Goal: Information Seeking & Learning: Learn about a topic

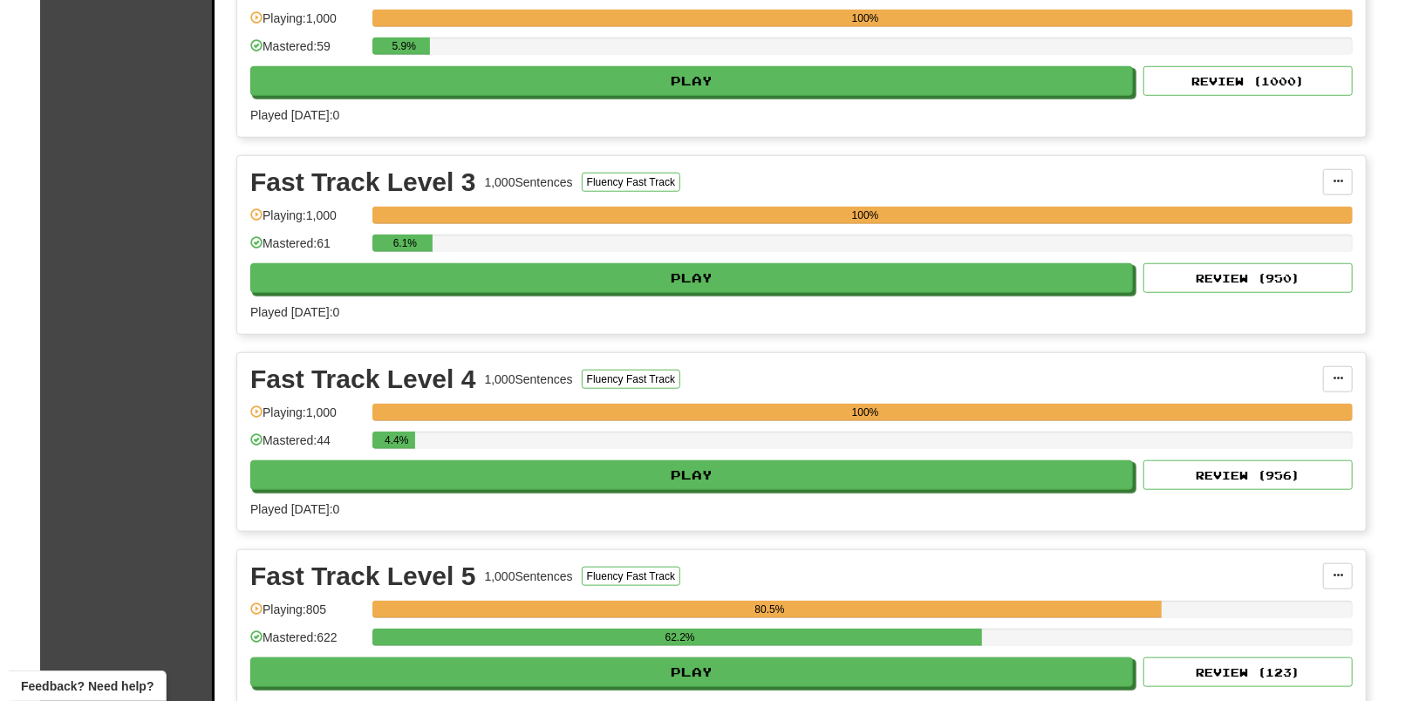
scroll to position [981, 0]
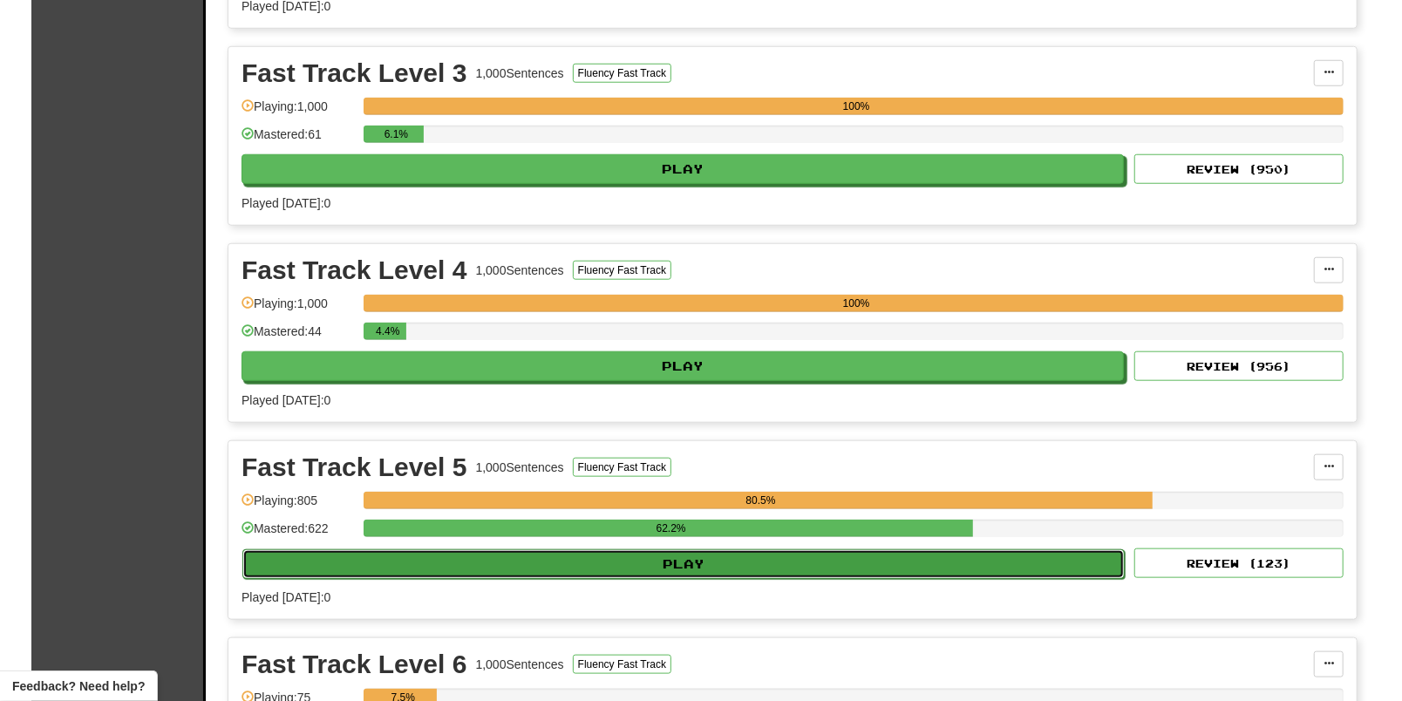
click at [608, 577] on button "Play" at bounding box center [683, 564] width 882 height 30
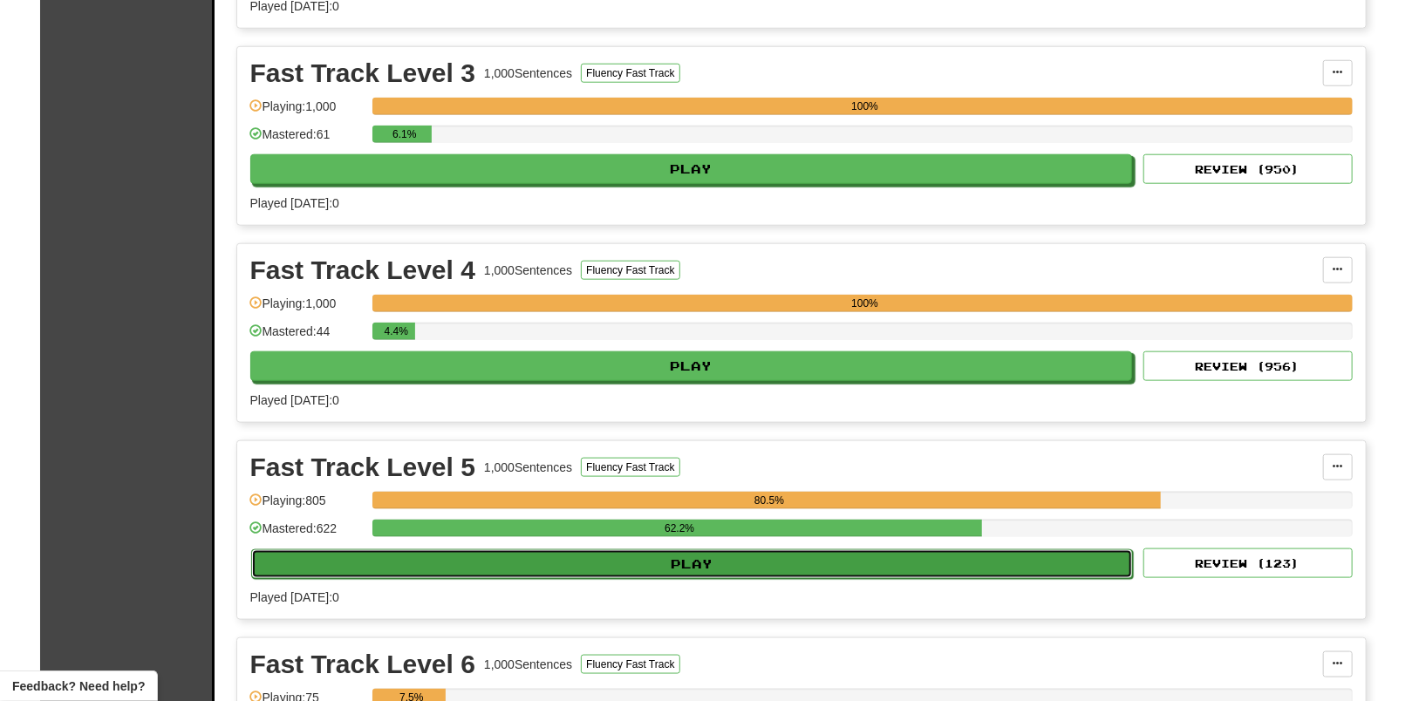
select select "**"
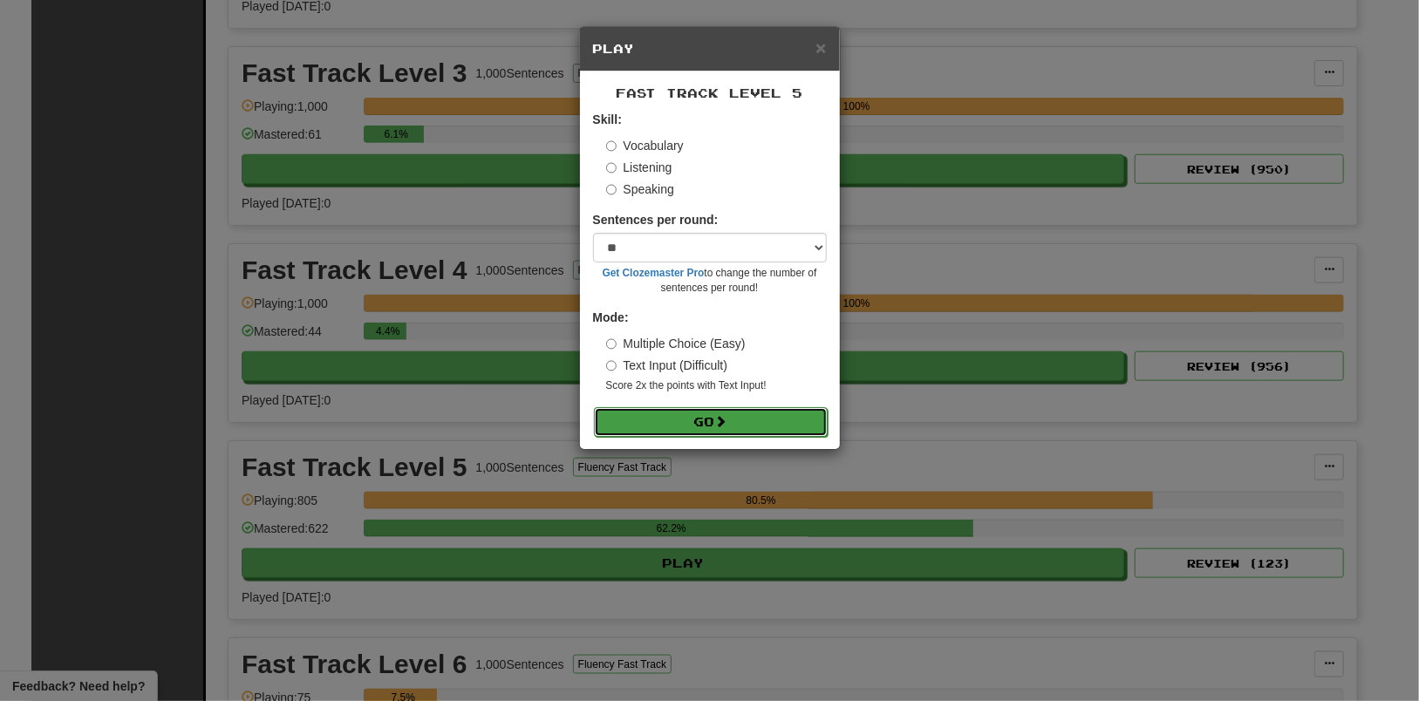
click at [716, 417] on button "Go" at bounding box center [711, 422] width 234 height 30
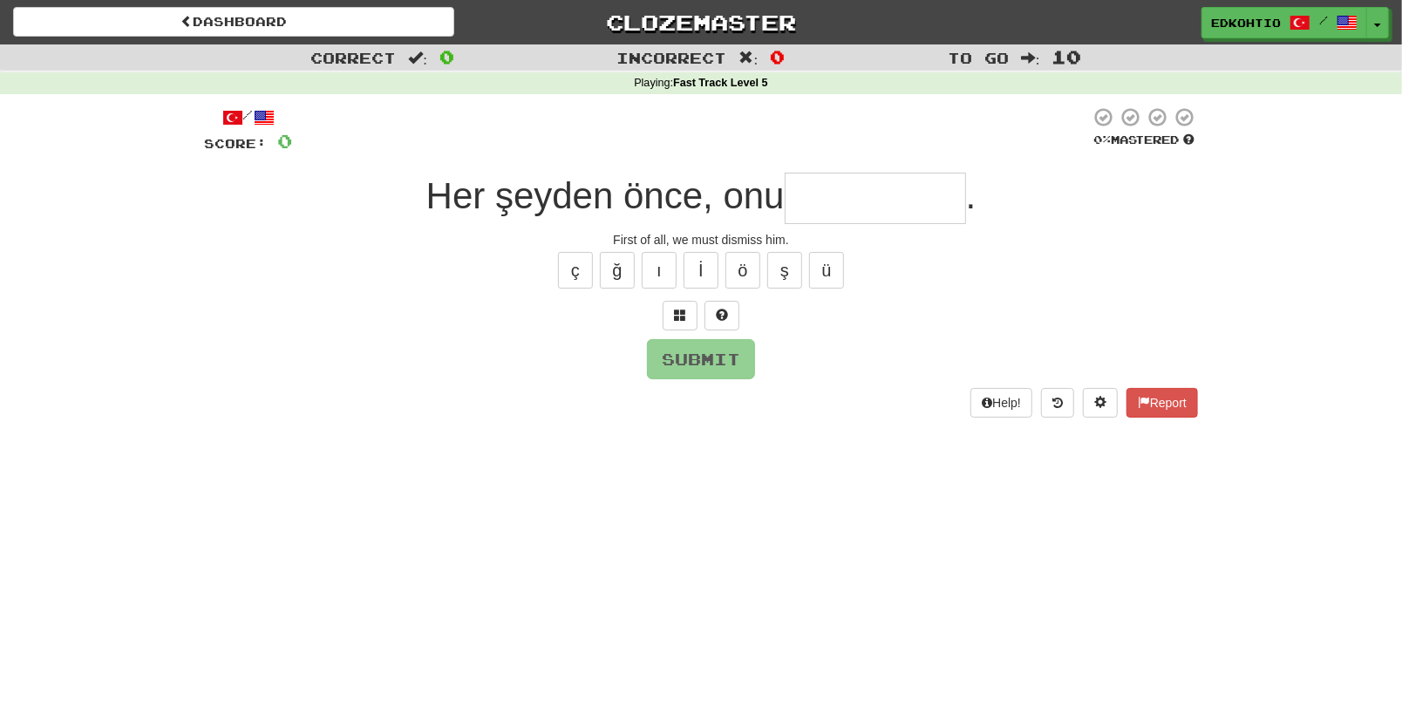
type input "*"
click at [666, 276] on button "ı" at bounding box center [659, 270] width 35 height 37
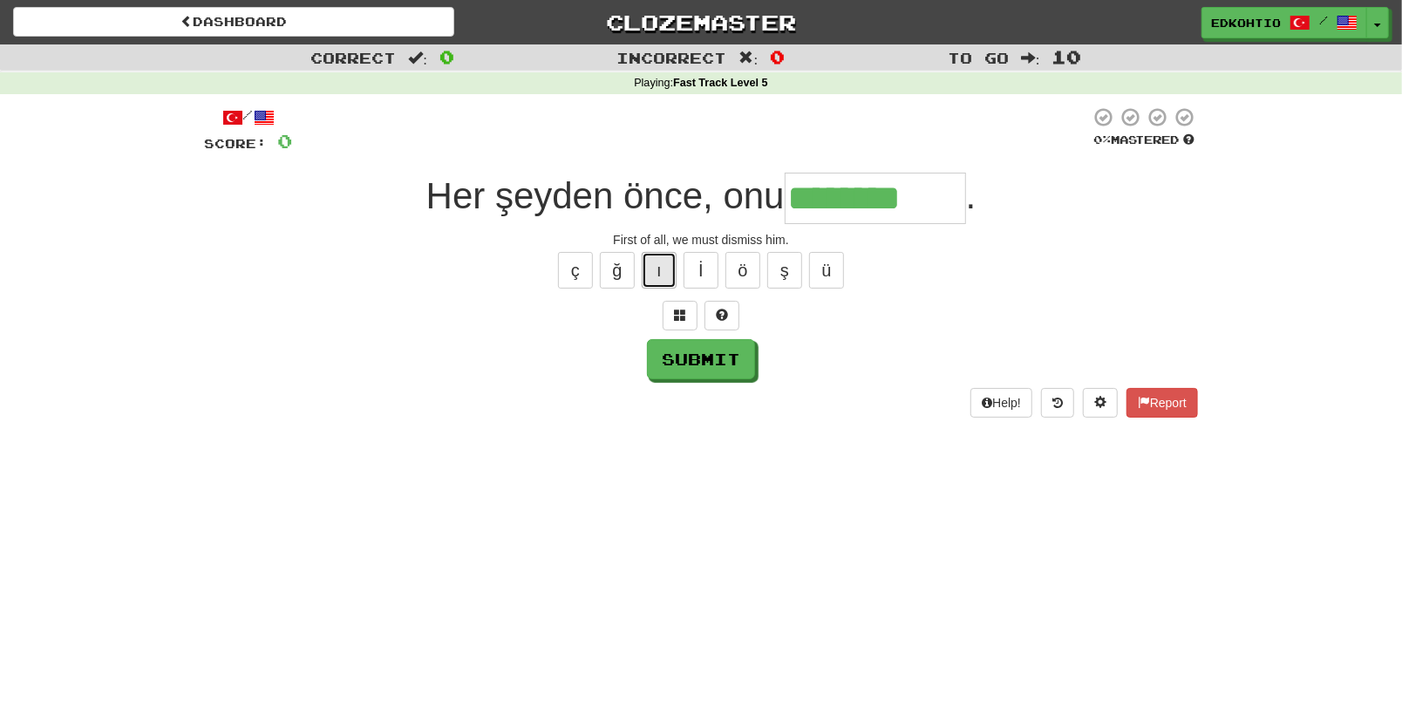
click at [656, 260] on button "ı" at bounding box center [659, 270] width 35 height 37
type input "**********"
click at [688, 365] on button "Submit" at bounding box center [702, 360] width 108 height 40
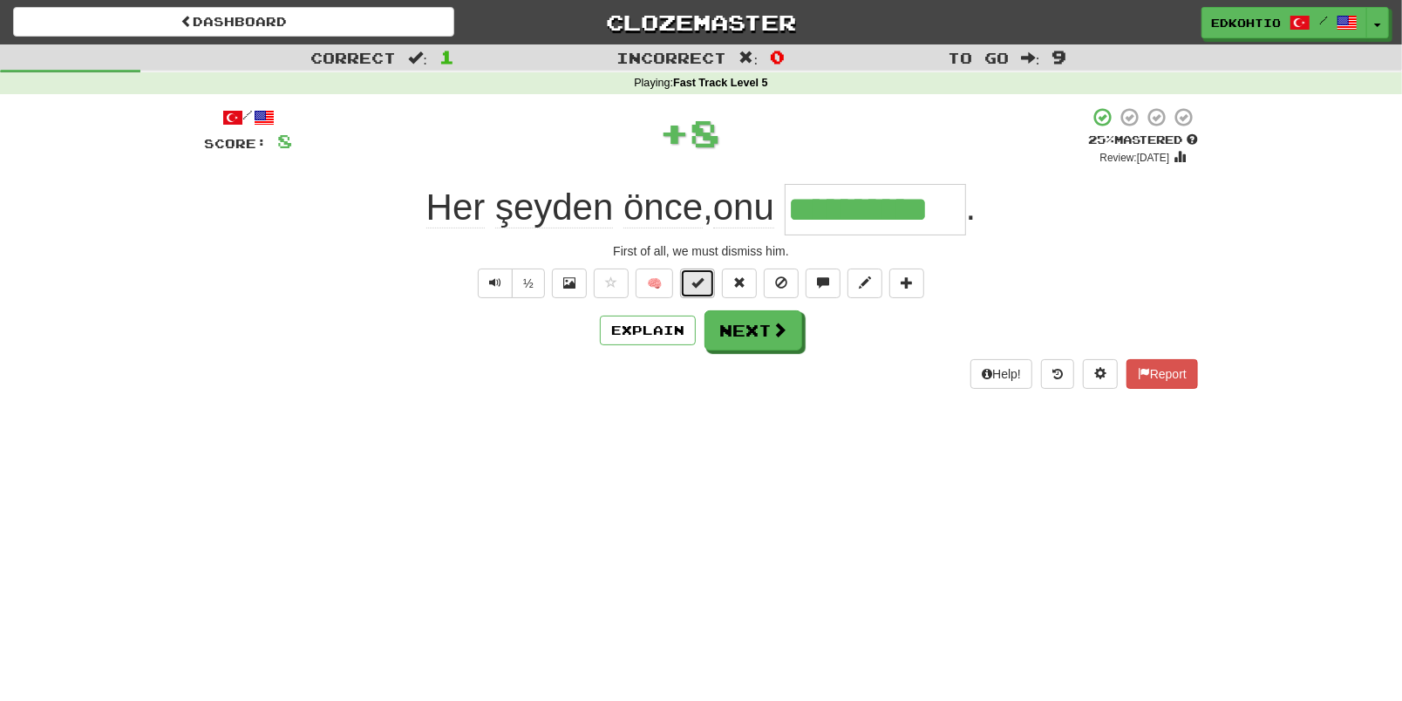
click at [688, 284] on button at bounding box center [697, 284] width 35 height 30
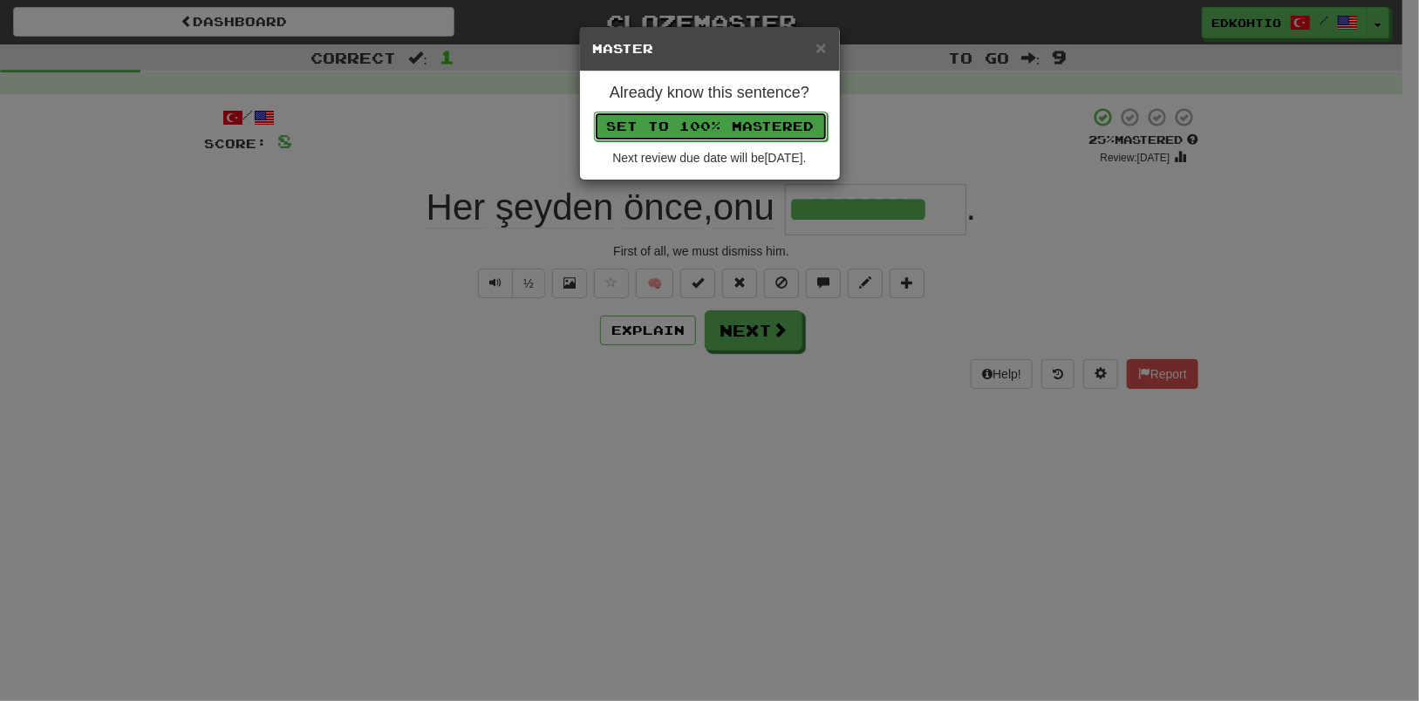
click at [776, 118] on button "Set to 100% Mastered" at bounding box center [711, 127] width 234 height 30
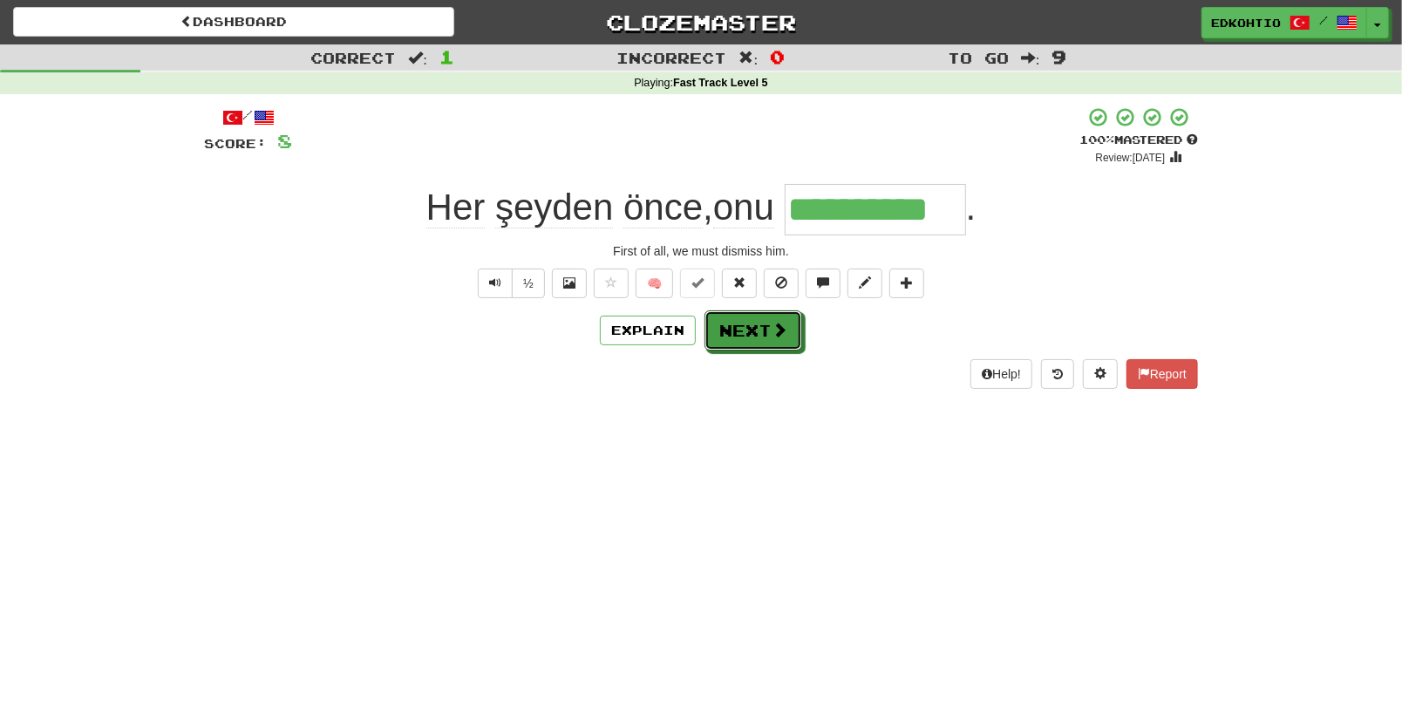
click at [753, 328] on button "Next" at bounding box center [754, 330] width 98 height 40
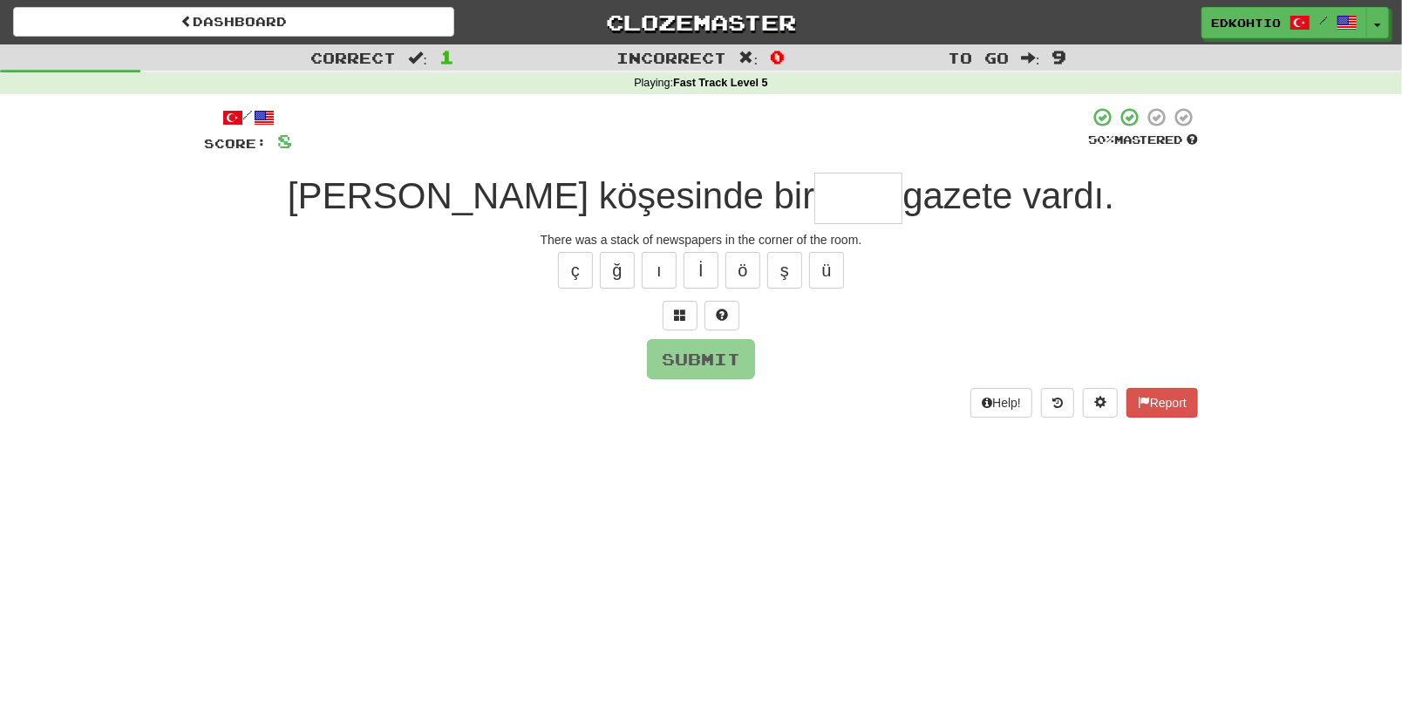
type input "*"
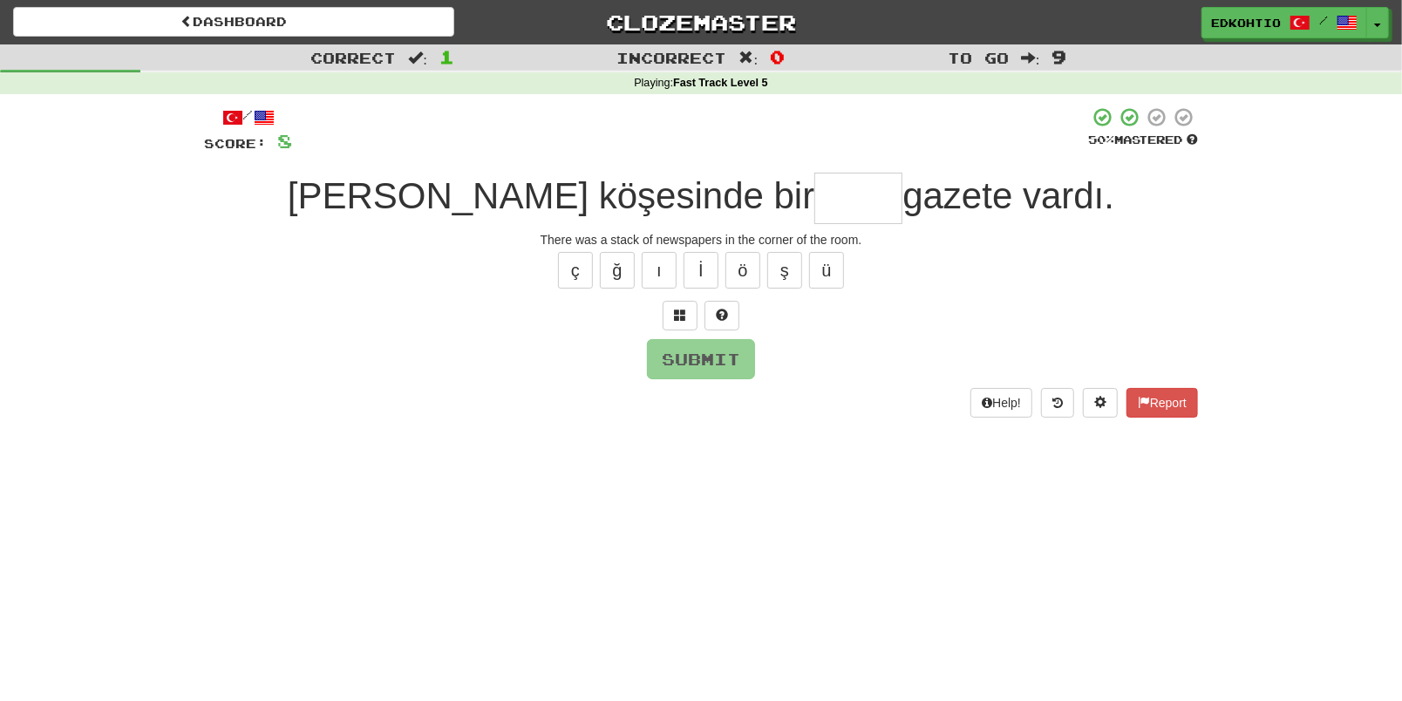
type input "*"
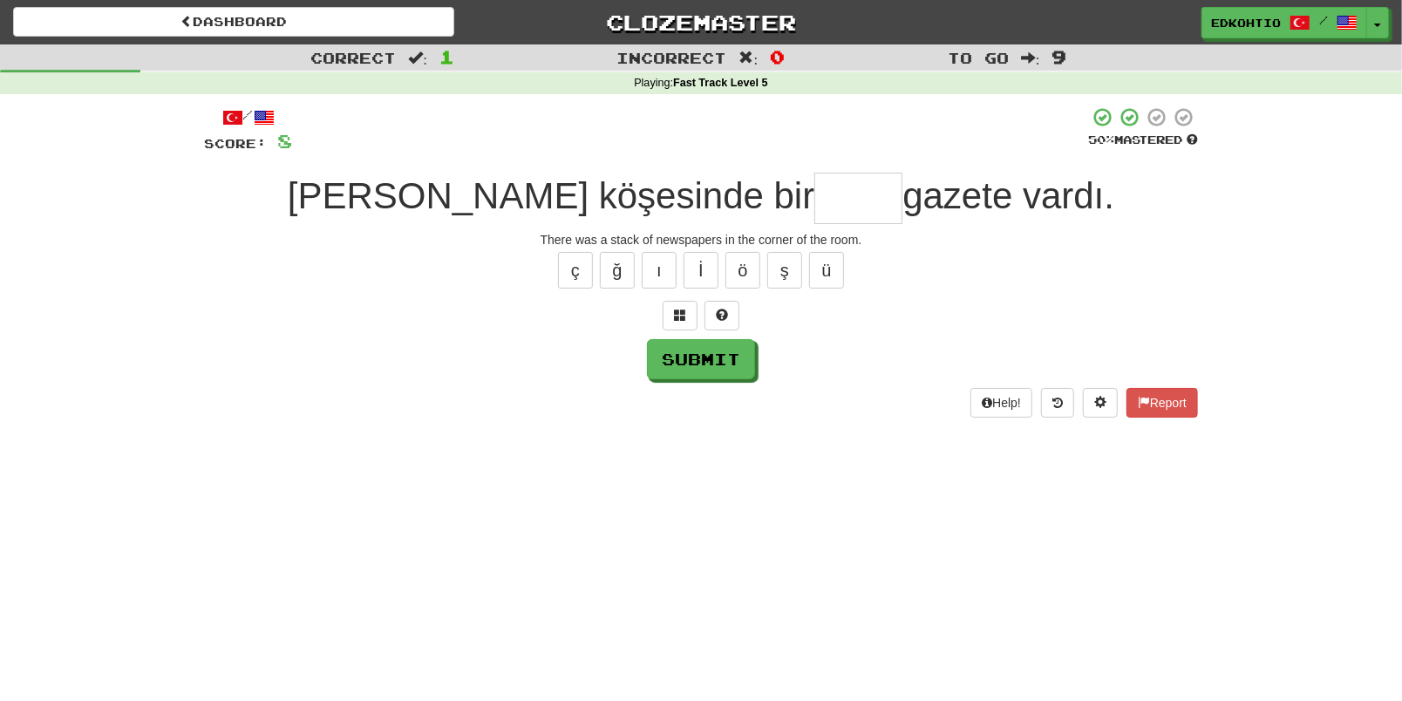
type input "*"
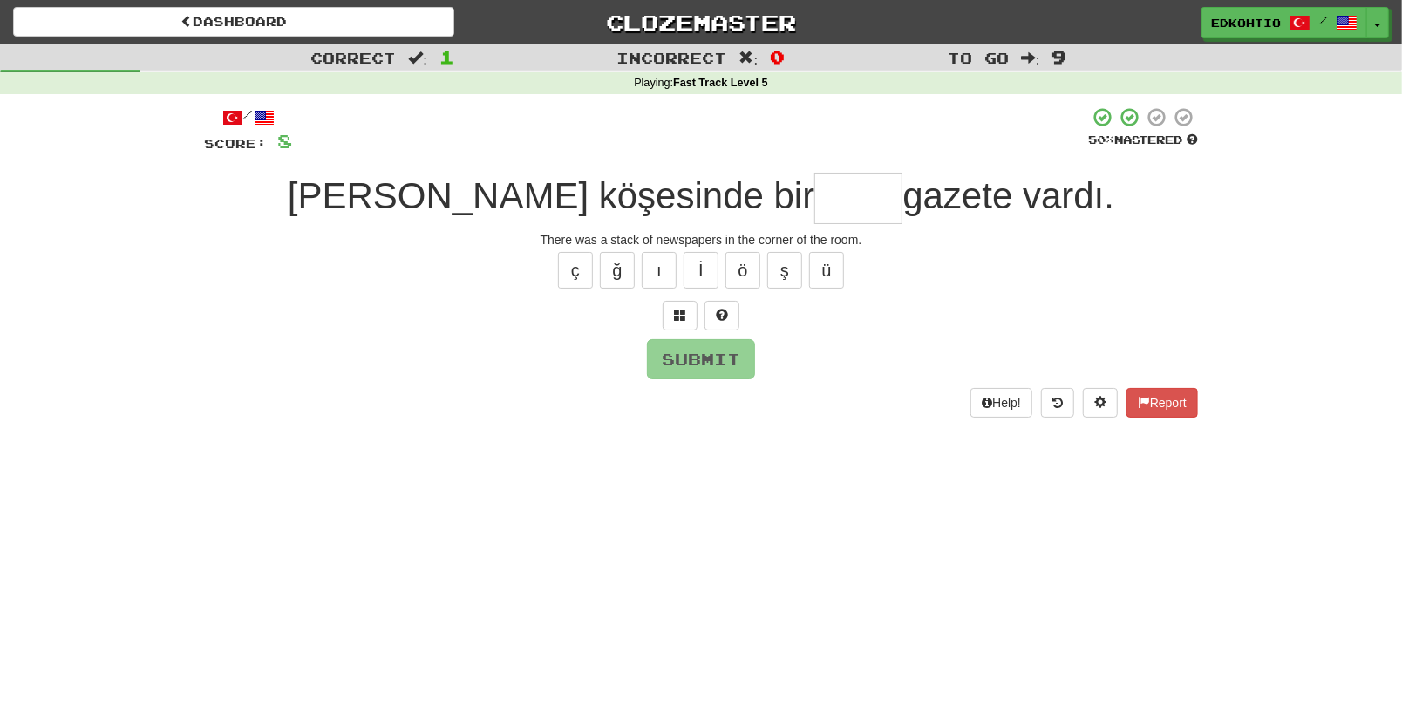
type input "*"
click at [838, 272] on button "ü" at bounding box center [826, 270] width 35 height 37
click at [796, 275] on button "ş" at bounding box center [784, 270] width 35 height 37
click at [741, 278] on button "ö" at bounding box center [743, 270] width 35 height 37
click at [660, 270] on button "ı" at bounding box center [659, 270] width 35 height 37
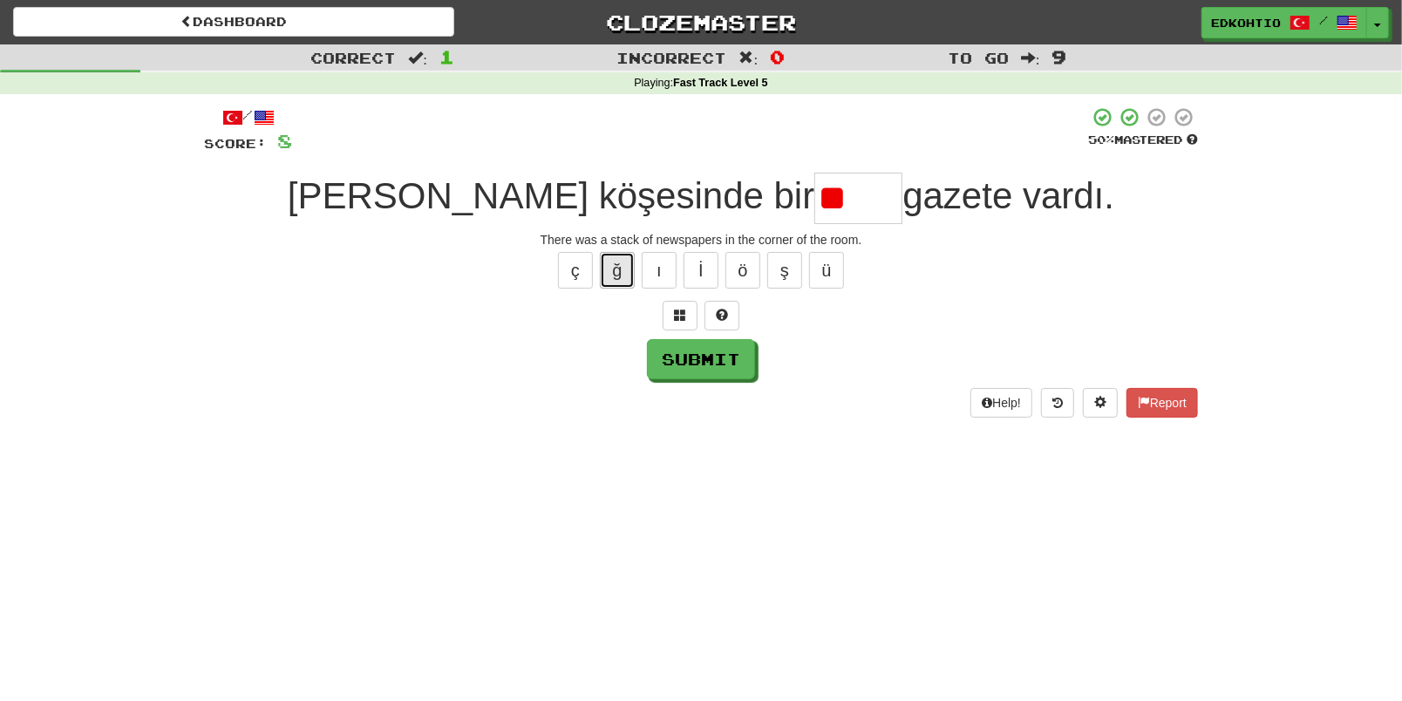
click at [608, 273] on button "ğ" at bounding box center [617, 270] width 35 height 37
click at [570, 266] on button "ç" at bounding box center [575, 270] width 35 height 37
click at [823, 278] on button "ü" at bounding box center [826, 270] width 35 height 37
click at [773, 264] on button "ş" at bounding box center [784, 270] width 35 height 37
click at [729, 272] on button "ö" at bounding box center [743, 270] width 35 height 37
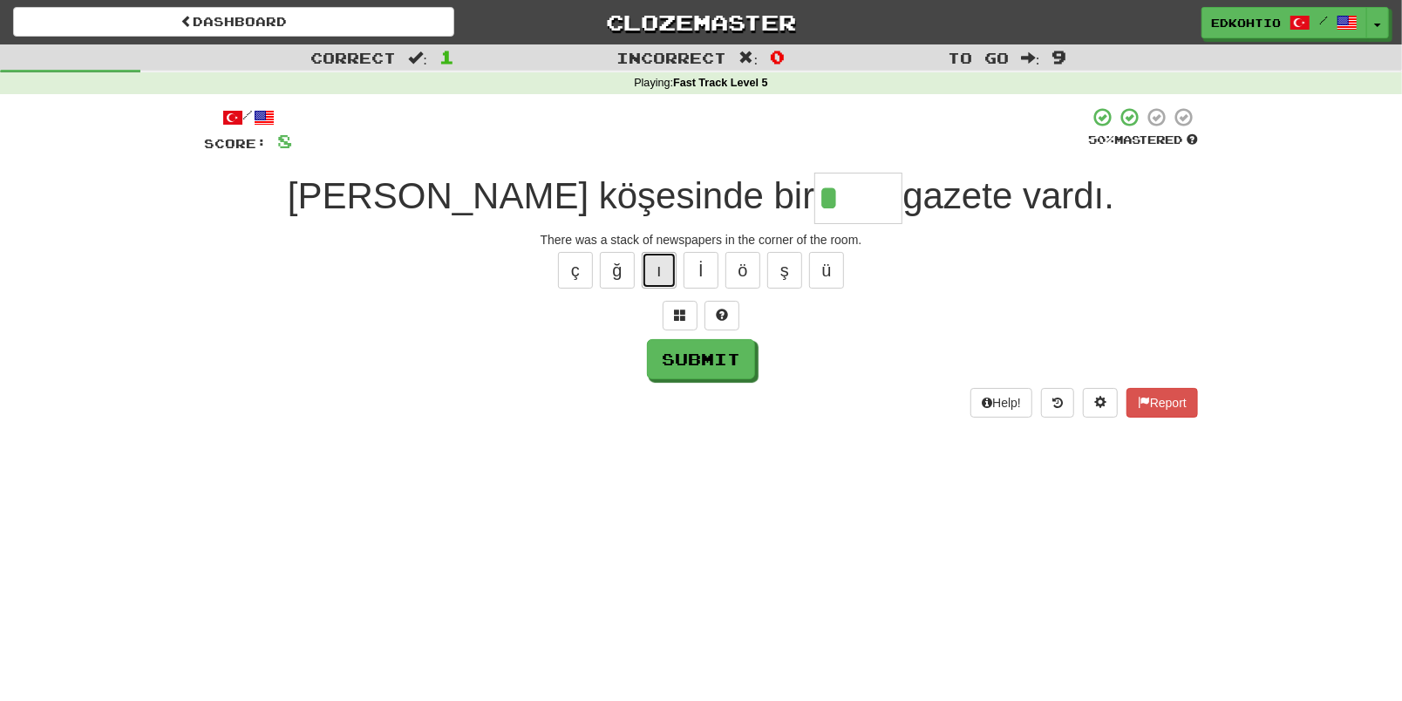
click at [663, 268] on button "ı" at bounding box center [659, 270] width 35 height 37
drag, startPoint x: 649, startPoint y: 276, endPoint x: 1023, endPoint y: 186, distance: 384.9
click at [649, 277] on button "ı" at bounding box center [659, 270] width 35 height 37
click at [783, 272] on button "ş" at bounding box center [784, 270] width 35 height 37
click at [601, 269] on button "ğ" at bounding box center [617, 270] width 35 height 37
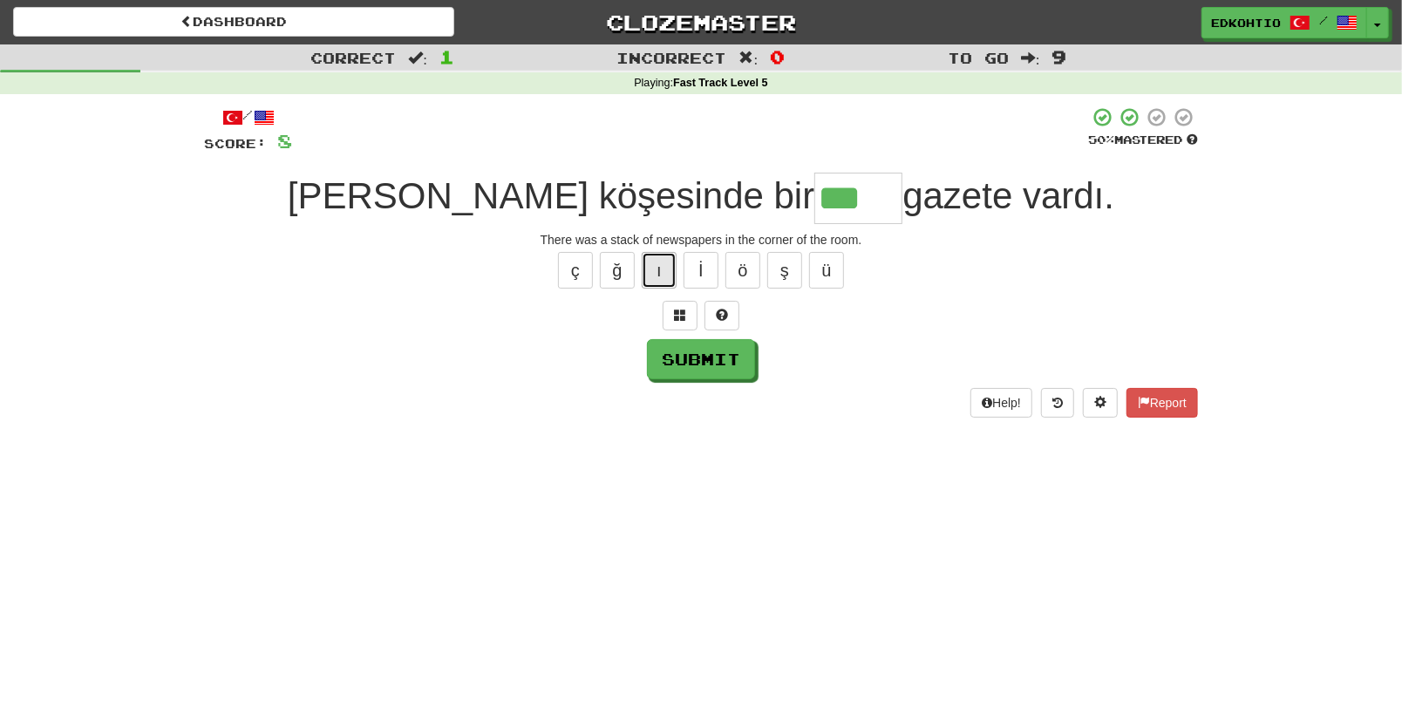
click at [660, 271] on button "ı" at bounding box center [659, 270] width 35 height 37
type input "*****"
click at [718, 364] on button "Submit" at bounding box center [702, 360] width 108 height 40
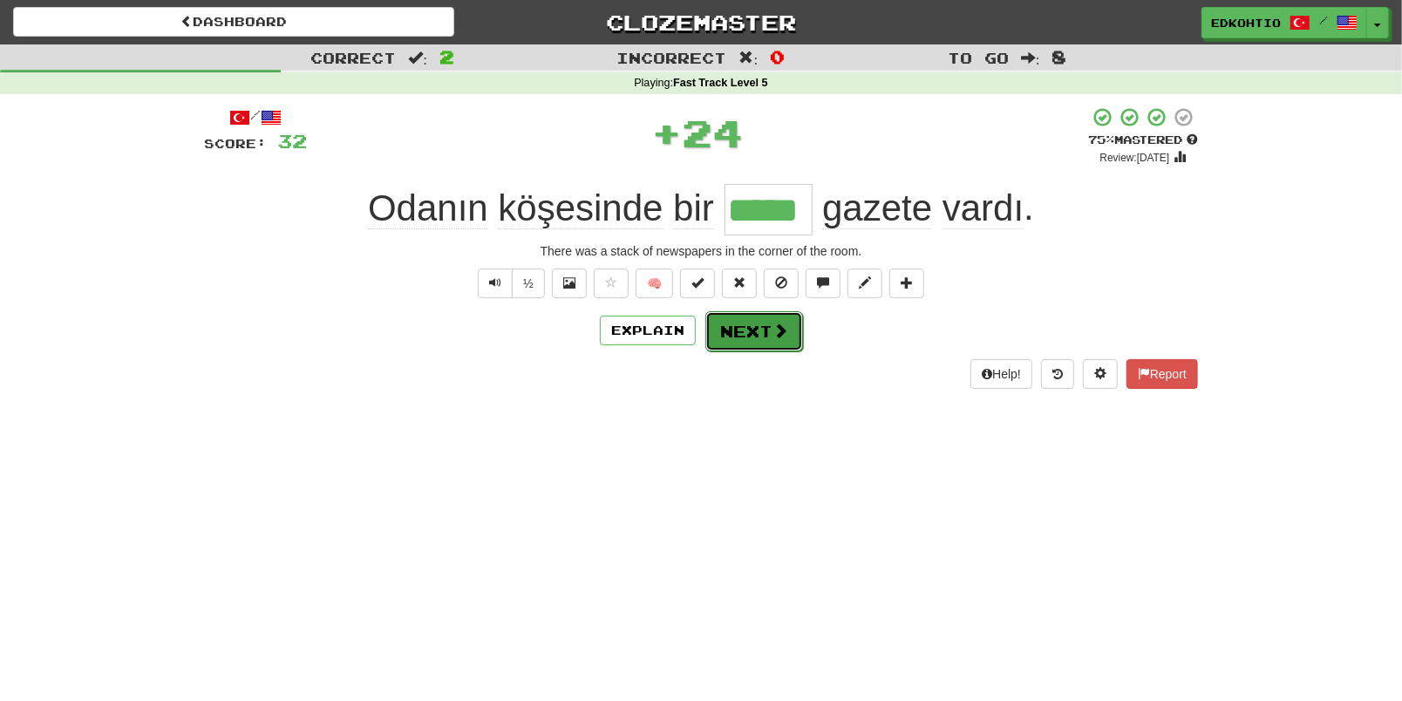
click at [724, 335] on button "Next" at bounding box center [754, 331] width 98 height 40
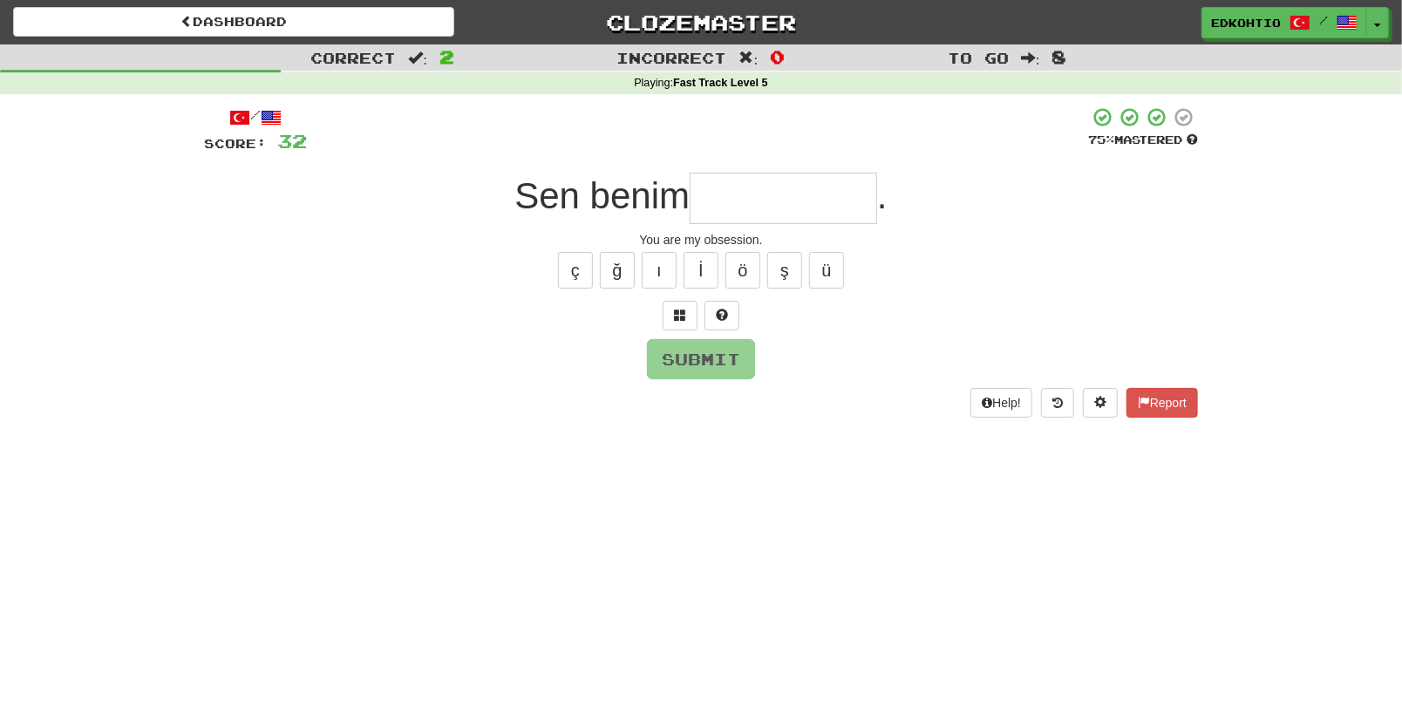
type input "*"
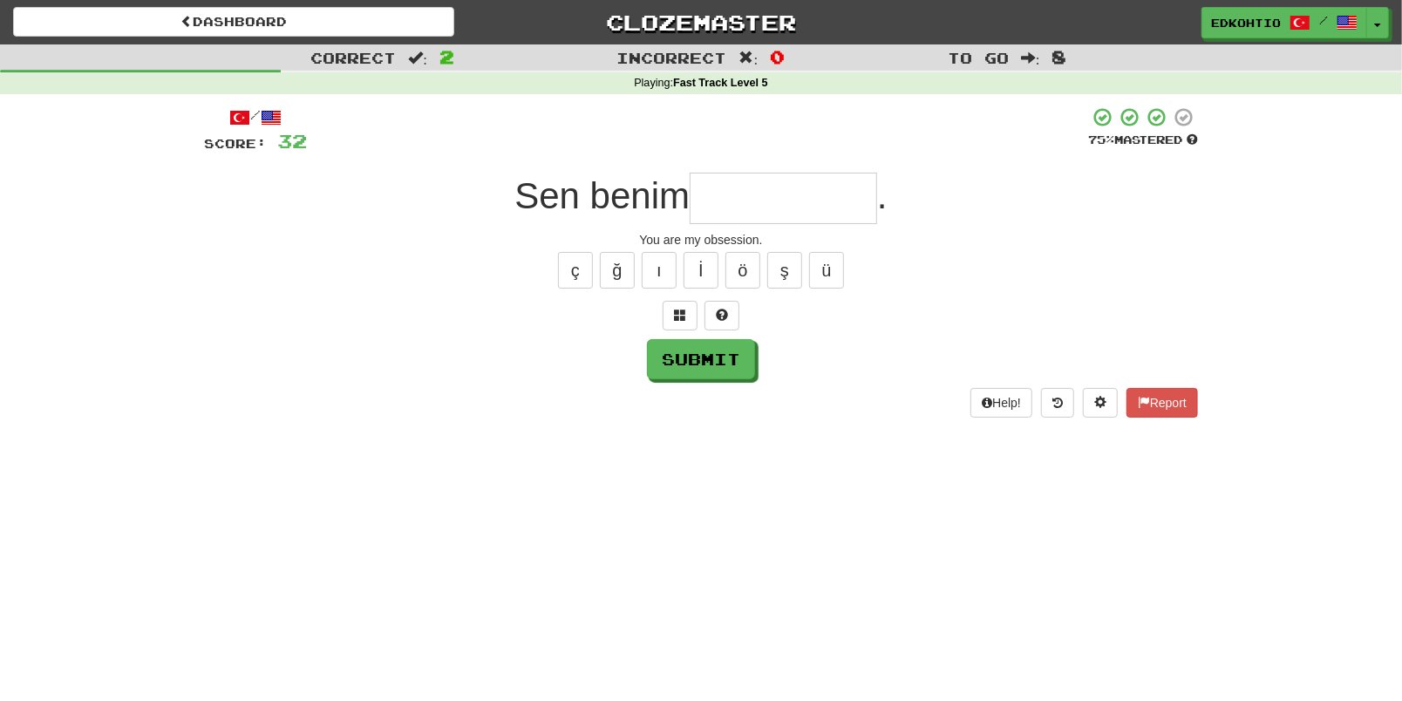
type input "*"
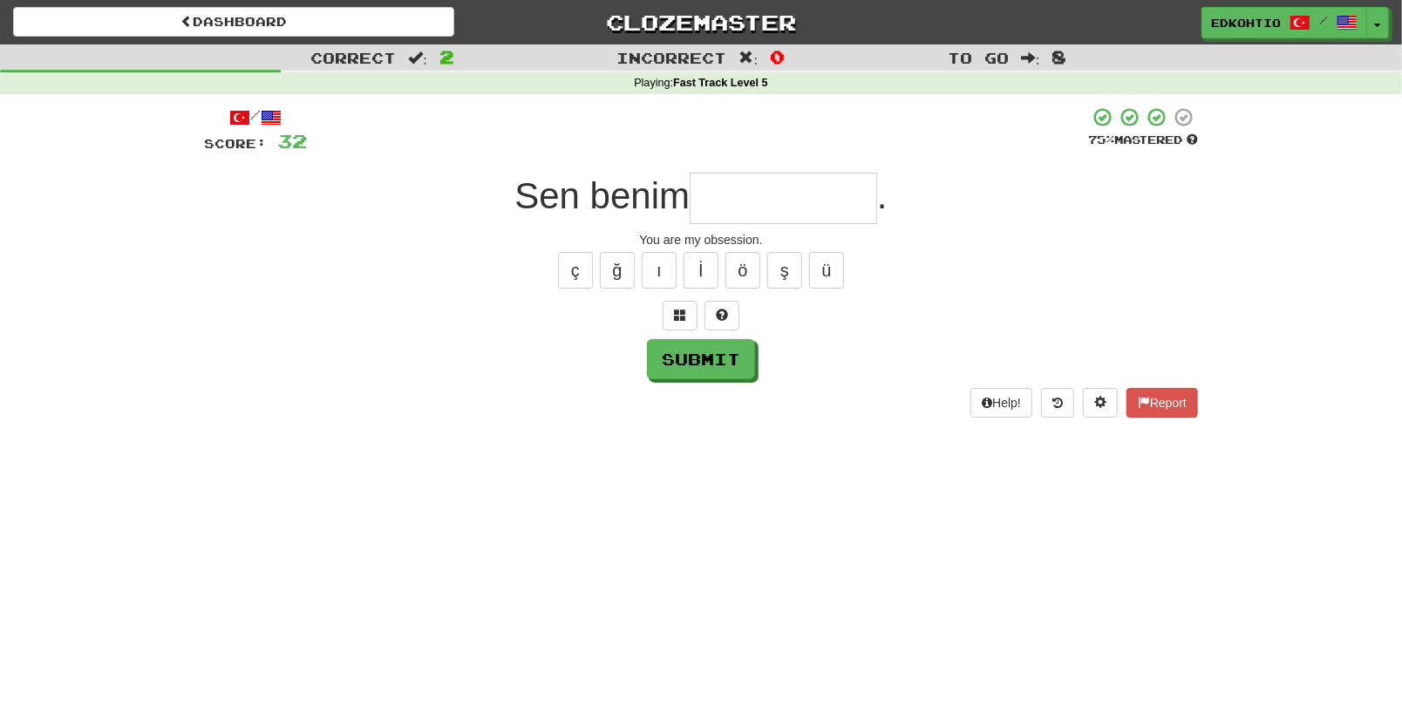
type input "*"
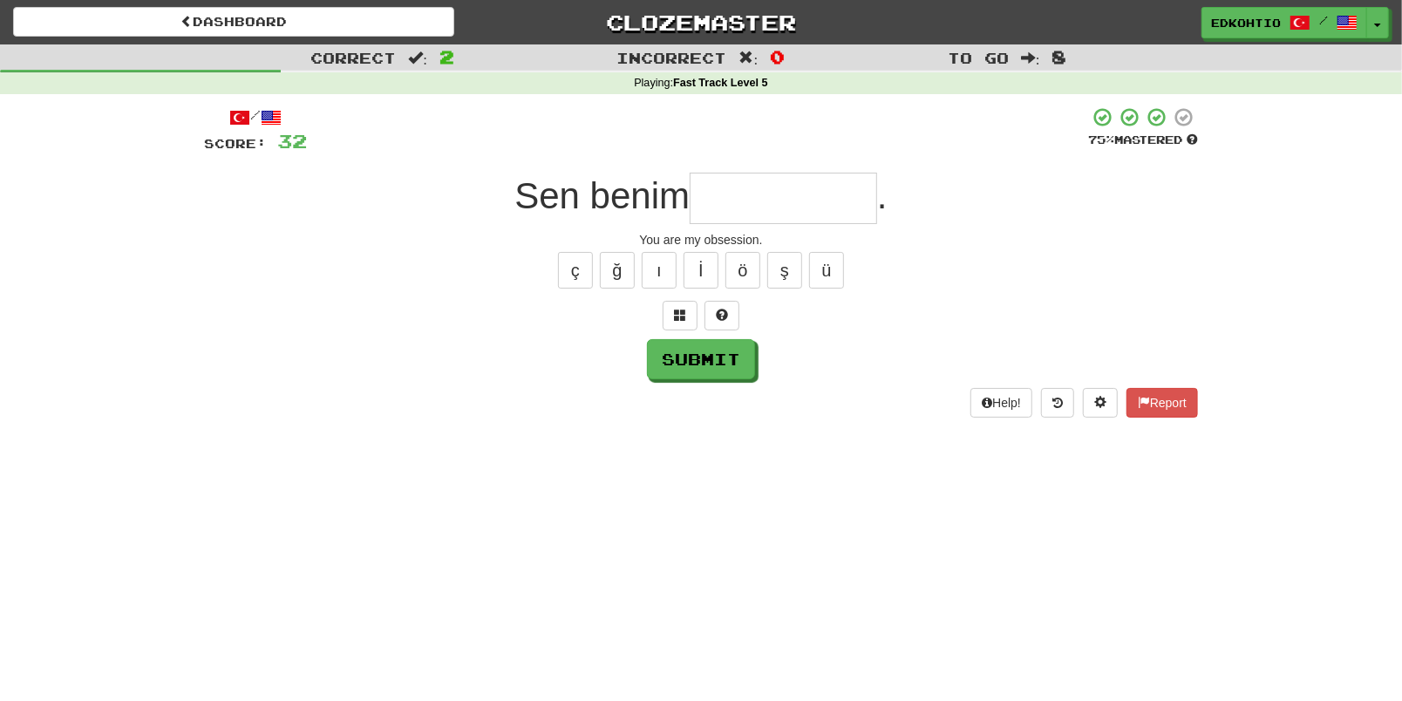
type input "*"
click at [821, 277] on button "ü" at bounding box center [826, 270] width 35 height 37
click at [788, 266] on button "ş" at bounding box center [784, 270] width 35 height 37
click at [738, 262] on button "ö" at bounding box center [743, 270] width 35 height 37
click at [657, 269] on button "ı" at bounding box center [659, 270] width 35 height 37
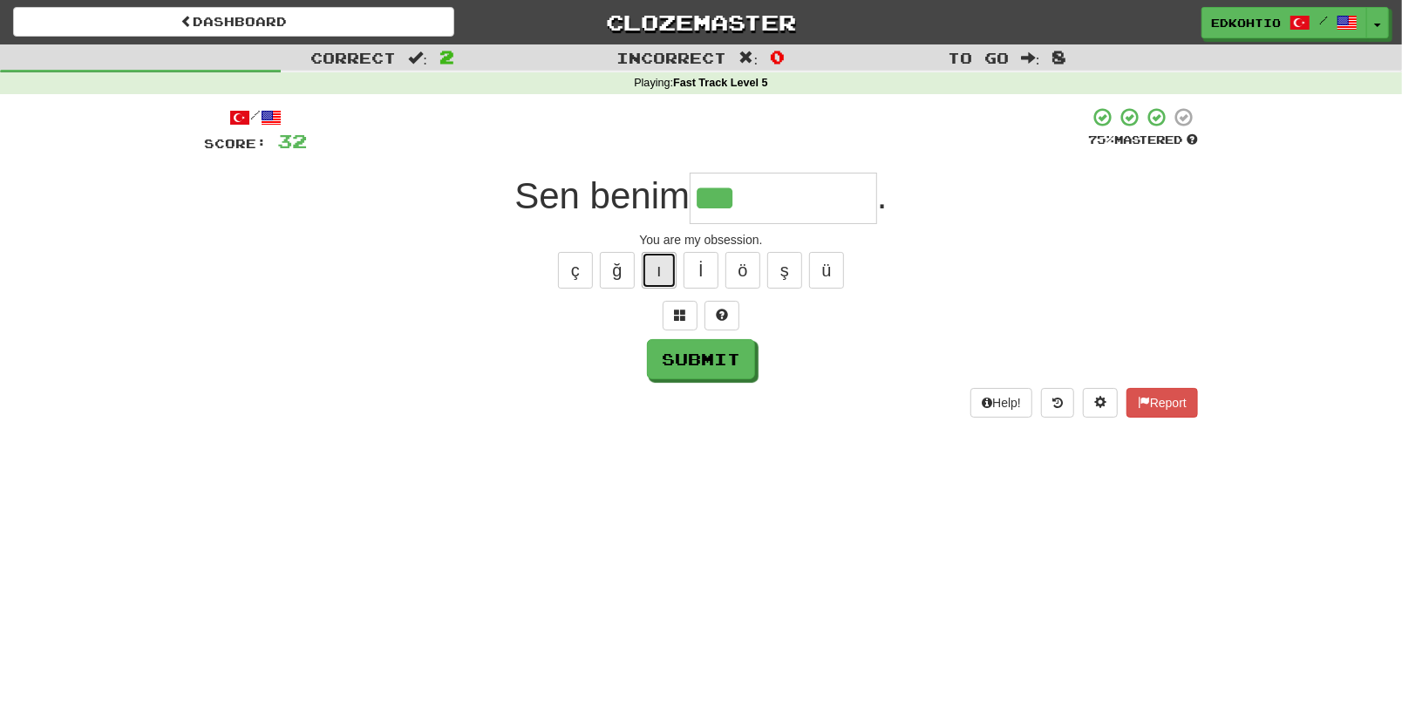
click at [660, 273] on button "ı" at bounding box center [659, 270] width 35 height 37
click at [780, 276] on button "ş" at bounding box center [784, 270] width 35 height 37
click at [623, 269] on button "ğ" at bounding box center [617, 270] width 35 height 37
click at [574, 272] on button "ç" at bounding box center [575, 270] width 35 height 37
click at [649, 283] on button "ı" at bounding box center [659, 270] width 35 height 37
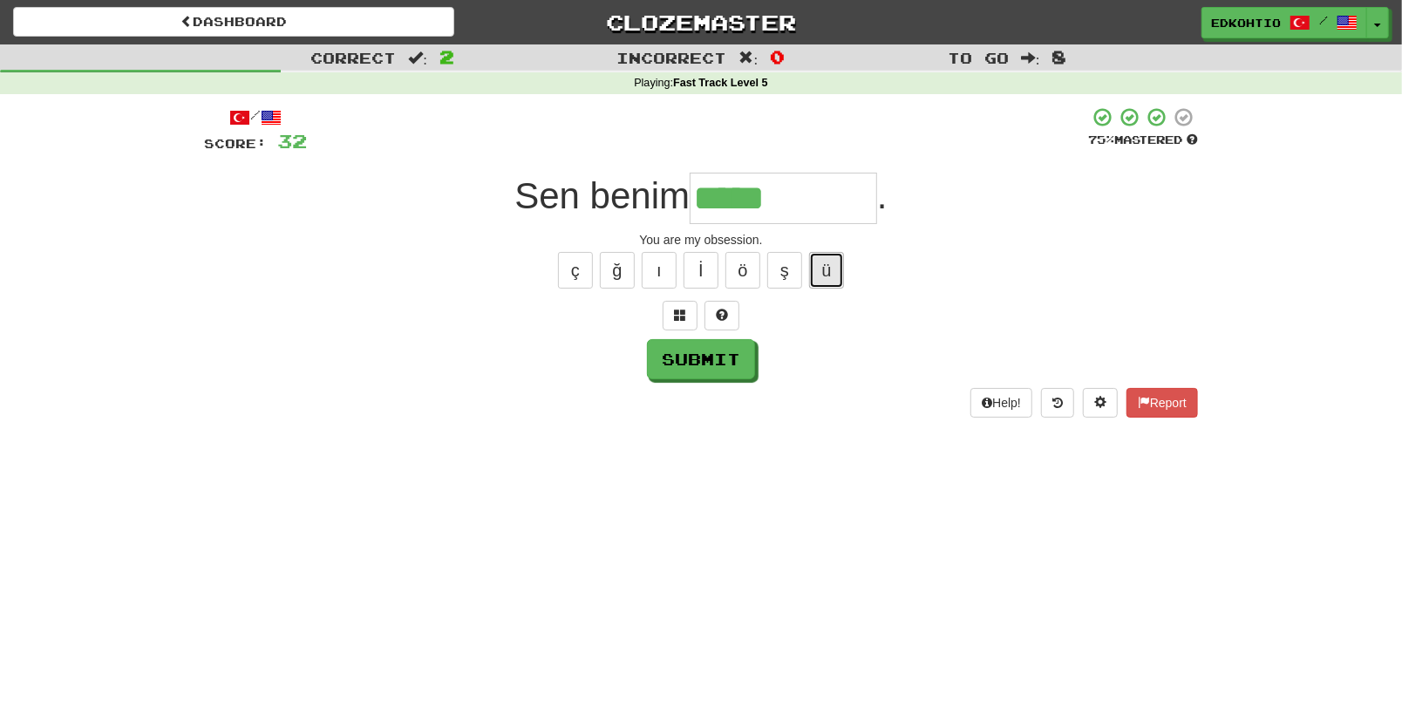
click at [840, 276] on button "ü" at bounding box center [826, 270] width 35 height 37
click at [789, 267] on button "ş" at bounding box center [784, 270] width 35 height 37
click at [733, 270] on button "ö" at bounding box center [743, 270] width 35 height 37
click at [658, 282] on button "ı" at bounding box center [659, 270] width 35 height 37
click at [607, 278] on button "ğ" at bounding box center [617, 270] width 35 height 37
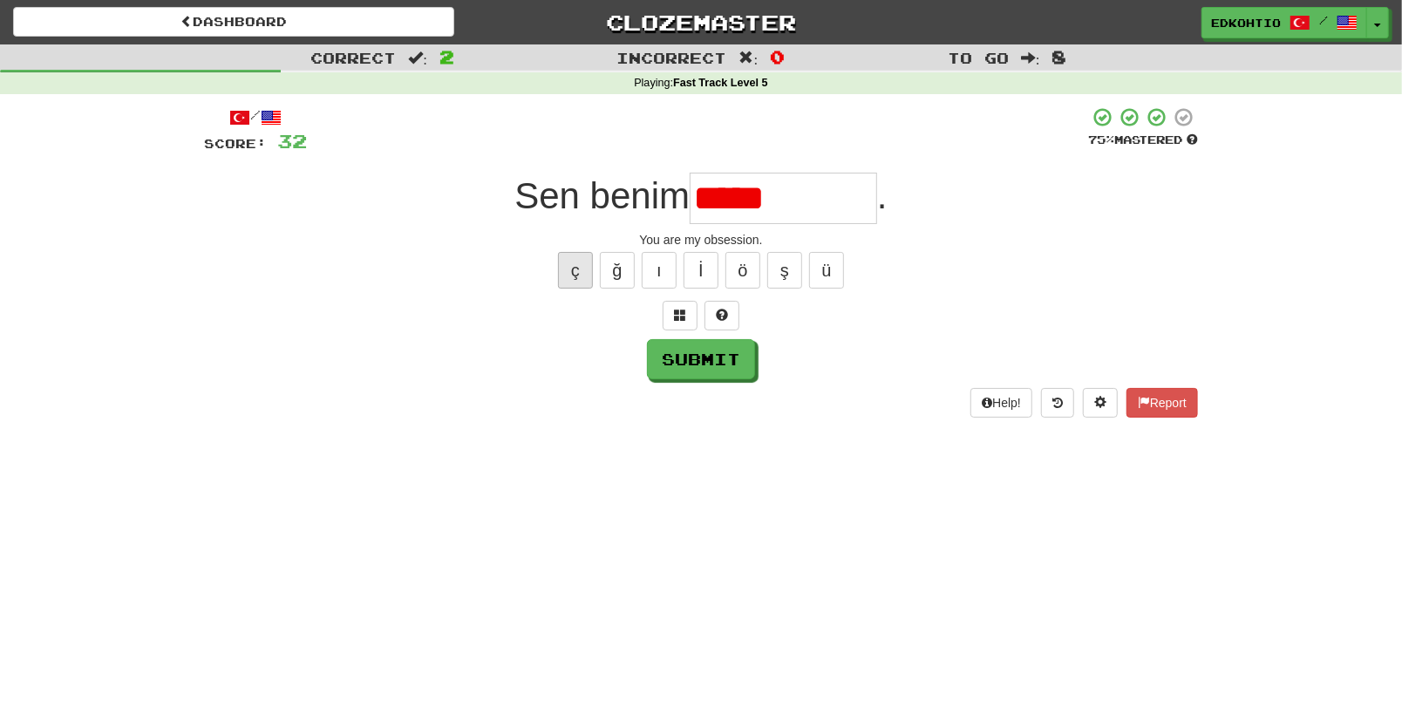
type input "*****"
click at [564, 275] on button "ç" at bounding box center [575, 270] width 35 height 37
click at [666, 273] on button "ı" at bounding box center [659, 270] width 35 height 37
click at [662, 275] on button "ı" at bounding box center [659, 270] width 35 height 37
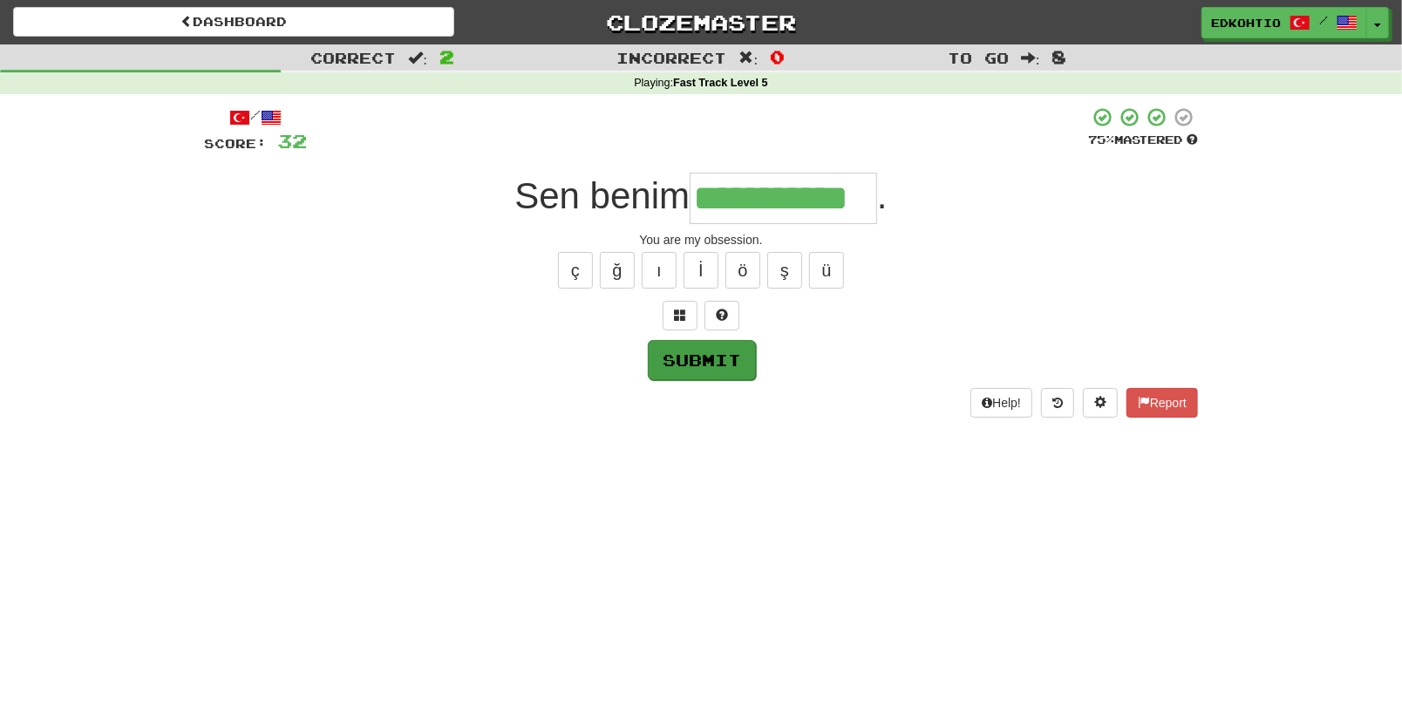
type input "**********"
click at [705, 358] on button "Submit" at bounding box center [702, 360] width 108 height 40
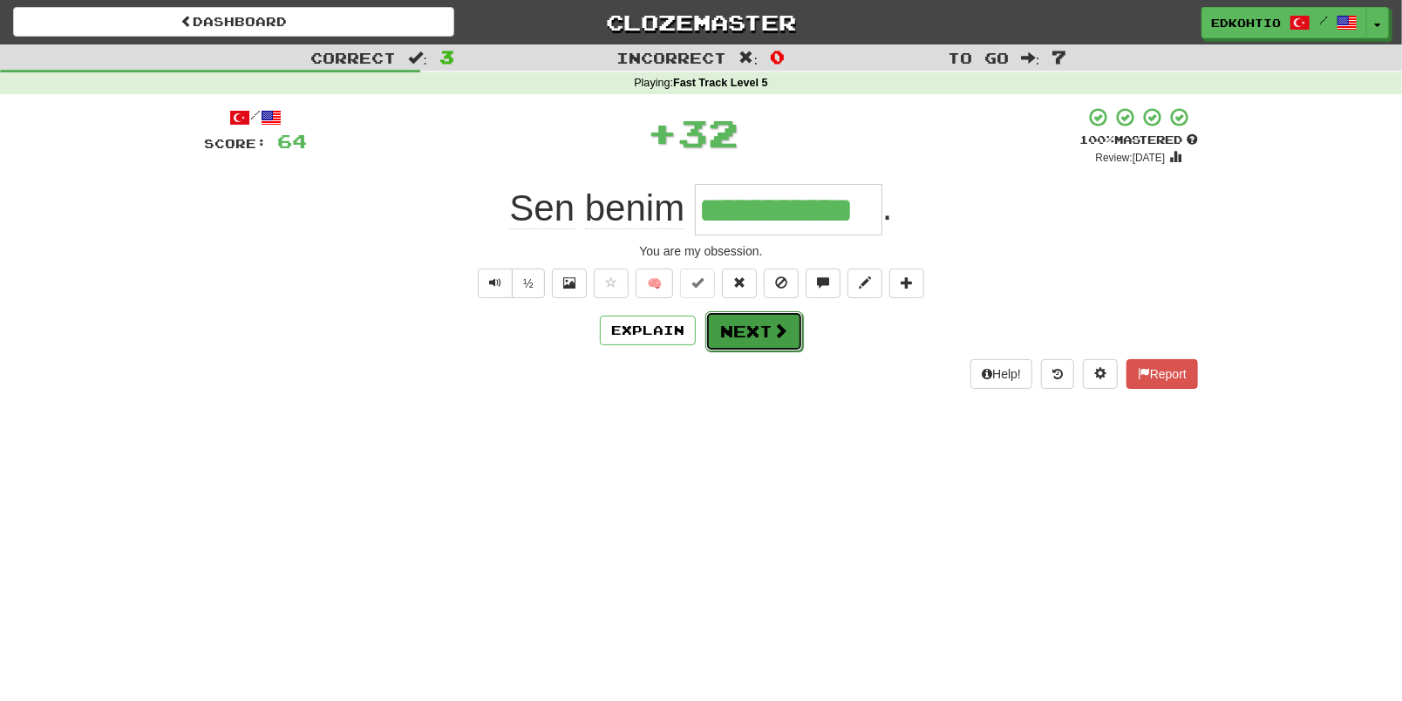
click at [744, 331] on button "Next" at bounding box center [754, 331] width 98 height 40
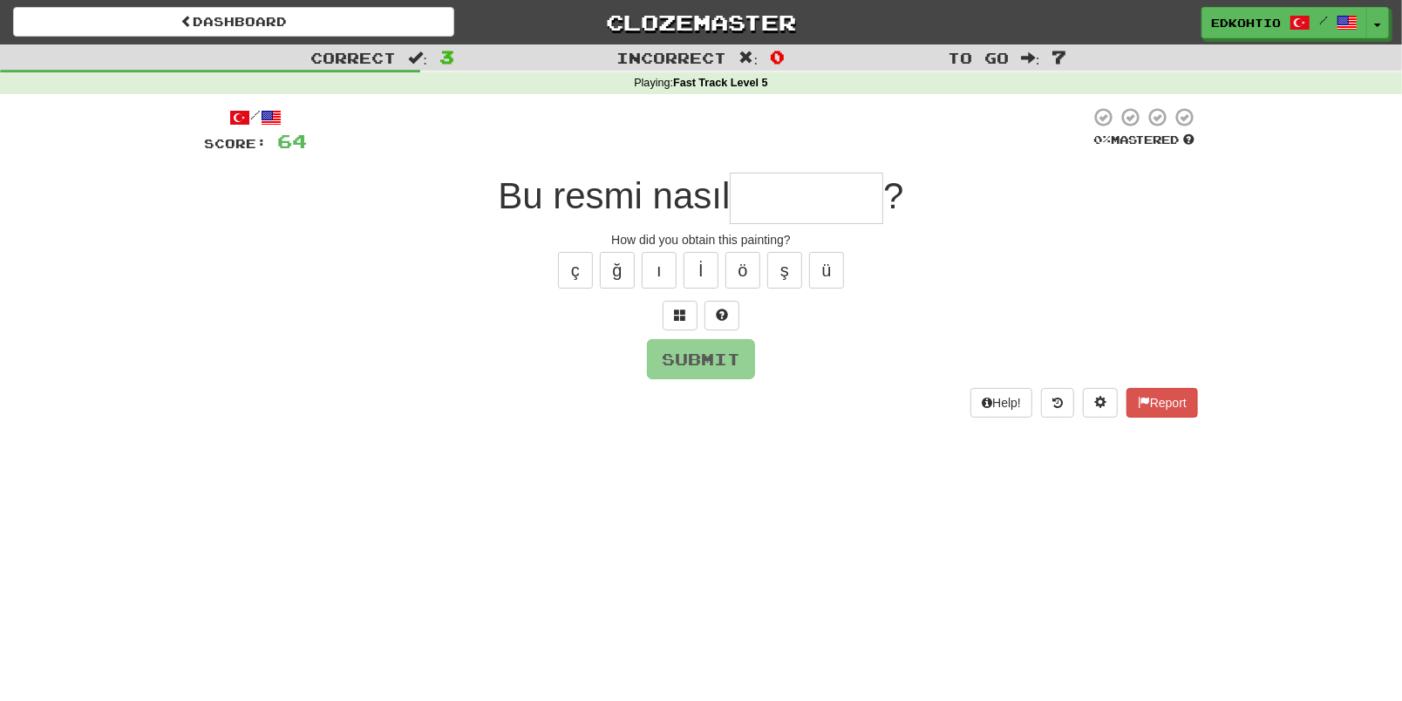
type input "*"
click at [793, 283] on button "ş" at bounding box center [784, 270] width 35 height 37
click at [617, 271] on button "ğ" at bounding box center [617, 270] width 35 height 37
drag, startPoint x: 582, startPoint y: 254, endPoint x: 584, endPoint y: 262, distance: 9.1
click at [584, 262] on button "ç" at bounding box center [575, 270] width 35 height 37
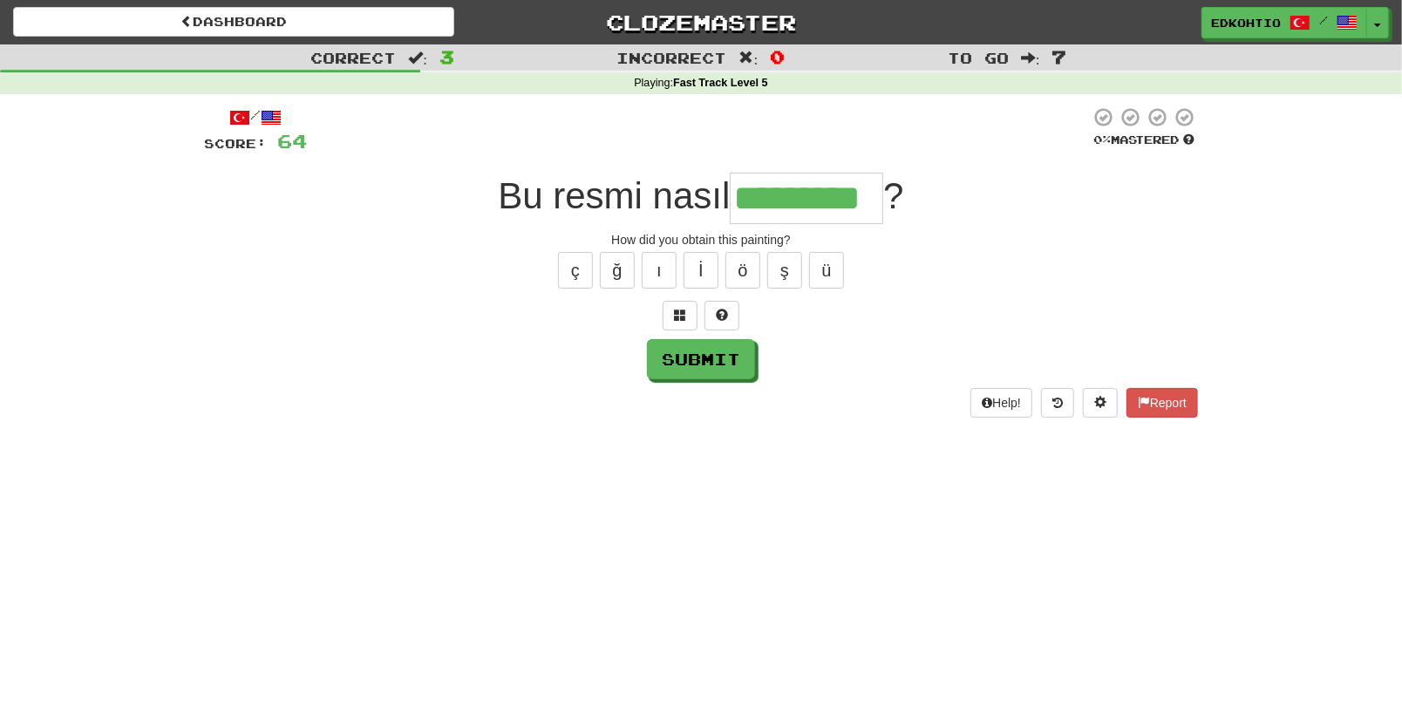
type input "*********"
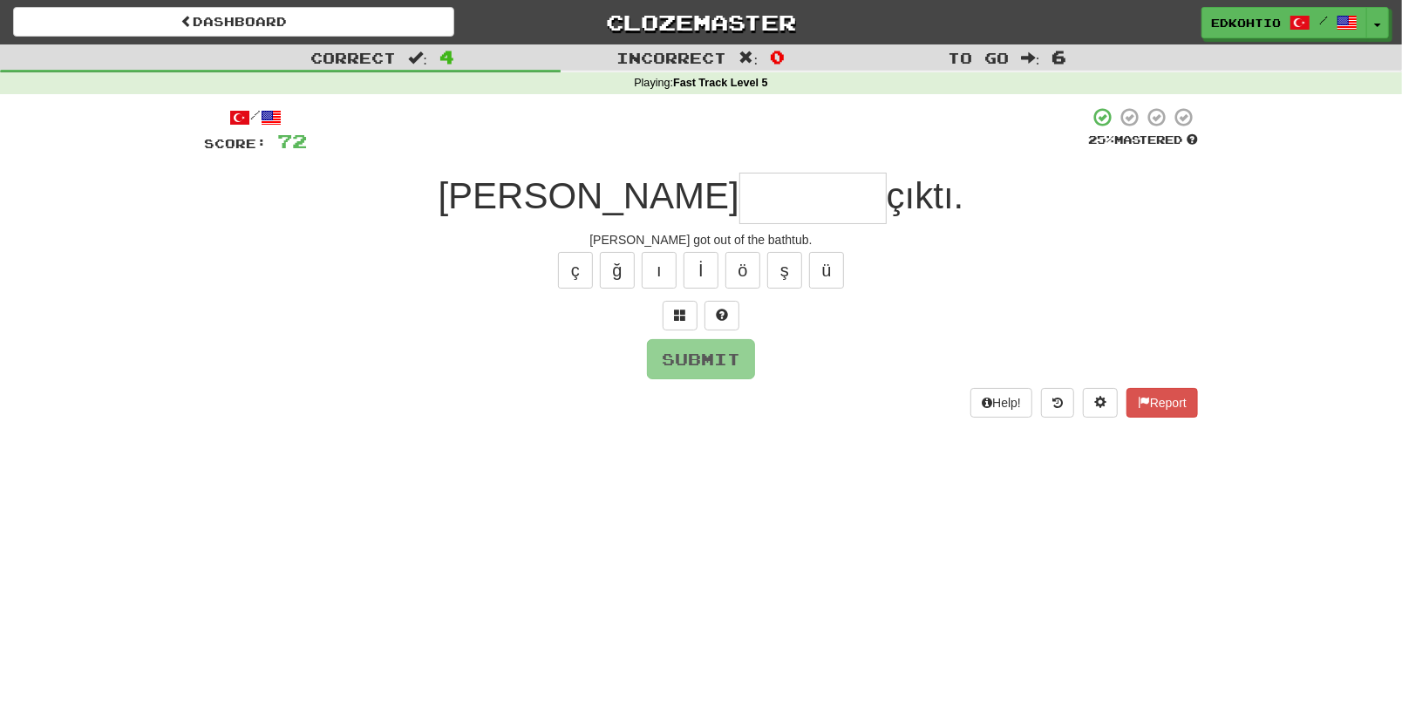
type input "*"
click at [832, 267] on button "ü" at bounding box center [826, 270] width 35 height 37
type input "********"
click at [728, 362] on button "Submit" at bounding box center [702, 360] width 108 height 40
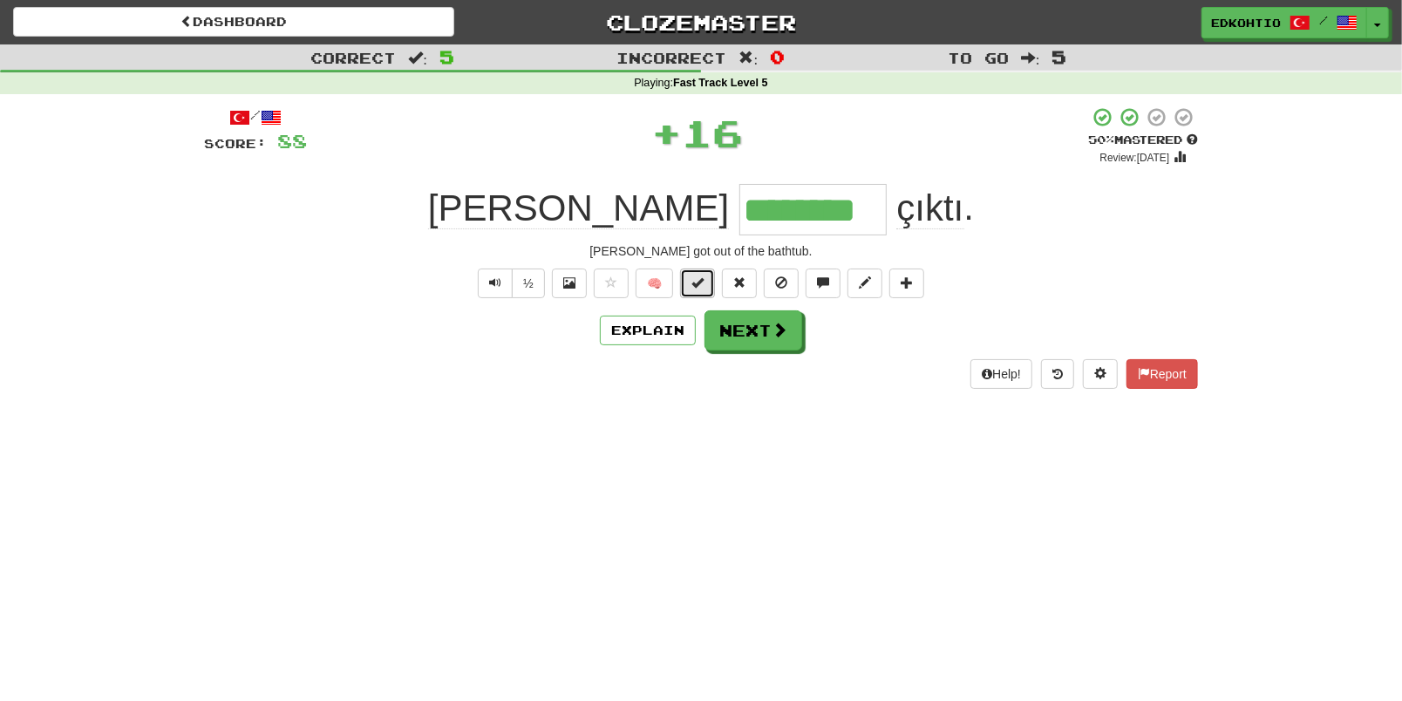
click at [687, 275] on button at bounding box center [697, 284] width 35 height 30
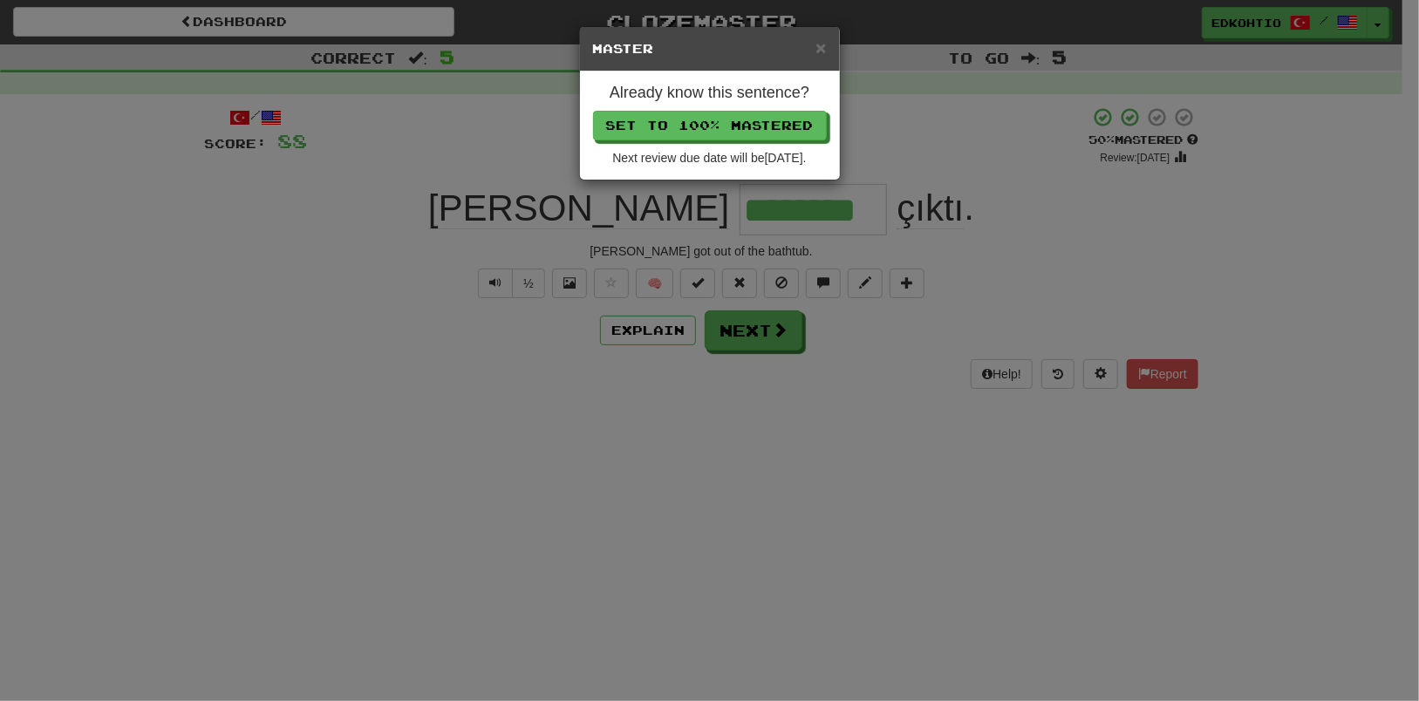
click at [758, 330] on div "× Master Already know this sentence? Set to 100% Mastered Next review due date …" at bounding box center [709, 350] width 1419 height 701
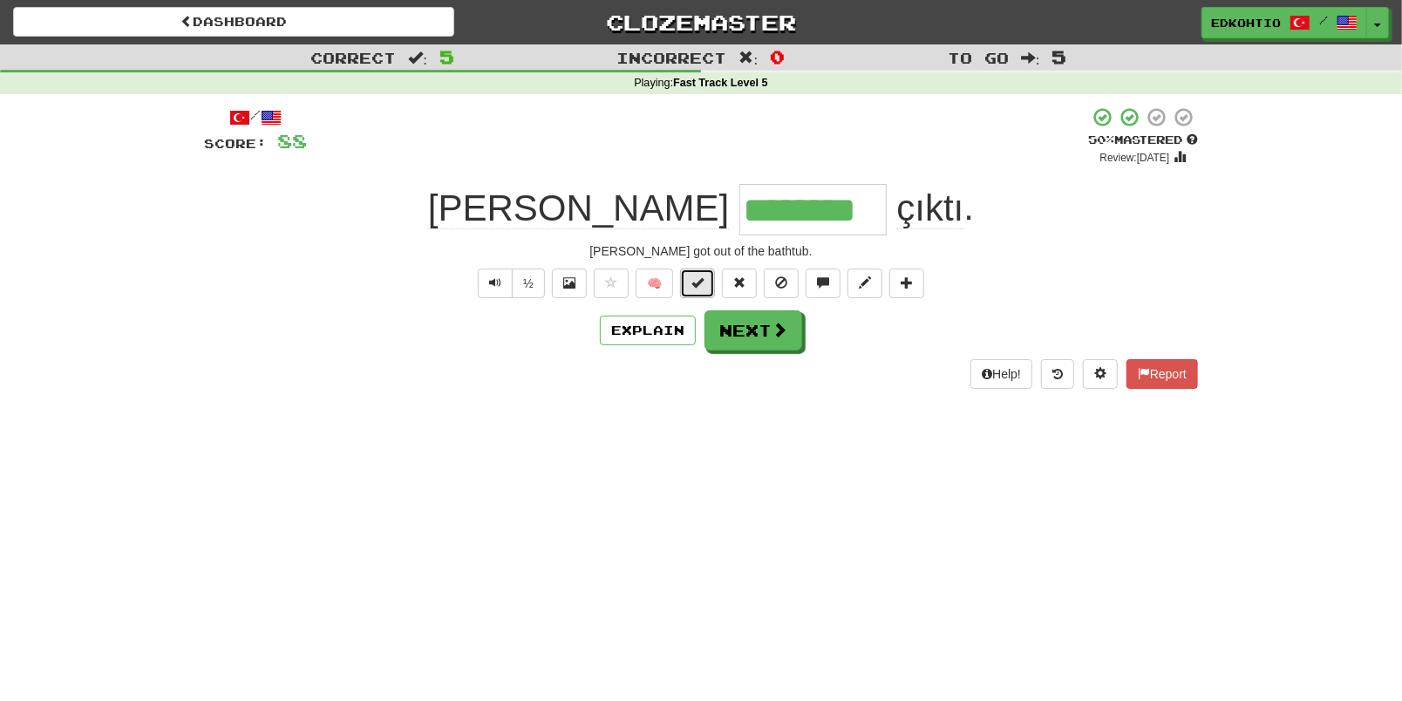
click at [710, 283] on button at bounding box center [697, 284] width 35 height 30
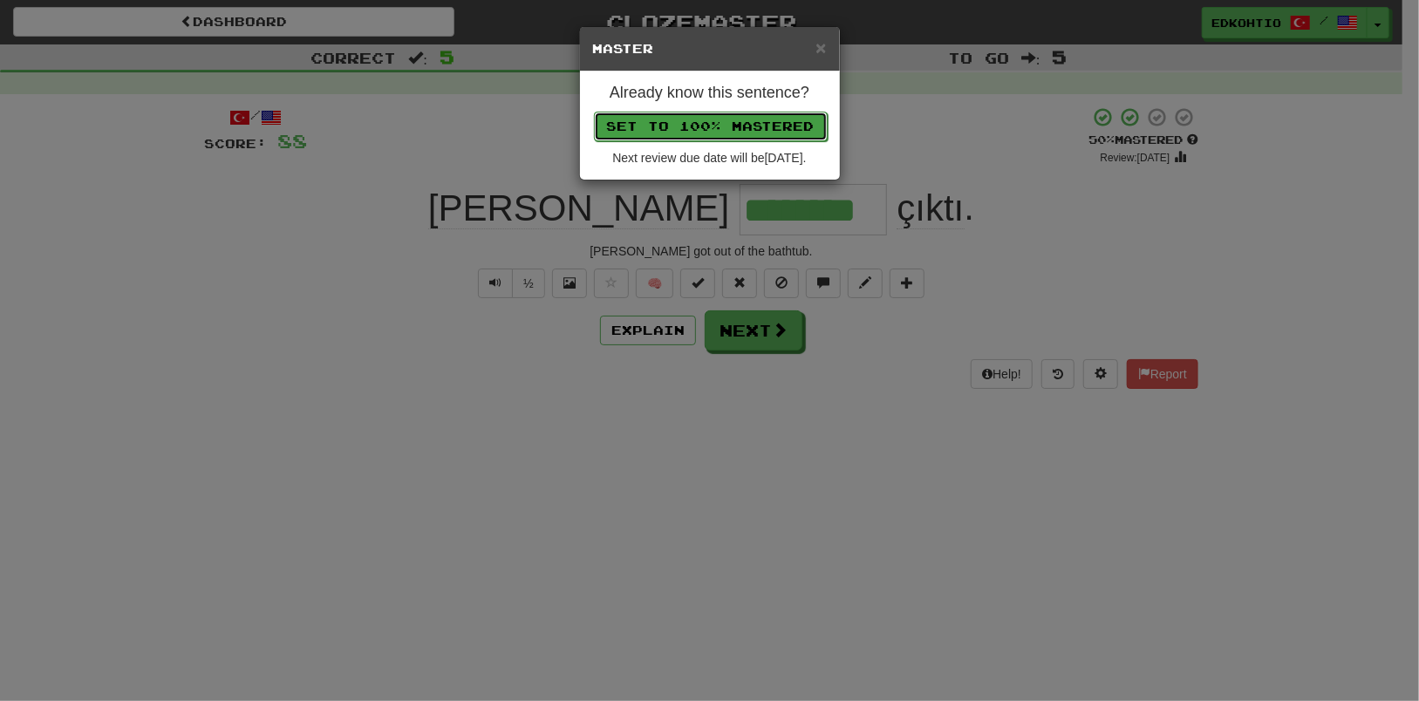
click at [678, 112] on button "Set to 100% Mastered" at bounding box center [711, 127] width 234 height 30
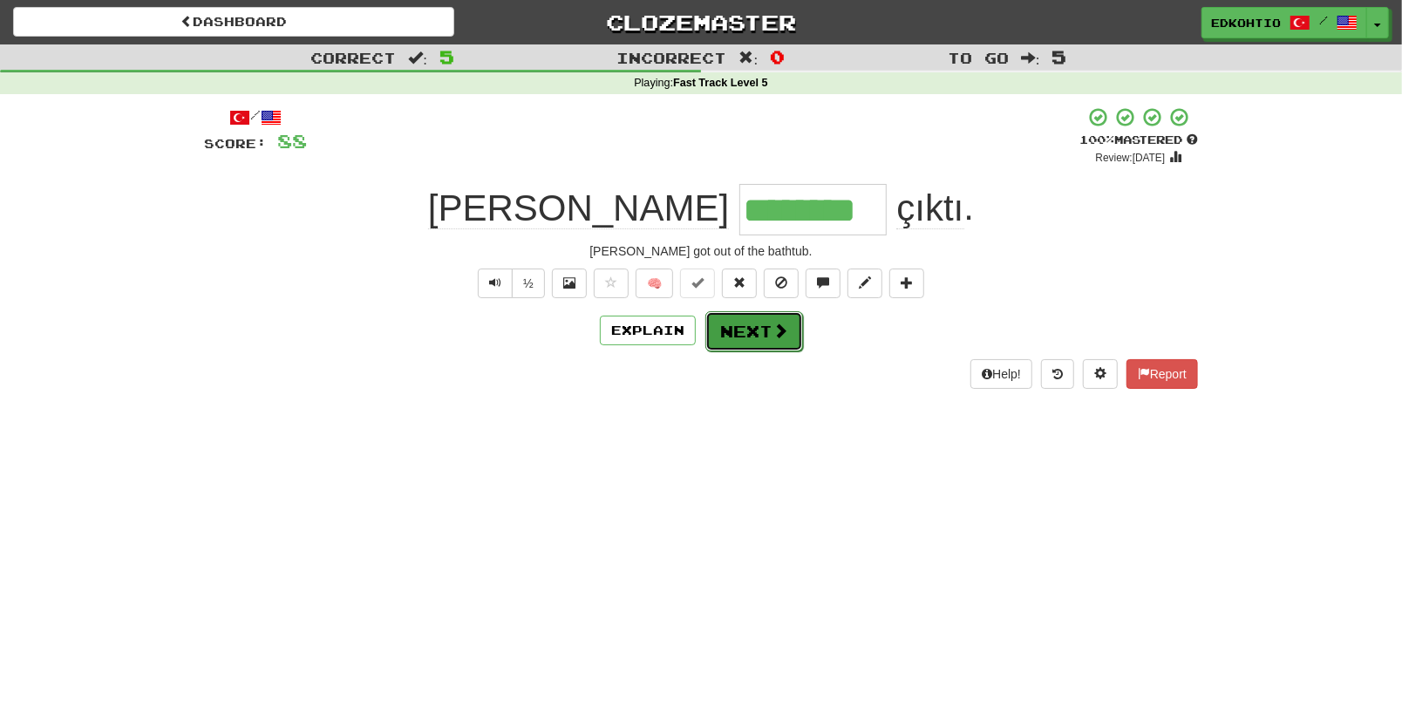
click at [734, 332] on button "Next" at bounding box center [754, 331] width 98 height 40
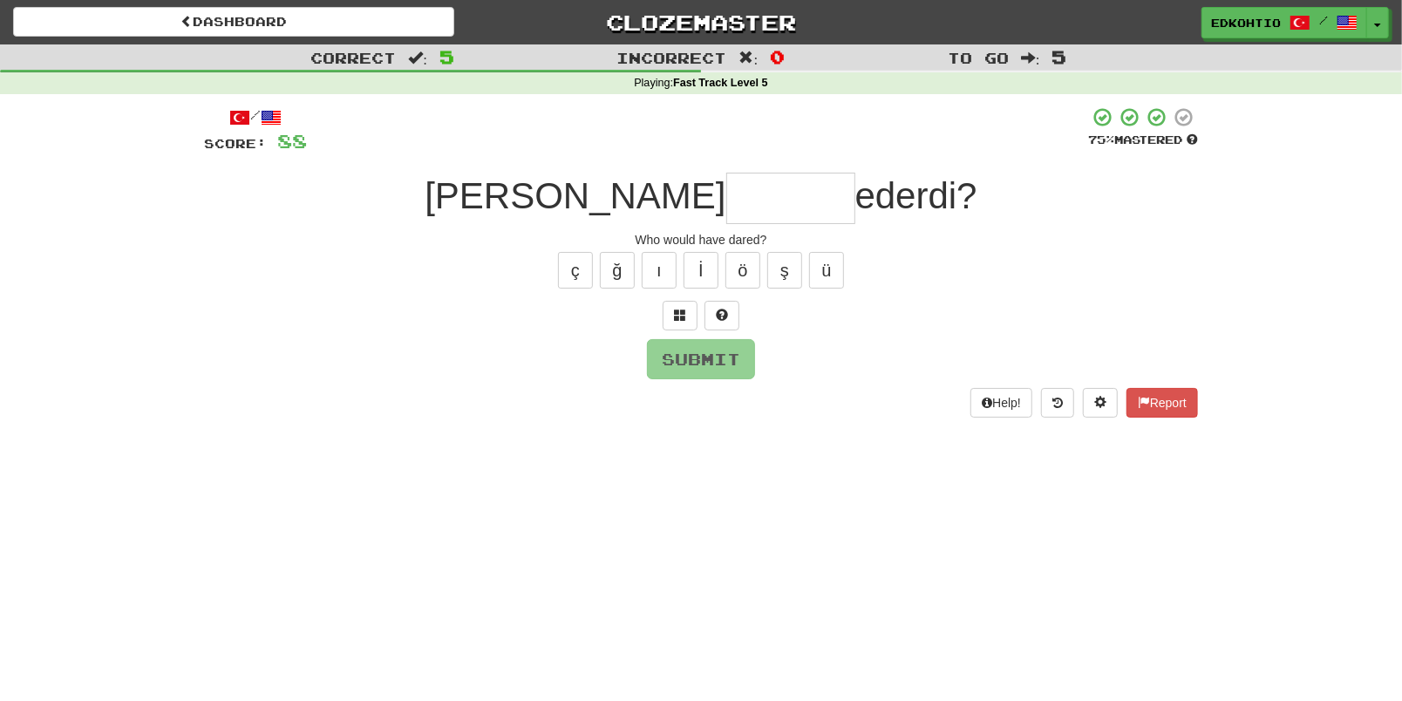
type input "*"
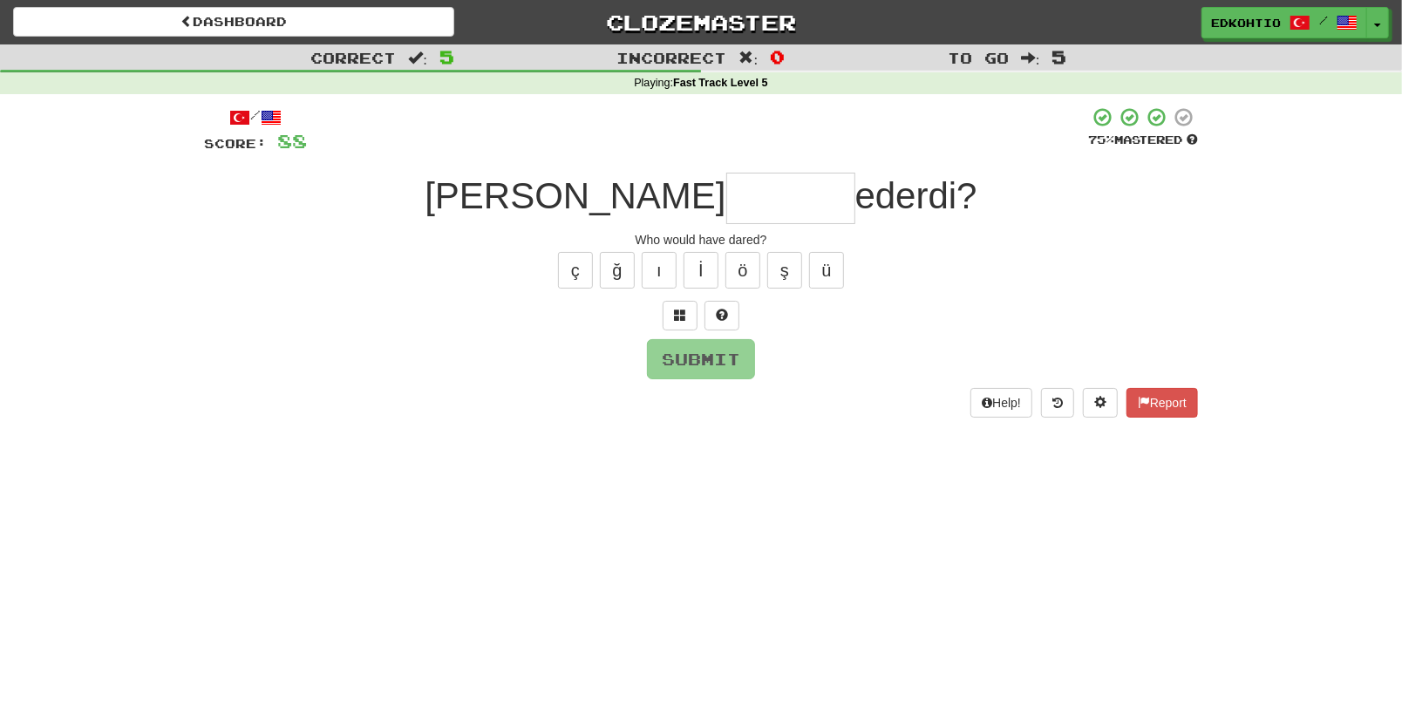
type input "*"
click at [829, 272] on button "ü" at bounding box center [826, 270] width 35 height 37
type input "*"
click at [793, 262] on button "ş" at bounding box center [784, 270] width 35 height 37
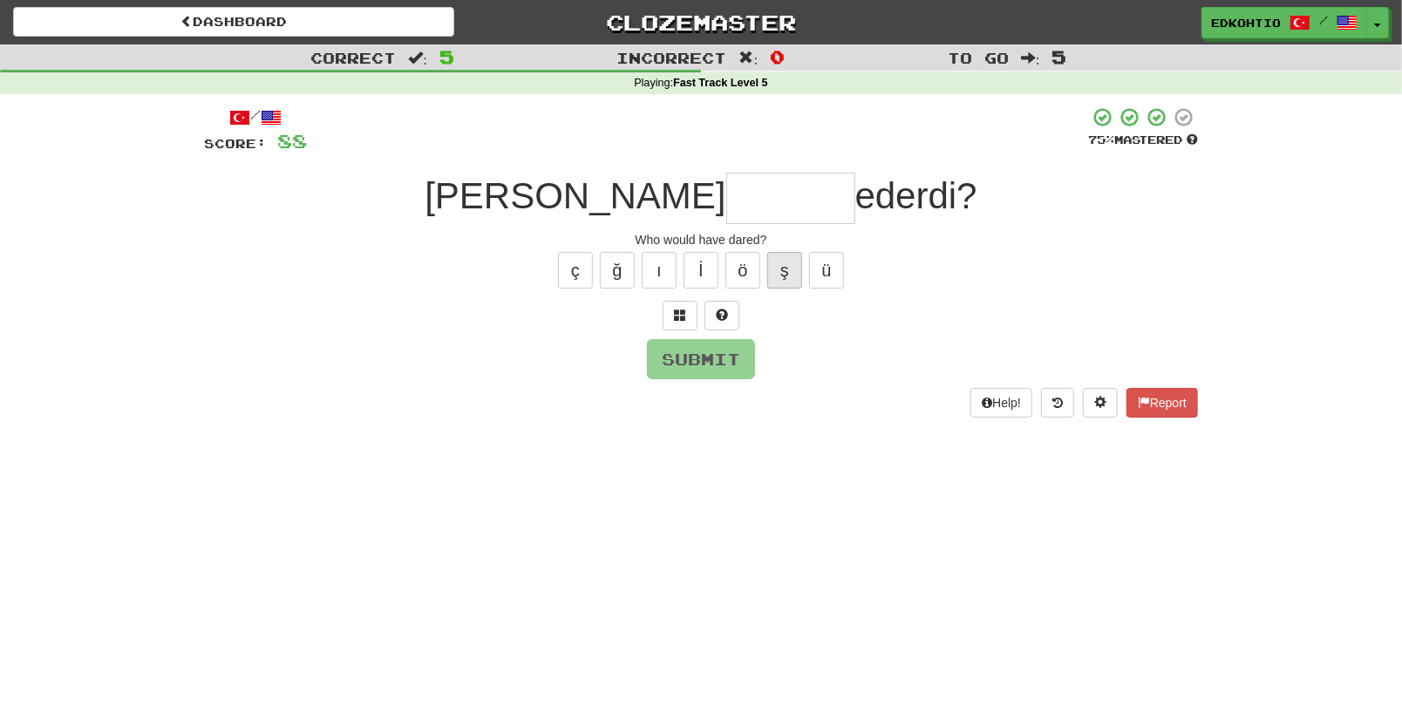
type input "*"
click at [736, 268] on button "ö" at bounding box center [743, 270] width 35 height 37
type input "*"
click at [665, 276] on button "ı" at bounding box center [659, 270] width 35 height 37
type input "*"
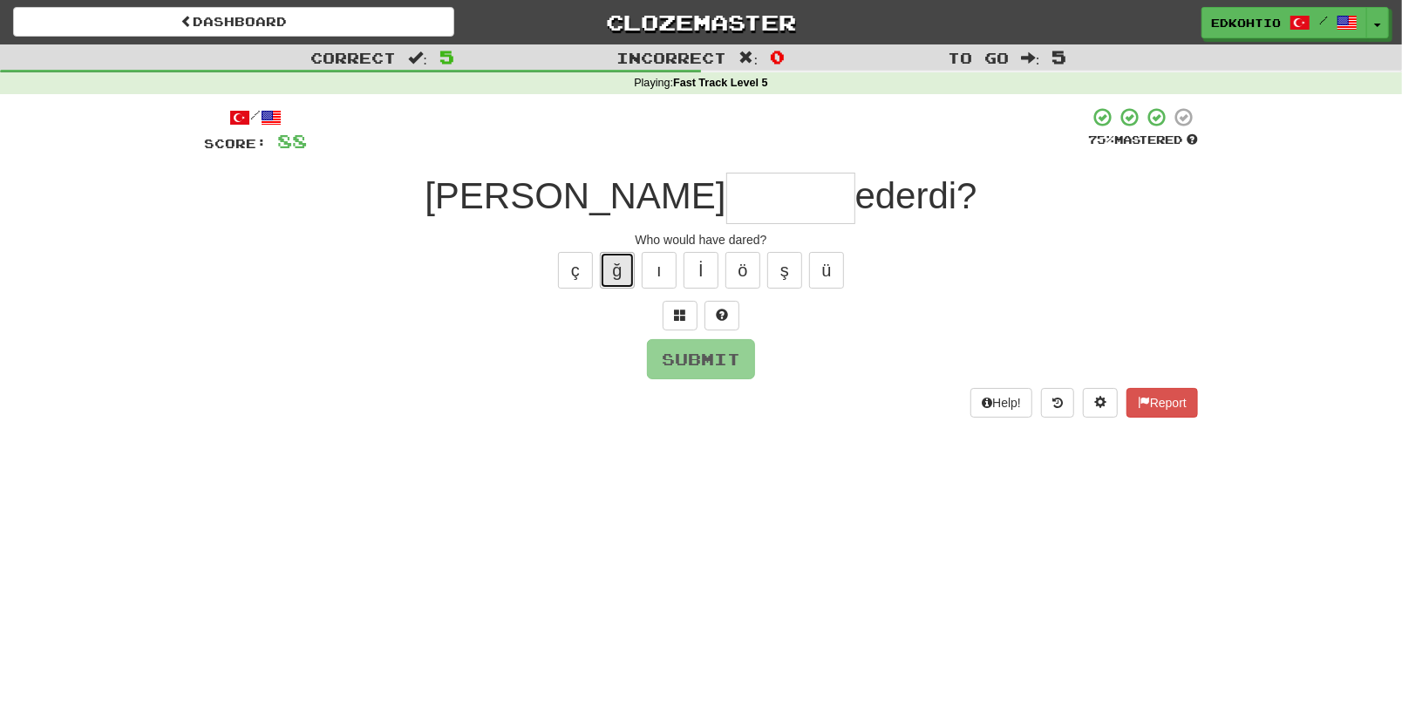
click at [624, 256] on button "ğ" at bounding box center [617, 270] width 35 height 37
type input "*"
click at [569, 280] on button "ç" at bounding box center [575, 270] width 35 height 37
type input "*"
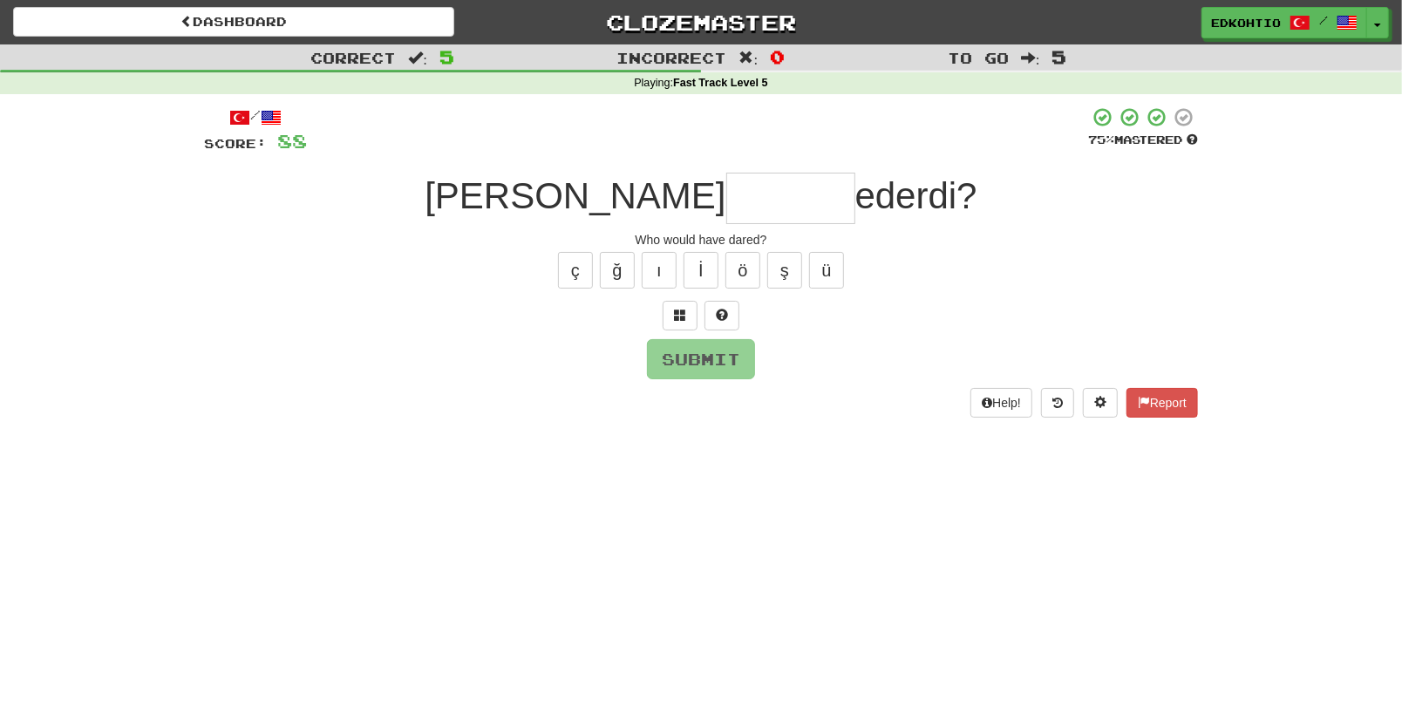
type input "*"
click at [796, 281] on button "ş" at bounding box center [784, 270] width 35 height 37
click at [627, 260] on button "ğ" at bounding box center [617, 270] width 35 height 37
click at [565, 277] on button "ç" at bounding box center [575, 270] width 35 height 37
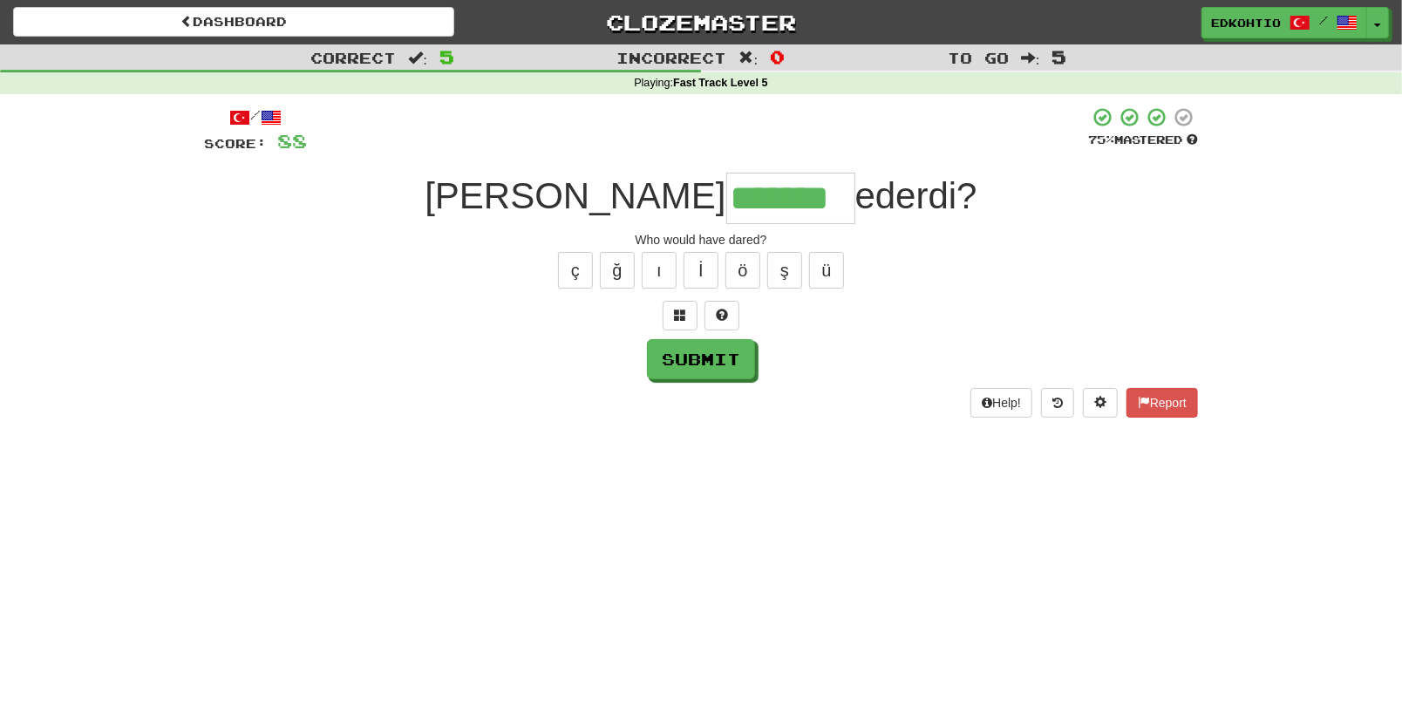
type input "*******"
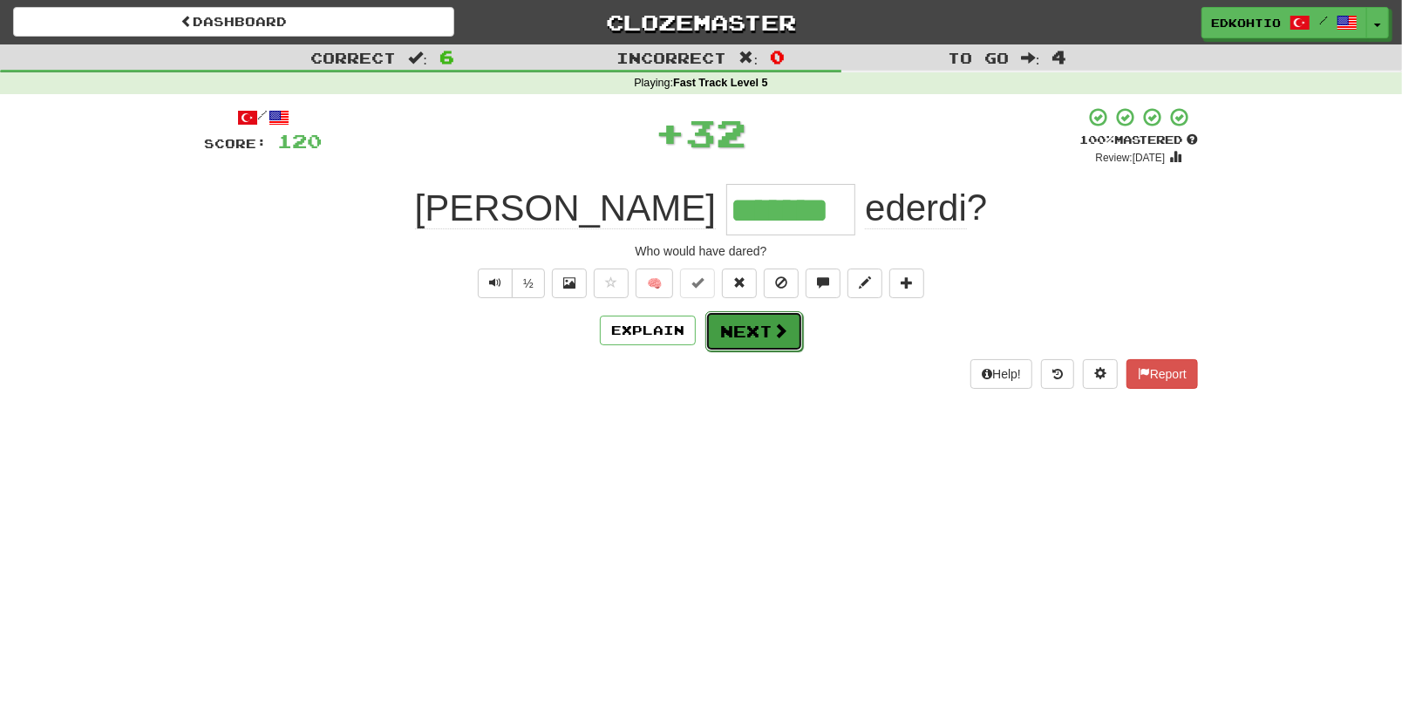
click at [749, 336] on button "Next" at bounding box center [754, 331] width 98 height 40
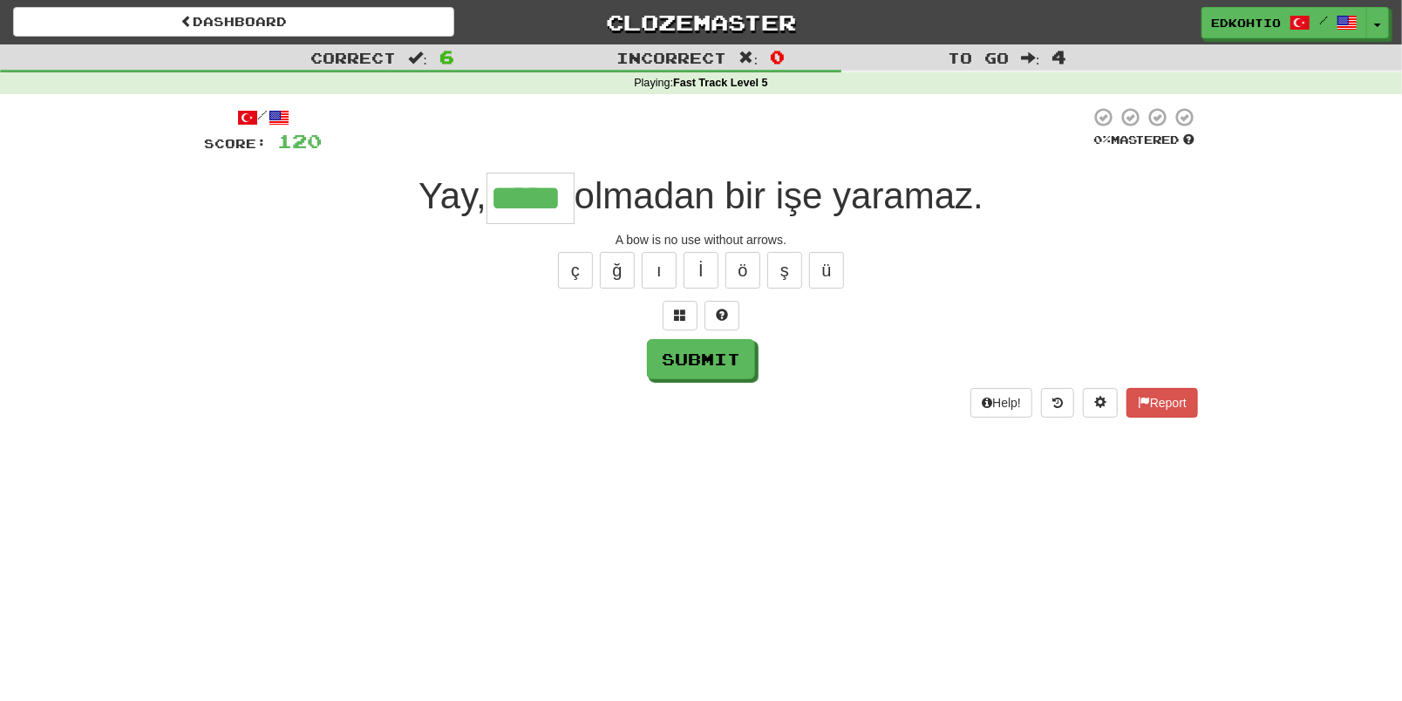
type input "*****"
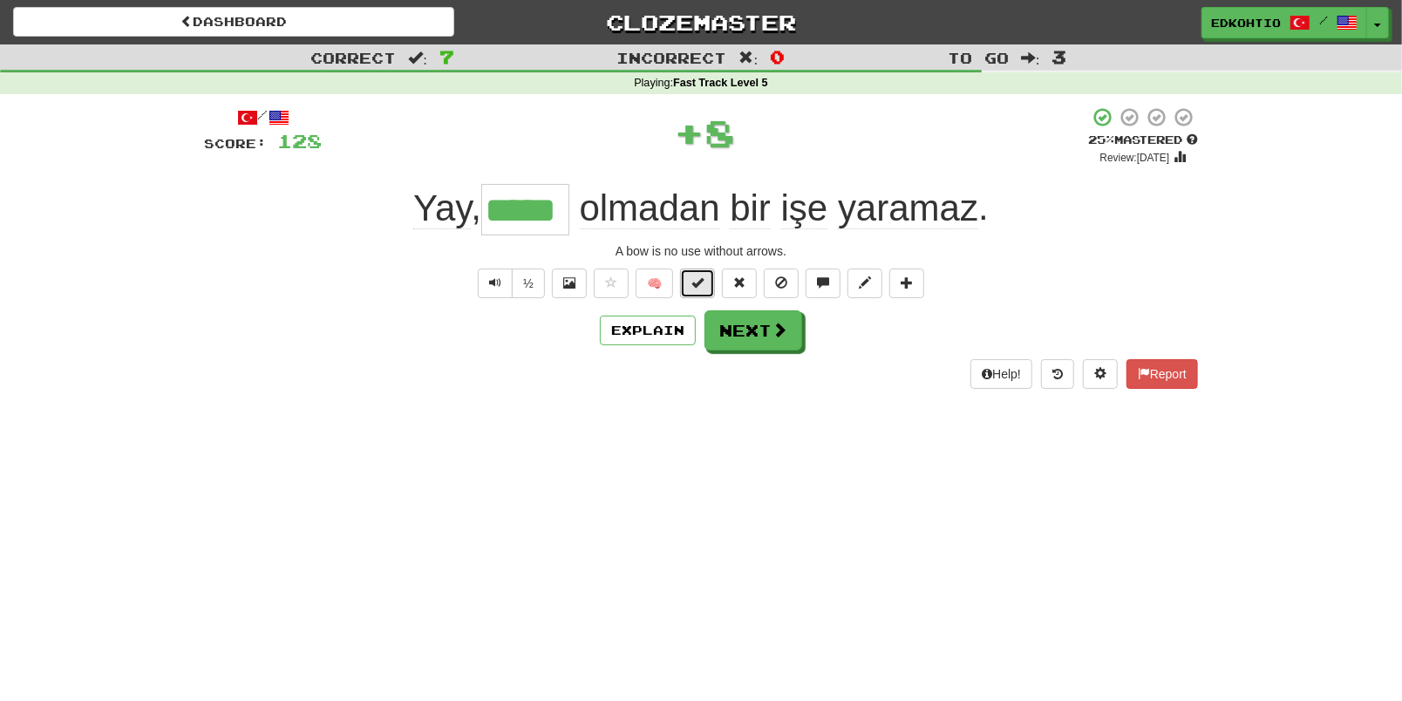
click at [690, 280] on button at bounding box center [697, 284] width 35 height 30
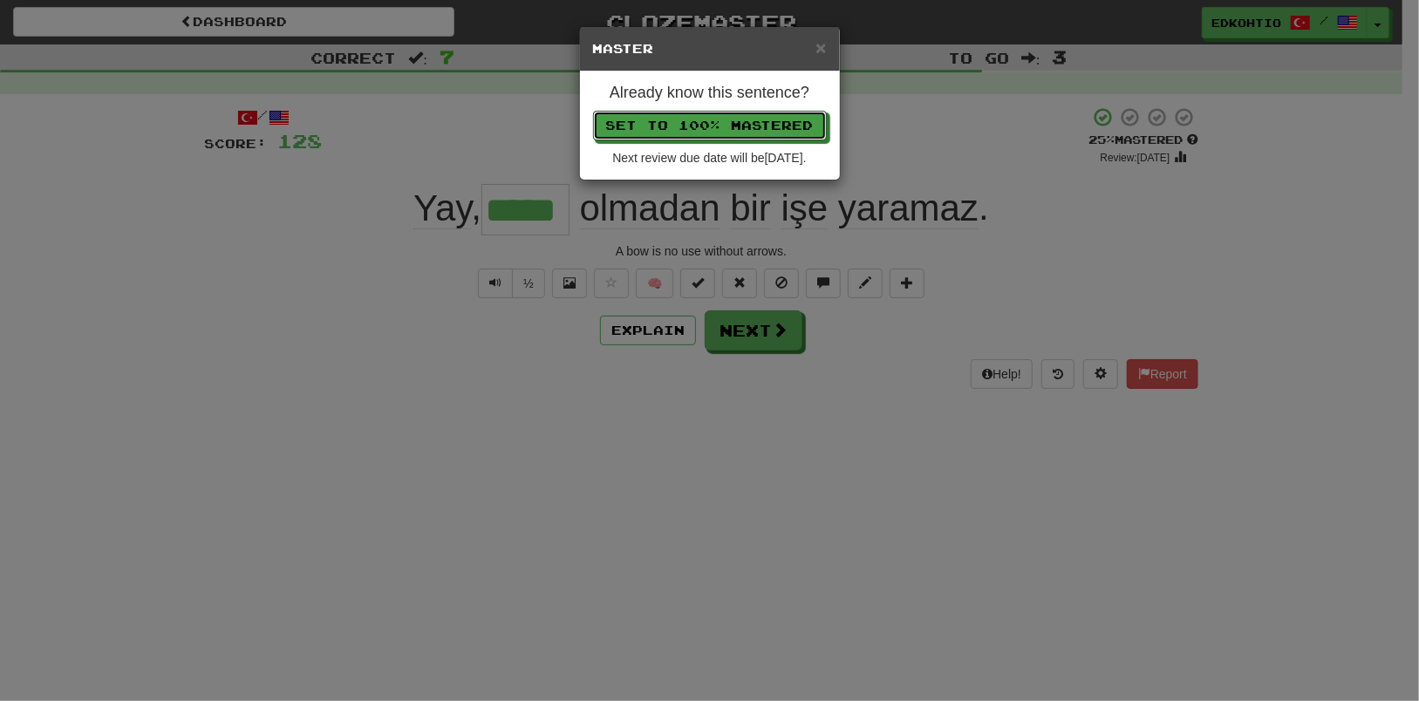
drag, startPoint x: 662, startPoint y: 110, endPoint x: 671, endPoint y: 135, distance: 27.0
click at [665, 114] on button "Set to 100% Mastered" at bounding box center [710, 126] width 234 height 30
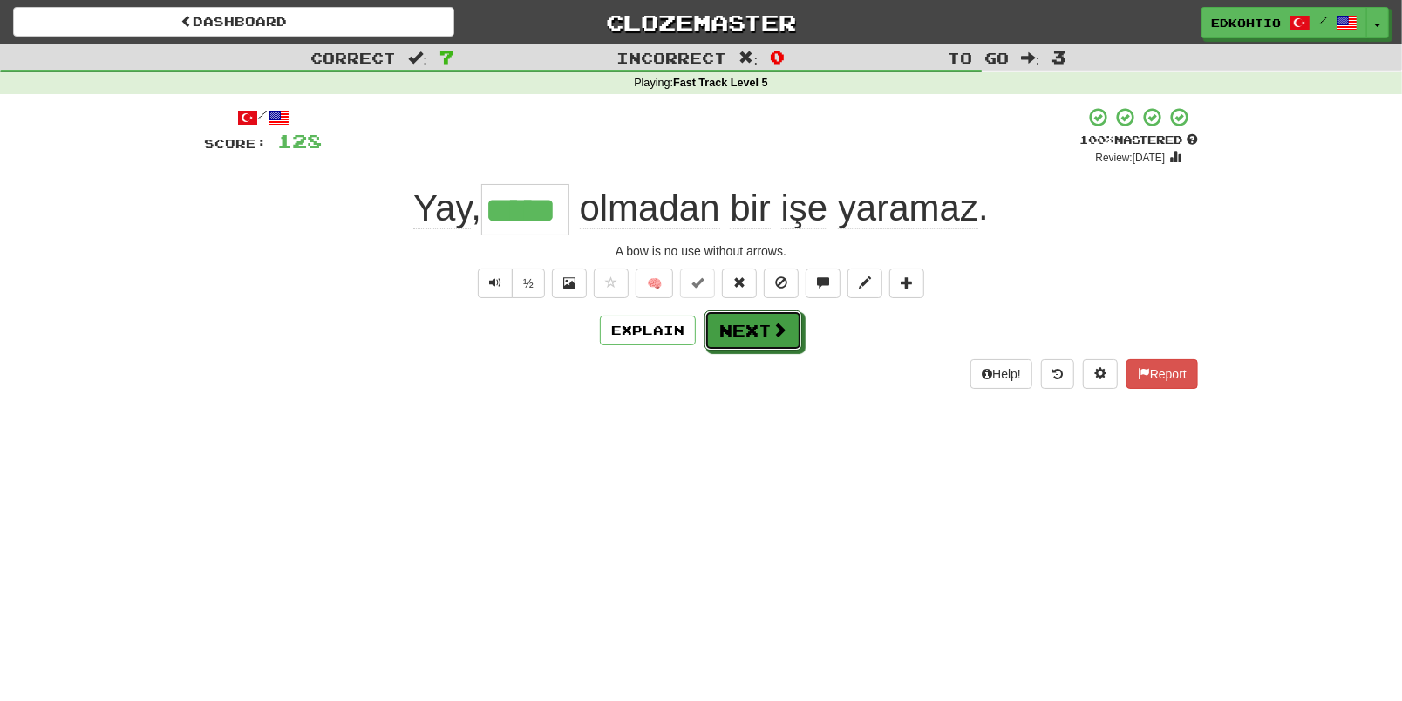
click at [738, 328] on button "Next" at bounding box center [754, 330] width 98 height 40
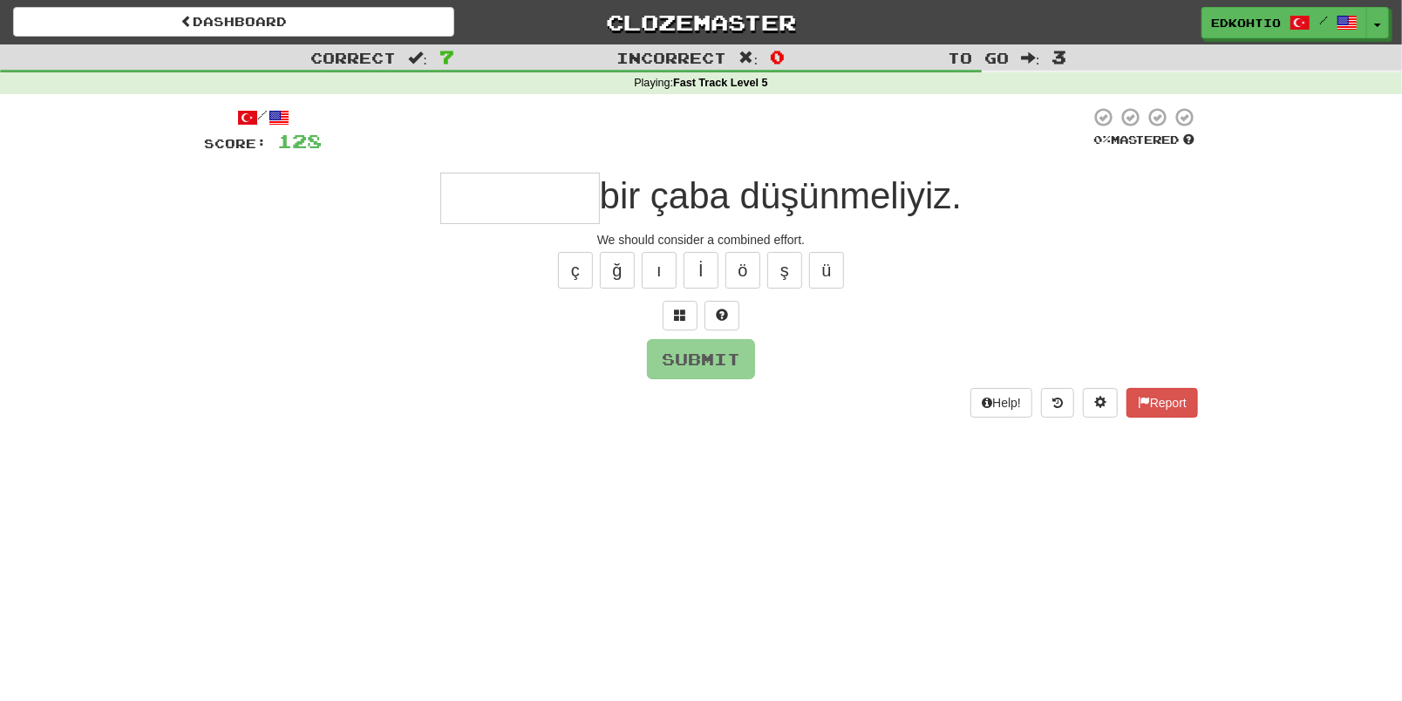
type input "*"
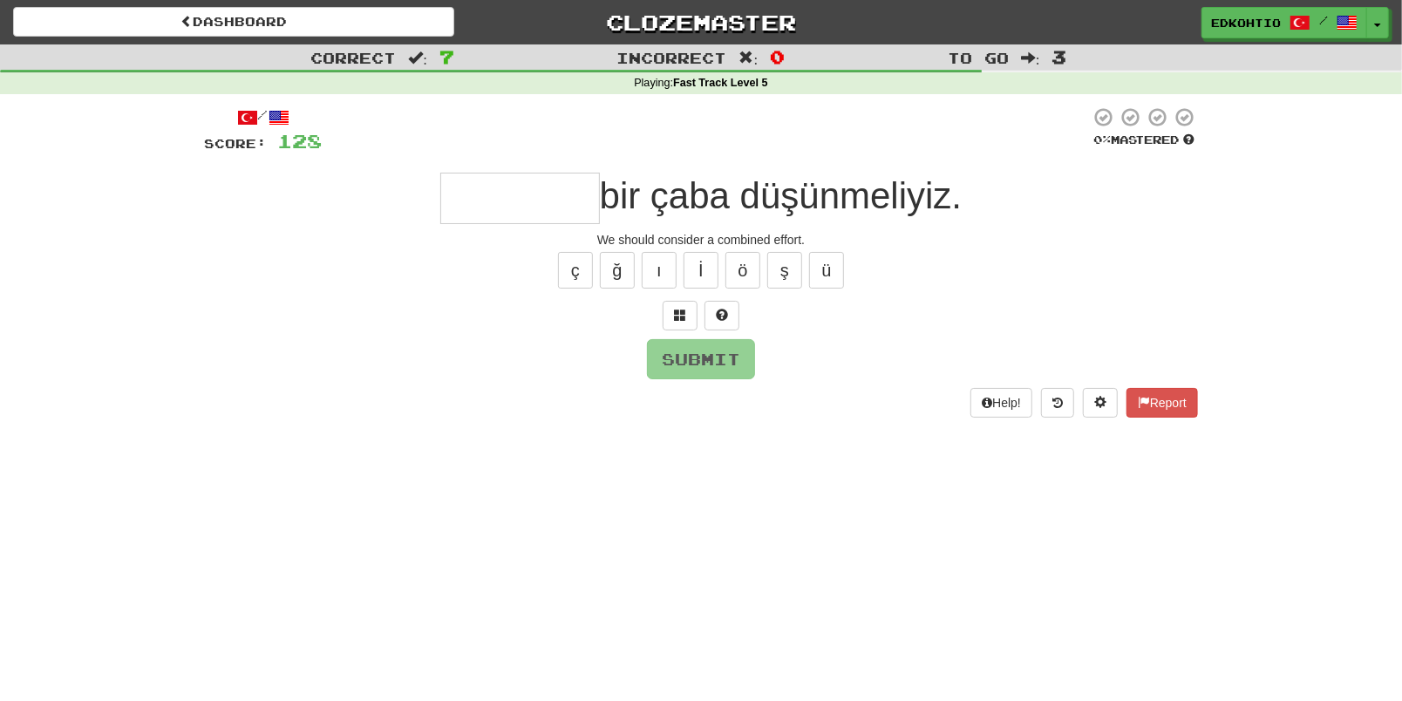
type input "*"
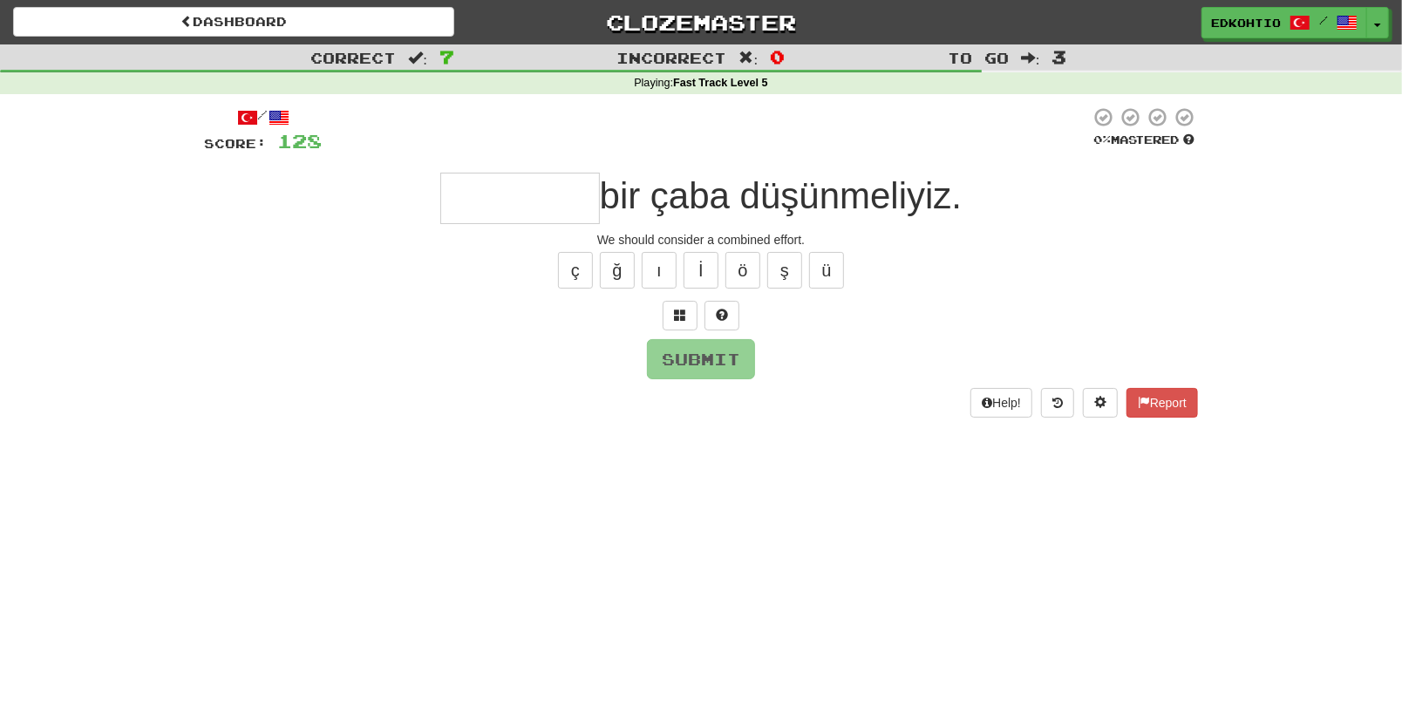
type input "*"
click at [836, 254] on button "ü" at bounding box center [826, 270] width 35 height 37
click at [832, 261] on button "ü" at bounding box center [826, 270] width 35 height 37
click at [791, 269] on button "ş" at bounding box center [784, 270] width 35 height 37
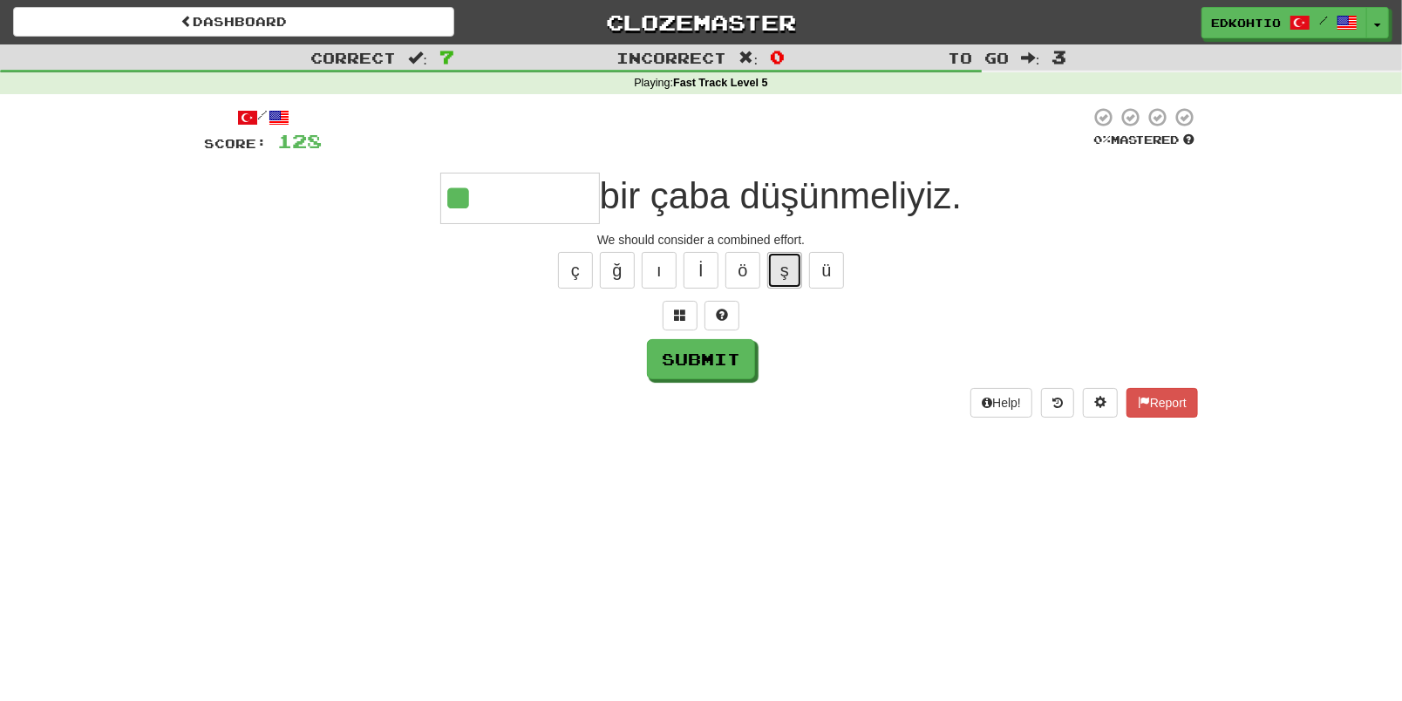
click at [786, 264] on button "ş" at bounding box center [784, 270] width 35 height 37
type input "********"
click at [728, 358] on button "Submit" at bounding box center [702, 360] width 108 height 40
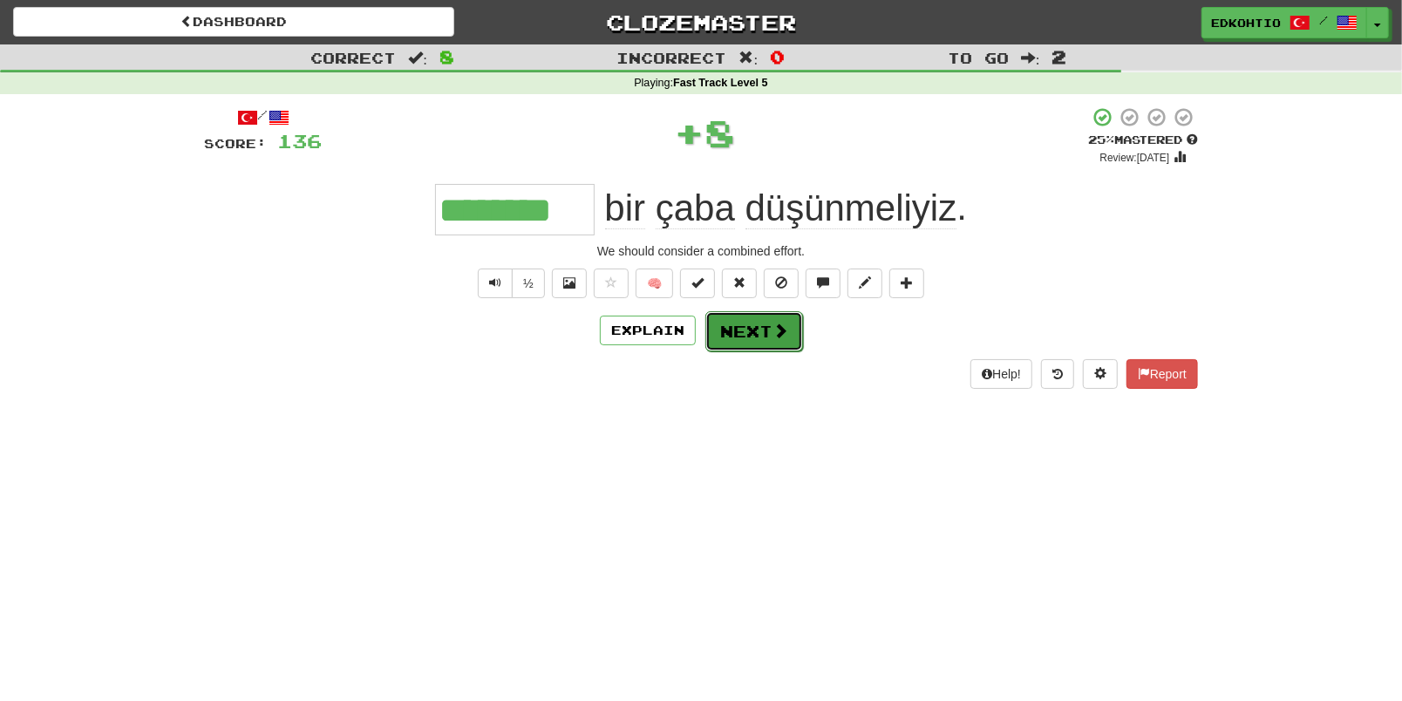
click at [759, 328] on button "Next" at bounding box center [754, 331] width 98 height 40
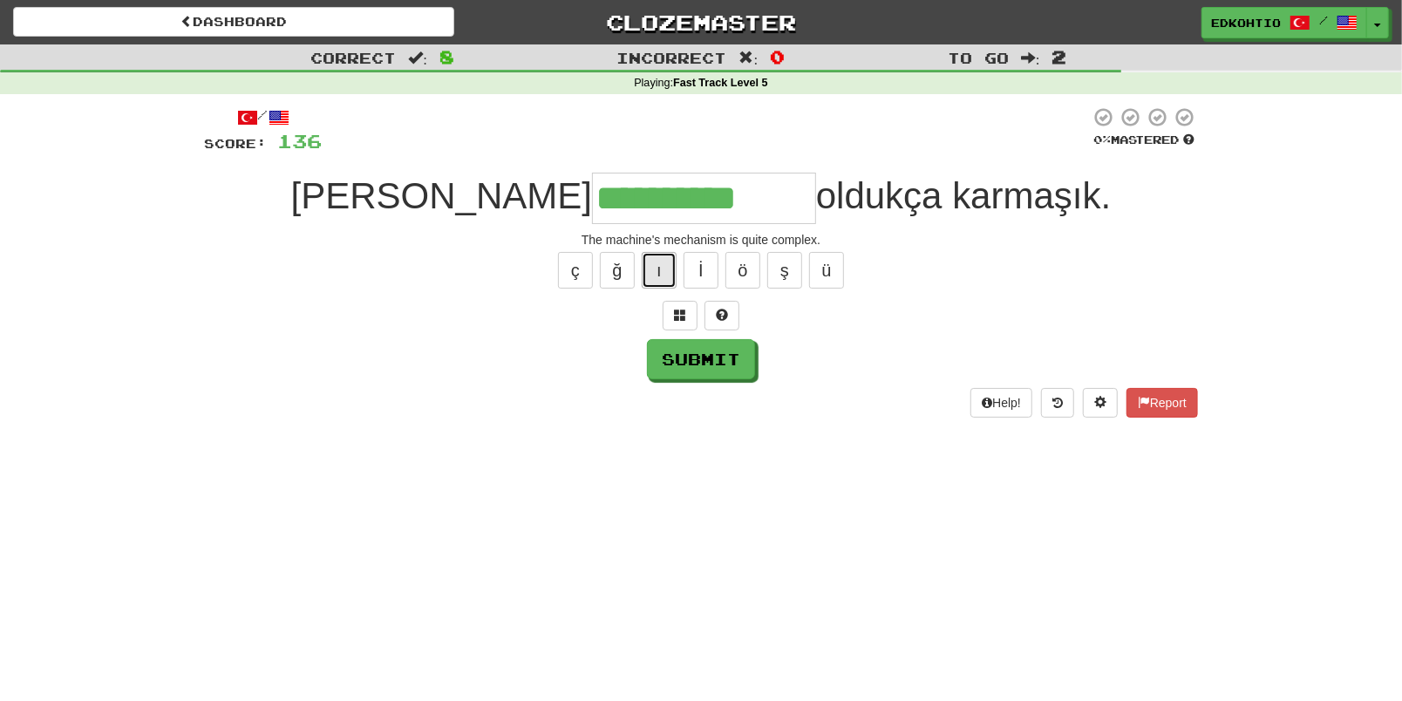
click at [655, 275] on button "ı" at bounding box center [659, 270] width 35 height 37
type input "**********"
click at [685, 352] on button "Submit" at bounding box center [702, 360] width 108 height 40
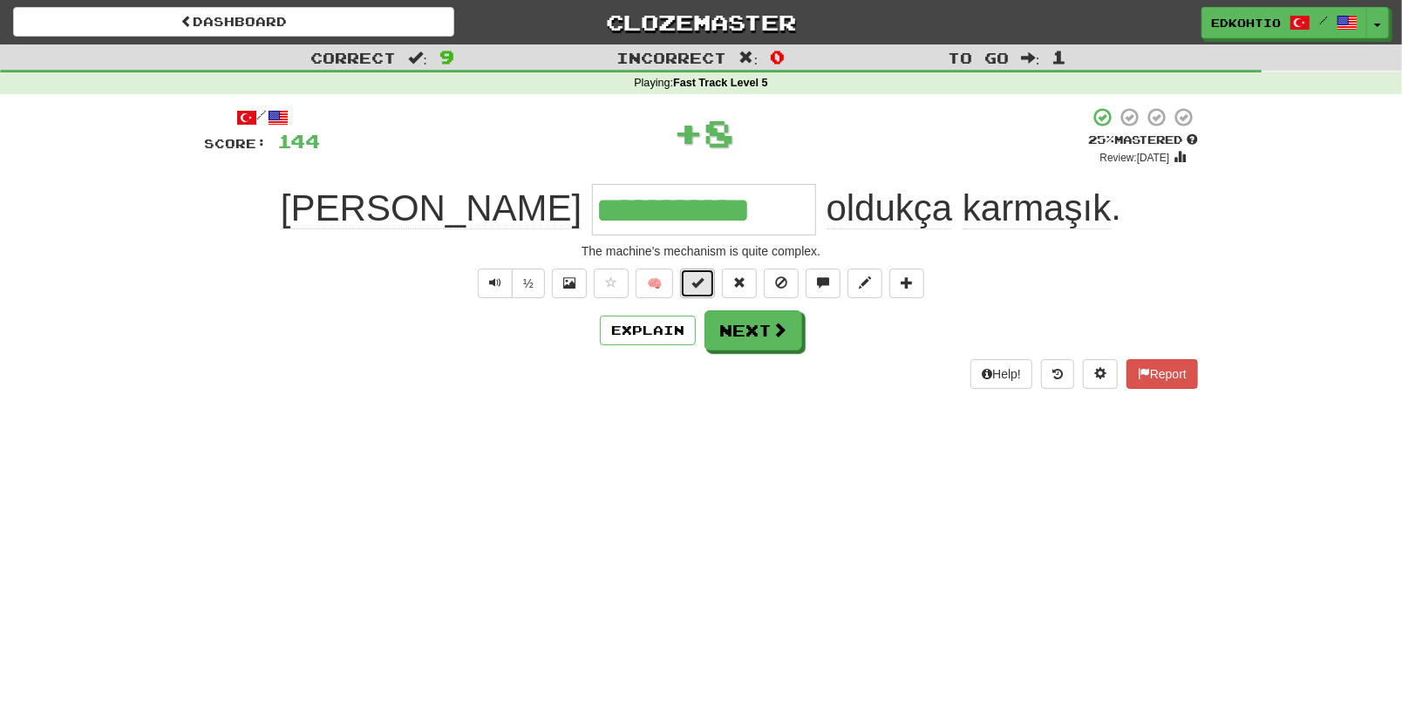
click at [692, 283] on span at bounding box center [697, 282] width 12 height 12
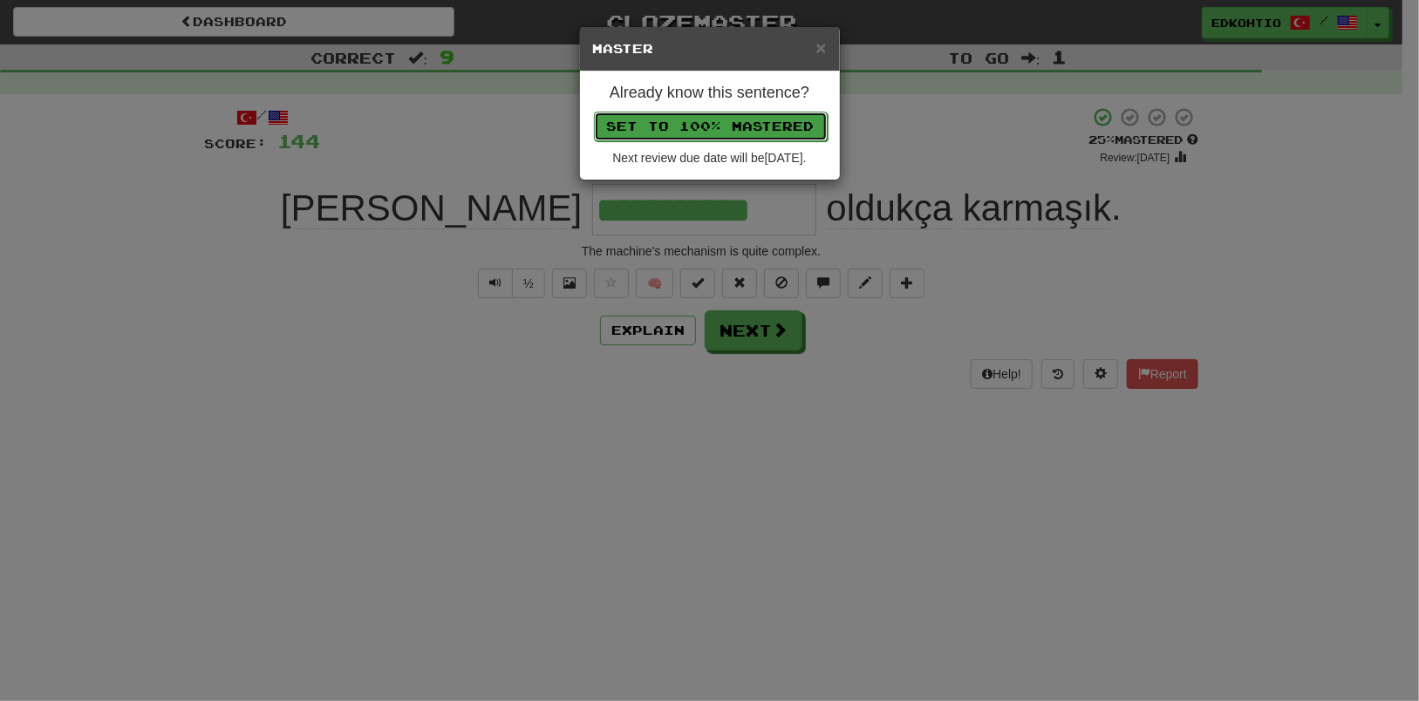
click at [676, 112] on button "Set to 100% Mastered" at bounding box center [711, 127] width 234 height 30
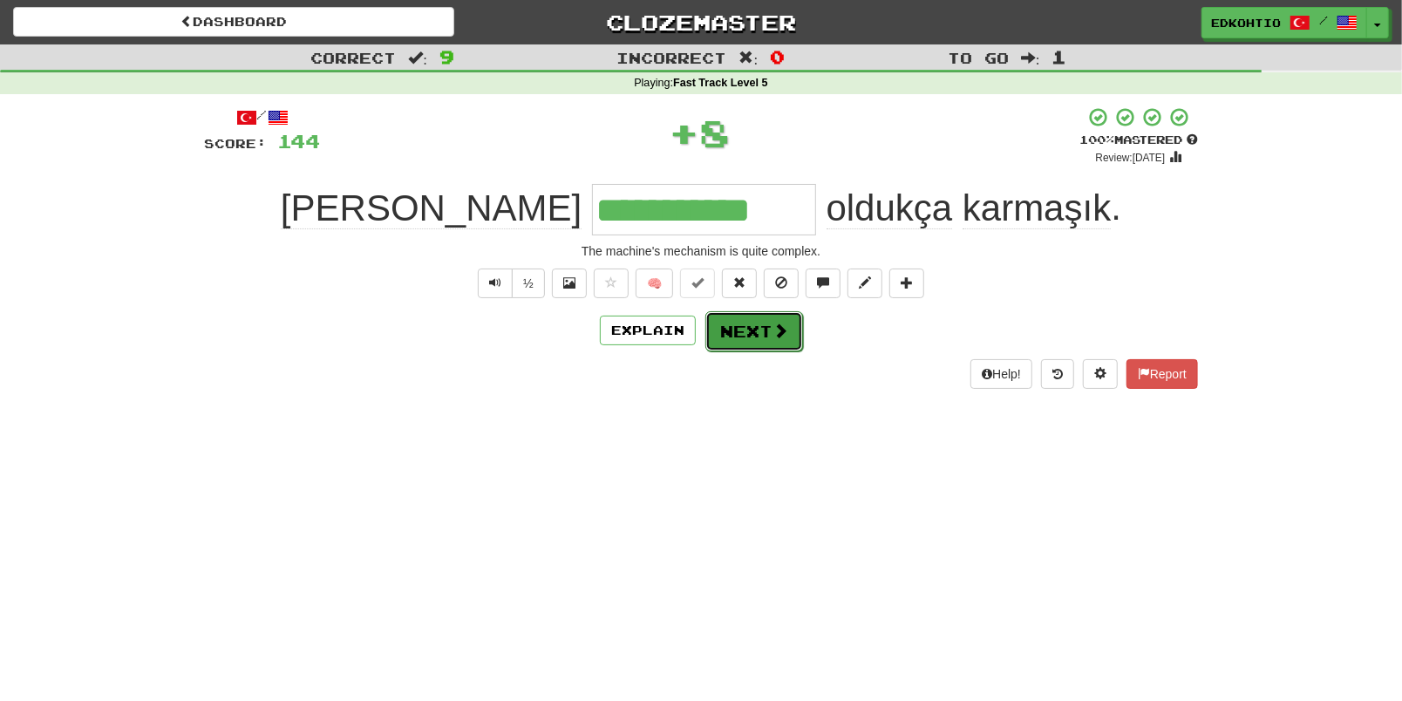
click at [745, 324] on button "Next" at bounding box center [754, 331] width 98 height 40
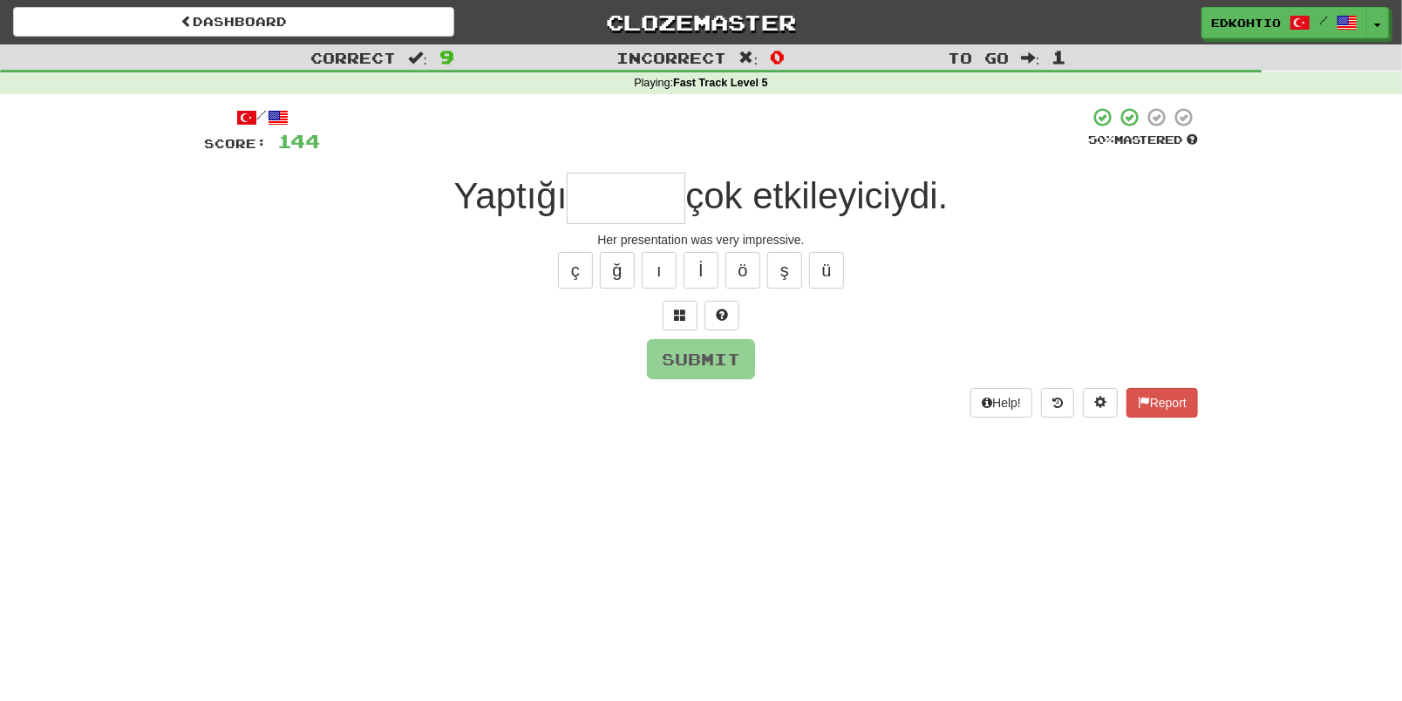
type input "*"
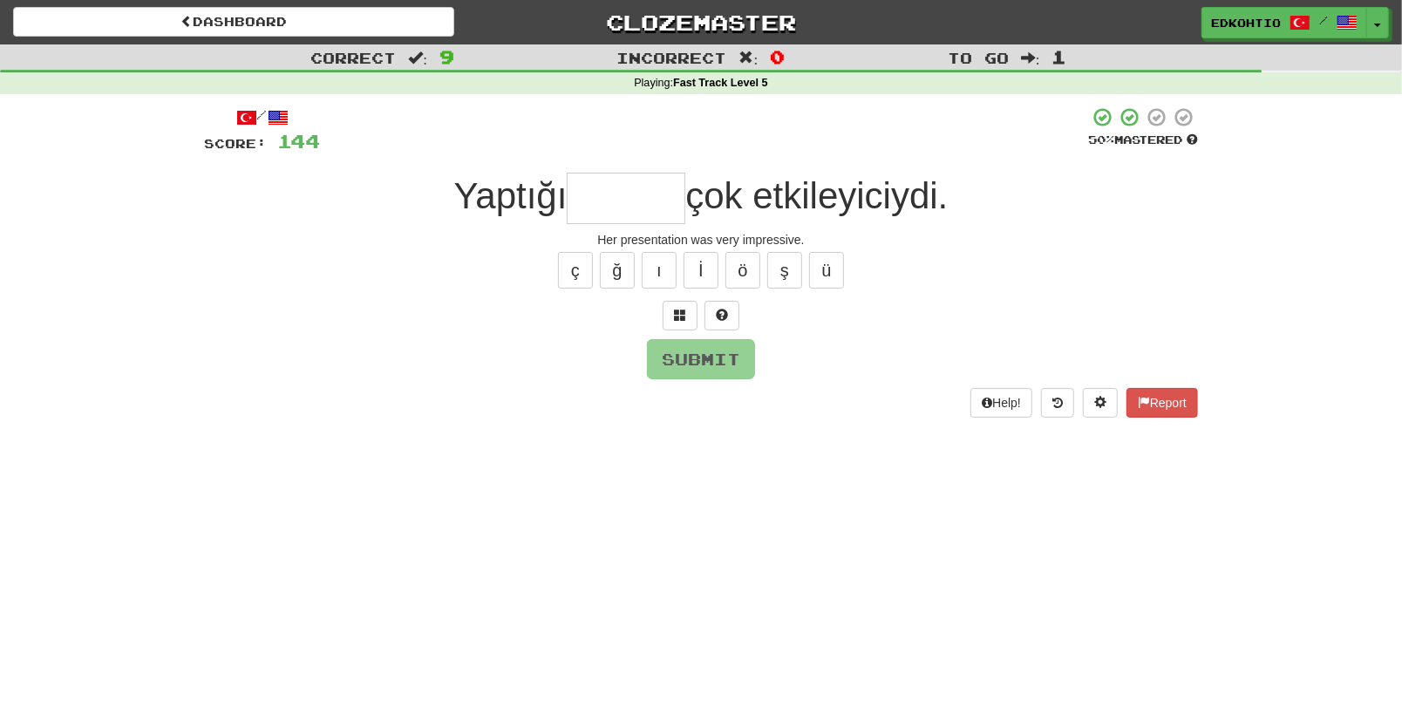
type input "*"
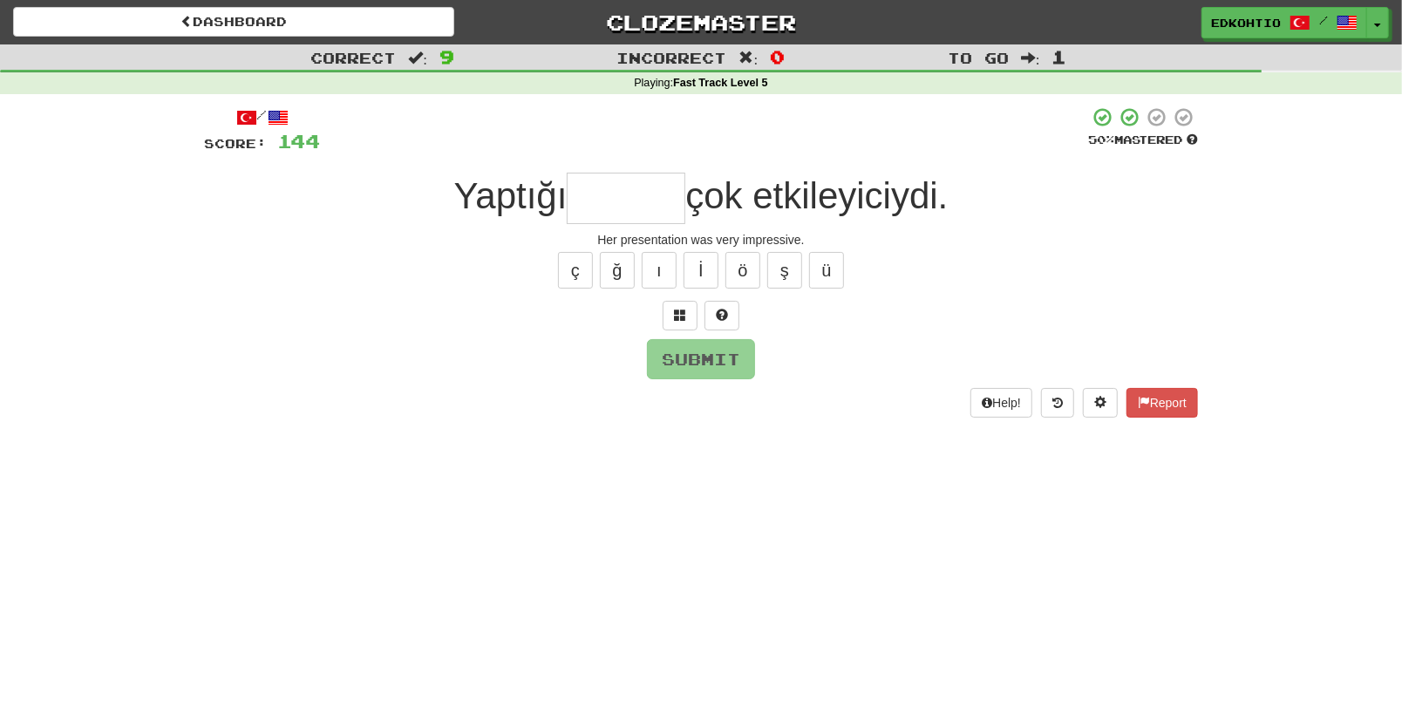
type input "*"
click at [845, 267] on div "ç ğ ı İ ö ş ü" at bounding box center [701, 271] width 994 height 44
click at [821, 265] on button "ü" at bounding box center [826, 270] width 35 height 37
type input "*"
click at [776, 275] on button "ş" at bounding box center [784, 270] width 35 height 37
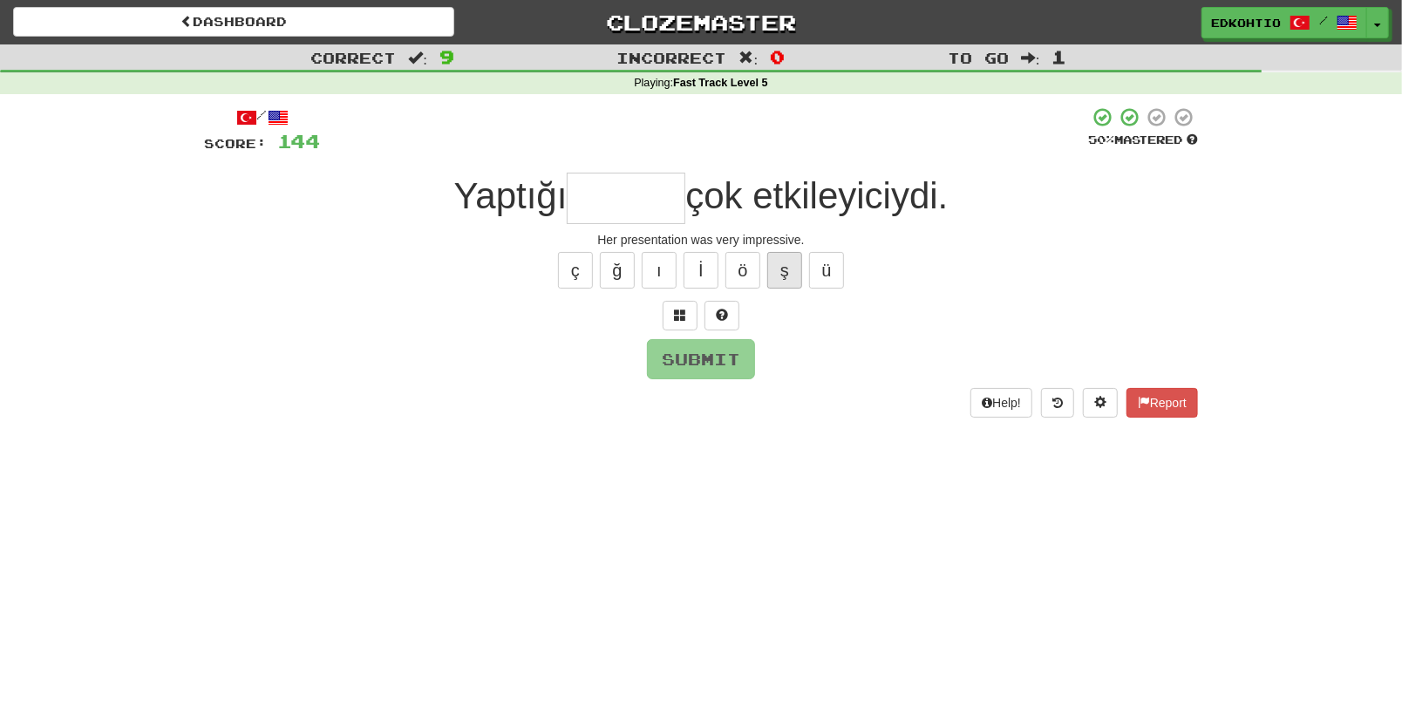
type input "*"
click at [743, 265] on button "ö" at bounding box center [743, 270] width 35 height 37
type input "*"
click at [654, 262] on button "ı" at bounding box center [659, 270] width 35 height 37
type input "*"
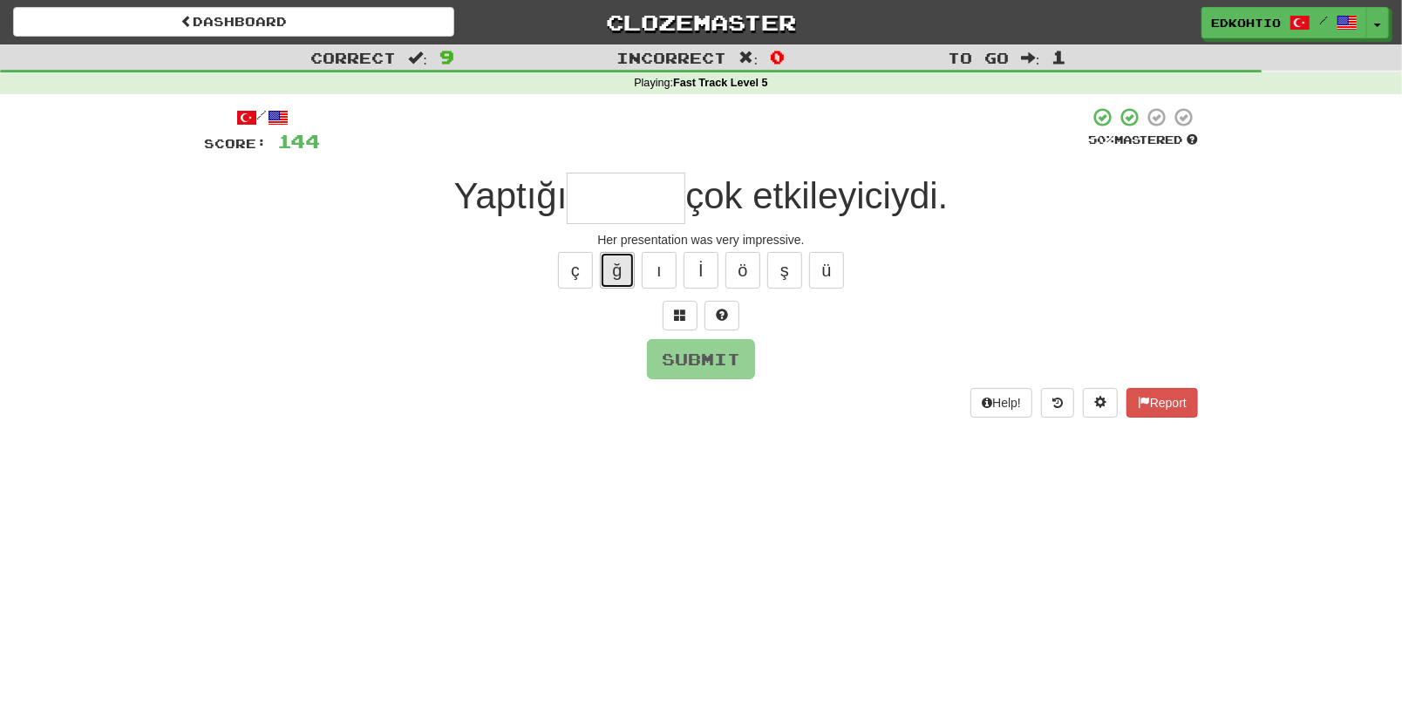
click at [619, 278] on button "ğ" at bounding box center [617, 270] width 35 height 37
type input "*"
click at [583, 261] on button "ç" at bounding box center [575, 270] width 35 height 37
type input "*"
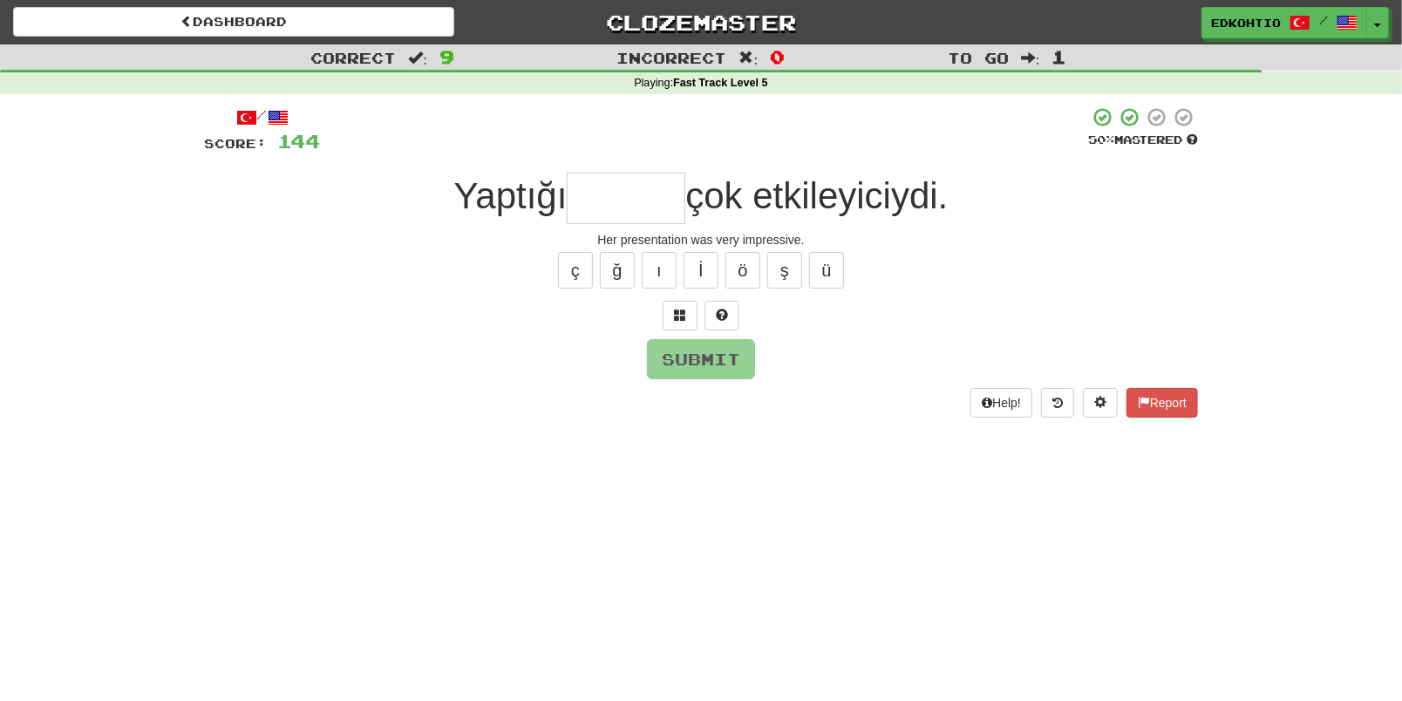
type input "*"
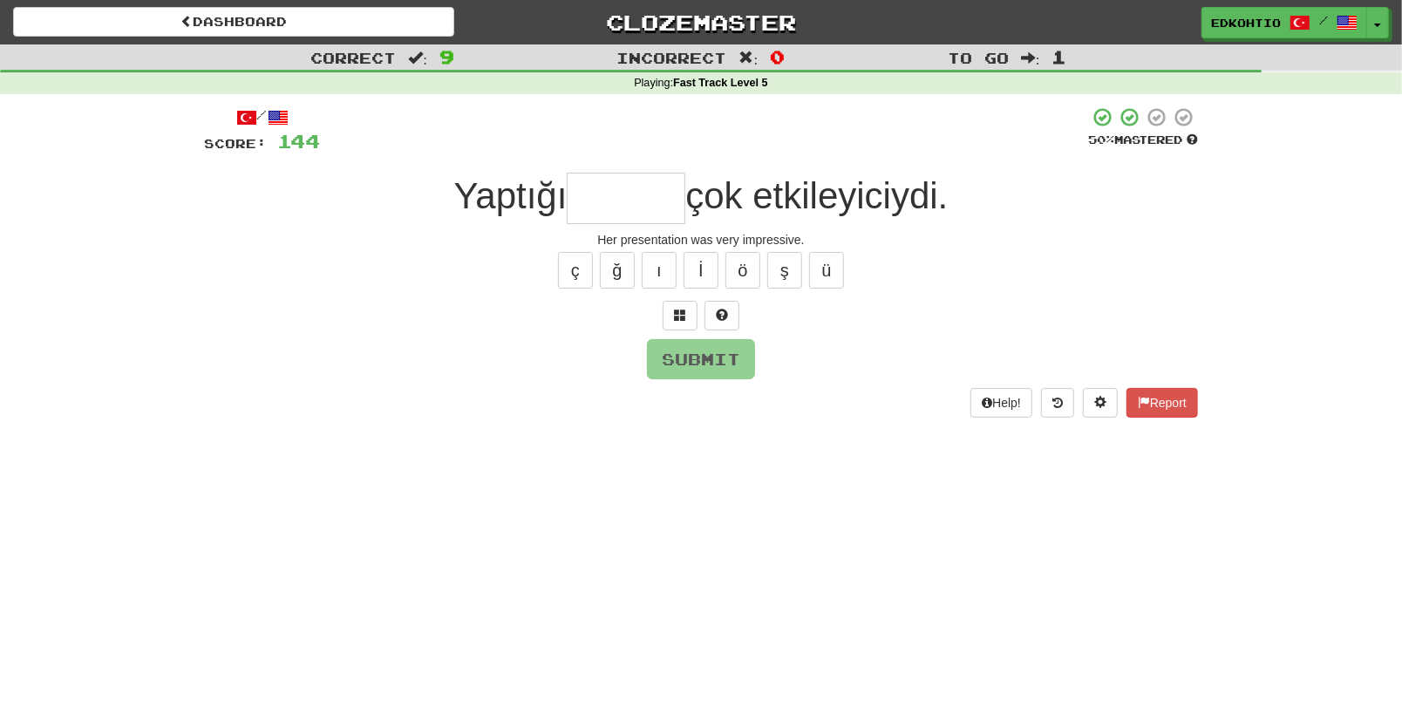
type input "*"
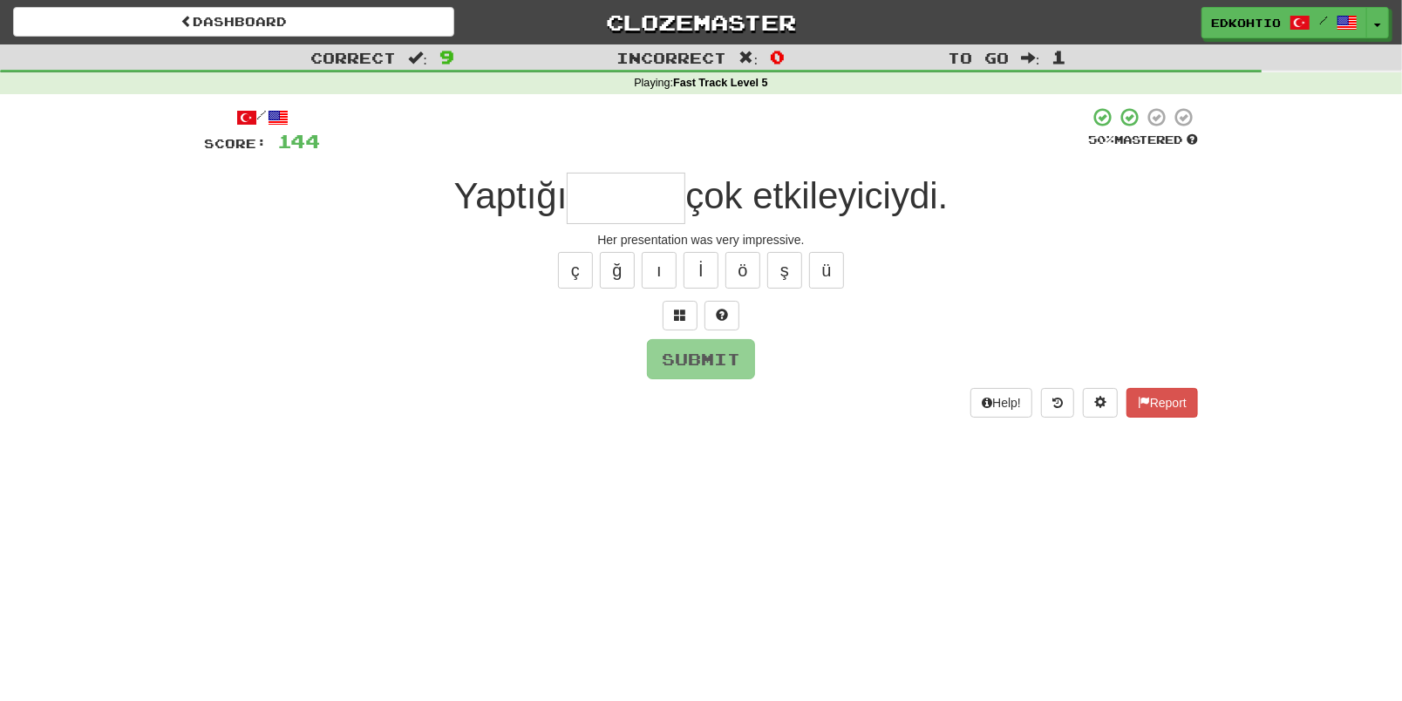
type input "*"
type input "*****"
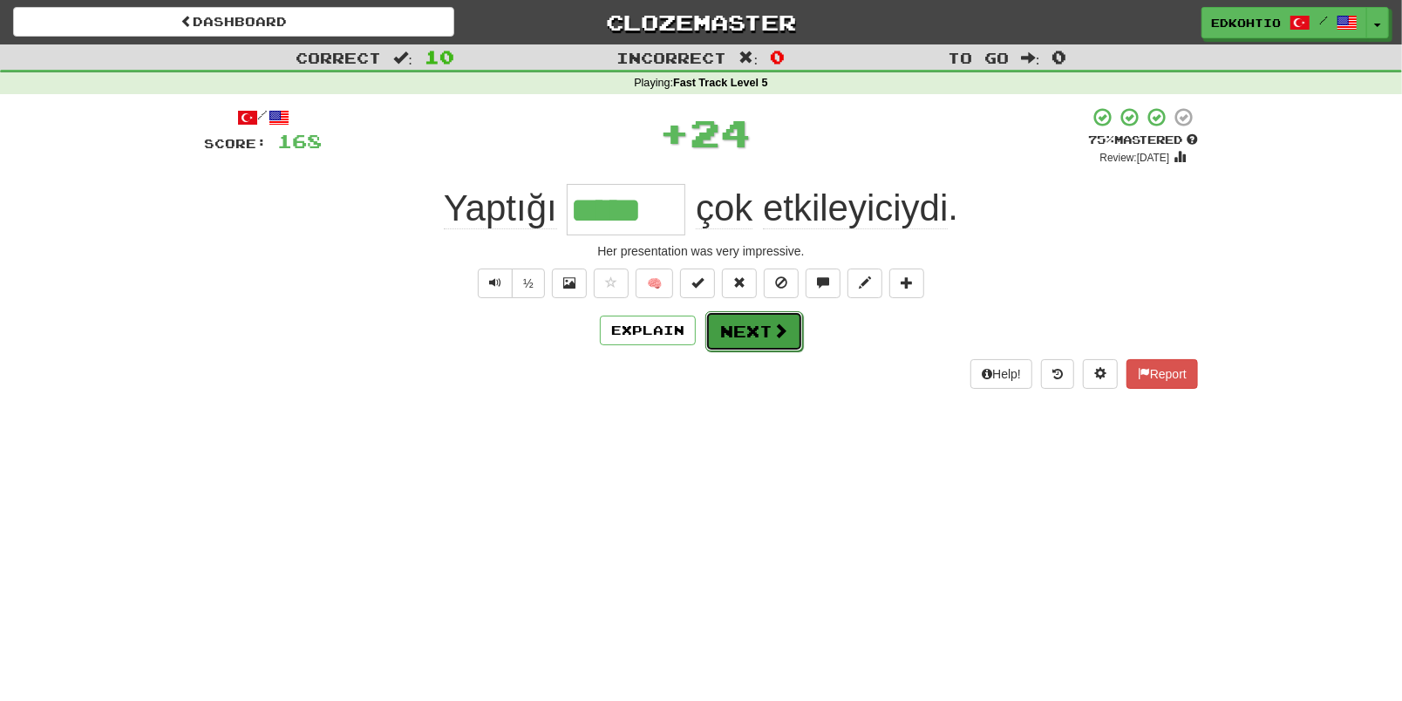
click at [783, 333] on span at bounding box center [781, 331] width 16 height 16
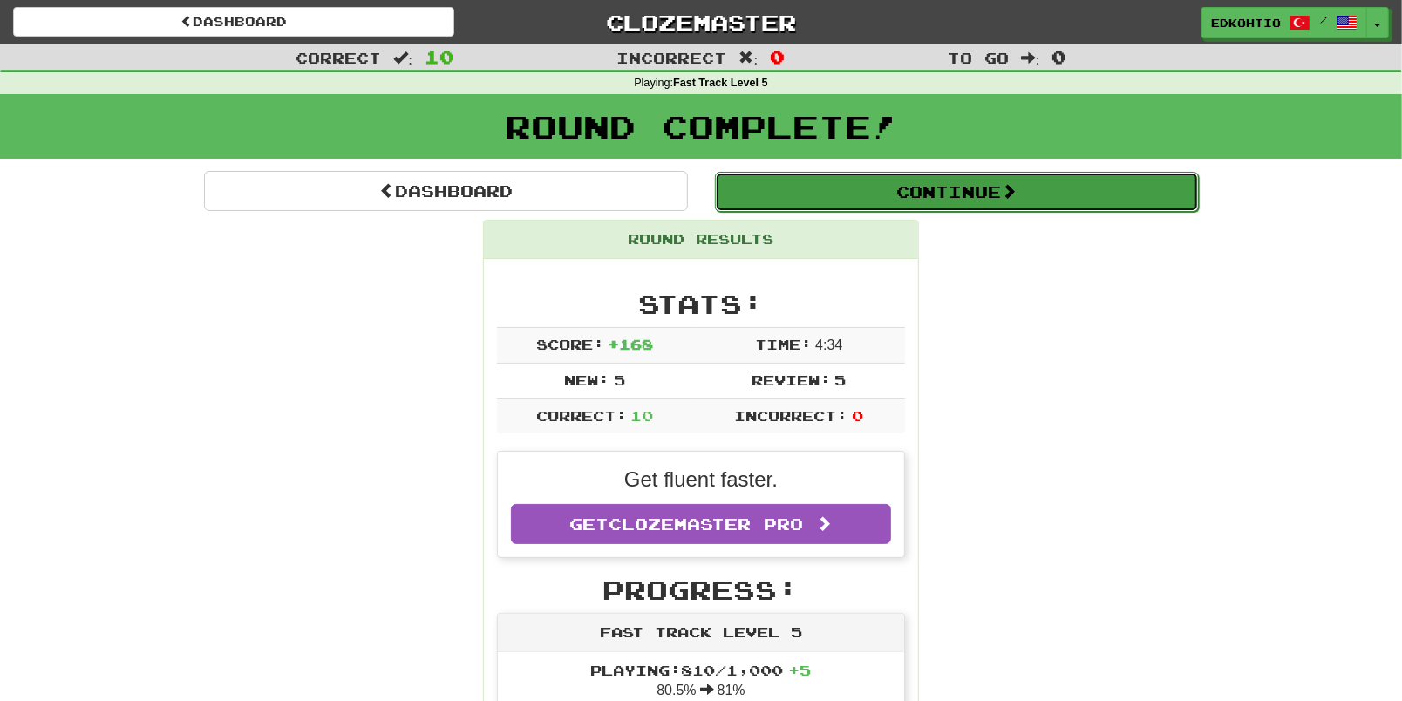
click at [1018, 187] on span at bounding box center [1010, 191] width 16 height 16
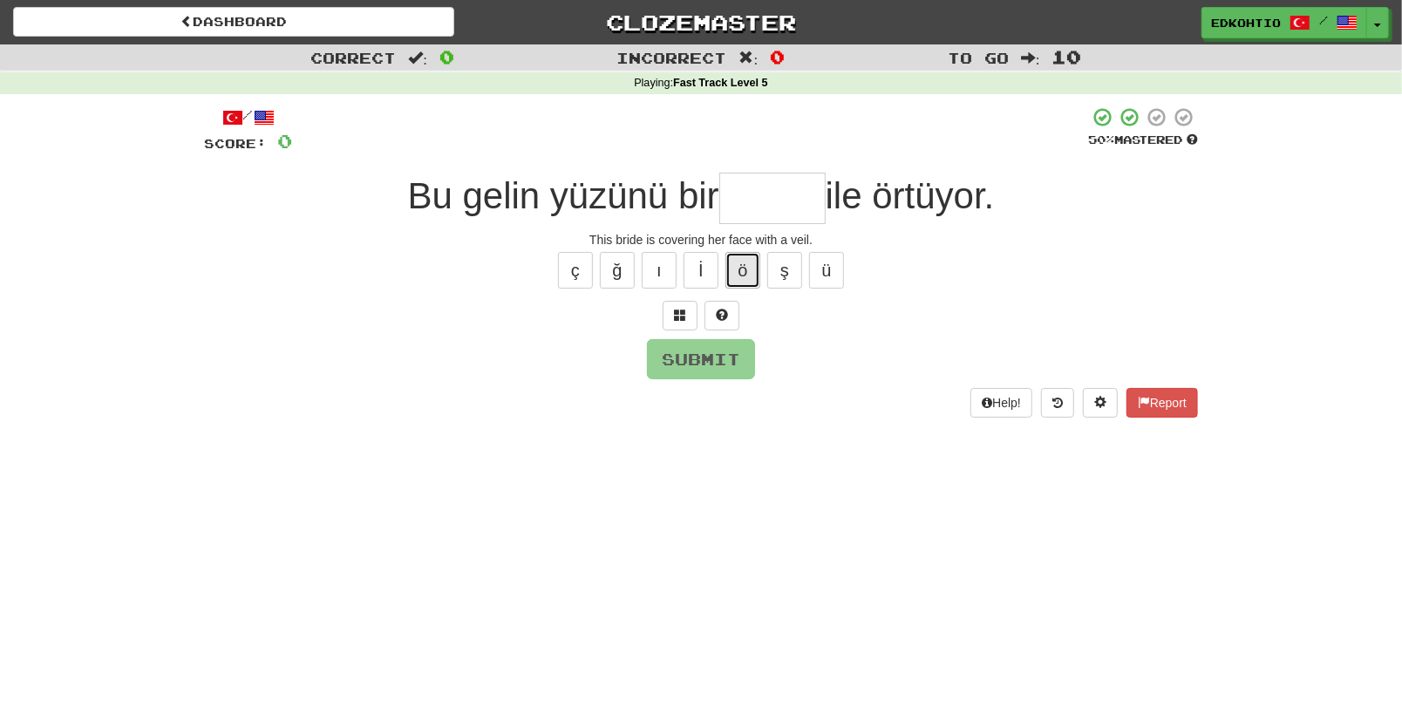
click at [746, 270] on button "ö" at bounding box center [743, 270] width 35 height 37
type input "*"
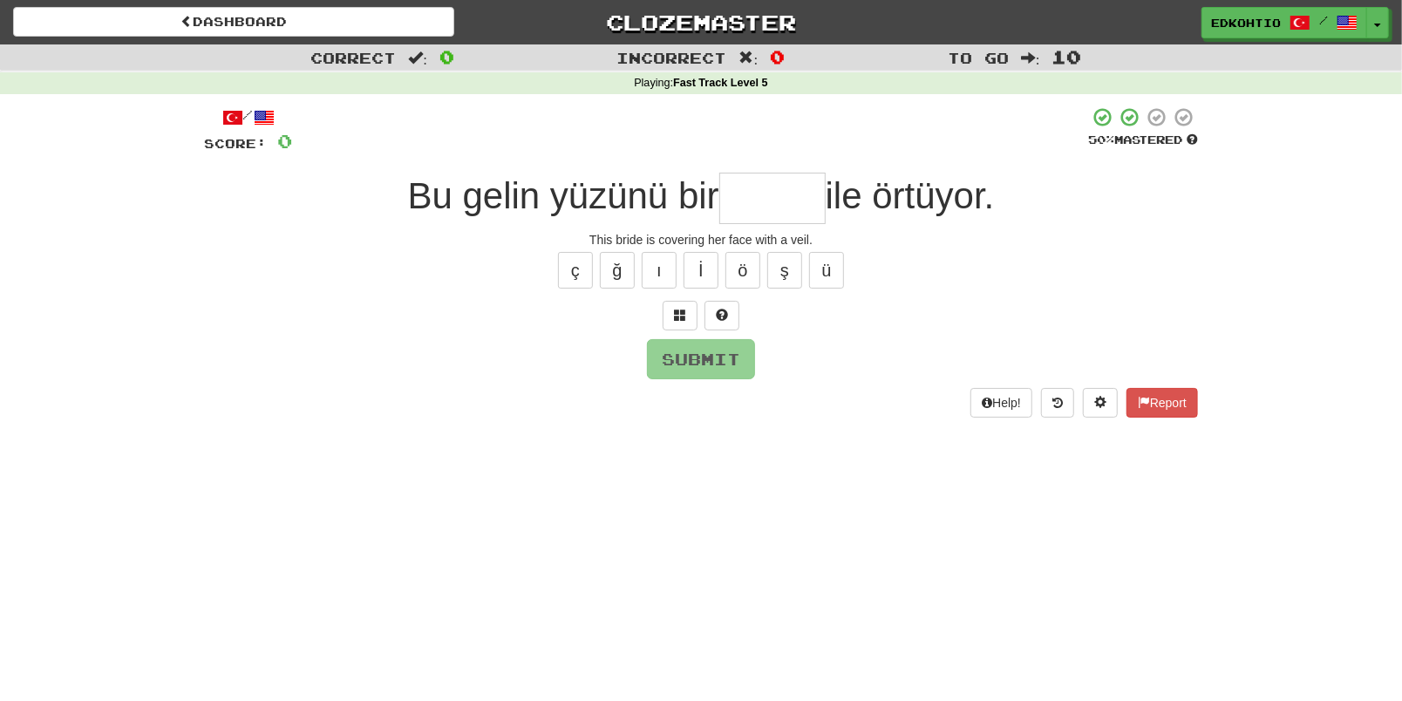
type input "*"
click at [823, 267] on button "ü" at bounding box center [826, 270] width 35 height 37
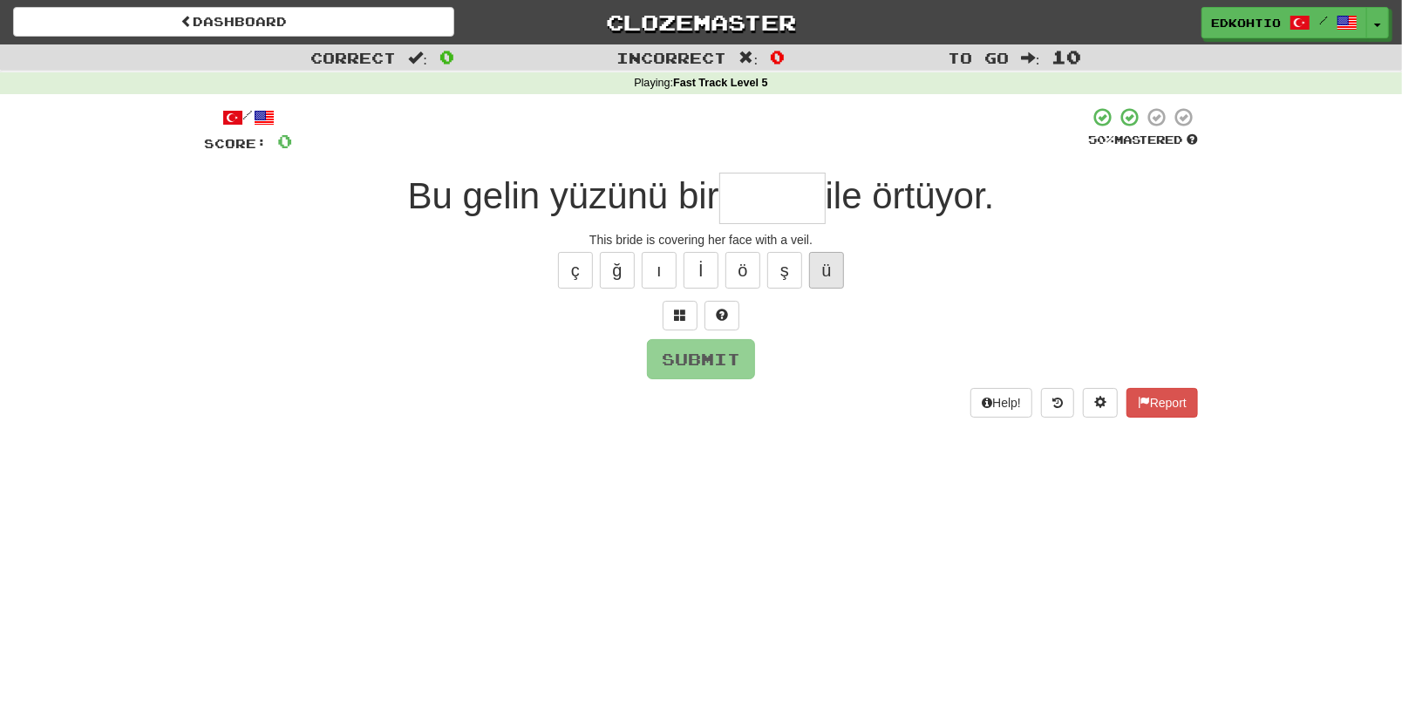
type input "*"
click at [783, 280] on button "ş" at bounding box center [784, 270] width 35 height 37
type input "*"
click at [753, 266] on button "ö" at bounding box center [743, 270] width 35 height 37
type input "*"
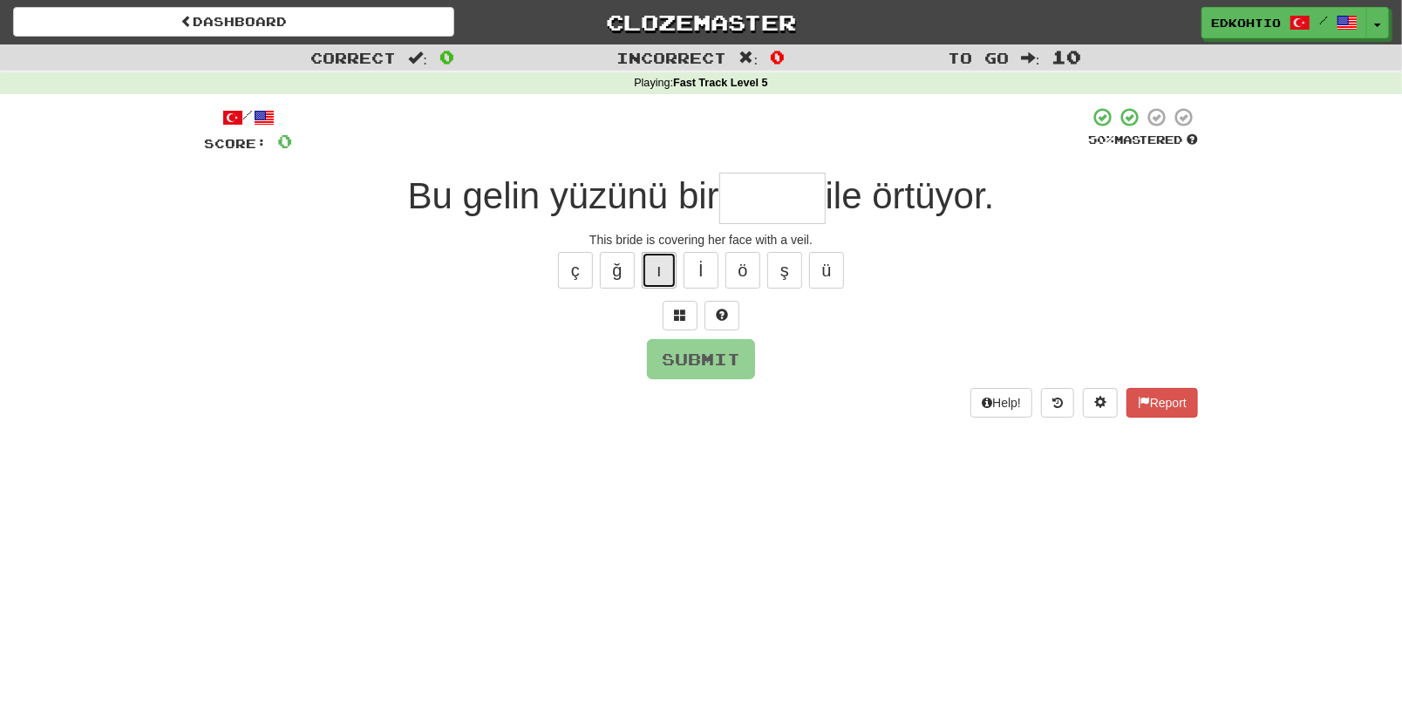
click at [657, 265] on button "ı" at bounding box center [659, 270] width 35 height 37
type input "*"
click at [600, 267] on button "ğ" at bounding box center [617, 270] width 35 height 37
type input "*"
click at [569, 268] on button "ç" at bounding box center [575, 270] width 35 height 37
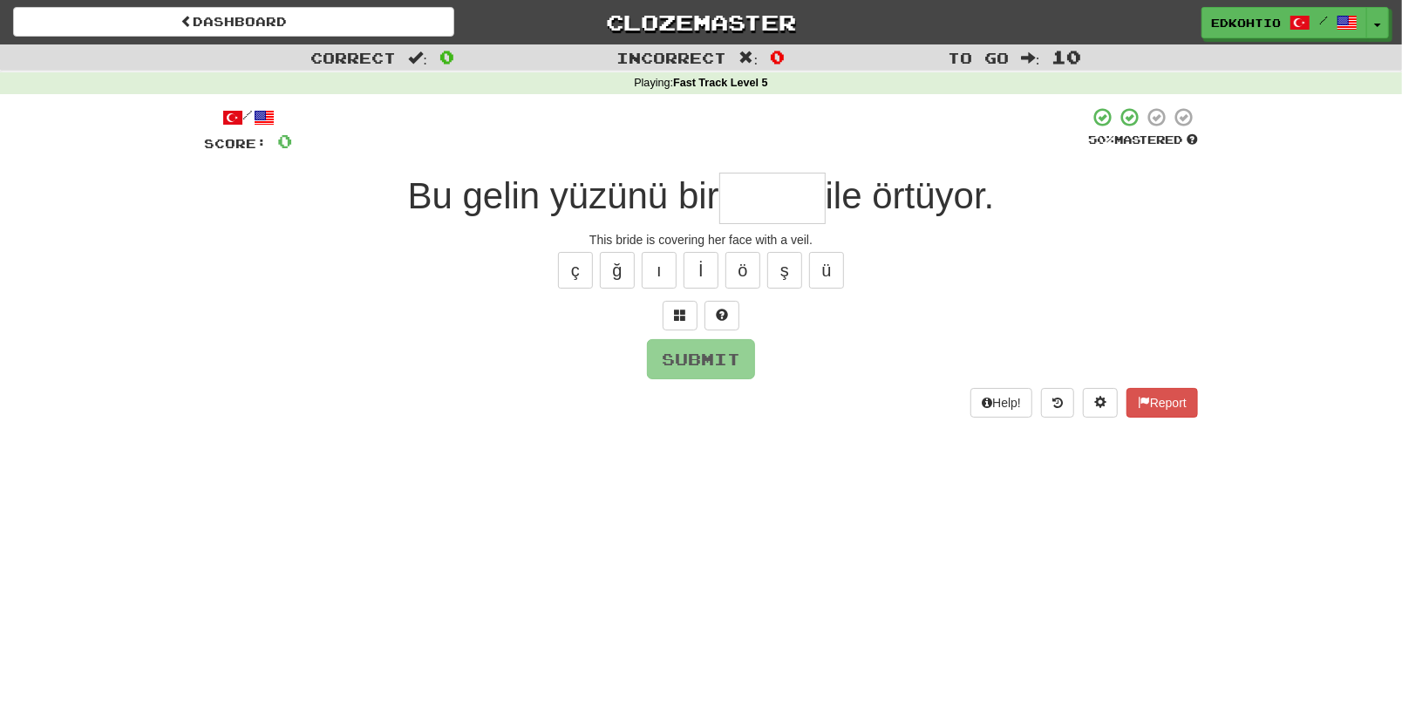
type input "*"
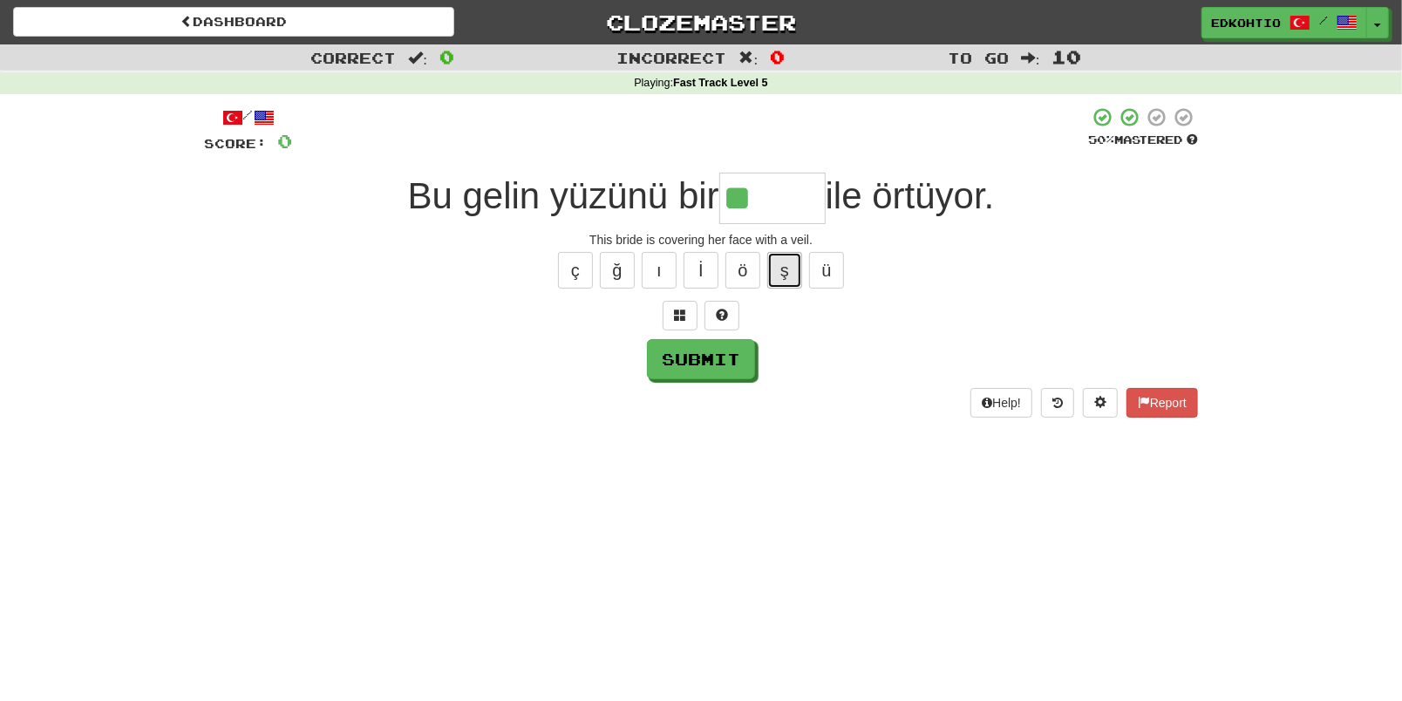
drag, startPoint x: 789, startPoint y: 271, endPoint x: 789, endPoint y: 286, distance: 14.8
click at [788, 276] on button "ş" at bounding box center [784, 270] width 35 height 37
click at [609, 264] on button "ğ" at bounding box center [617, 270] width 35 height 37
click at [575, 268] on button "ç" at bounding box center [575, 270] width 35 height 37
type input "*****"
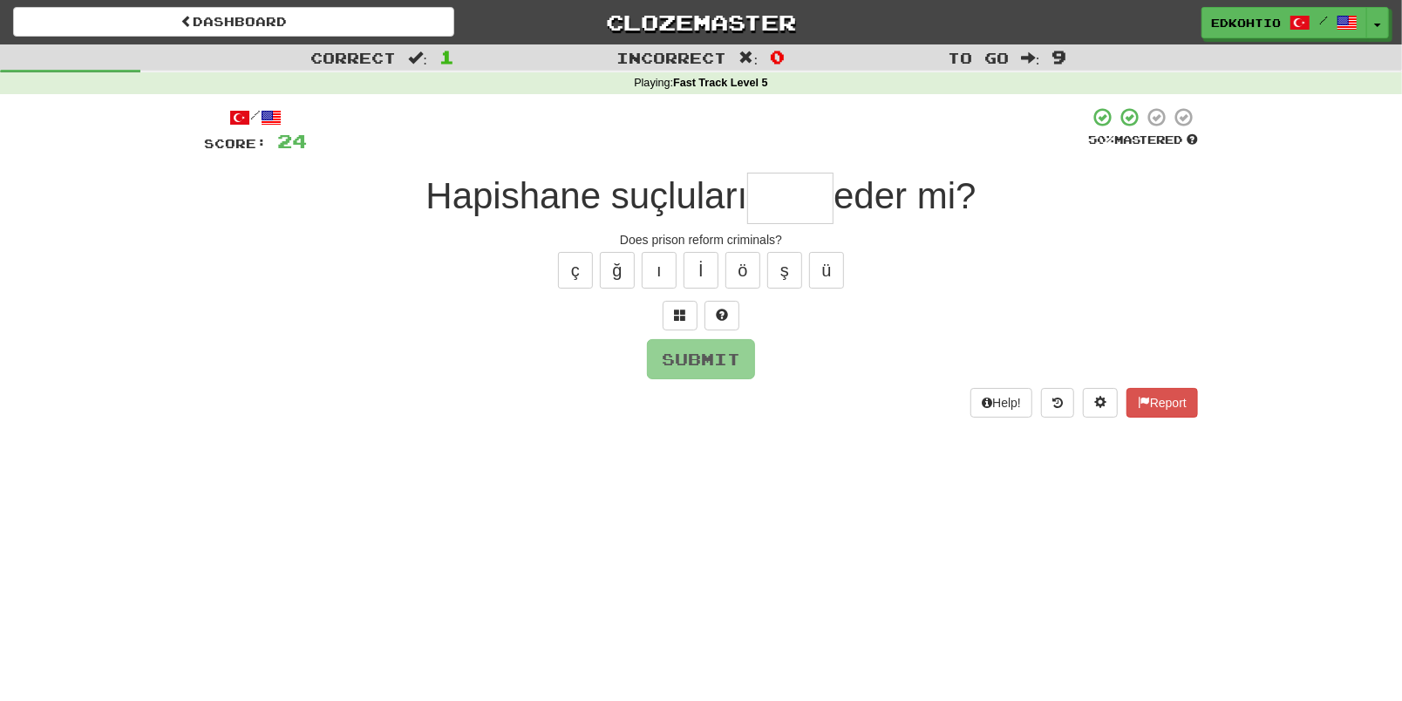
type input "*"
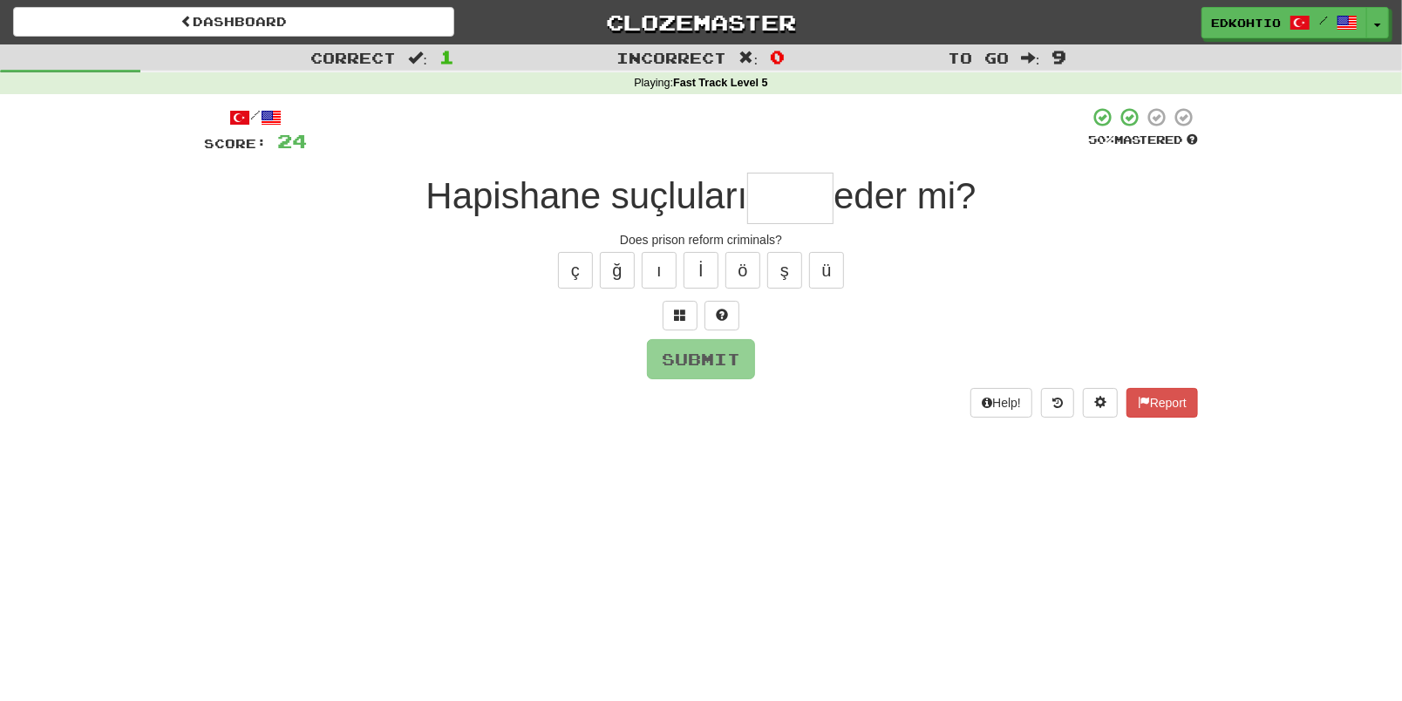
type input "*"
click at [830, 266] on button "ü" at bounding box center [826, 270] width 35 height 37
type input "*"
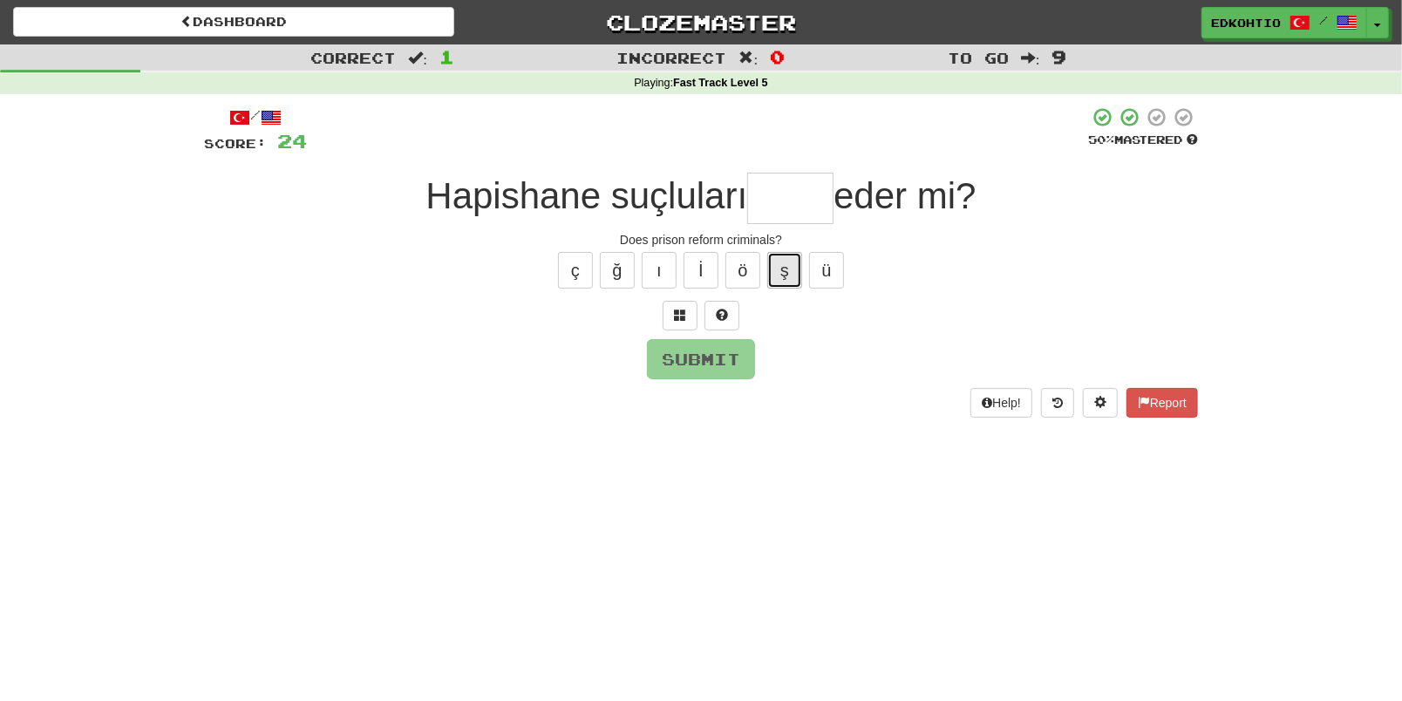
click at [776, 272] on button "ş" at bounding box center [784, 270] width 35 height 37
type input "*"
click at [750, 262] on button "ö" at bounding box center [743, 270] width 35 height 37
type input "*"
click at [662, 259] on button "ı" at bounding box center [659, 270] width 35 height 37
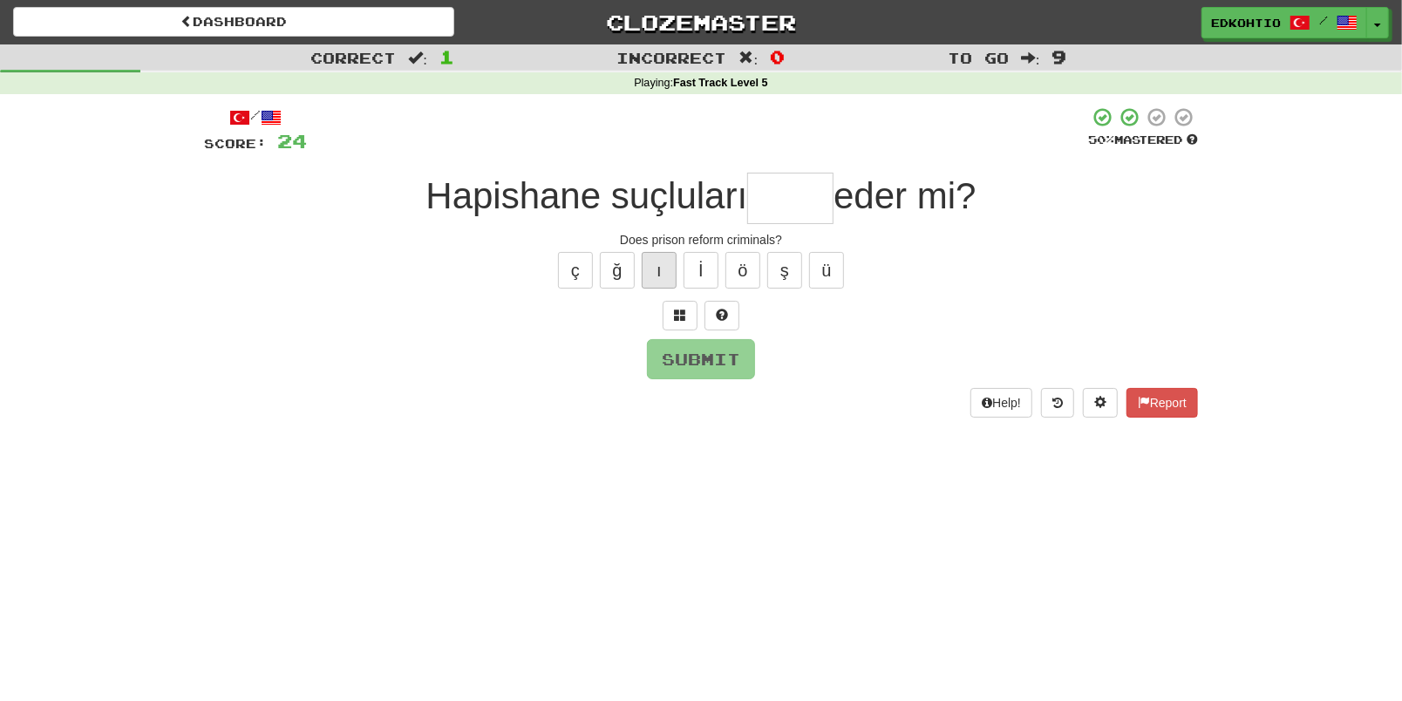
type input "*"
click at [615, 273] on button "ğ" at bounding box center [617, 270] width 35 height 37
type input "*"
click at [579, 266] on button "ç" at bounding box center [575, 270] width 35 height 37
type input "*"
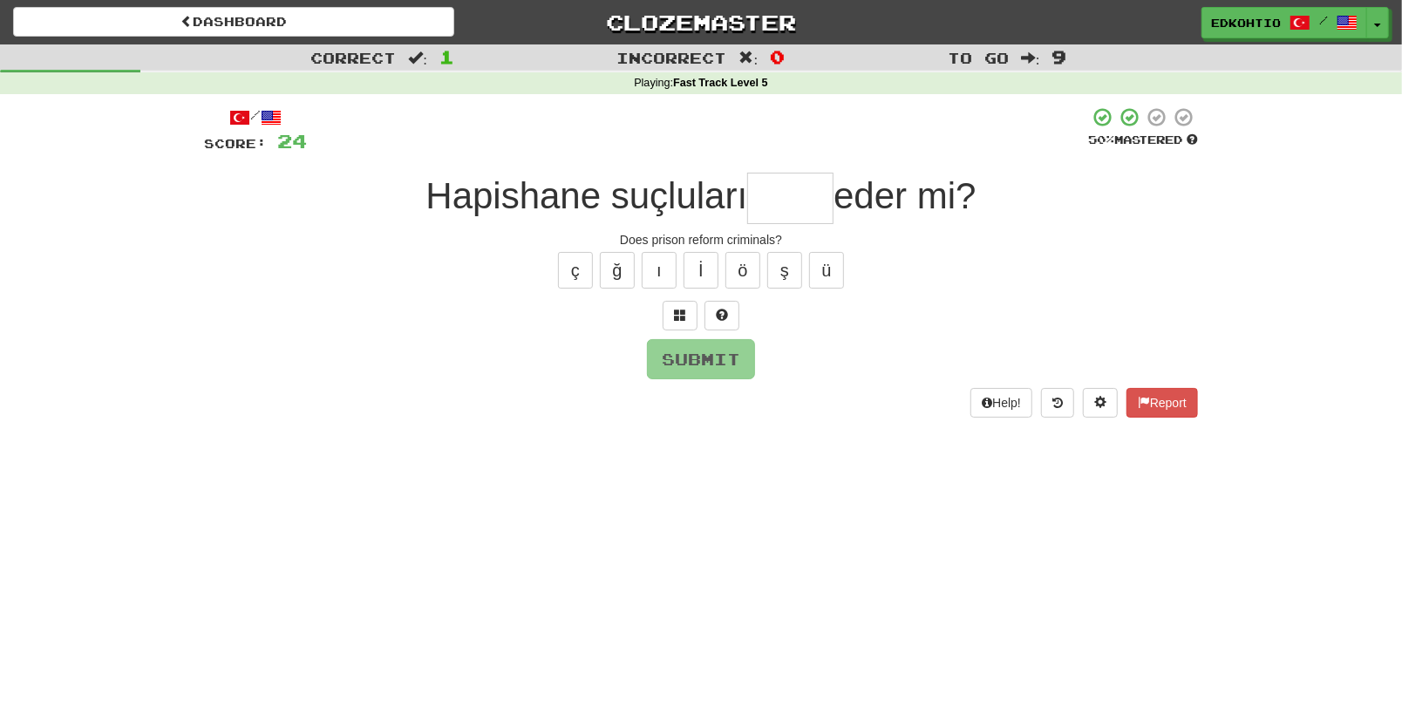
type input "*"
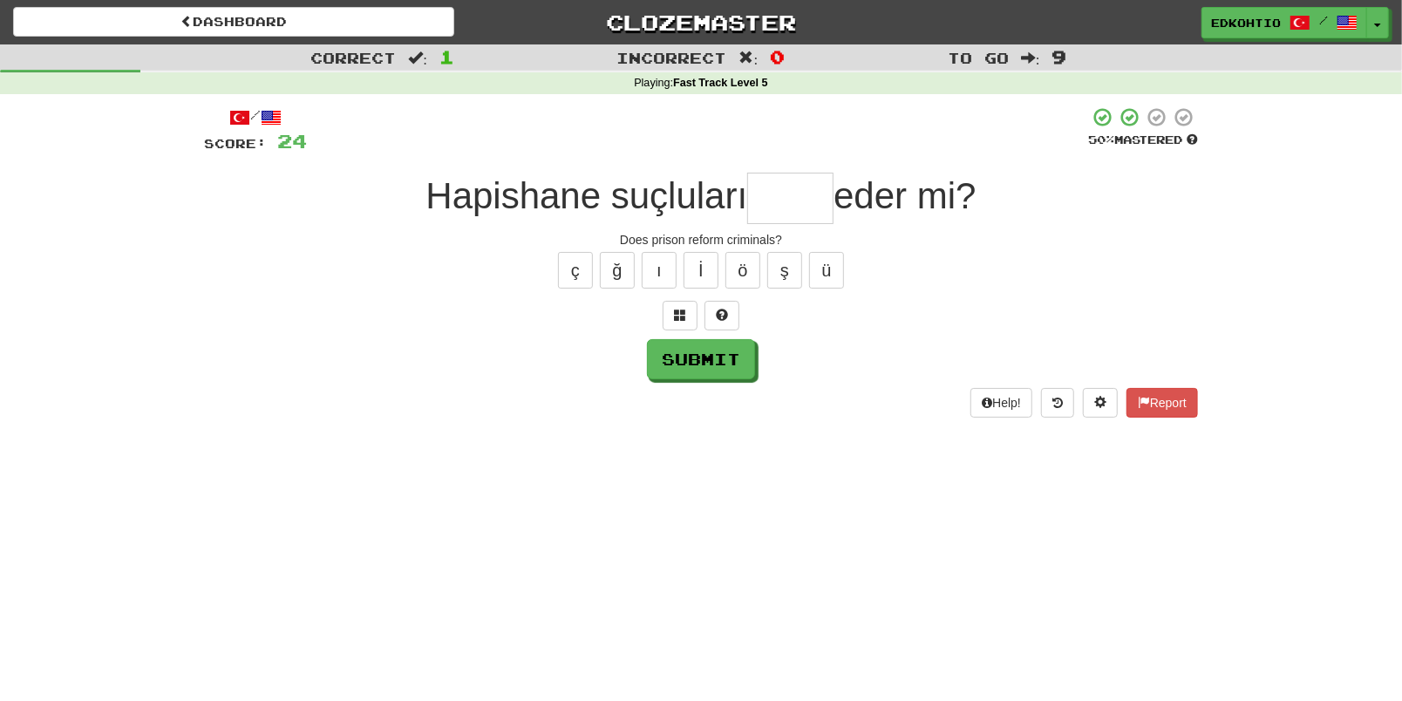
type input "*"
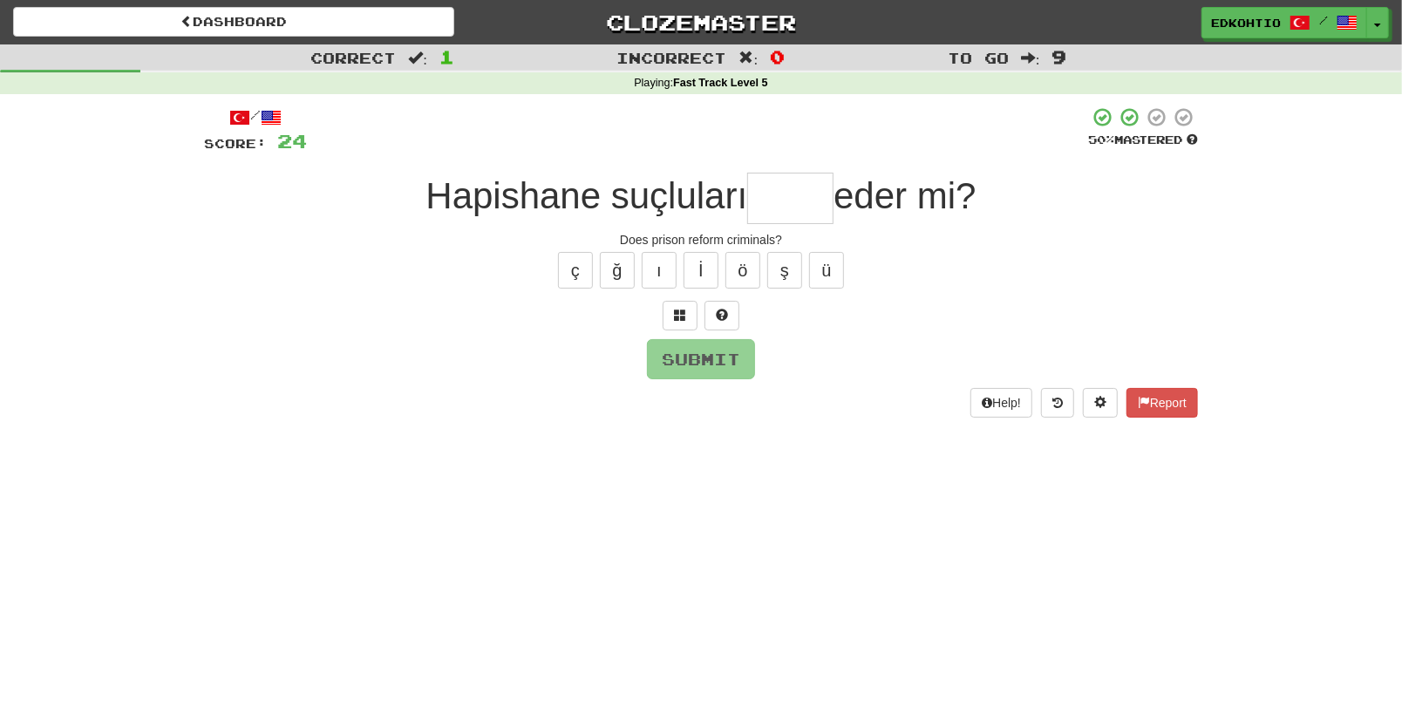
type input "*"
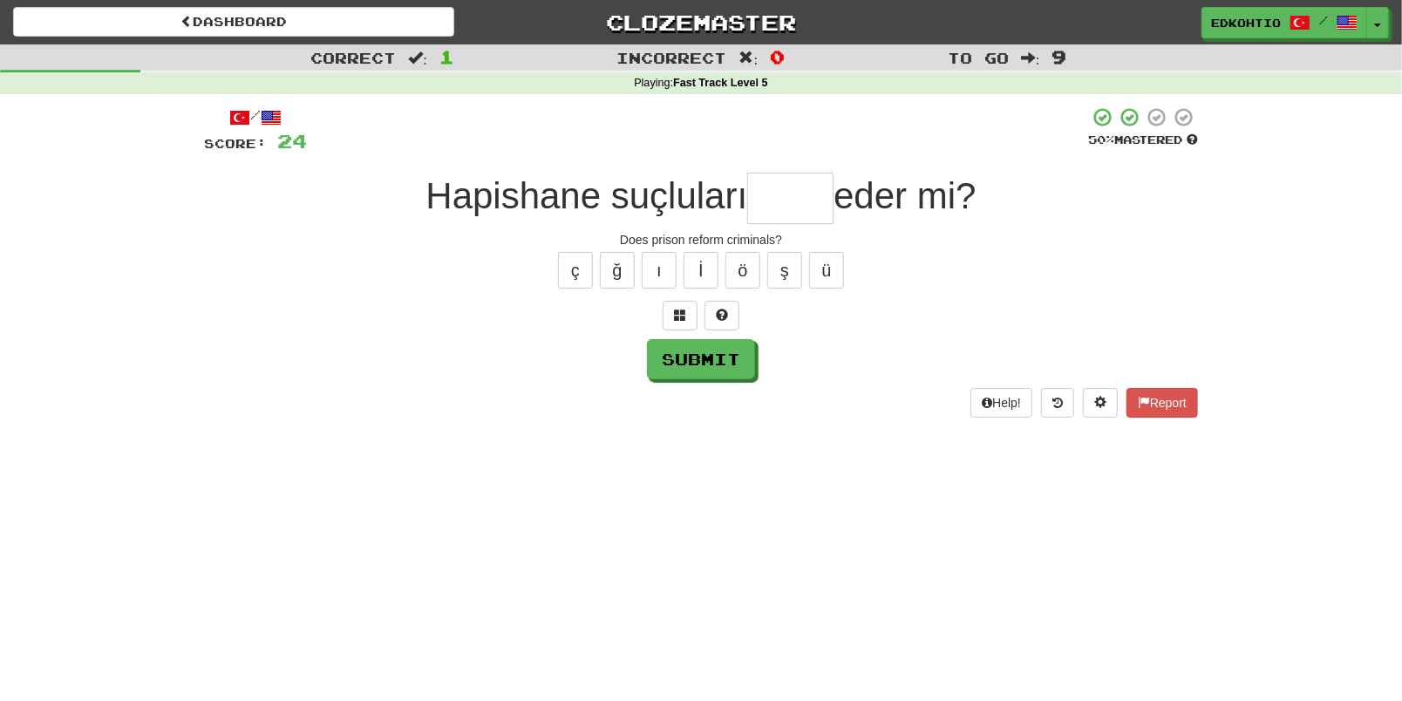
type input "*"
click at [814, 276] on button "ü" at bounding box center [826, 270] width 35 height 37
type input "*"
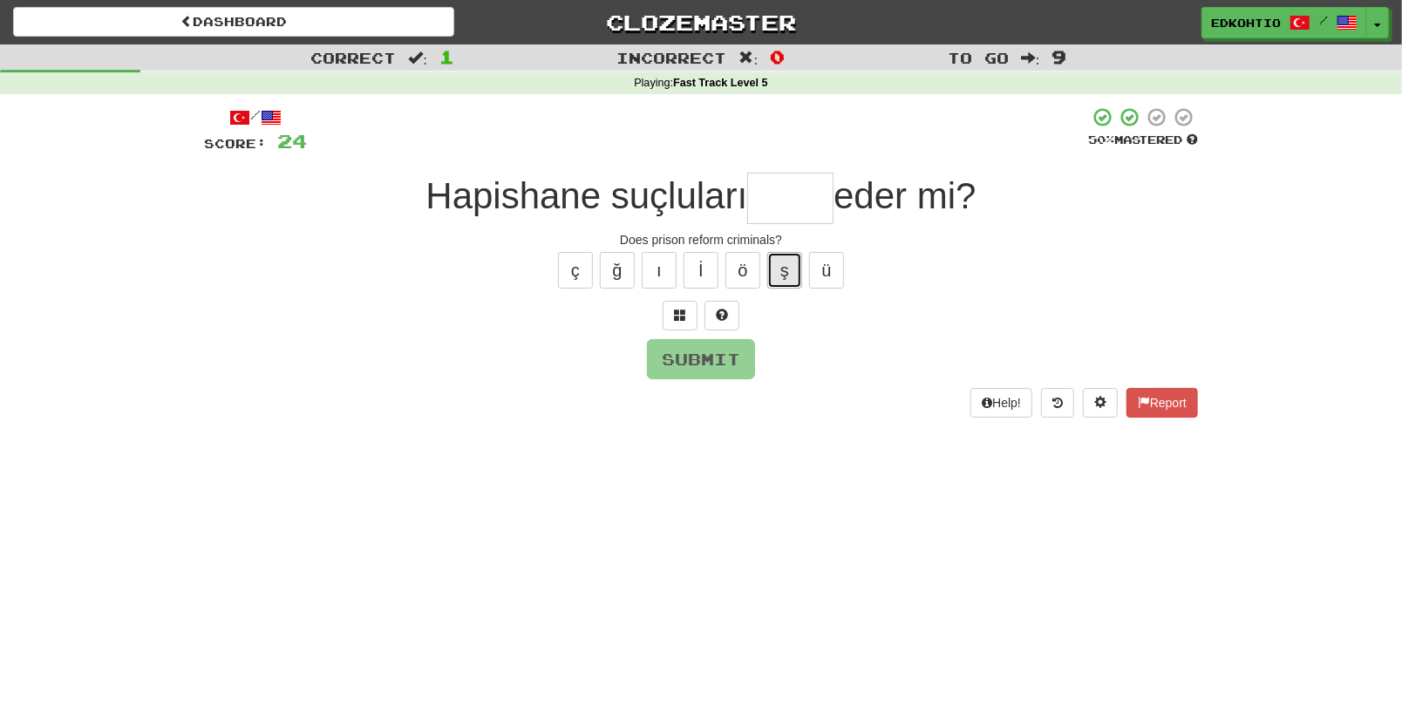
click at [780, 268] on button "ş" at bounding box center [784, 270] width 35 height 37
type input "*"
click at [746, 277] on button "ö" at bounding box center [743, 270] width 35 height 37
type input "*"
click at [669, 271] on button "ı" at bounding box center [659, 270] width 35 height 37
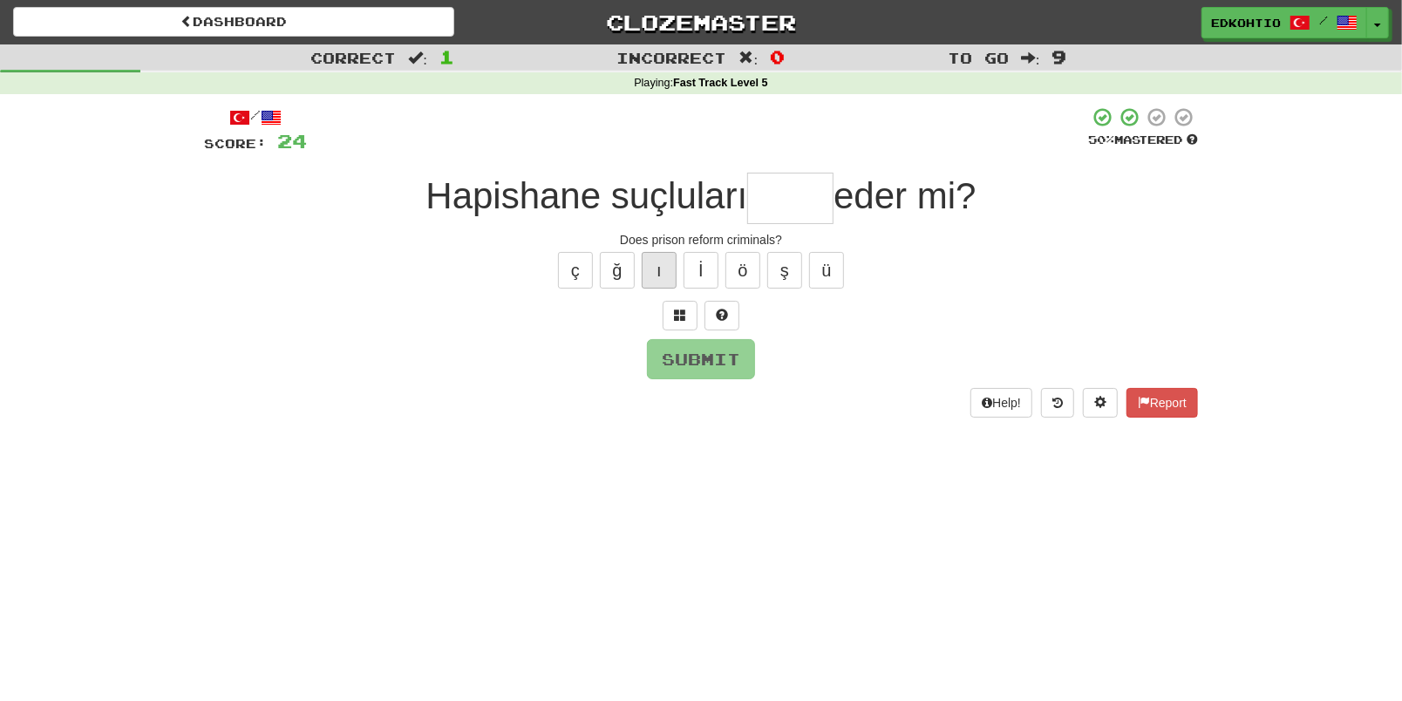
type input "*"
drag, startPoint x: 658, startPoint y: 268, endPoint x: 699, endPoint y: 303, distance: 54.4
click at [658, 270] on button "ı" at bounding box center [659, 270] width 35 height 37
click at [800, 271] on button "ş" at bounding box center [784, 270] width 35 height 37
click at [614, 280] on button "ğ" at bounding box center [617, 270] width 35 height 37
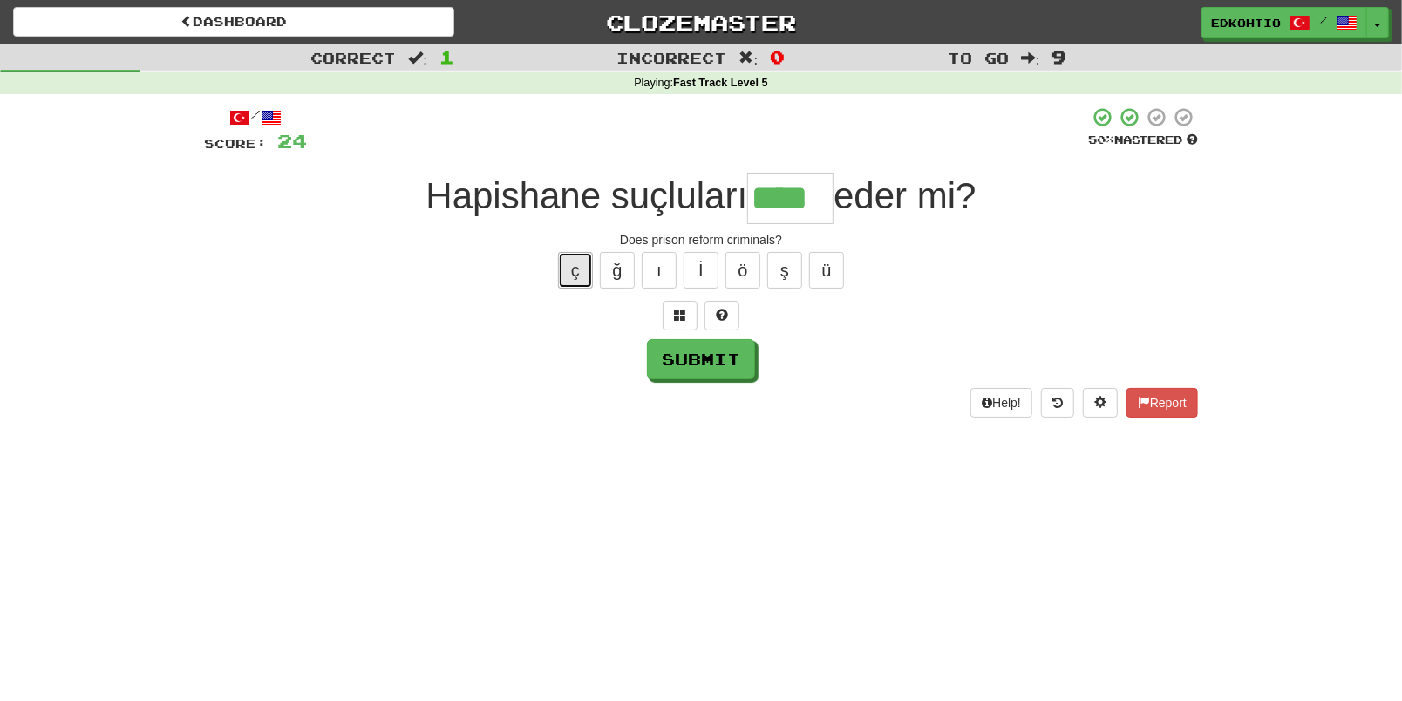
click at [562, 255] on button "ç" at bounding box center [575, 270] width 35 height 37
type input "*****"
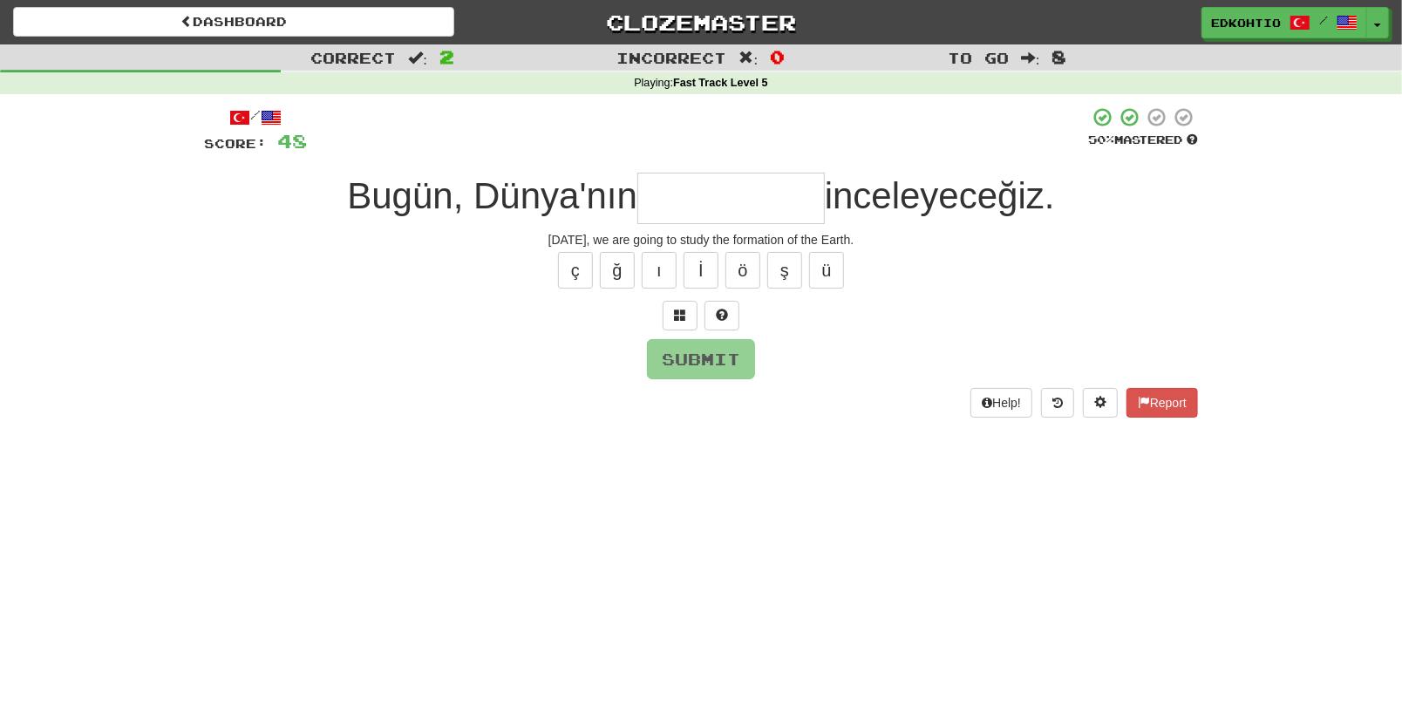
type input "*"
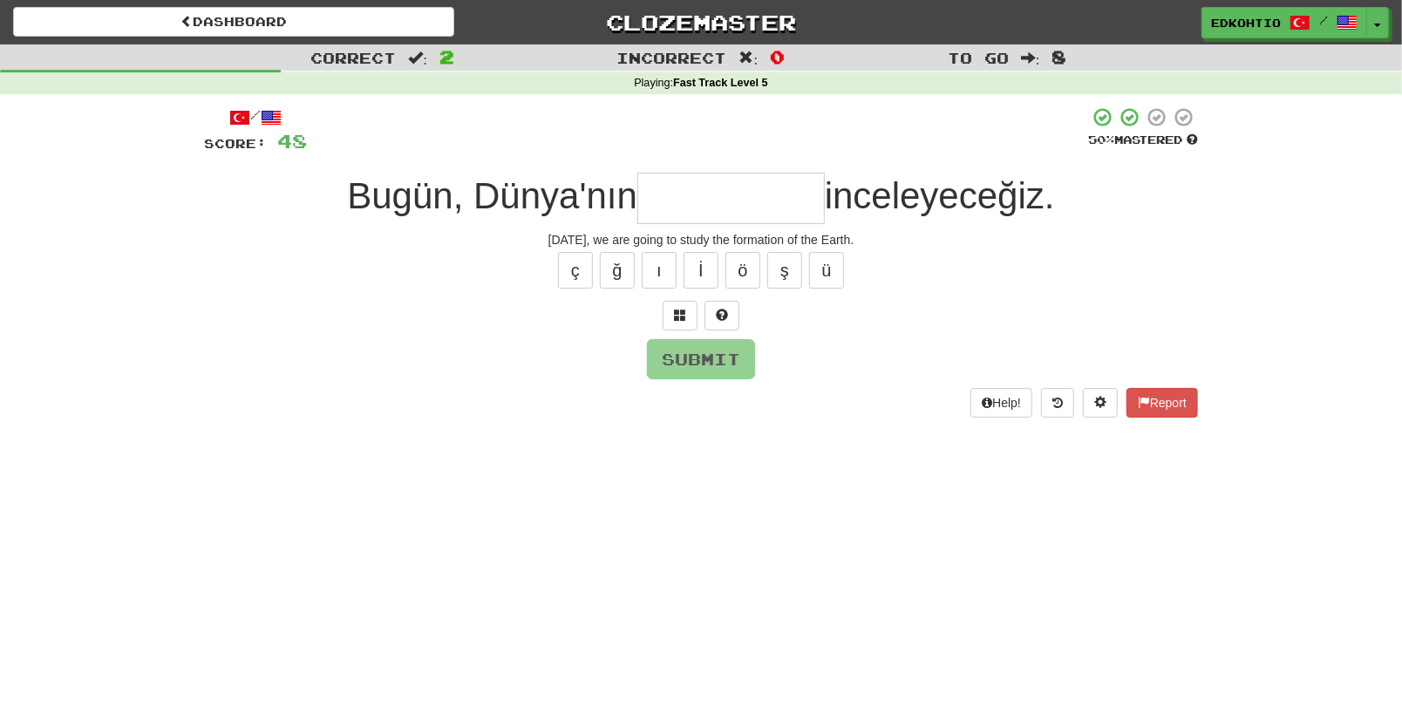
type input "*"
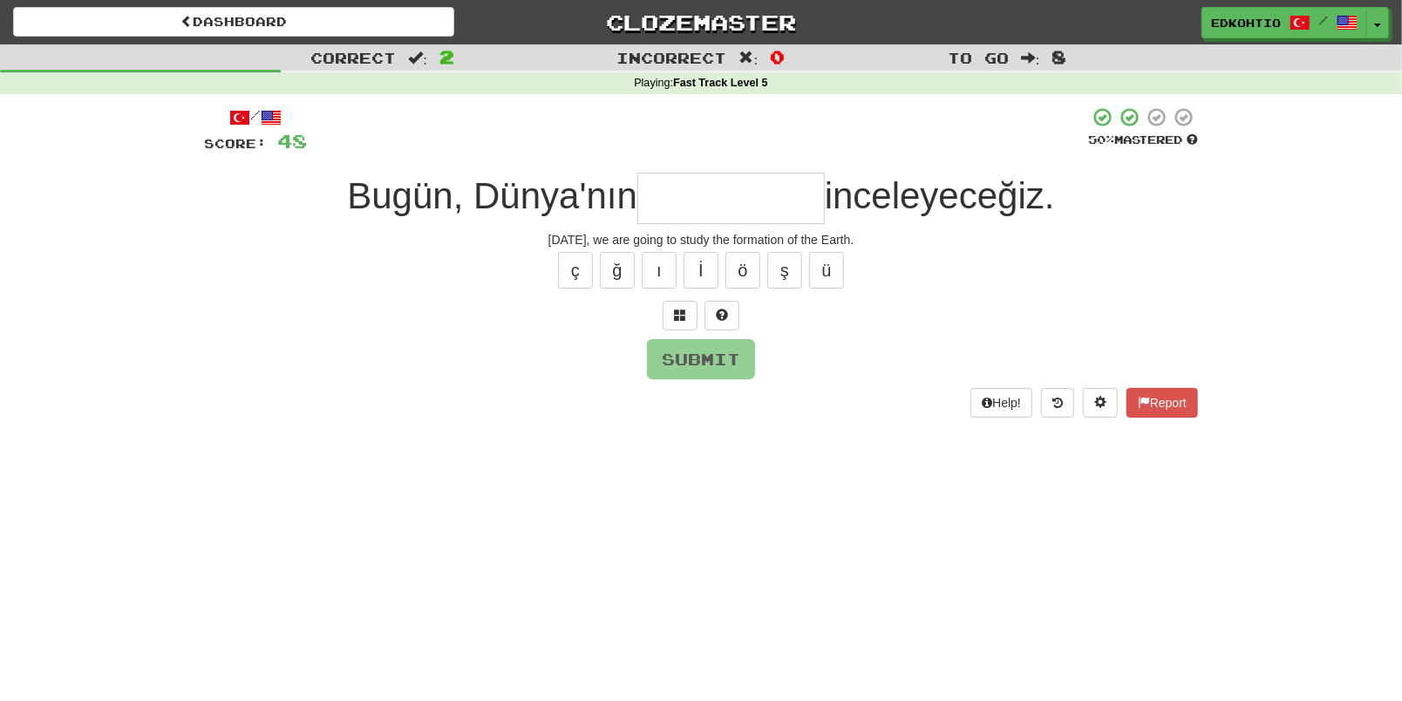
type input "*"
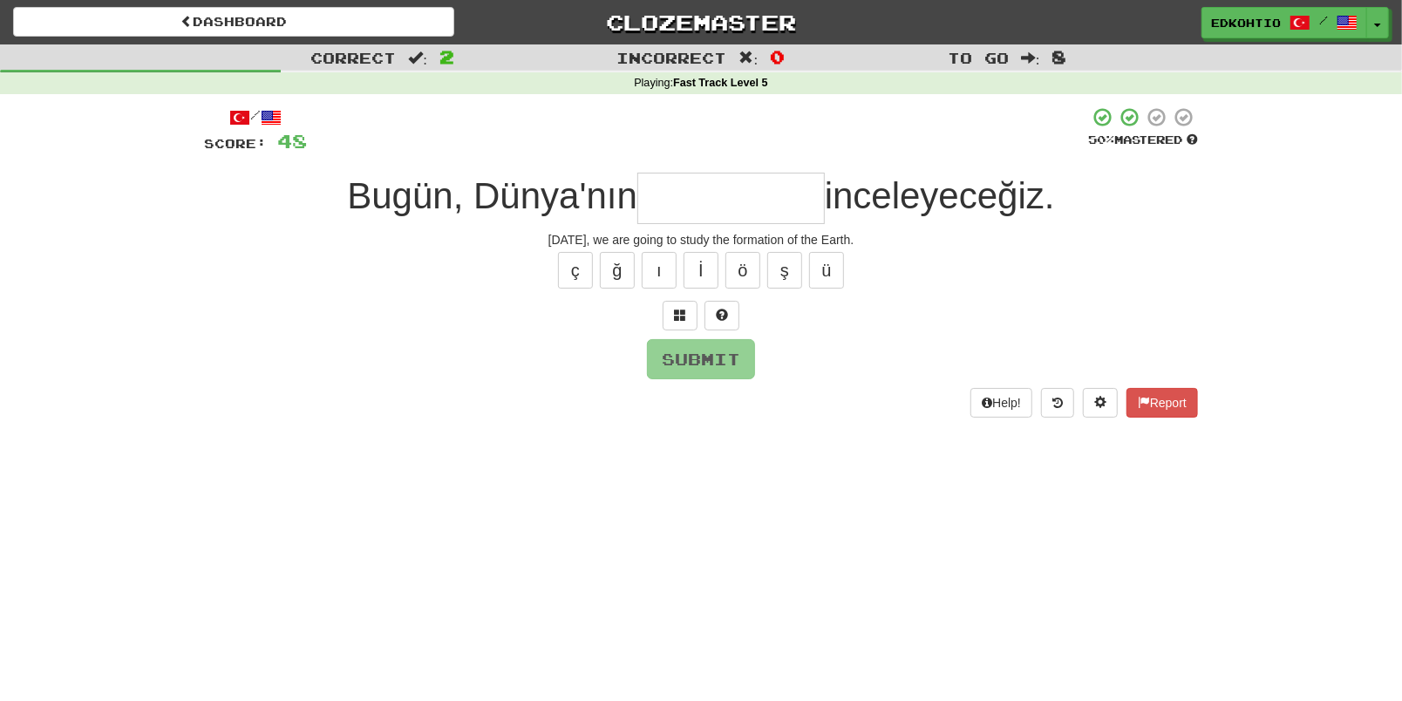
type input "*"
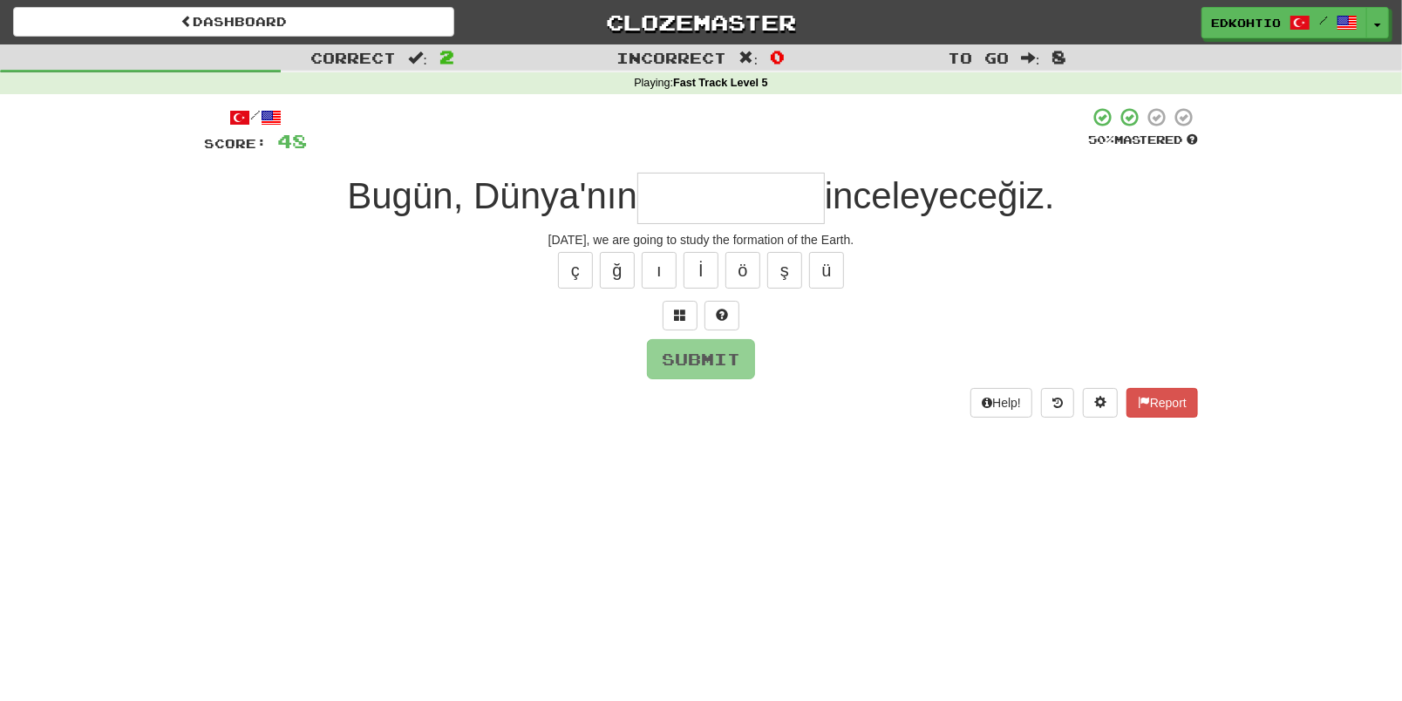
type input "*"
click at [792, 261] on button "ş" at bounding box center [784, 270] width 35 height 37
type input "*********"
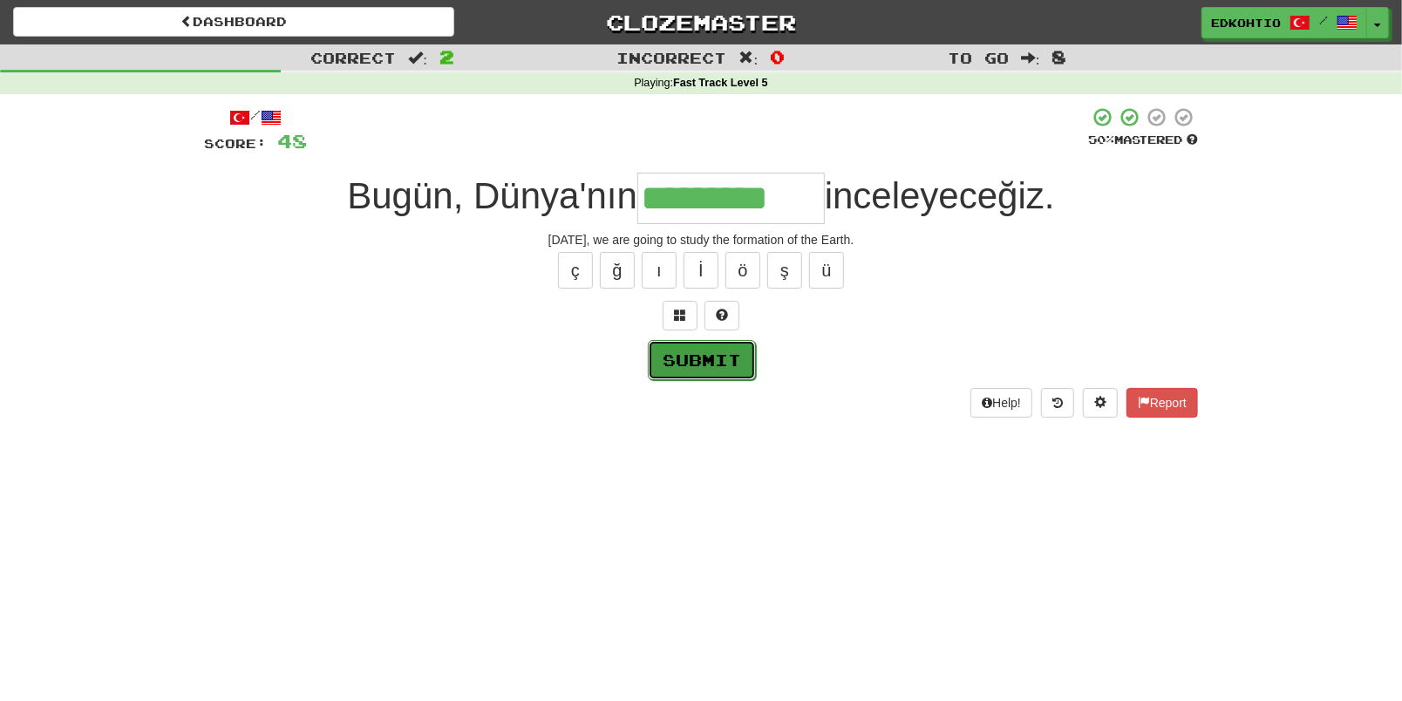
click at [701, 358] on button "Submit" at bounding box center [702, 360] width 108 height 40
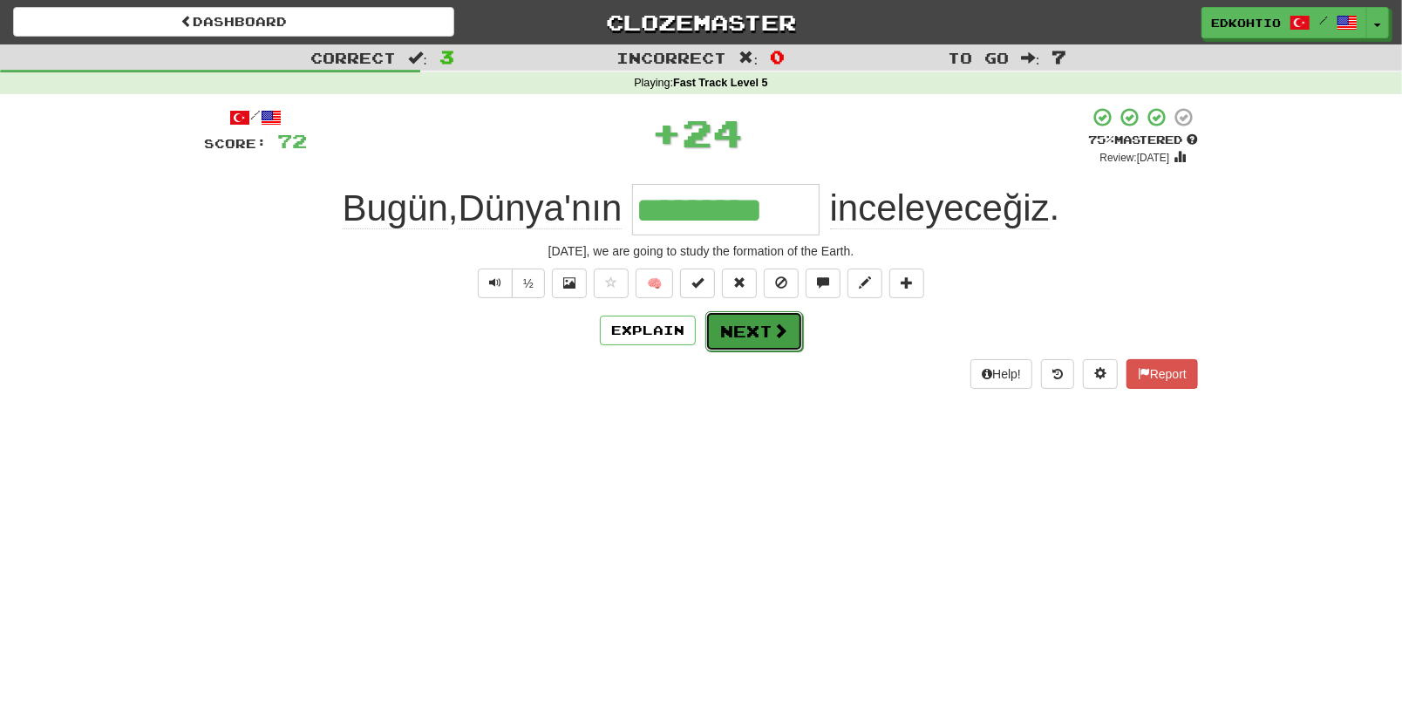
click at [742, 337] on button "Next" at bounding box center [754, 331] width 98 height 40
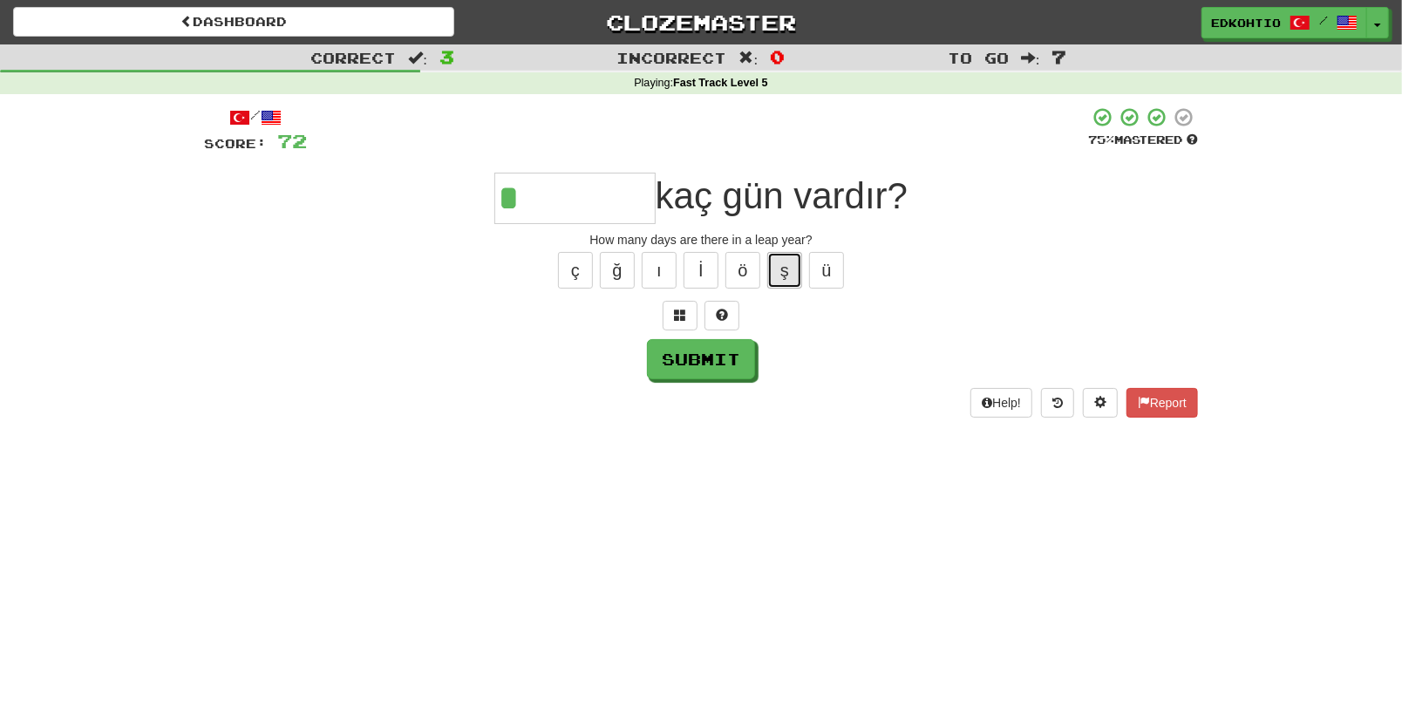
click at [786, 278] on button "ş" at bounding box center [784, 270] width 35 height 37
click at [617, 262] on button "ğ" at bounding box center [617, 270] width 35 height 37
drag, startPoint x: 570, startPoint y: 278, endPoint x: 674, endPoint y: 303, distance: 106.8
click at [570, 280] on button "ç" at bounding box center [575, 270] width 35 height 37
click at [646, 271] on button "ı" at bounding box center [659, 270] width 35 height 37
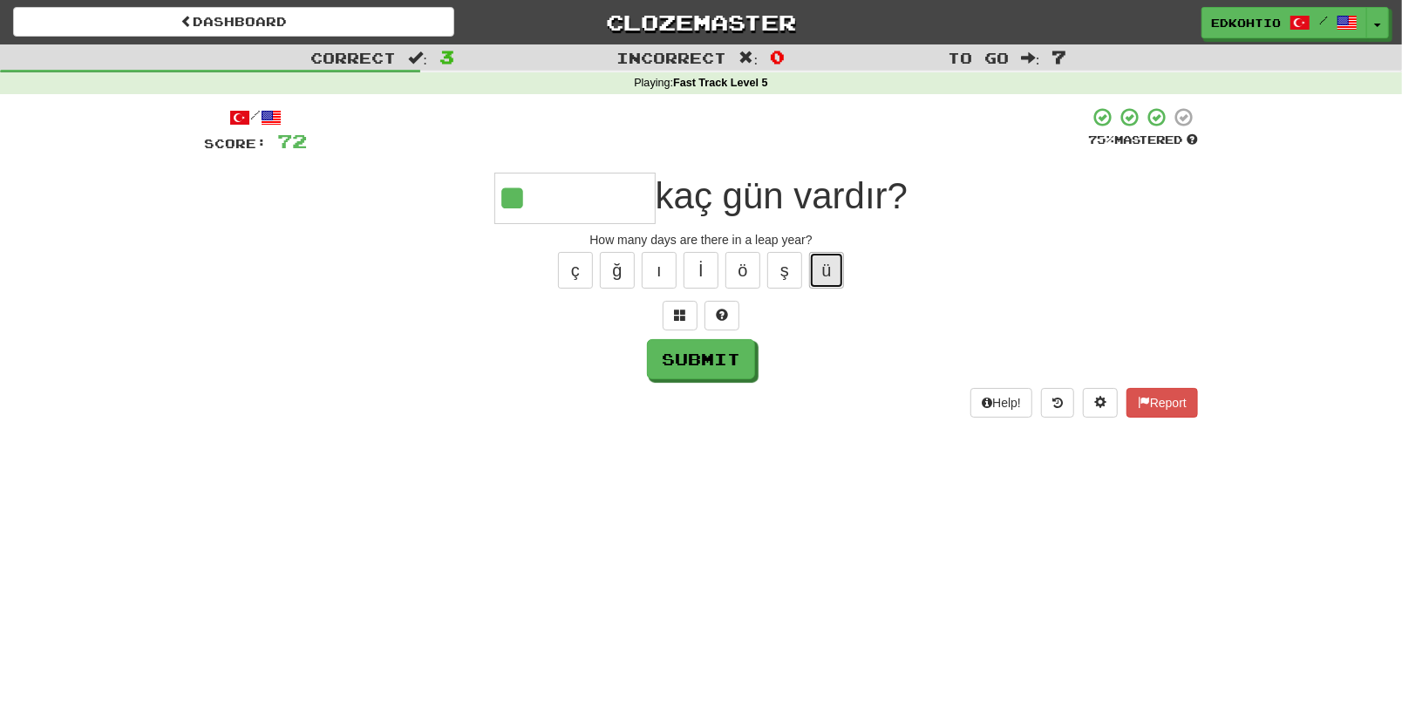
click at [833, 268] on button "ü" at bounding box center [826, 270] width 35 height 37
click at [774, 262] on button "ş" at bounding box center [784, 270] width 35 height 37
click at [747, 269] on button "ö" at bounding box center [743, 270] width 35 height 37
click at [671, 258] on button "ı" at bounding box center [659, 270] width 35 height 37
click at [629, 277] on button "ğ" at bounding box center [617, 270] width 35 height 37
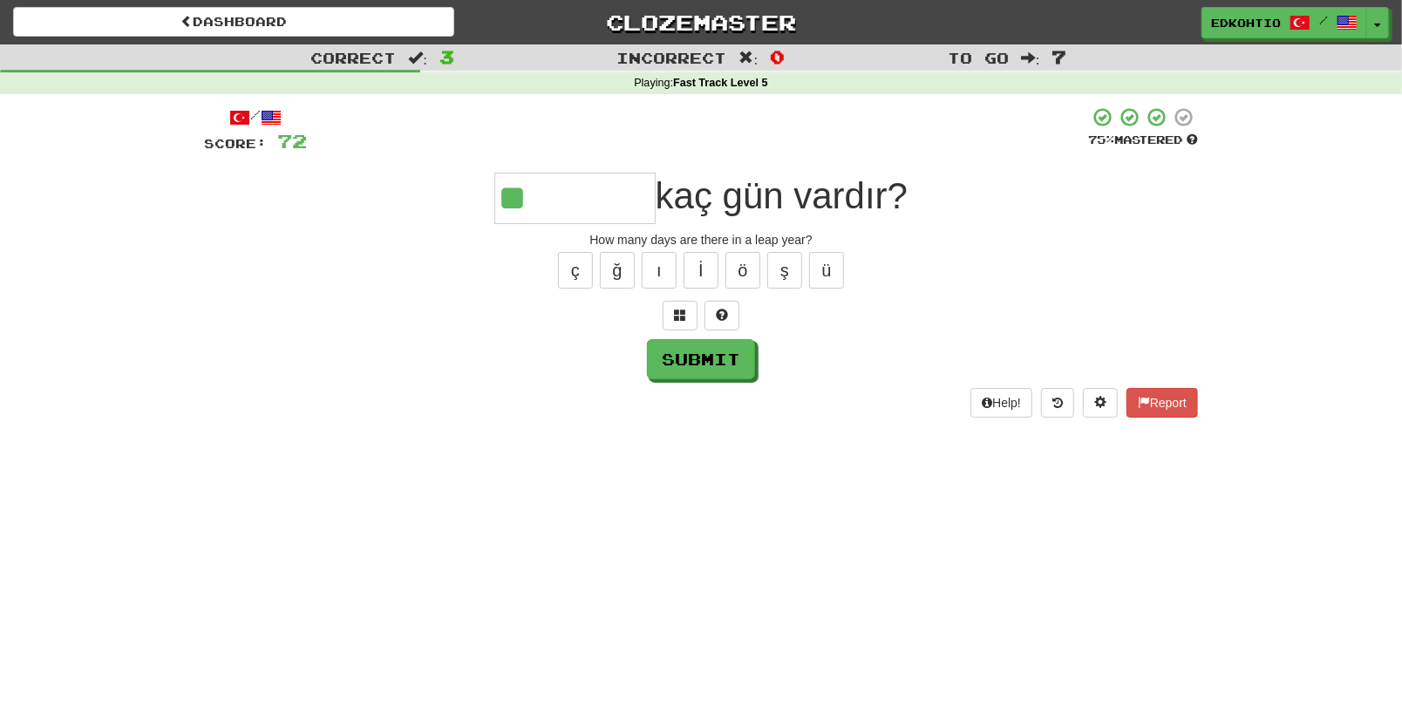
click at [596, 260] on div "ç ğ ı İ ö ş ü" at bounding box center [701, 271] width 994 height 44
click at [576, 269] on button "ç" at bounding box center [575, 270] width 35 height 37
drag, startPoint x: 649, startPoint y: 273, endPoint x: 662, endPoint y: 278, distance: 14.1
click at [650, 272] on button "ı" at bounding box center [659, 270] width 35 height 37
click at [776, 278] on button "ş" at bounding box center [784, 270] width 35 height 37
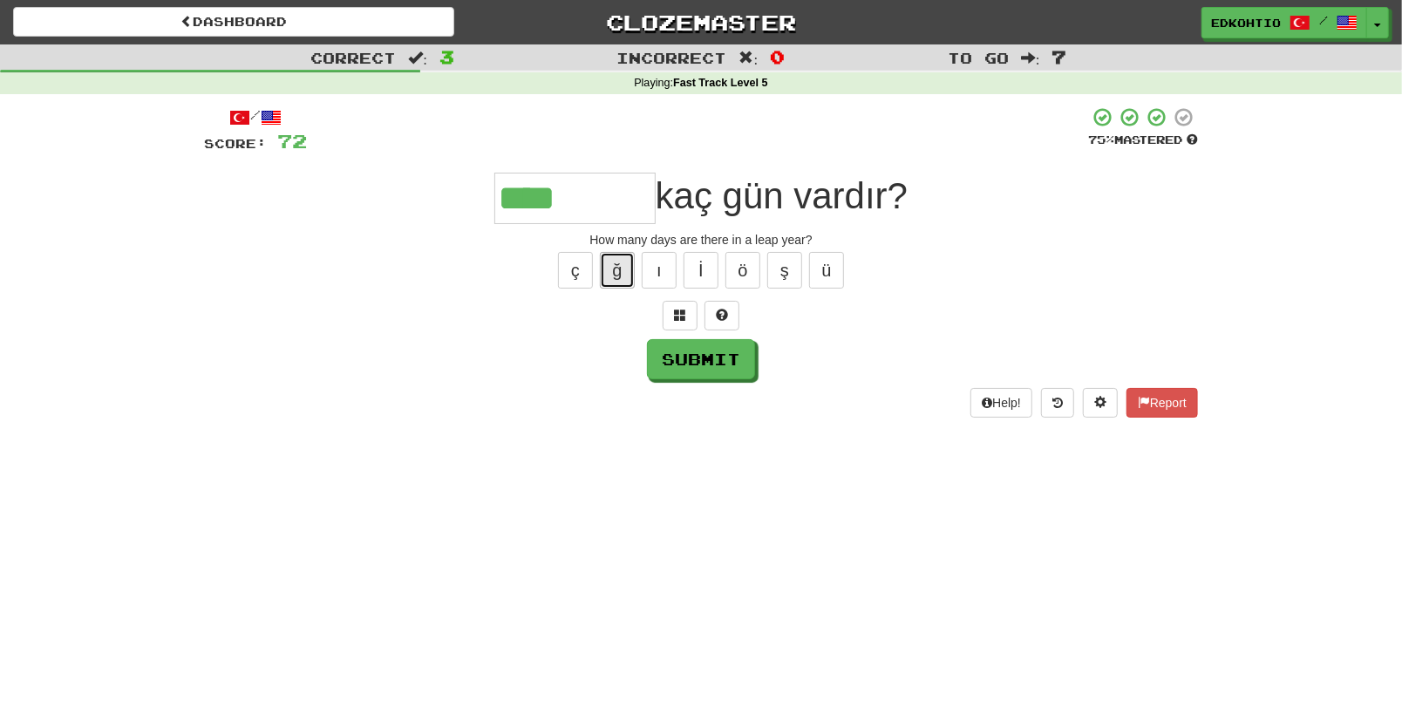
click at [614, 269] on button "ğ" at bounding box center [617, 270] width 35 height 37
click at [569, 267] on button "ç" at bounding box center [575, 270] width 35 height 37
click at [661, 268] on button "ı" at bounding box center [659, 270] width 35 height 37
click at [655, 276] on button "ı" at bounding box center [659, 270] width 35 height 37
drag, startPoint x: 500, startPoint y: 194, endPoint x: 649, endPoint y: 153, distance: 154.4
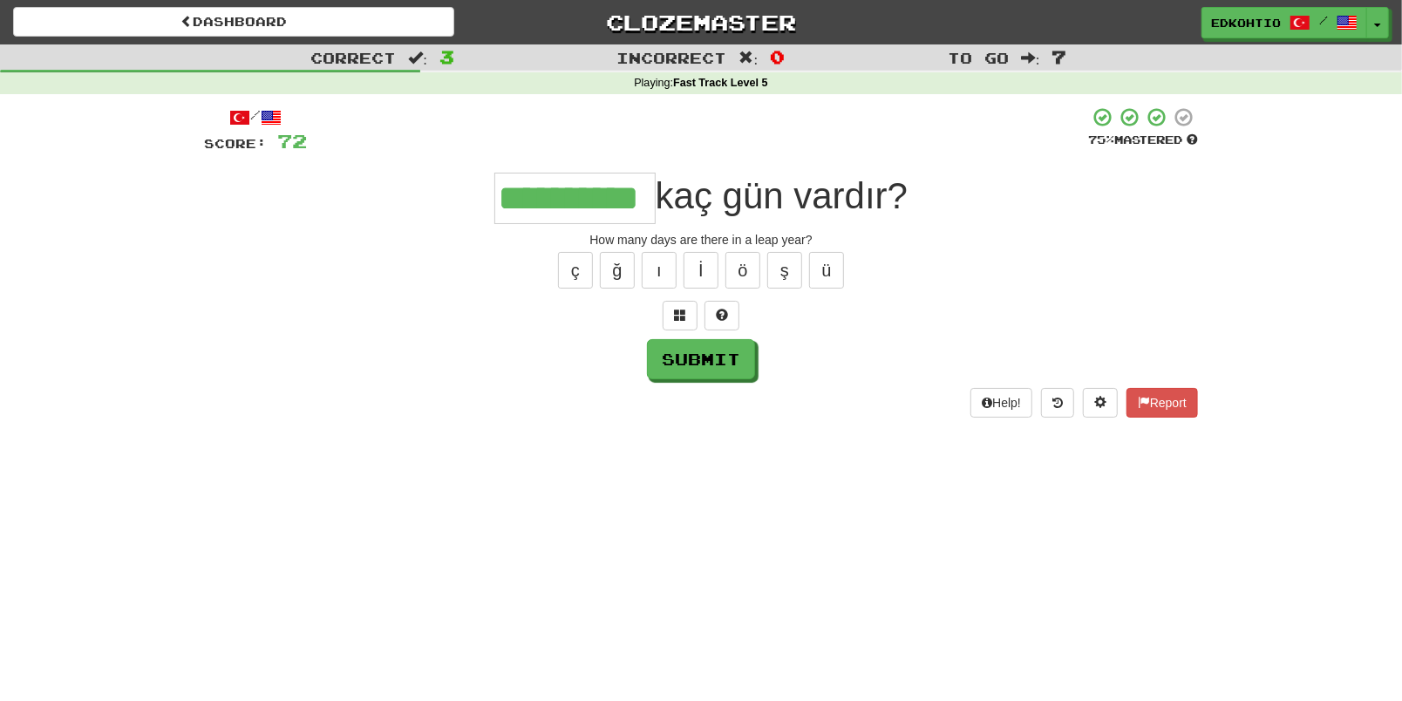
click at [500, 194] on input "**********" at bounding box center [574, 198] width 161 height 51
type input "**********"
click at [678, 371] on button "Submit" at bounding box center [702, 360] width 108 height 40
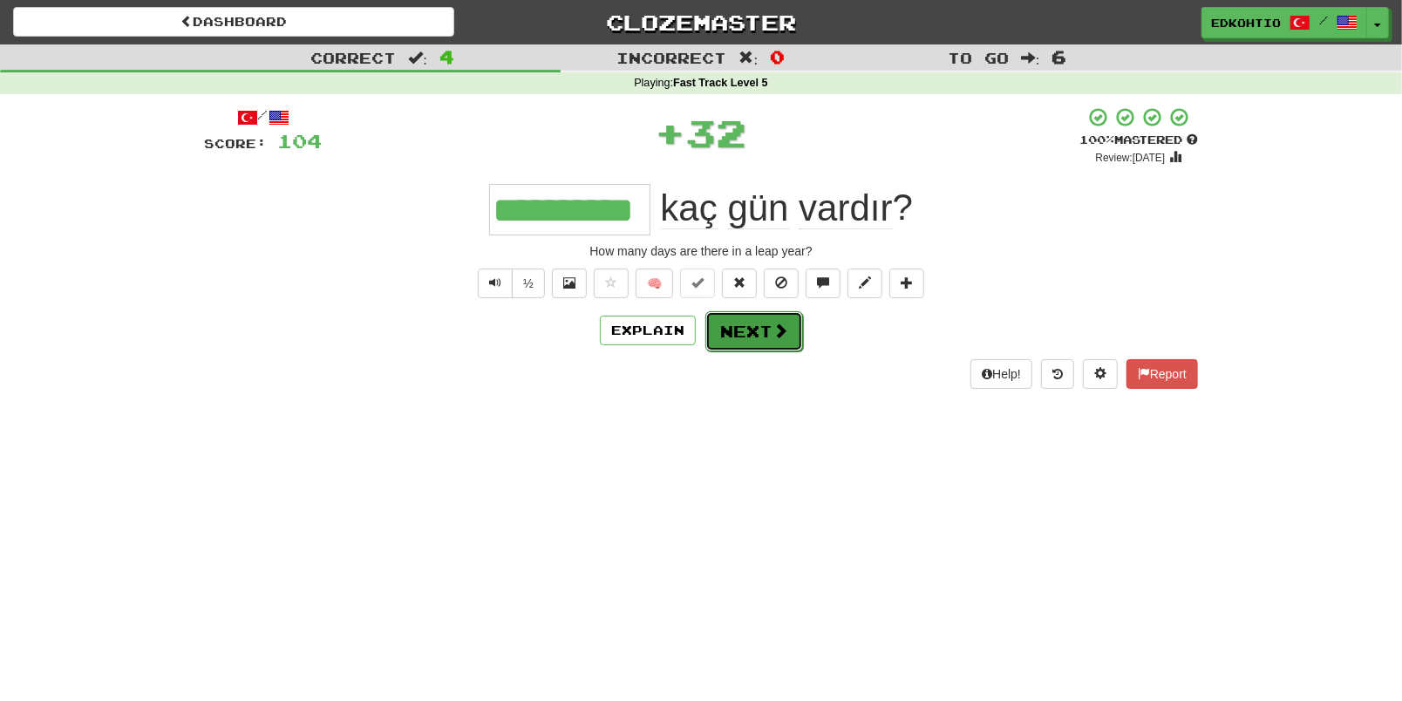
click at [750, 335] on button "Next" at bounding box center [754, 331] width 98 height 40
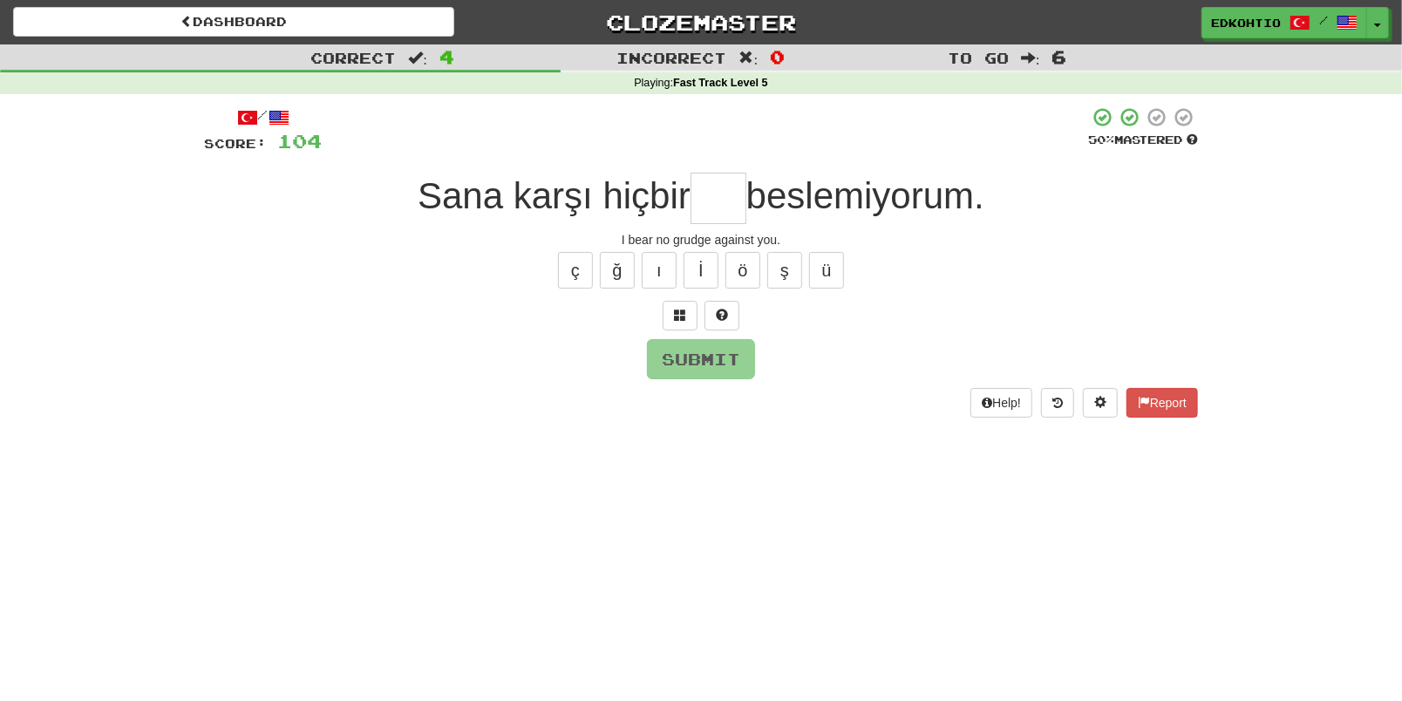
type input "*"
click at [660, 270] on button "ı" at bounding box center [659, 270] width 35 height 37
click at [789, 276] on button "ş" at bounding box center [784, 270] width 35 height 37
click at [748, 264] on button "ö" at bounding box center [743, 270] width 35 height 37
click at [696, 276] on button "İ" at bounding box center [701, 270] width 35 height 37
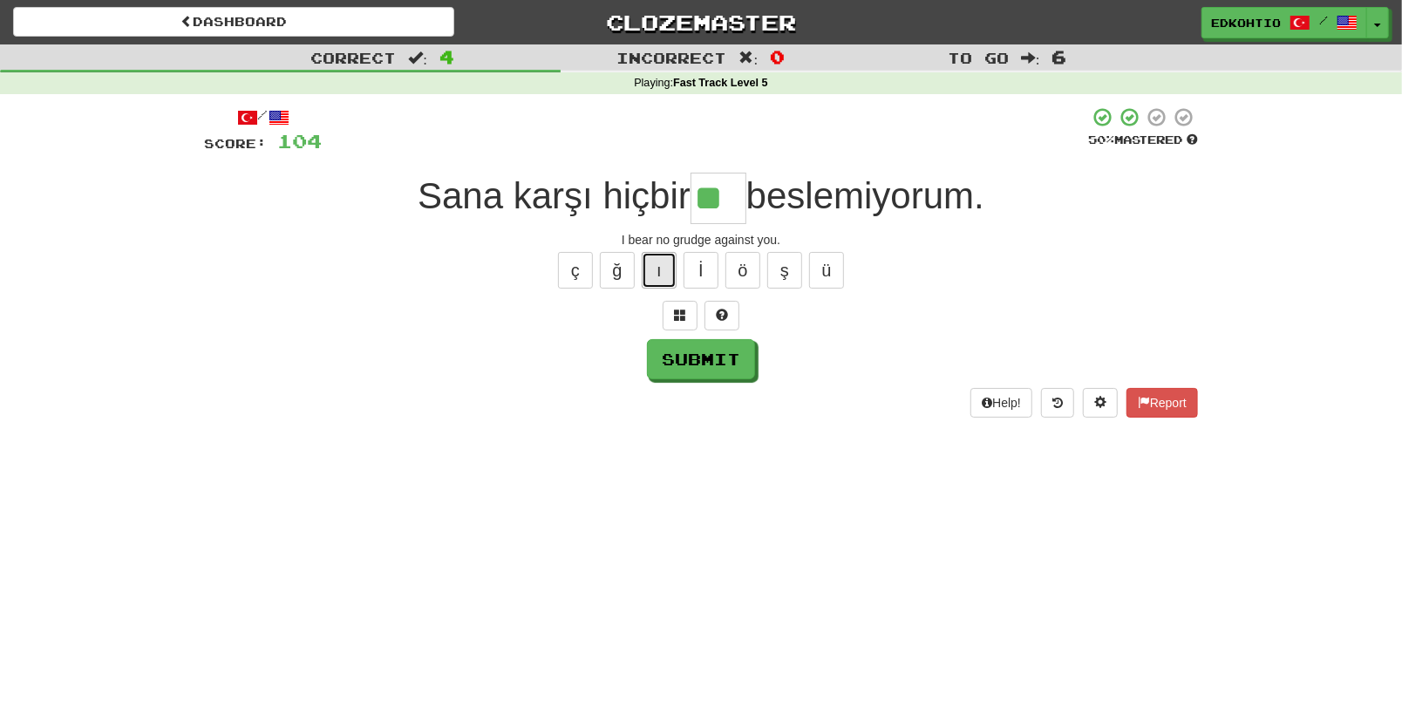
click at [662, 280] on button "ı" at bounding box center [659, 270] width 35 height 37
click at [596, 283] on div "ç ğ ı İ ö ş ü" at bounding box center [701, 271] width 994 height 44
click at [613, 262] on button "ğ" at bounding box center [617, 270] width 35 height 37
drag, startPoint x: 576, startPoint y: 262, endPoint x: 589, endPoint y: 276, distance: 19.2
click at [576, 262] on button "ç" at bounding box center [575, 270] width 35 height 37
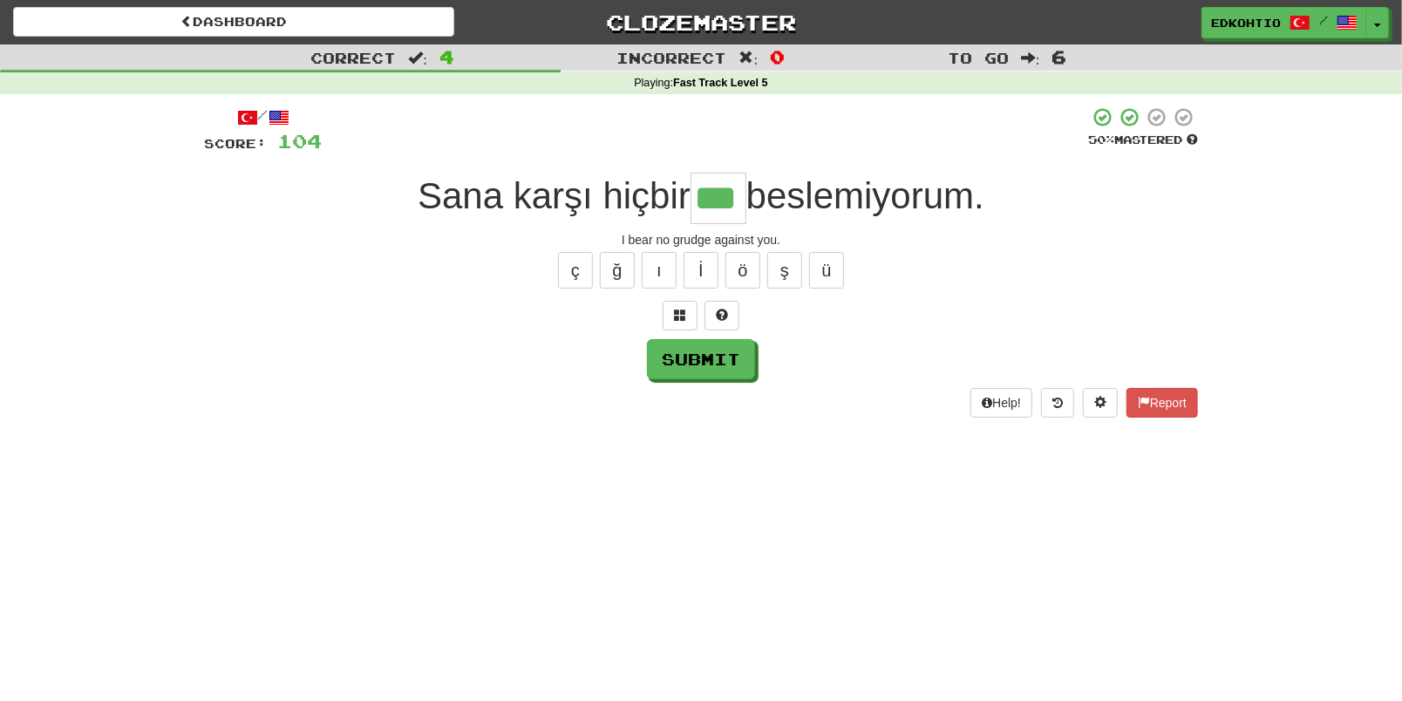
type input "***"
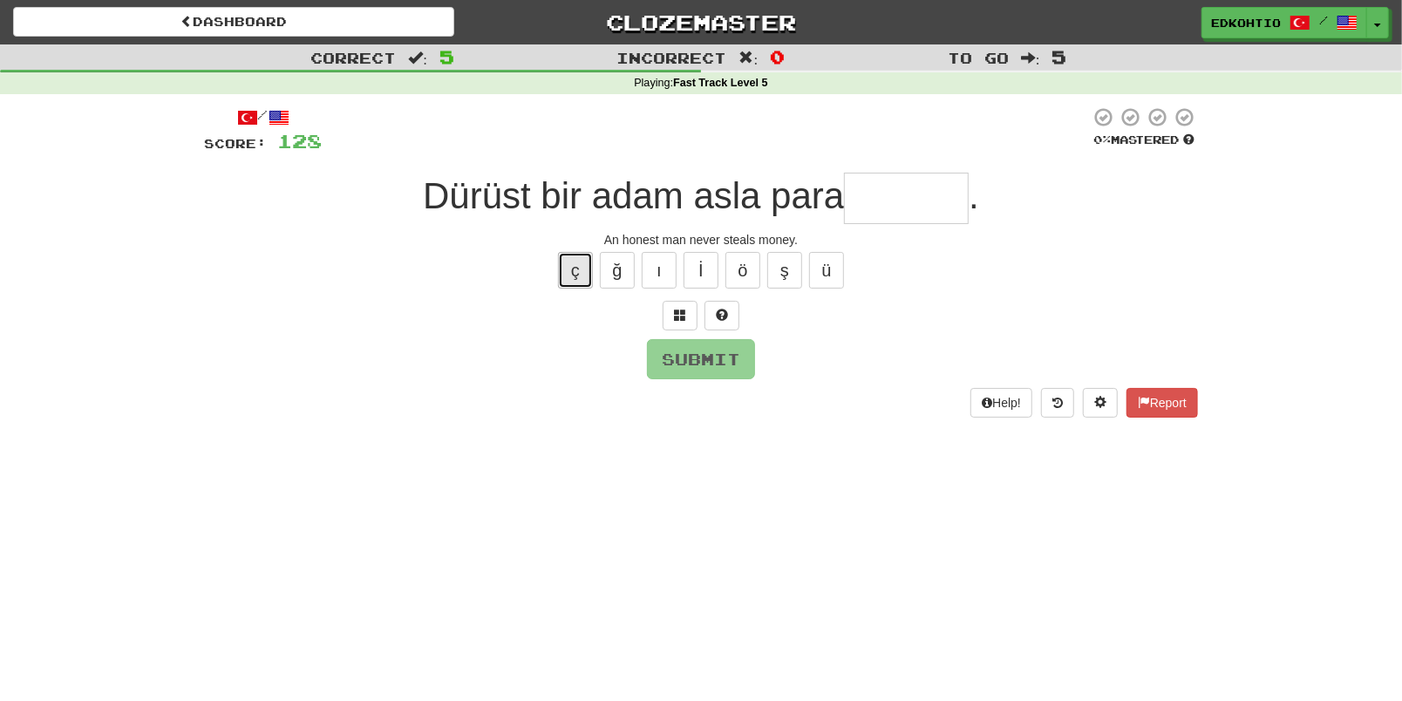
click at [571, 265] on button "ç" at bounding box center [575, 270] width 35 height 37
type input "******"
click at [701, 360] on button "Submit" at bounding box center [702, 360] width 108 height 40
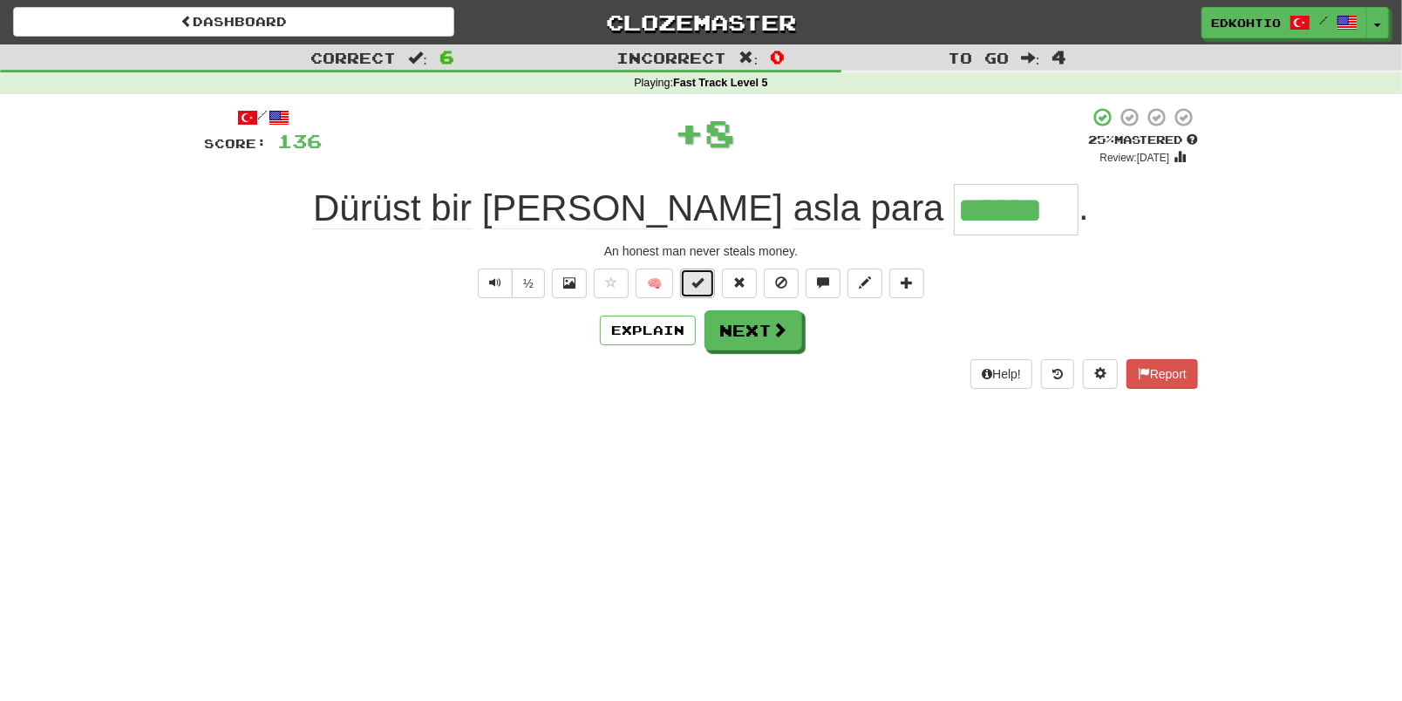
click at [691, 278] on button at bounding box center [697, 284] width 35 height 30
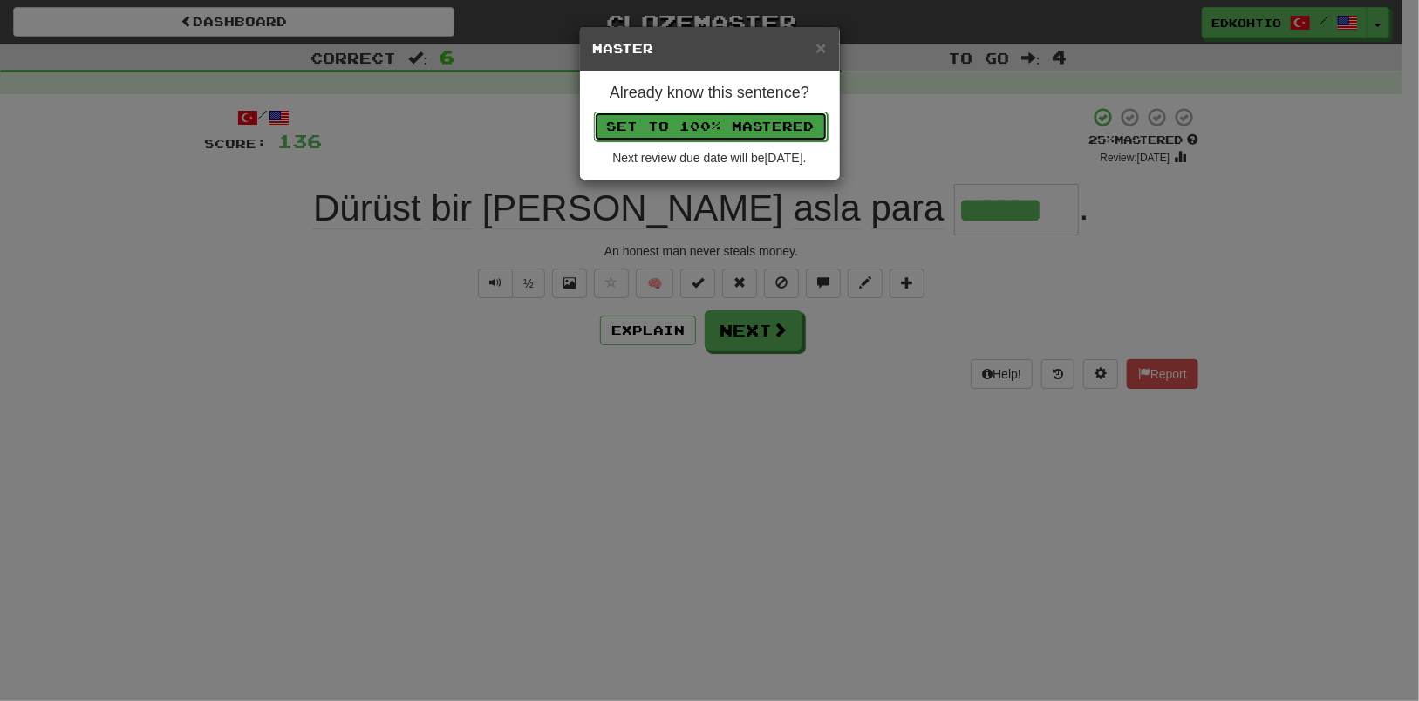
click at [700, 123] on button "Set to 100% Mastered" at bounding box center [711, 127] width 234 height 30
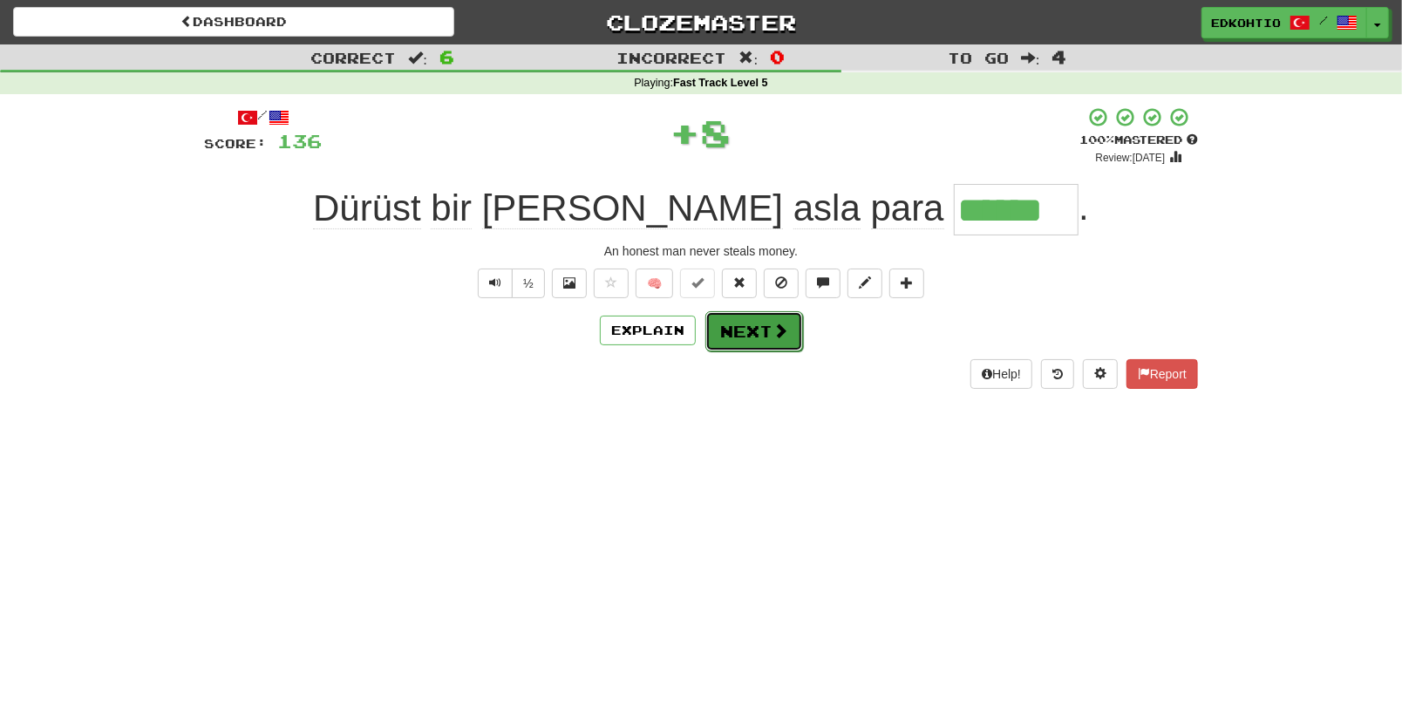
click at [773, 328] on span at bounding box center [781, 331] width 16 height 16
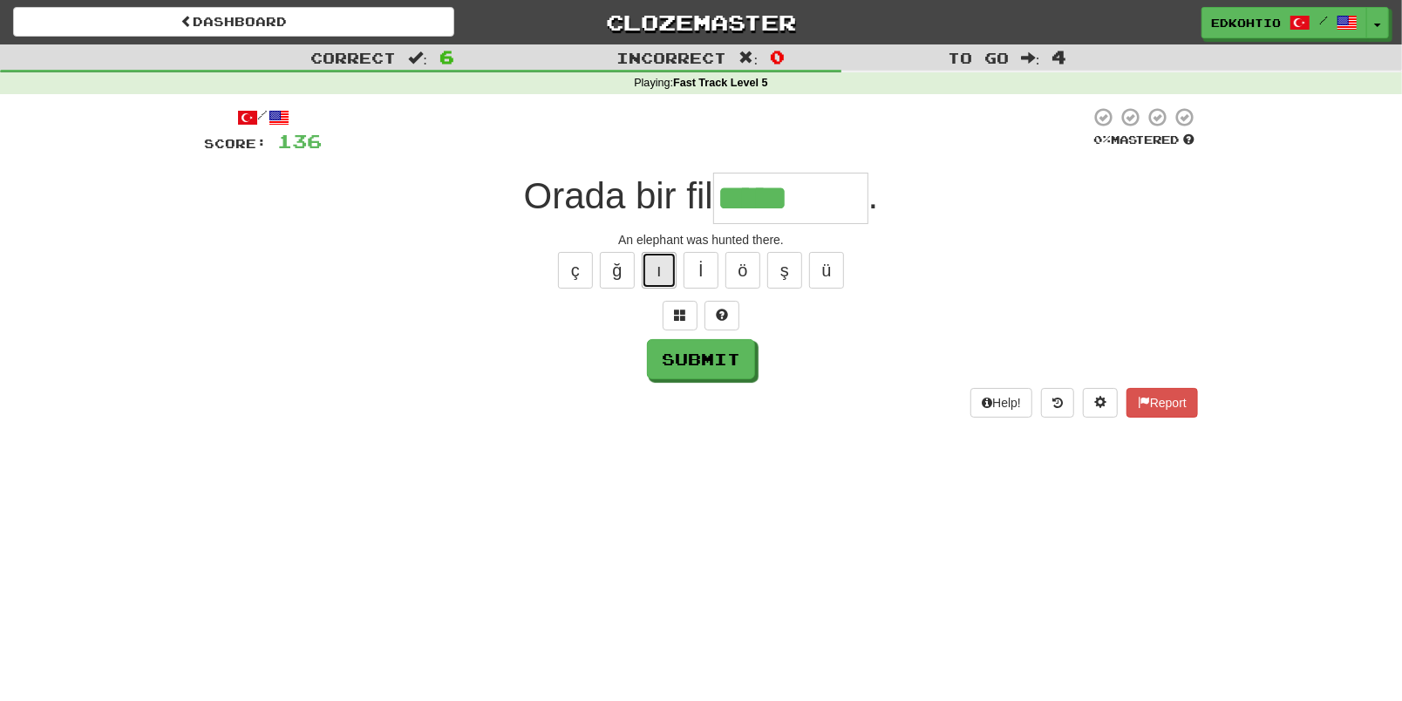
click at [662, 256] on button "ı" at bounding box center [659, 270] width 35 height 37
drag, startPoint x: 657, startPoint y: 268, endPoint x: 700, endPoint y: 303, distance: 55.2
click at [657, 269] on button "ı" at bounding box center [659, 270] width 35 height 37
click at [797, 271] on button "ş" at bounding box center [784, 270] width 35 height 37
type input "********"
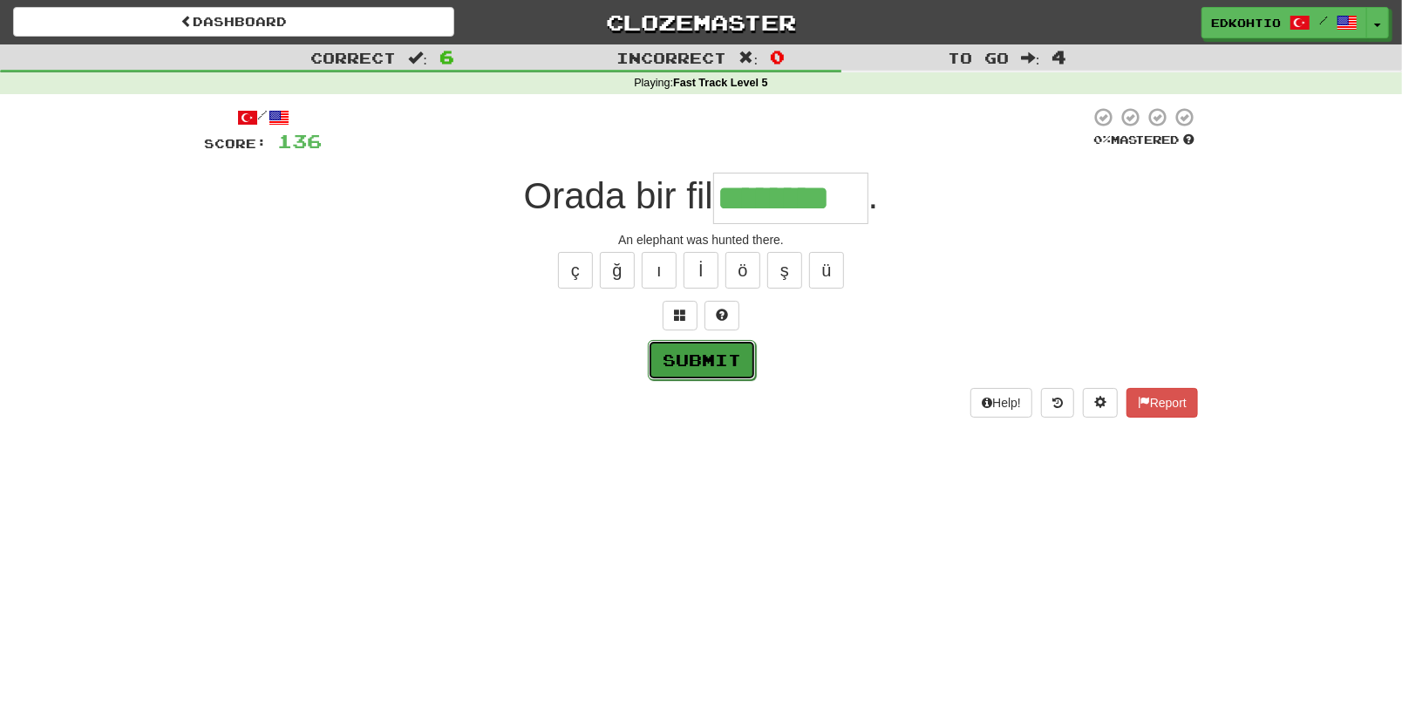
click at [723, 369] on button "Submit" at bounding box center [702, 360] width 108 height 40
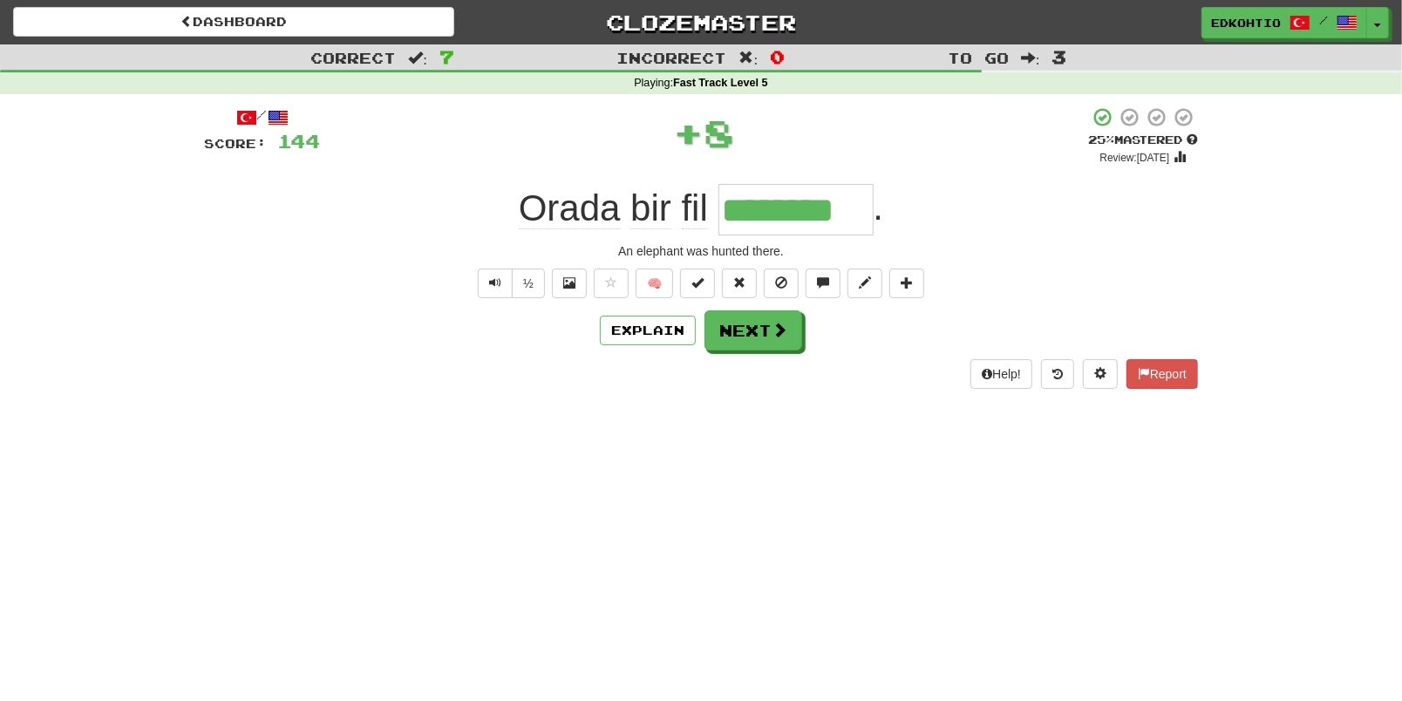
click at [698, 262] on div "/ Score: 144 + 8 25 % Mastered Review: 2025-09-20 Orada bir fil ******** . An e…" at bounding box center [701, 247] width 994 height 283
click at [698, 283] on span at bounding box center [697, 282] width 12 height 12
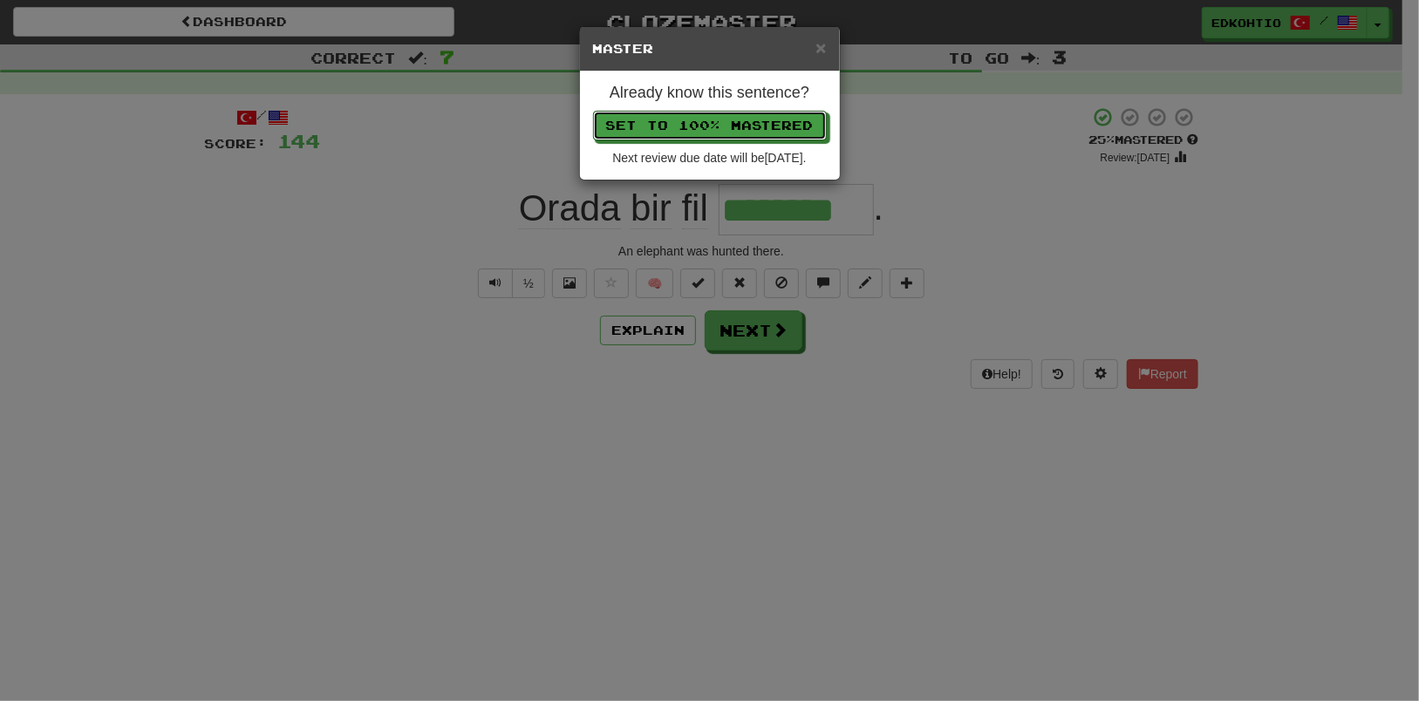
drag, startPoint x: 722, startPoint y: 124, endPoint x: 736, endPoint y: 241, distance: 117.7
click at [722, 127] on button "Set to 100% Mastered" at bounding box center [710, 126] width 234 height 30
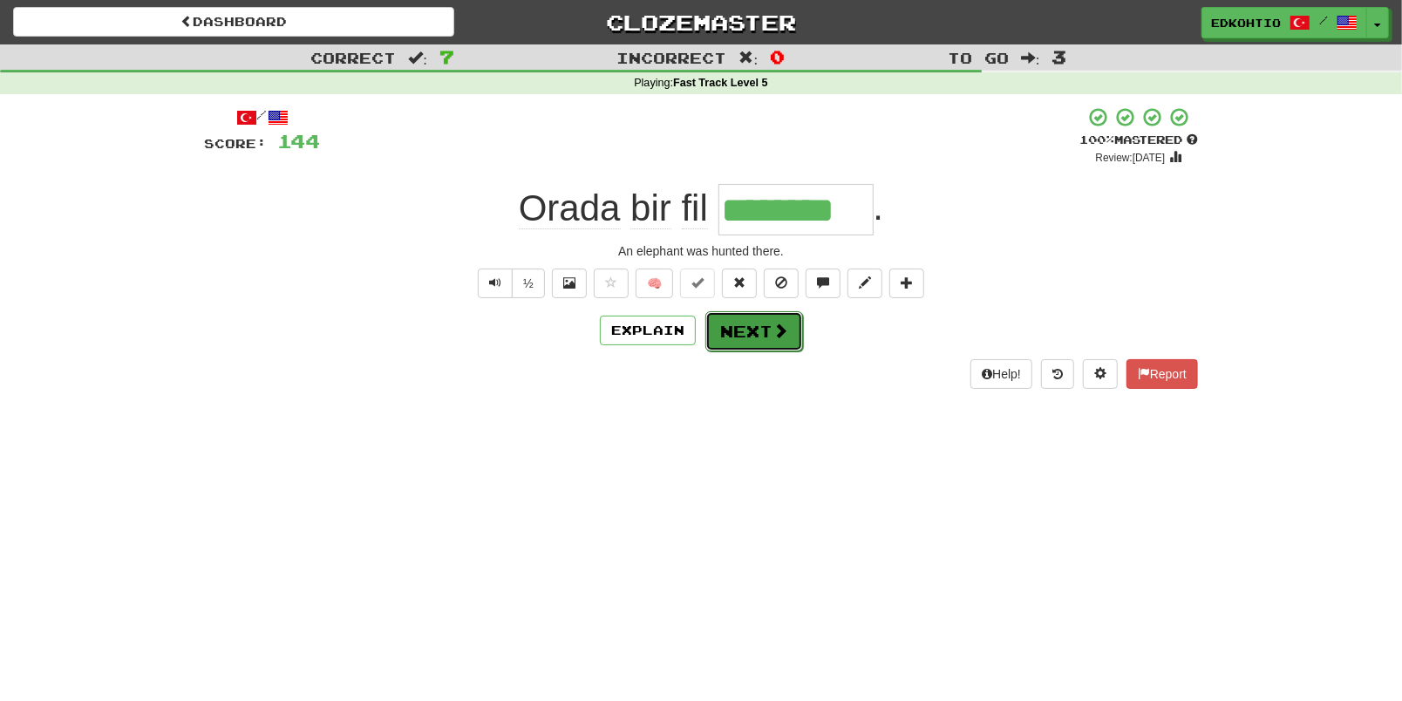
drag, startPoint x: 748, startPoint y: 320, endPoint x: 769, endPoint y: 335, distance: 25.6
click at [749, 320] on button "Next" at bounding box center [754, 330] width 98 height 40
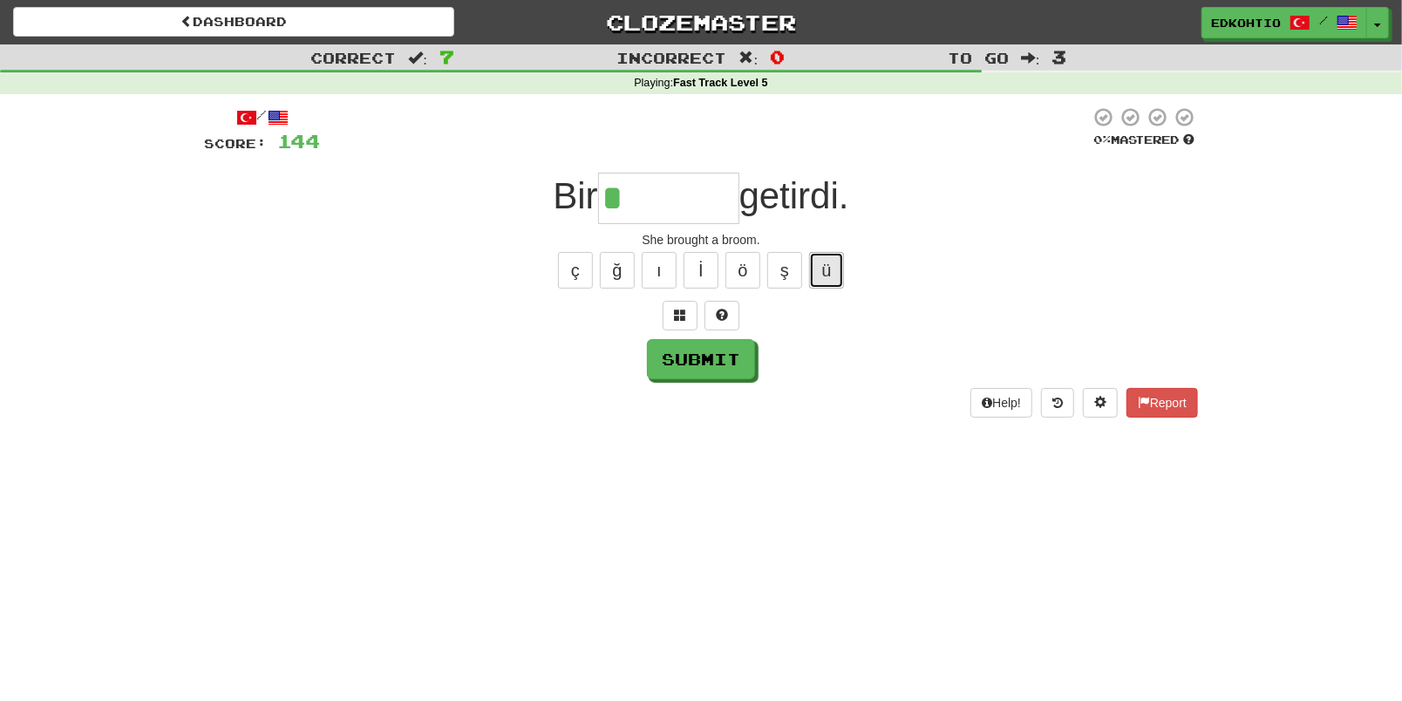
click at [826, 258] on button "ü" at bounding box center [826, 270] width 35 height 37
type input "*******"
click at [732, 371] on button "Submit" at bounding box center [702, 360] width 108 height 40
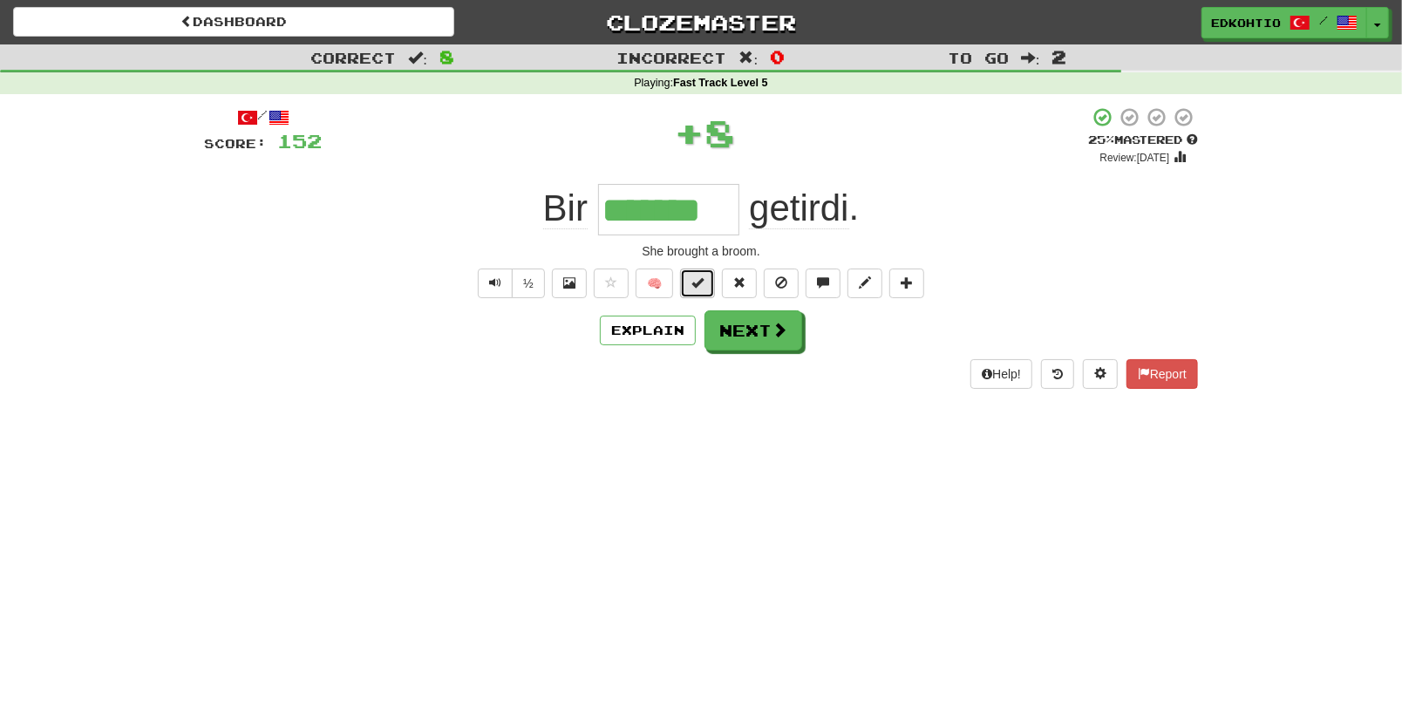
click at [696, 281] on span at bounding box center [697, 282] width 12 height 12
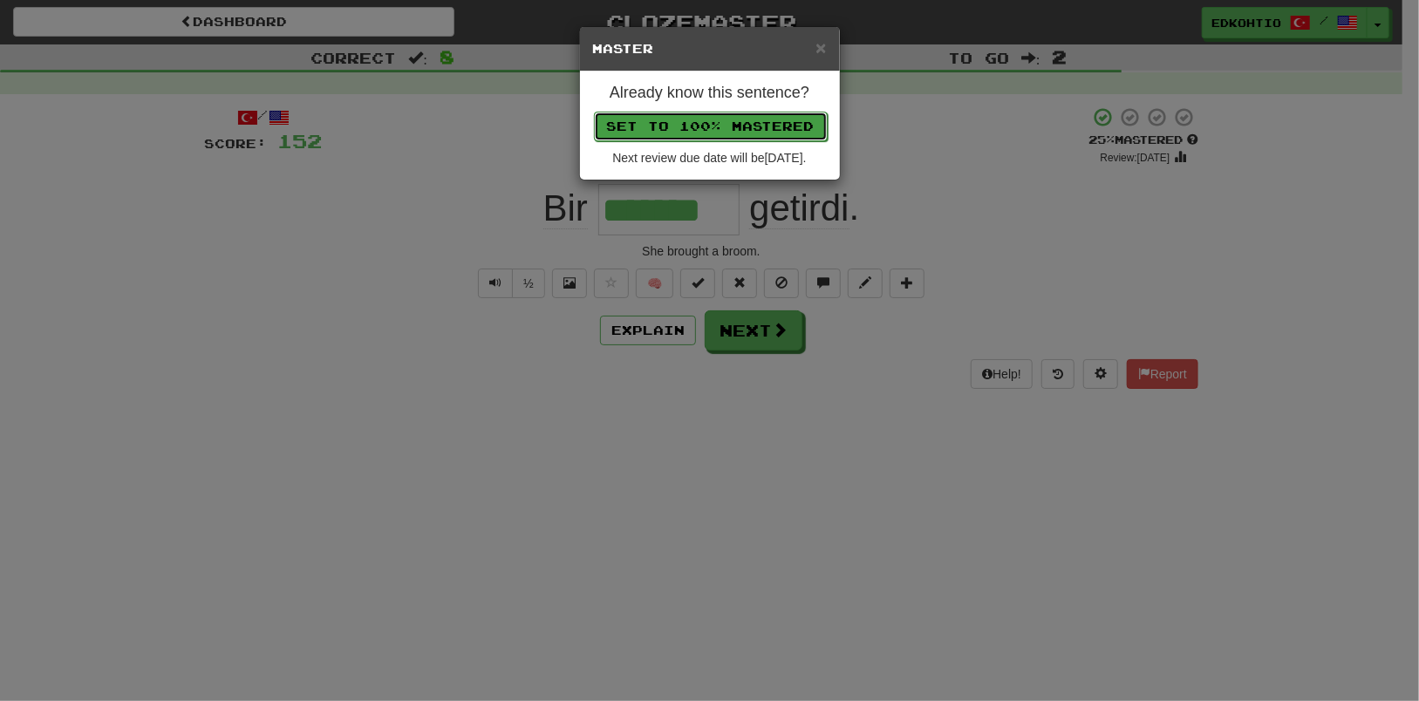
click at [685, 119] on button "Set to 100% Mastered" at bounding box center [711, 127] width 234 height 30
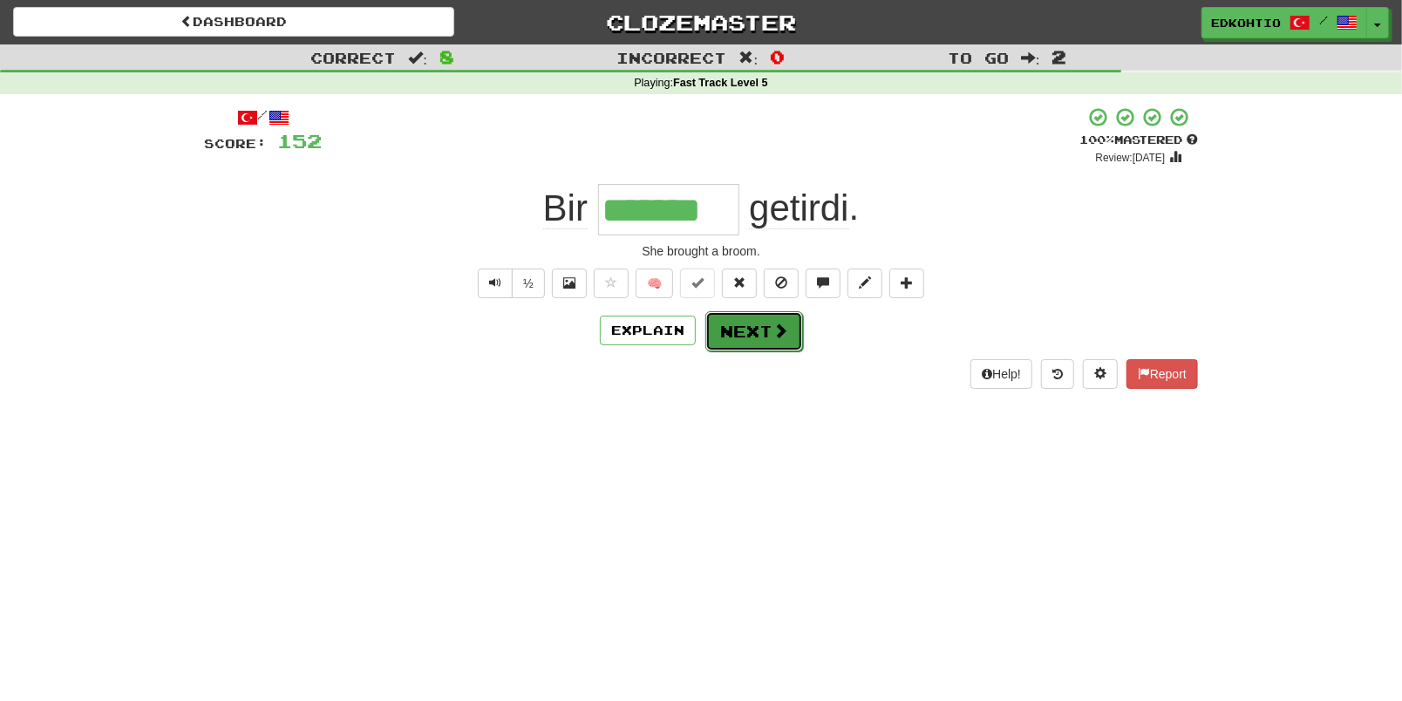
click at [760, 337] on button "Next" at bounding box center [754, 331] width 98 height 40
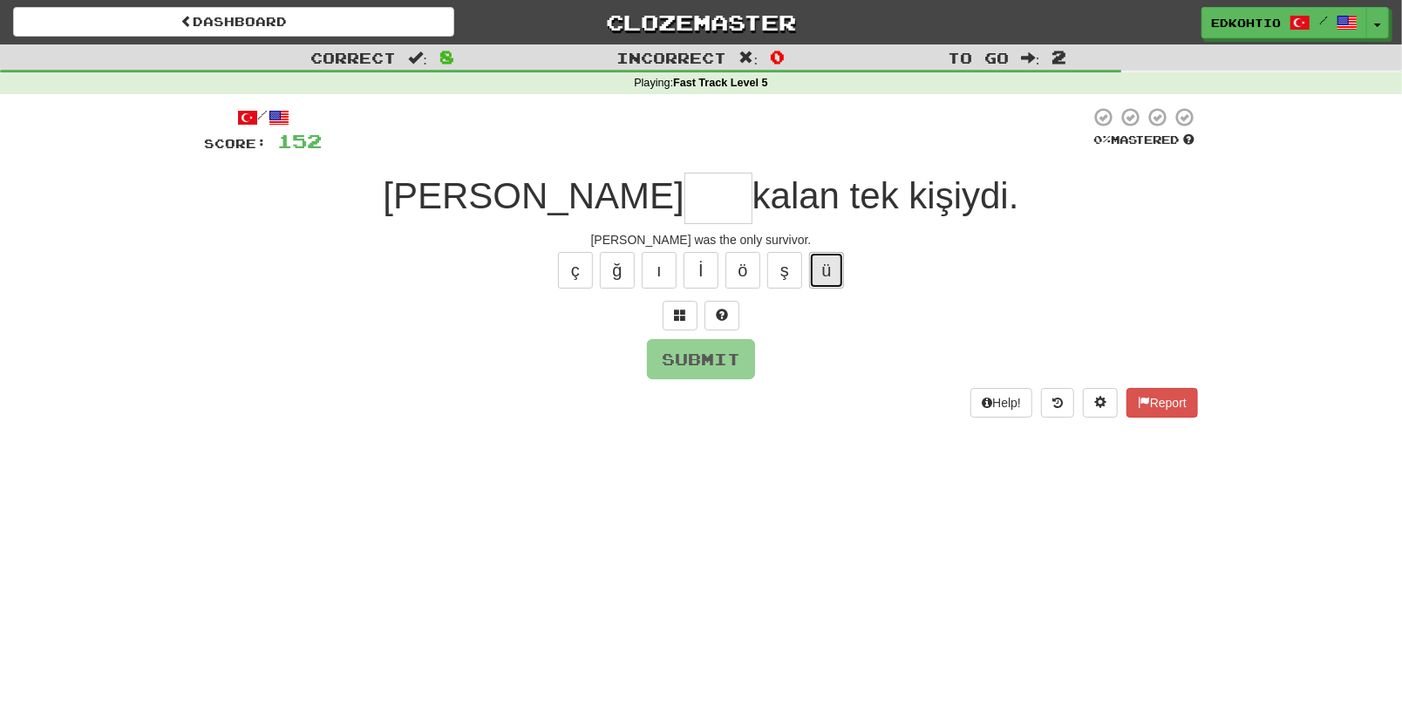
click at [830, 269] on button "ü" at bounding box center [826, 270] width 35 height 37
click at [791, 276] on button "ş" at bounding box center [784, 270] width 35 height 37
click at [754, 266] on button "ö" at bounding box center [743, 270] width 35 height 37
click at [657, 265] on button "ı" at bounding box center [659, 270] width 35 height 37
click at [613, 266] on button "ğ" at bounding box center [617, 270] width 35 height 37
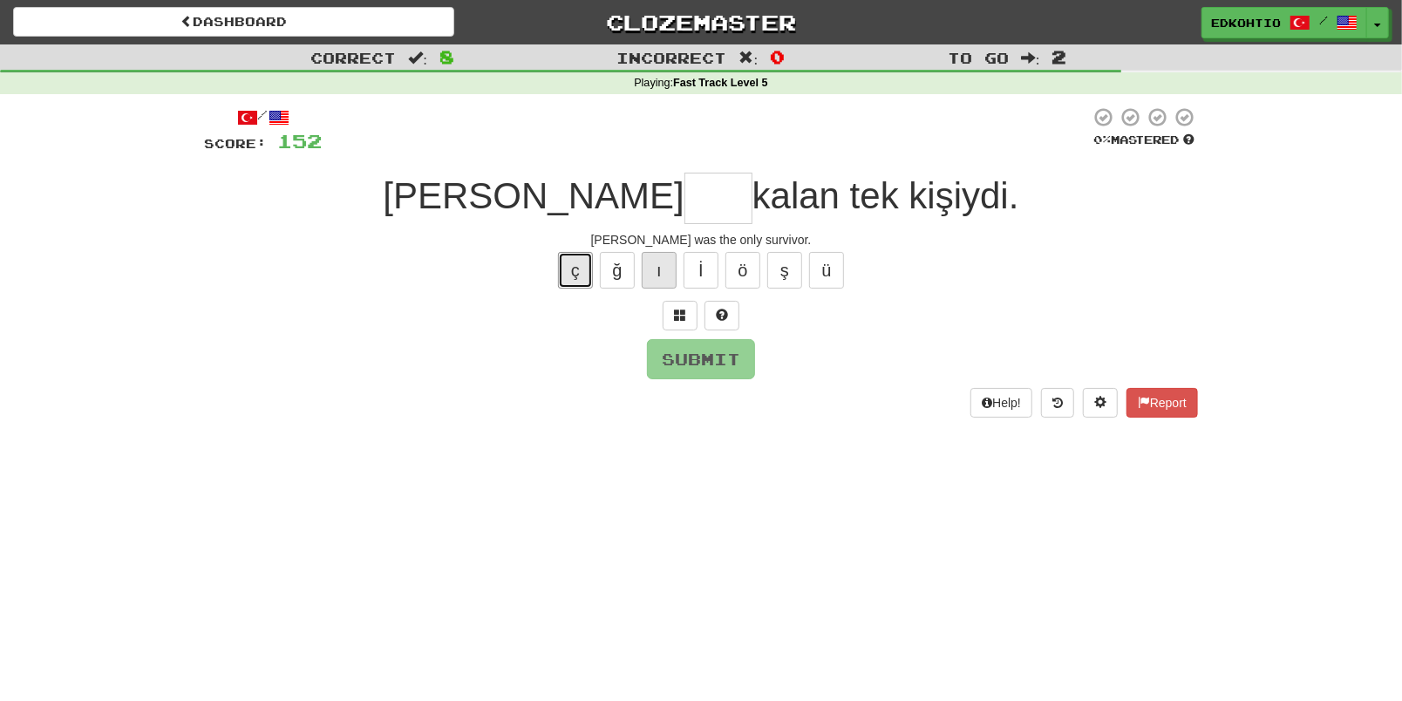
drag, startPoint x: 570, startPoint y: 276, endPoint x: 668, endPoint y: 282, distance: 97.9
click at [570, 276] on button "ç" at bounding box center [575, 270] width 35 height 37
click at [607, 275] on button "ğ" at bounding box center [617, 270] width 35 height 37
click at [685, 350] on button "Submit" at bounding box center [702, 360] width 108 height 40
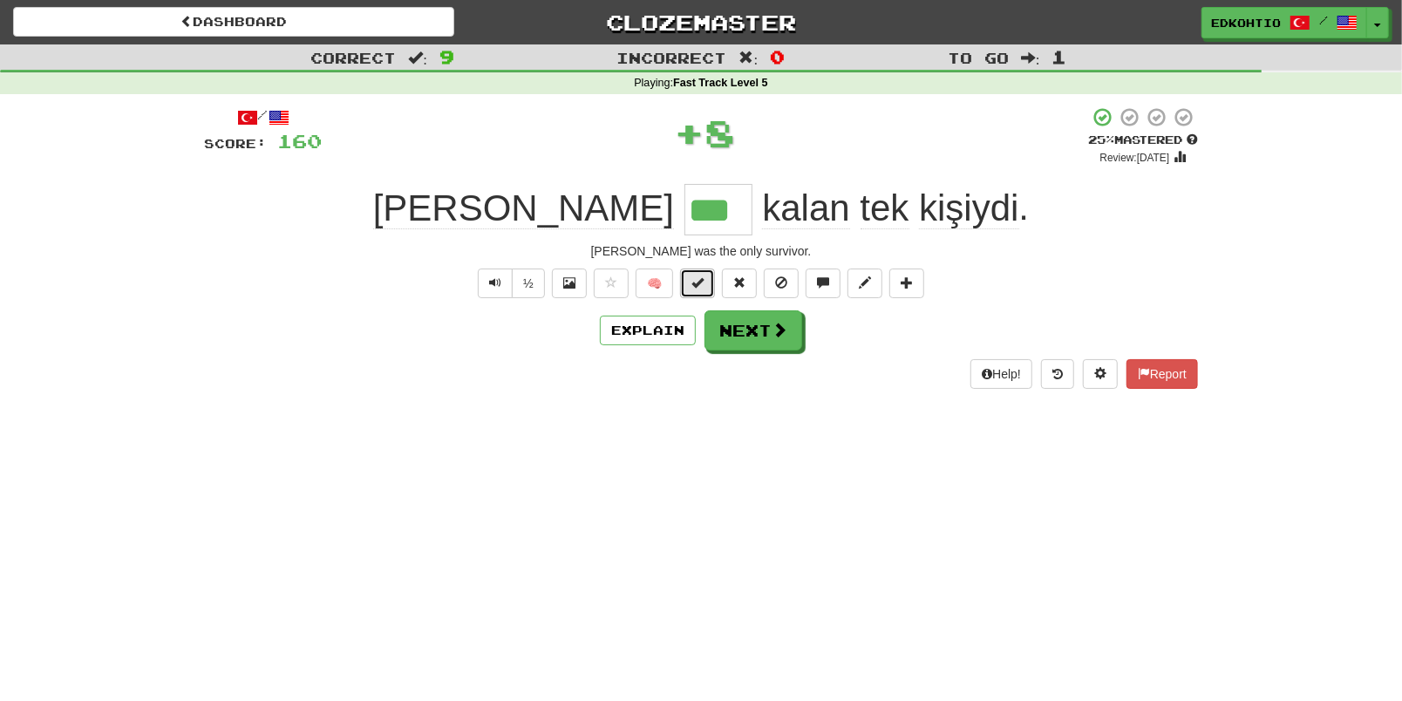
click at [696, 281] on span at bounding box center [697, 282] width 12 height 12
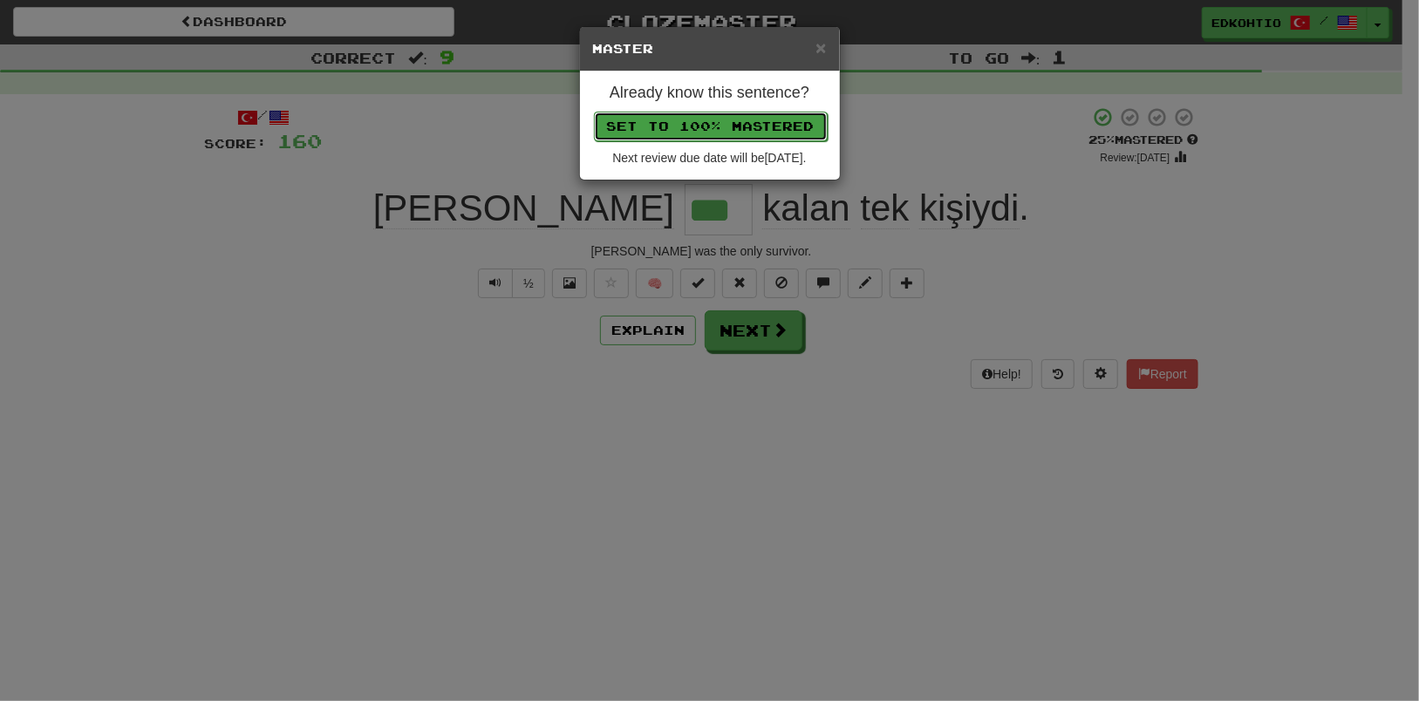
click at [711, 140] on button "Set to 100% Mastered" at bounding box center [711, 127] width 234 height 30
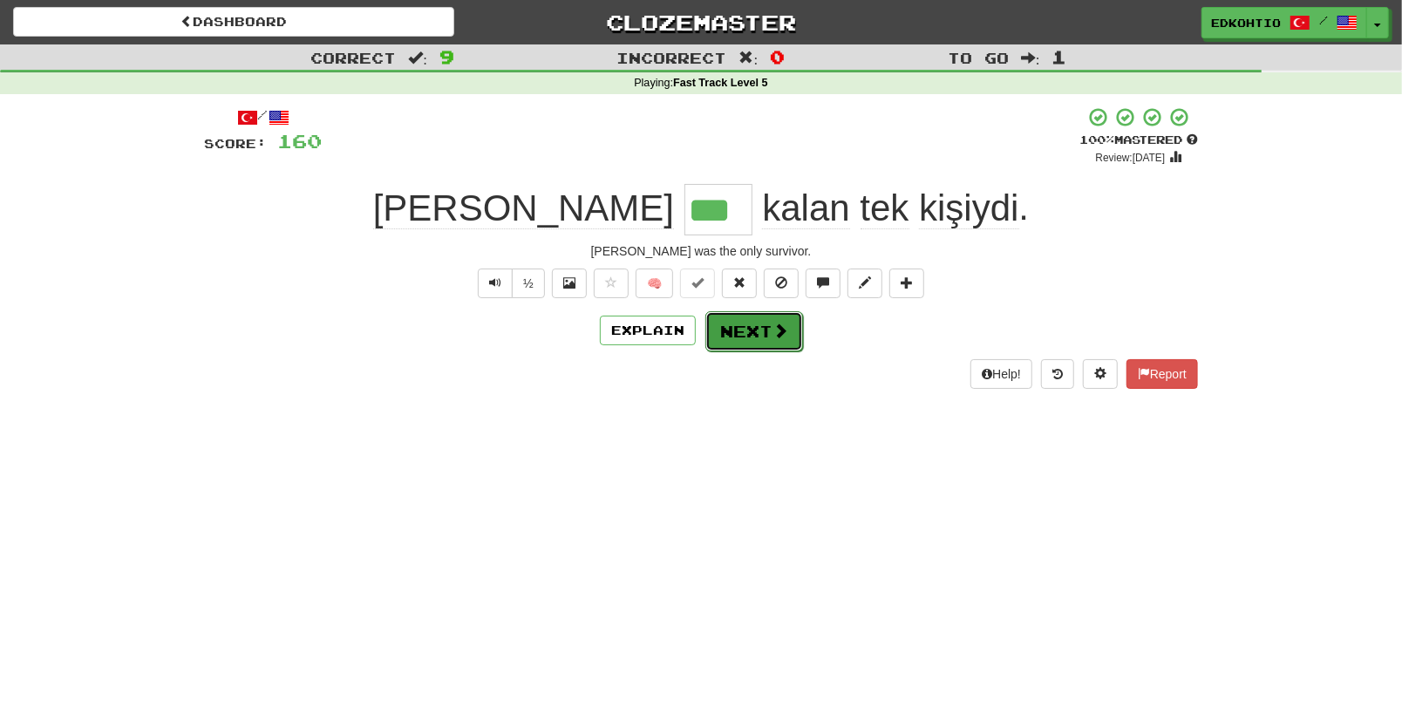
click at [734, 347] on button "Next" at bounding box center [754, 331] width 98 height 40
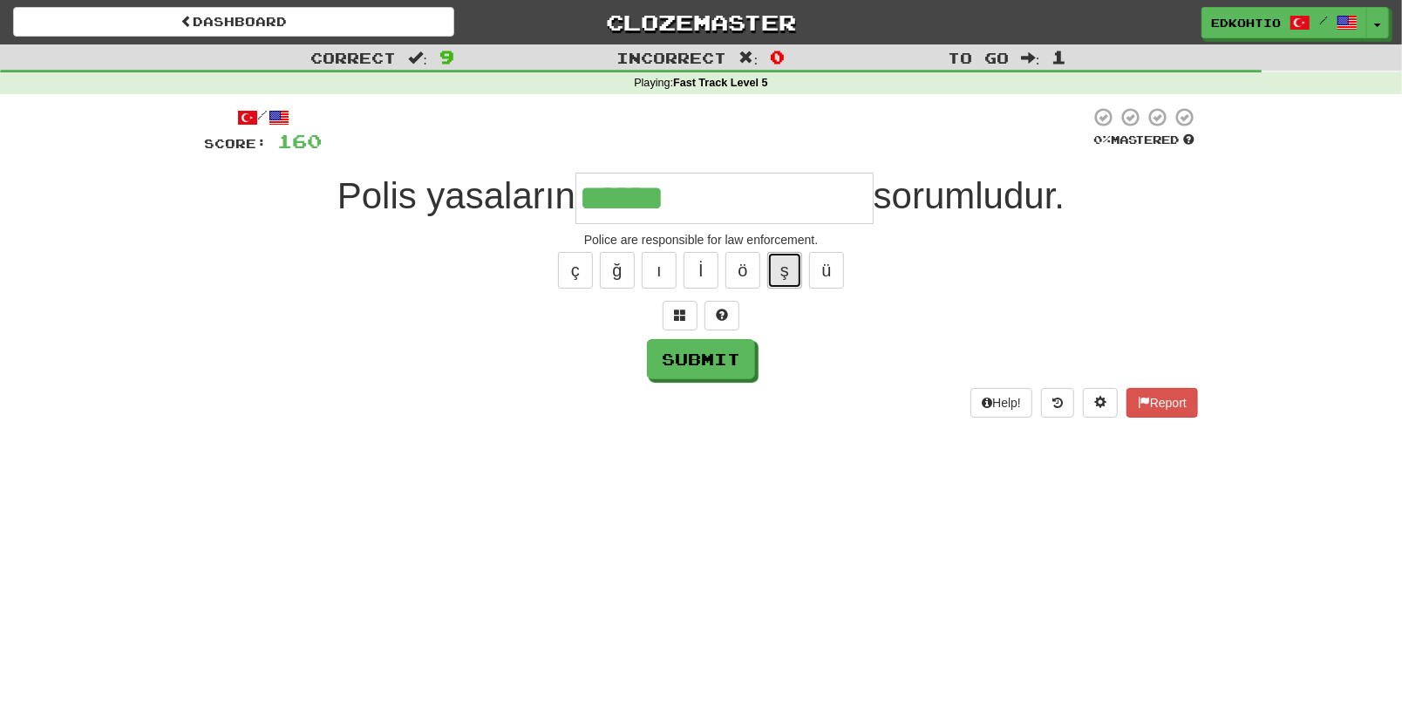
click at [777, 262] on button "ş" at bounding box center [784, 270] width 35 height 37
click at [657, 278] on button "ı" at bounding box center [659, 270] width 35 height 37
click at [657, 261] on button "ı" at bounding box center [659, 270] width 35 height 37
click at [669, 259] on button "ı" at bounding box center [659, 270] width 35 height 37
drag, startPoint x: 738, startPoint y: 360, endPoint x: 747, endPoint y: 358, distance: 9.9
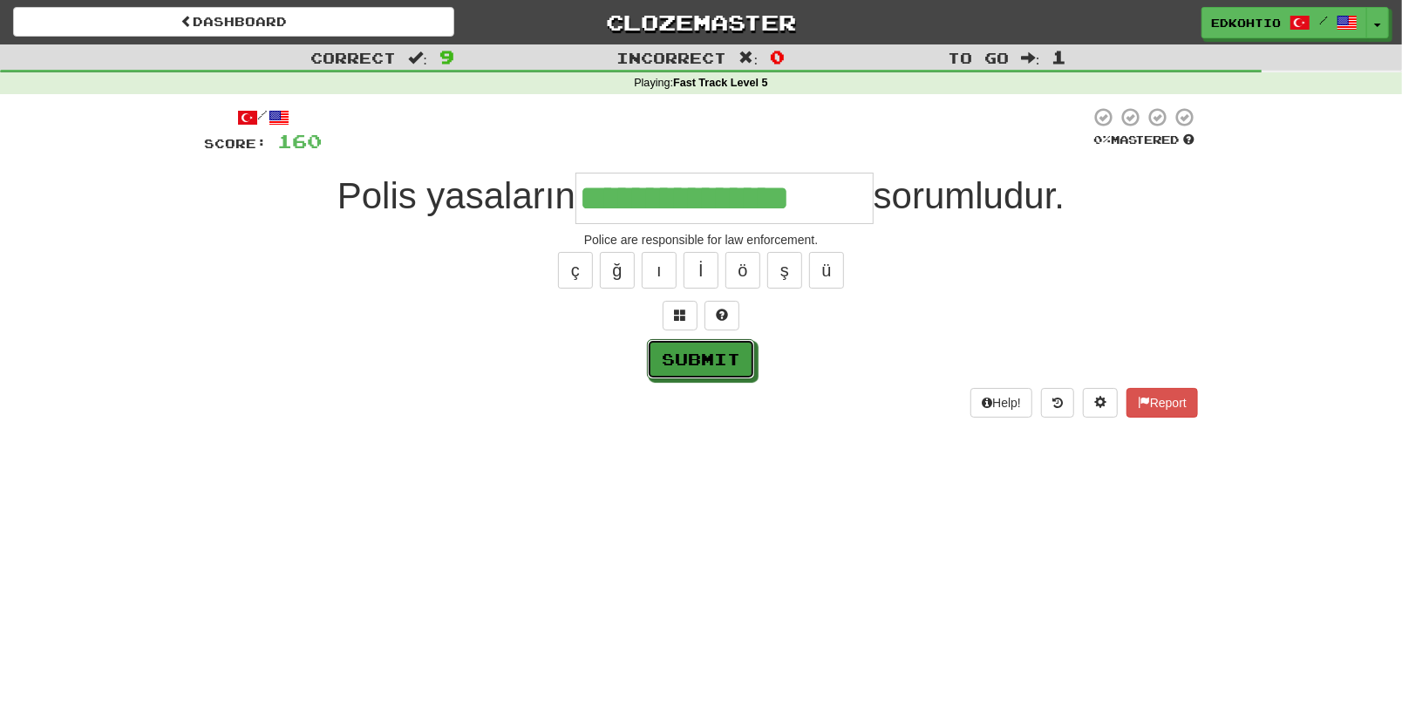
click at [738, 362] on button "Submit" at bounding box center [701, 359] width 108 height 40
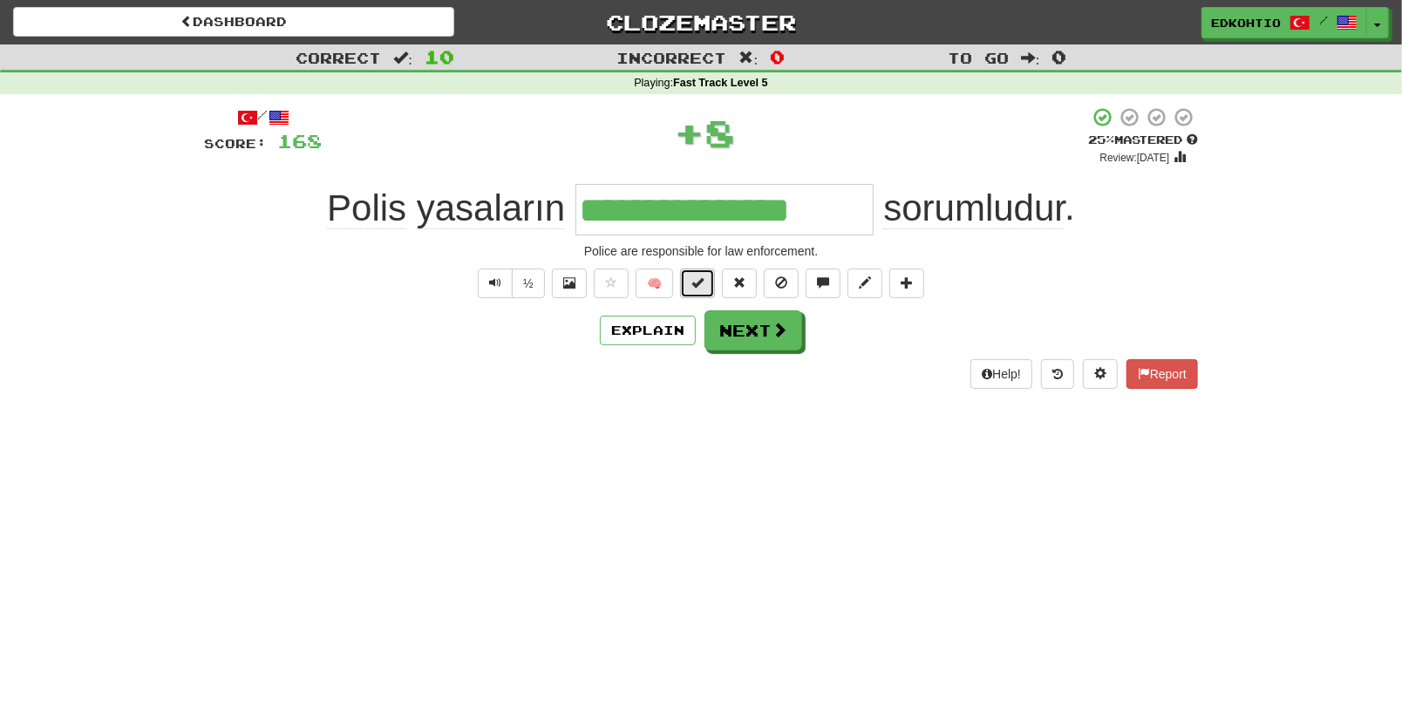
click at [702, 282] on span at bounding box center [697, 282] width 12 height 12
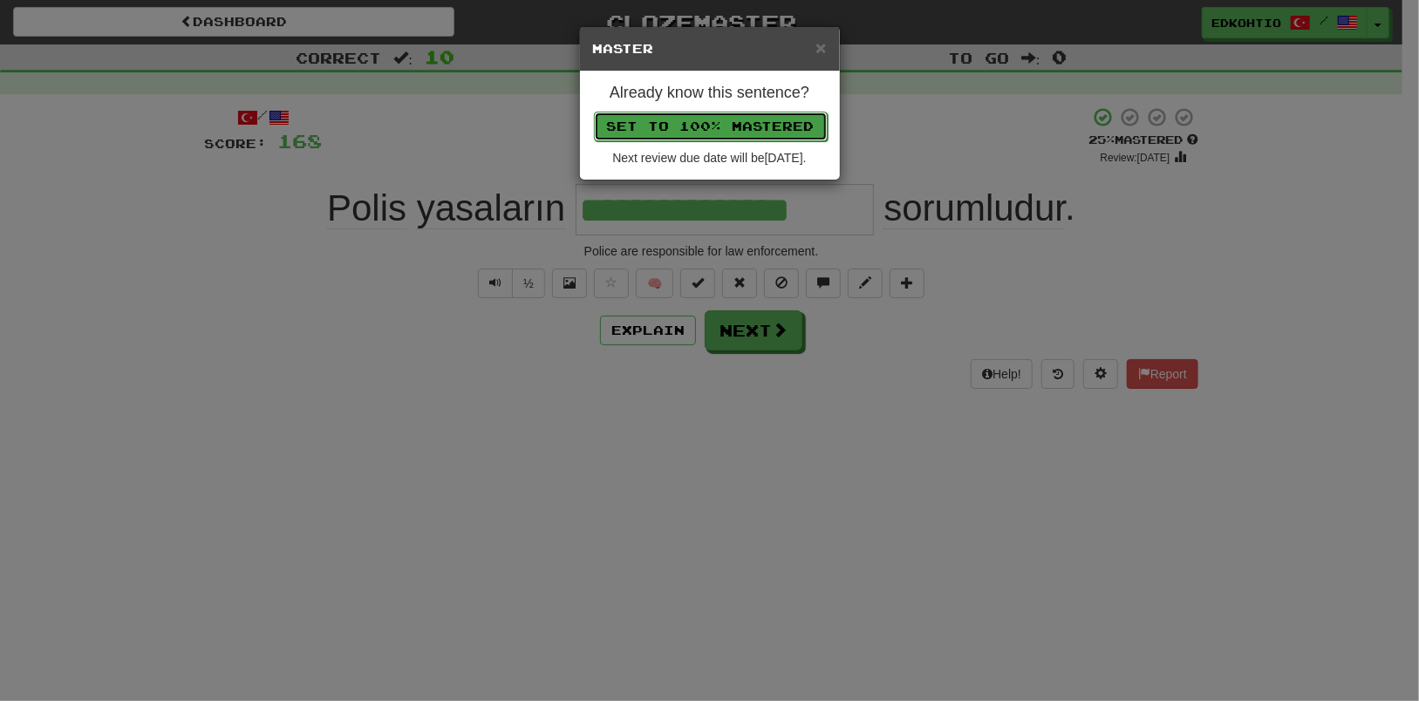
click at [744, 128] on button "Set to 100% Mastered" at bounding box center [711, 127] width 234 height 30
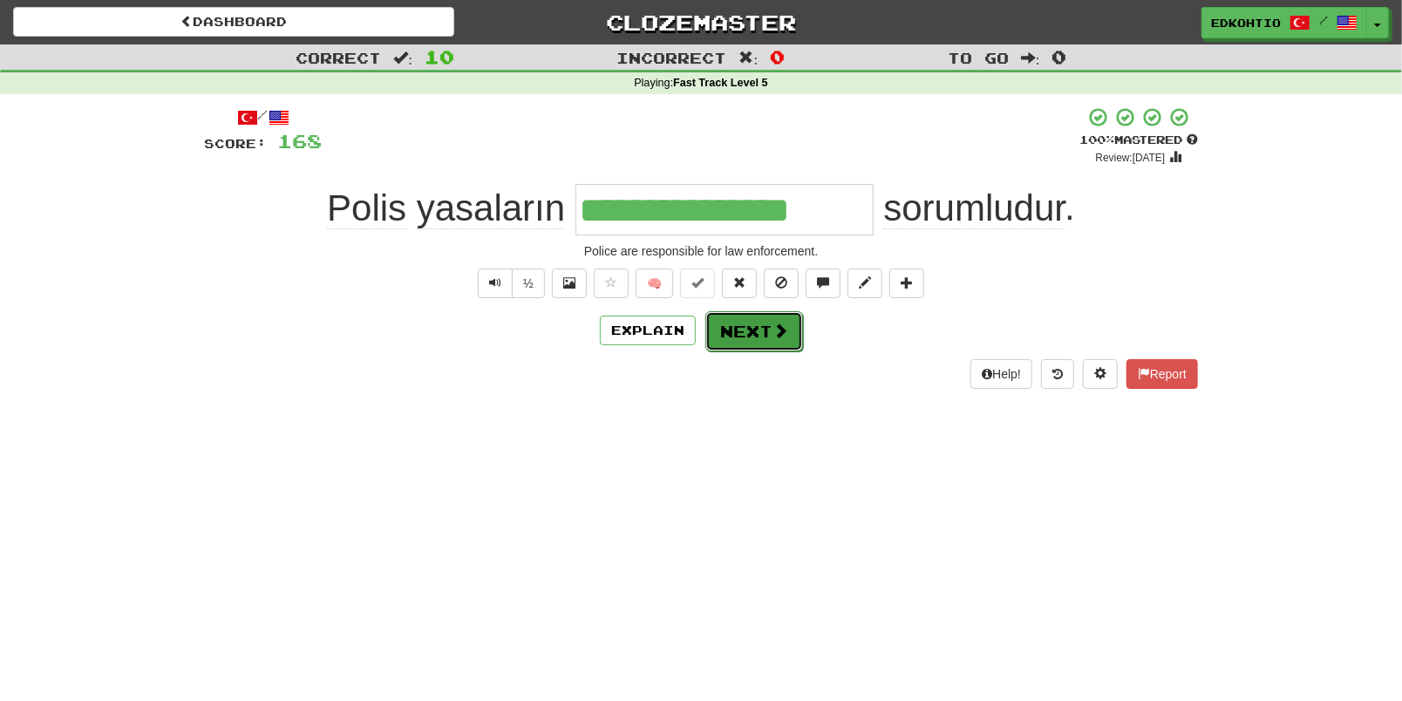
click at [766, 338] on button "Next" at bounding box center [754, 331] width 98 height 40
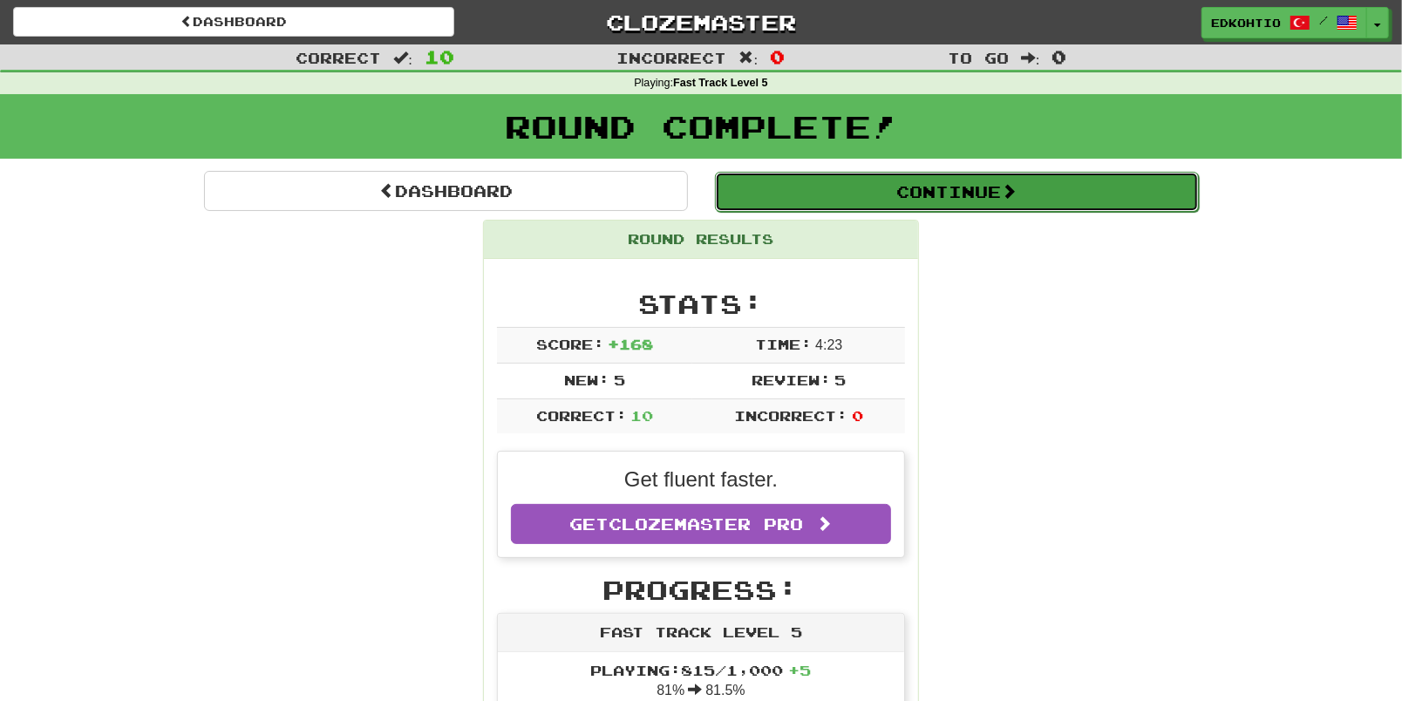
click at [944, 184] on button "Continue" at bounding box center [957, 192] width 484 height 40
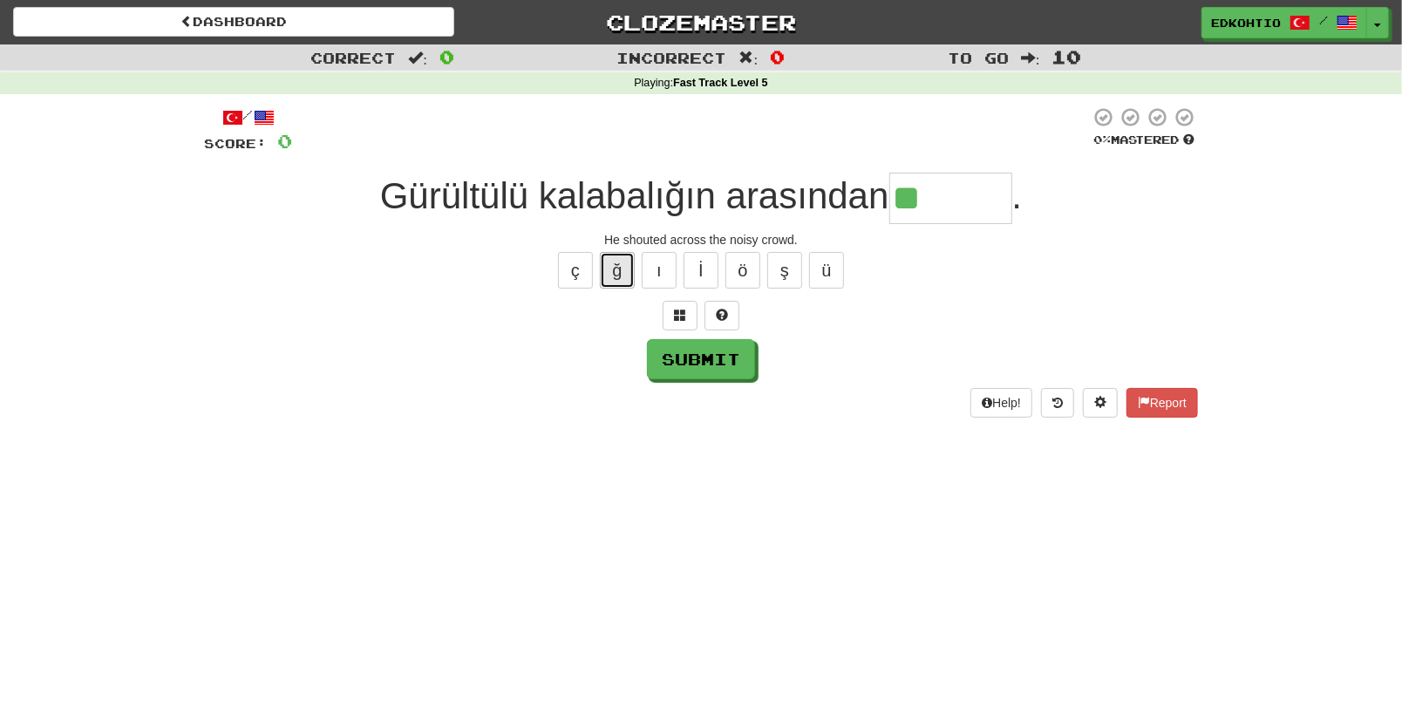
click at [627, 270] on button "ğ" at bounding box center [617, 270] width 35 height 37
drag, startPoint x: 646, startPoint y: 277, endPoint x: 666, endPoint y: 287, distance: 22.2
click at [646, 276] on button "ı" at bounding box center [659, 270] width 35 height 37
click at [664, 275] on button "ı" at bounding box center [659, 270] width 35 height 37
click at [700, 362] on button "Submit" at bounding box center [702, 360] width 108 height 40
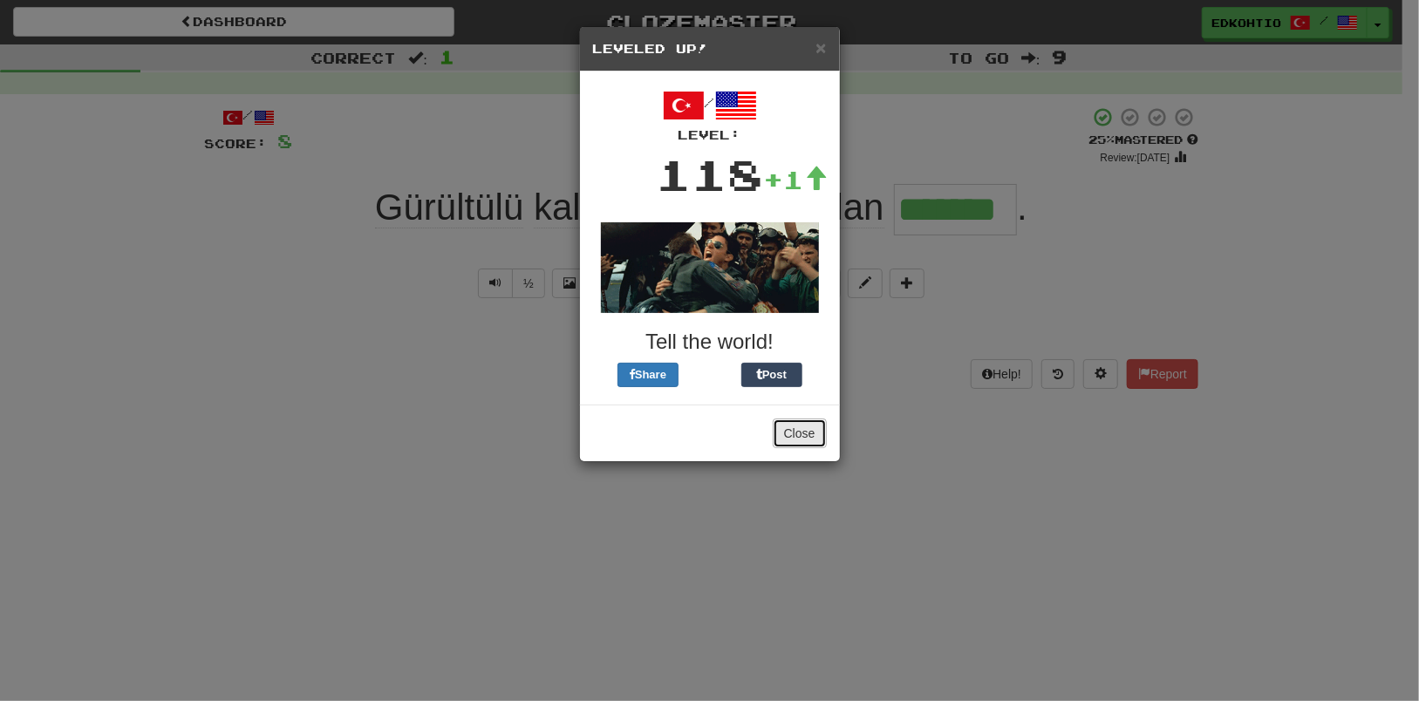
click at [786, 431] on button "Close" at bounding box center [800, 434] width 54 height 30
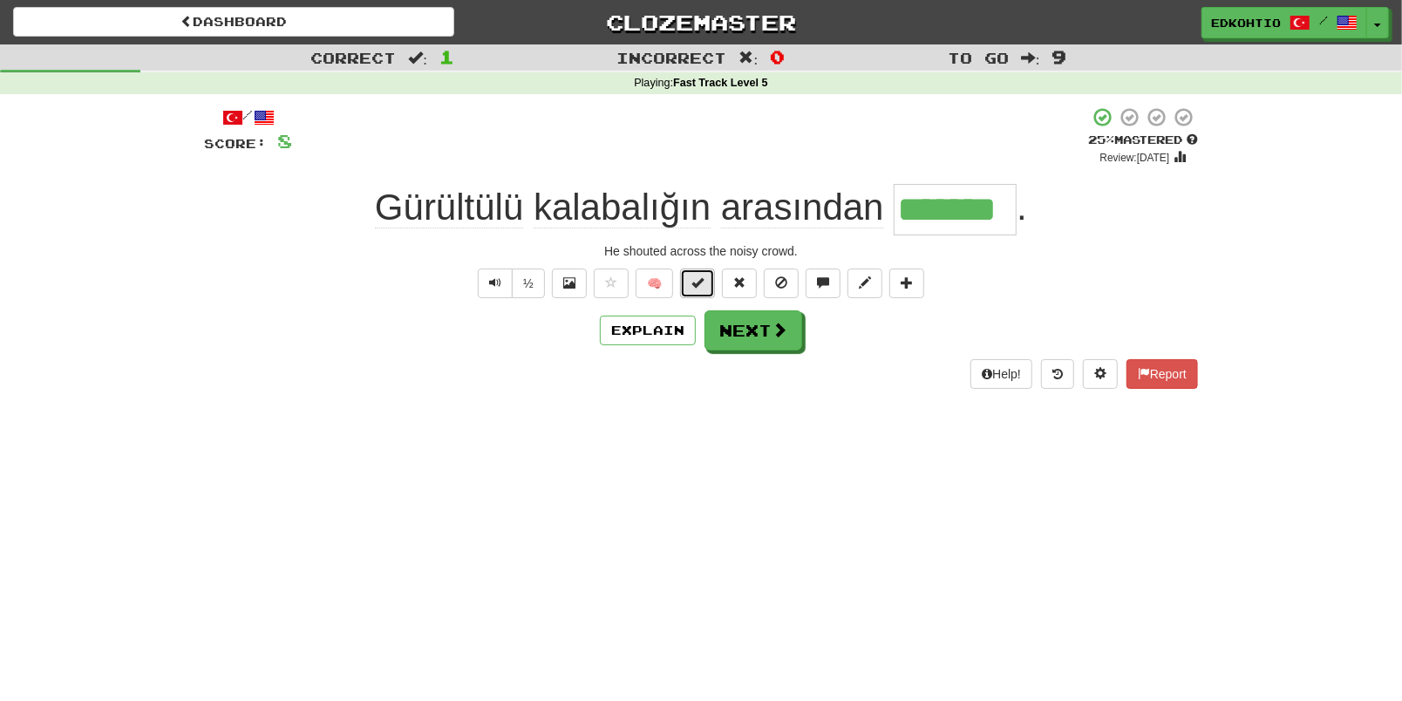
click at [702, 276] on span at bounding box center [697, 282] width 12 height 12
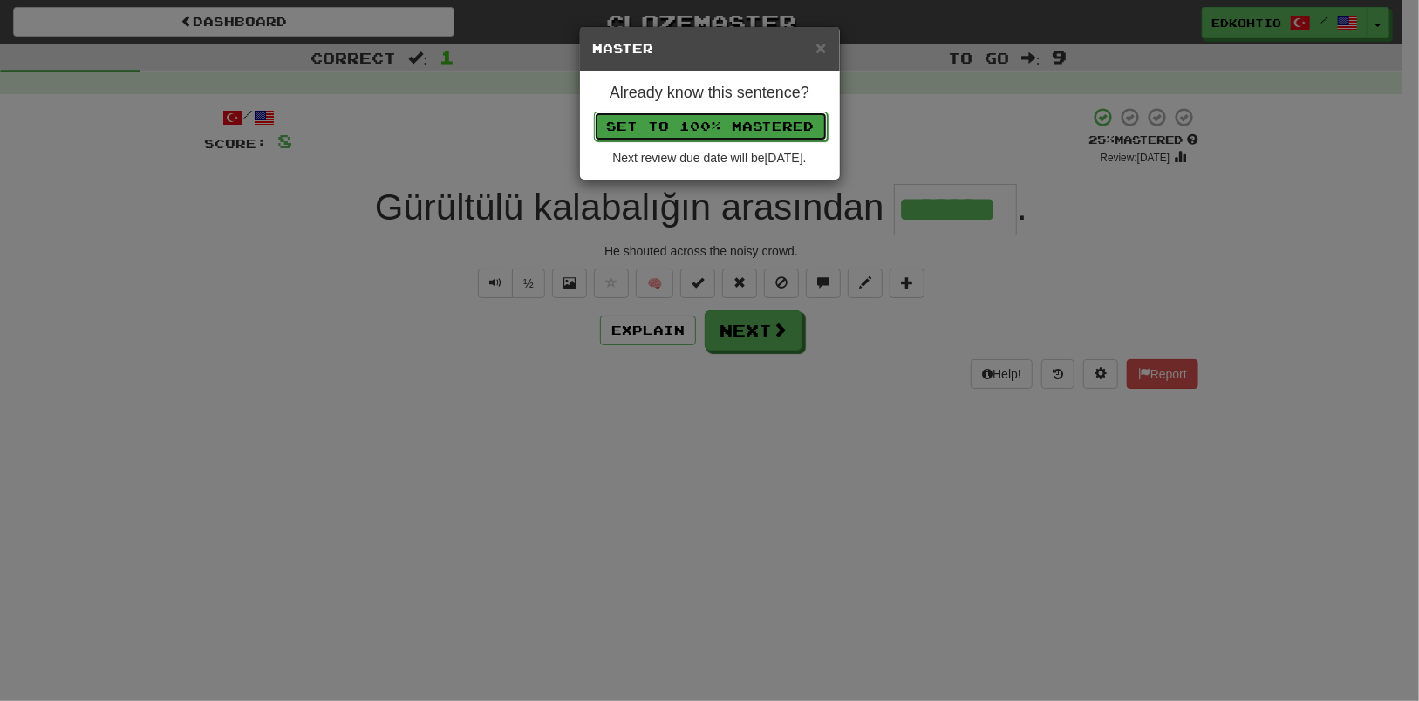
click at [698, 117] on button "Set to 100% Mastered" at bounding box center [711, 127] width 234 height 30
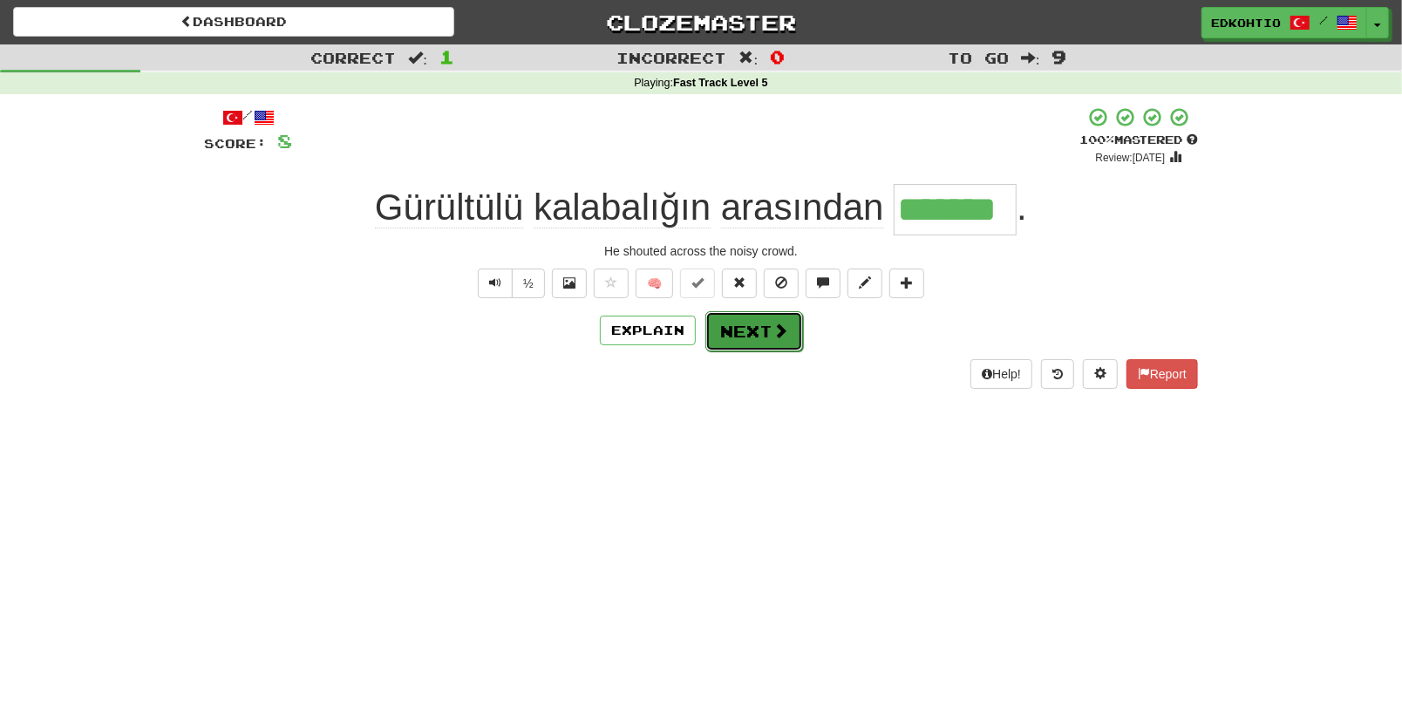
click at [764, 333] on button "Next" at bounding box center [754, 331] width 98 height 40
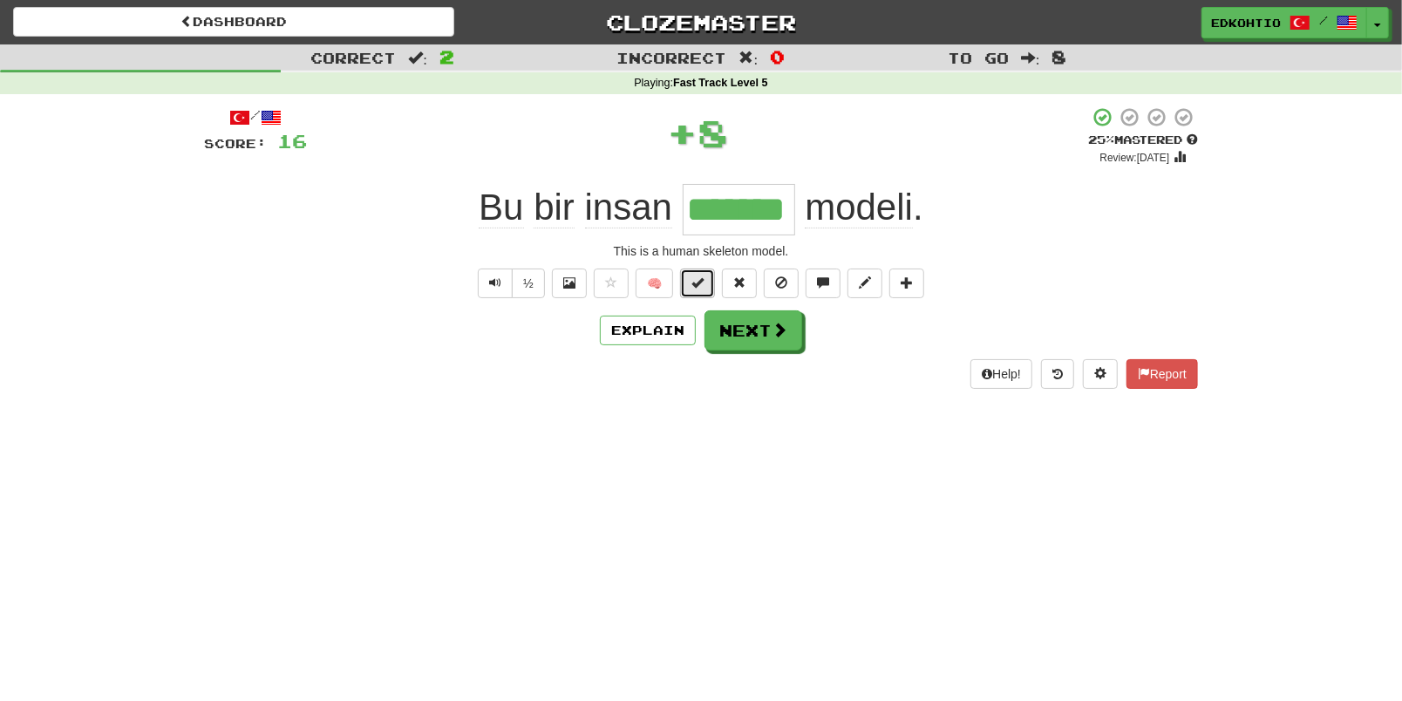
click at [696, 282] on span at bounding box center [697, 282] width 12 height 12
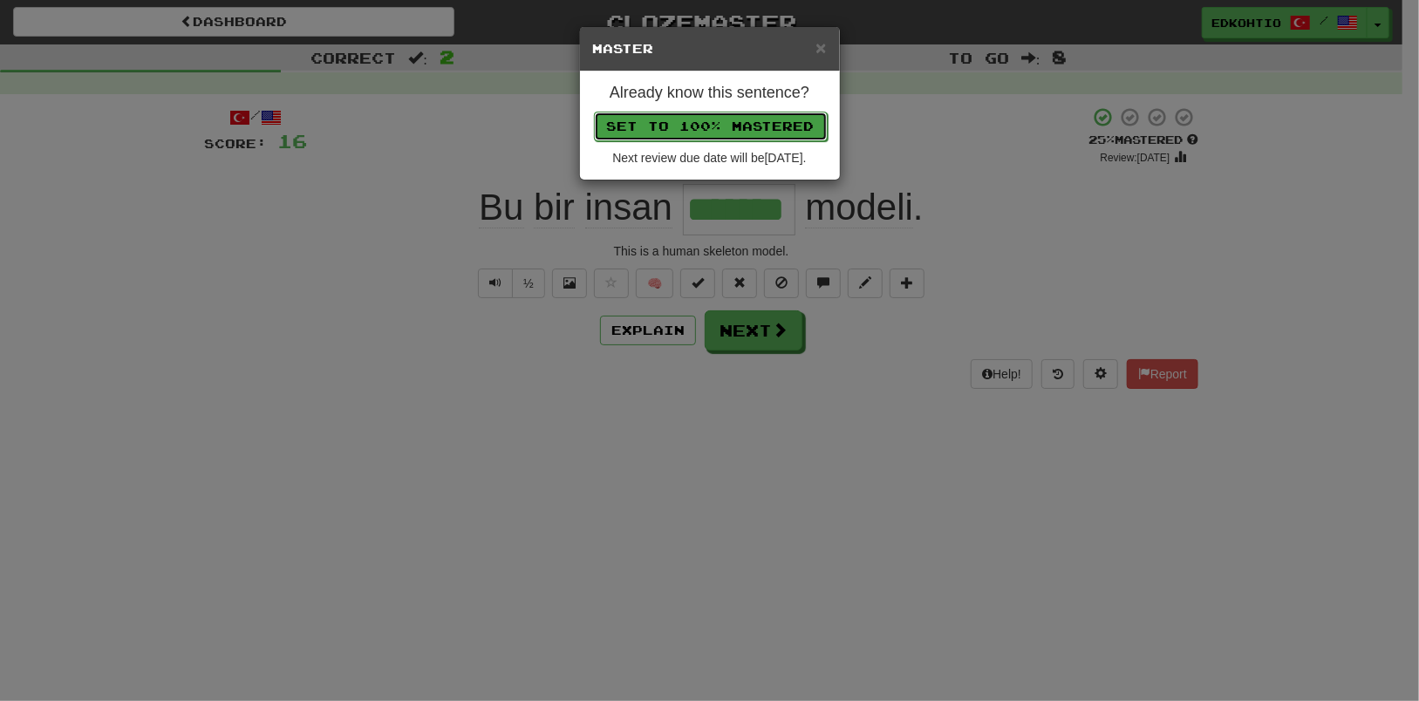
click at [684, 118] on button "Set to 100% Mastered" at bounding box center [711, 127] width 234 height 30
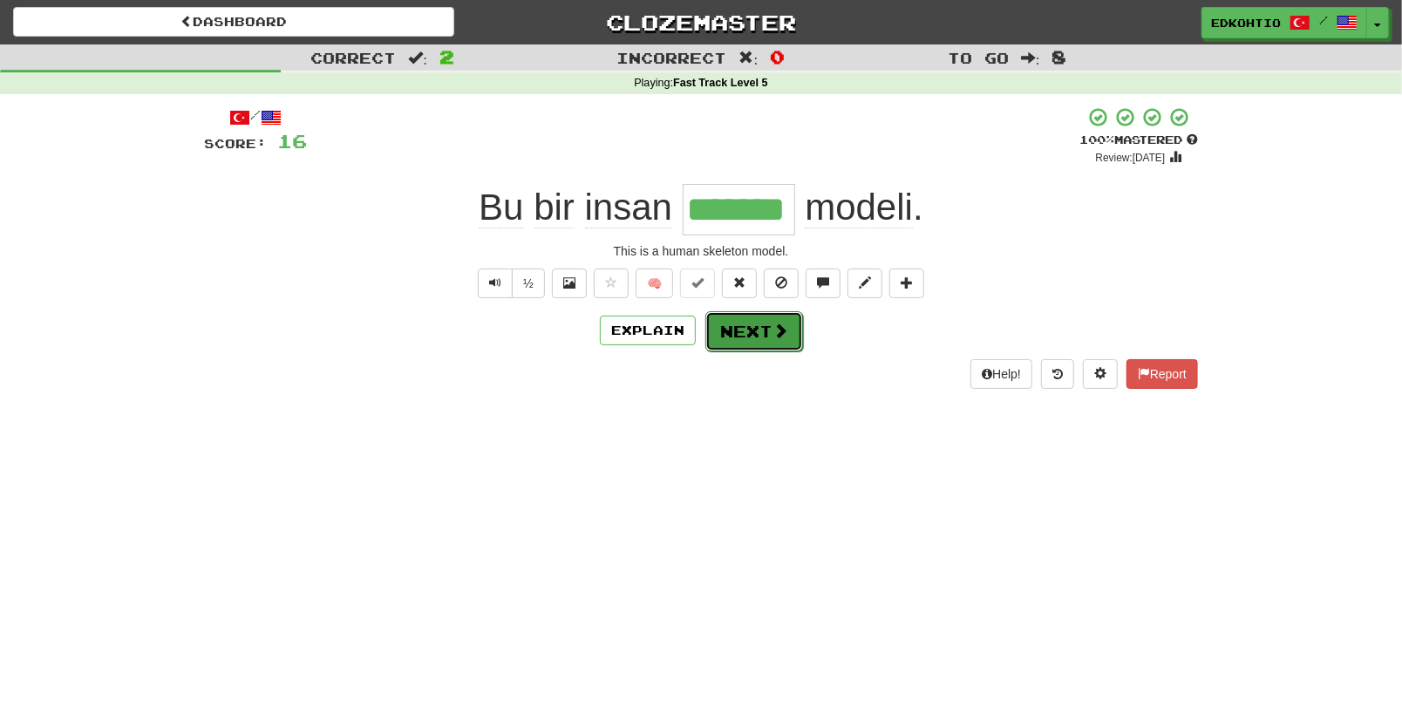
click at [746, 335] on button "Next" at bounding box center [754, 331] width 98 height 40
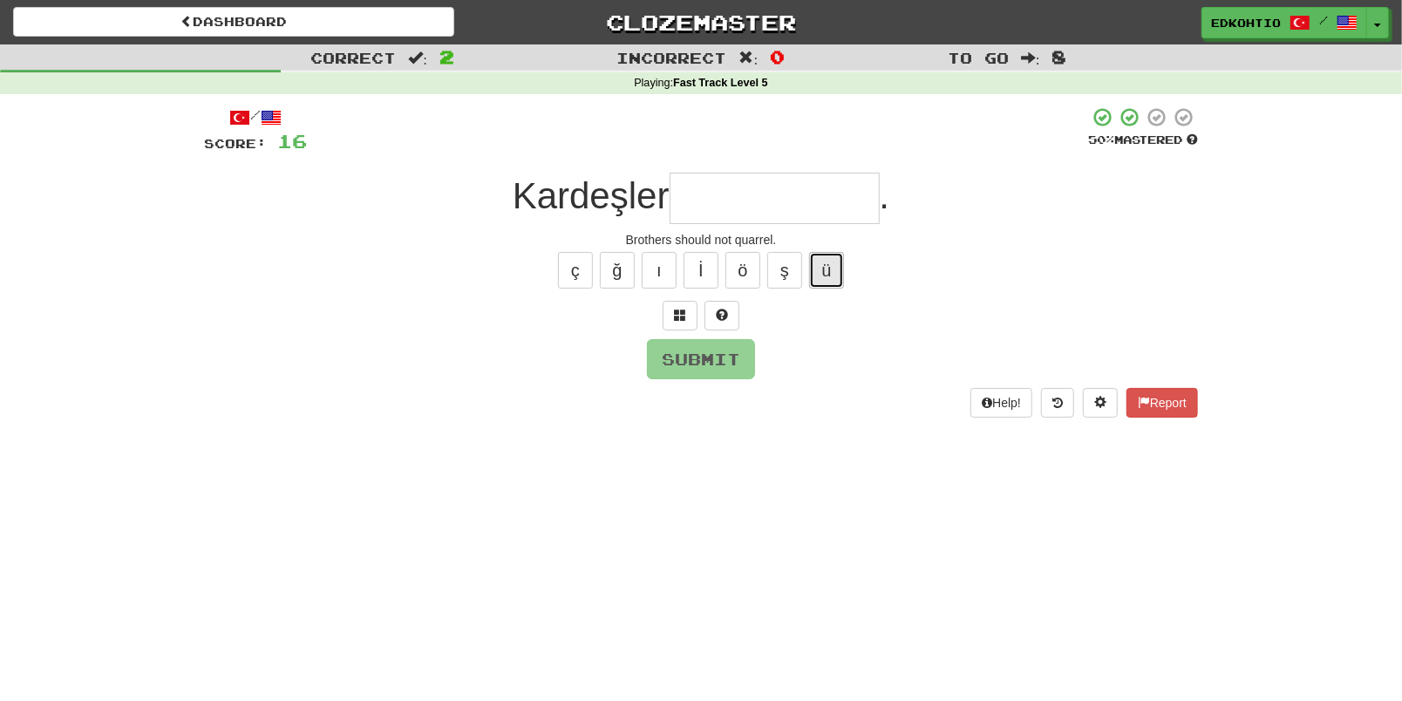
click at [827, 276] on button "ü" at bounding box center [826, 270] width 35 height 37
click at [794, 272] on button "ş" at bounding box center [784, 270] width 35 height 37
click at [738, 265] on button "ö" at bounding box center [743, 270] width 35 height 37
click at [674, 260] on button "ı" at bounding box center [659, 270] width 35 height 37
click at [623, 269] on button "ğ" at bounding box center [617, 270] width 35 height 37
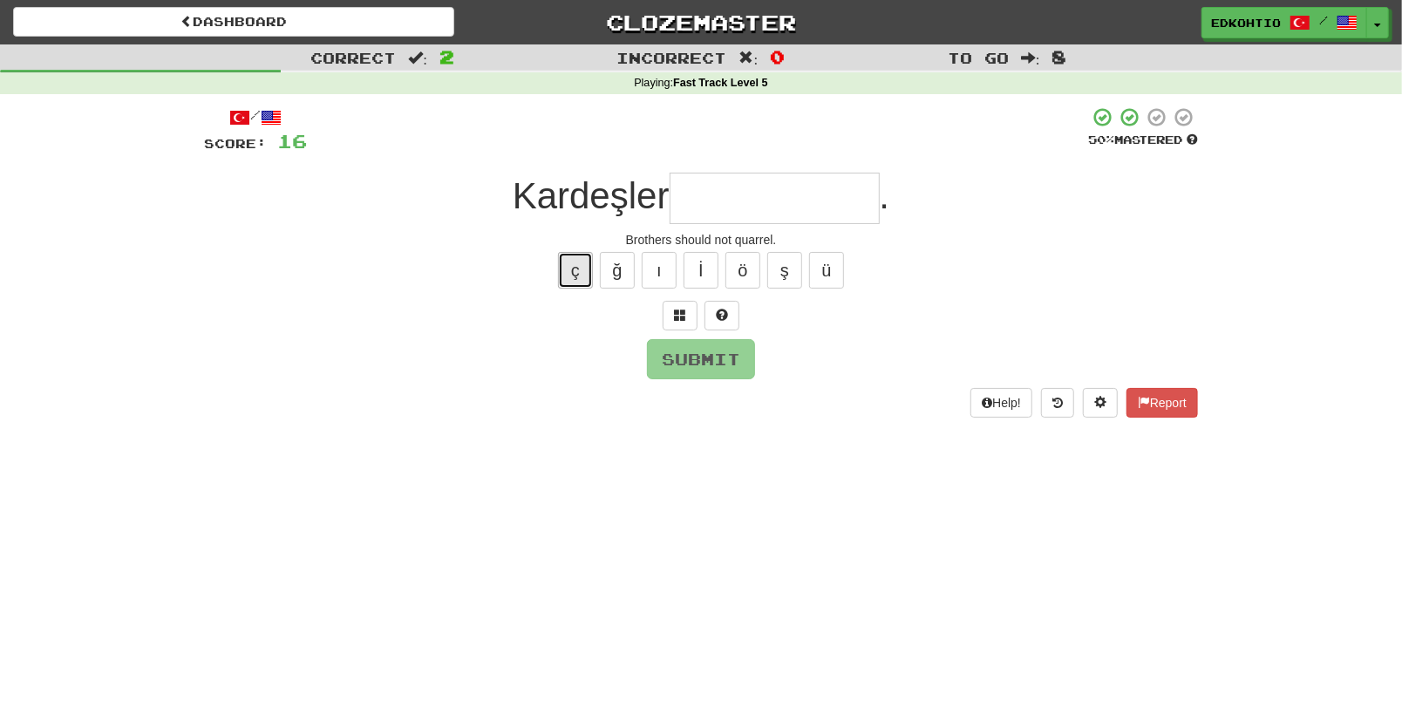
click at [578, 262] on button "ç" at bounding box center [575, 270] width 35 height 37
click at [776, 272] on button "ş" at bounding box center [784, 270] width 35 height 37
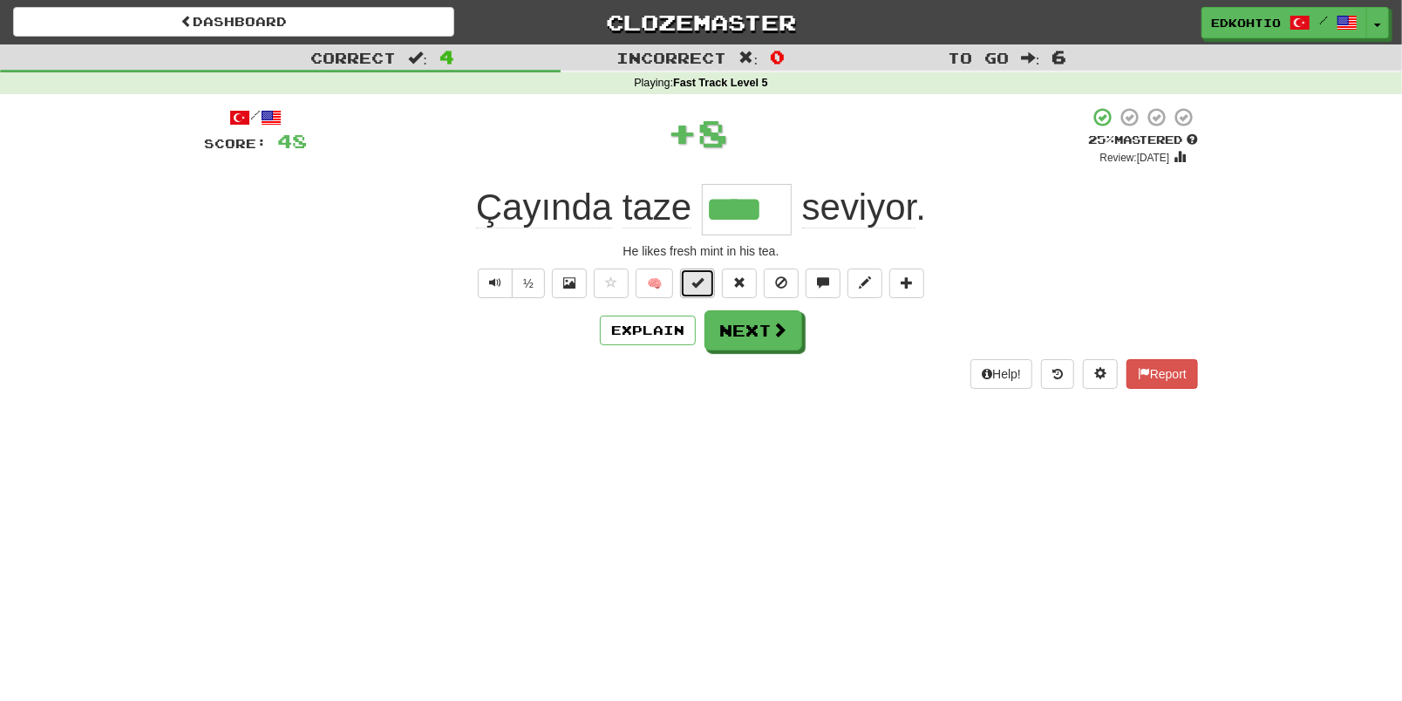
click at [698, 276] on span at bounding box center [697, 282] width 12 height 12
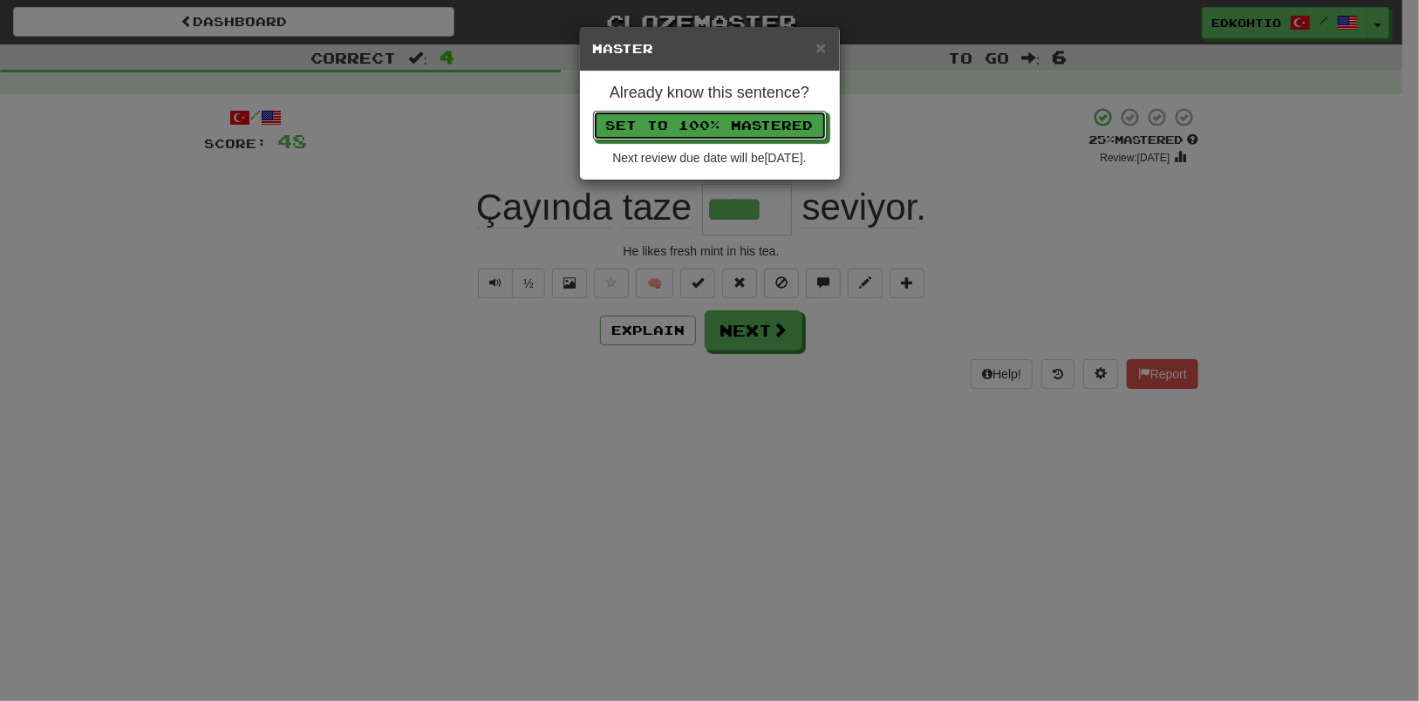
drag, startPoint x: 709, startPoint y: 125, endPoint x: 712, endPoint y: 144, distance: 19.5
click at [710, 126] on button "Set to 100% Mastered" at bounding box center [710, 126] width 234 height 30
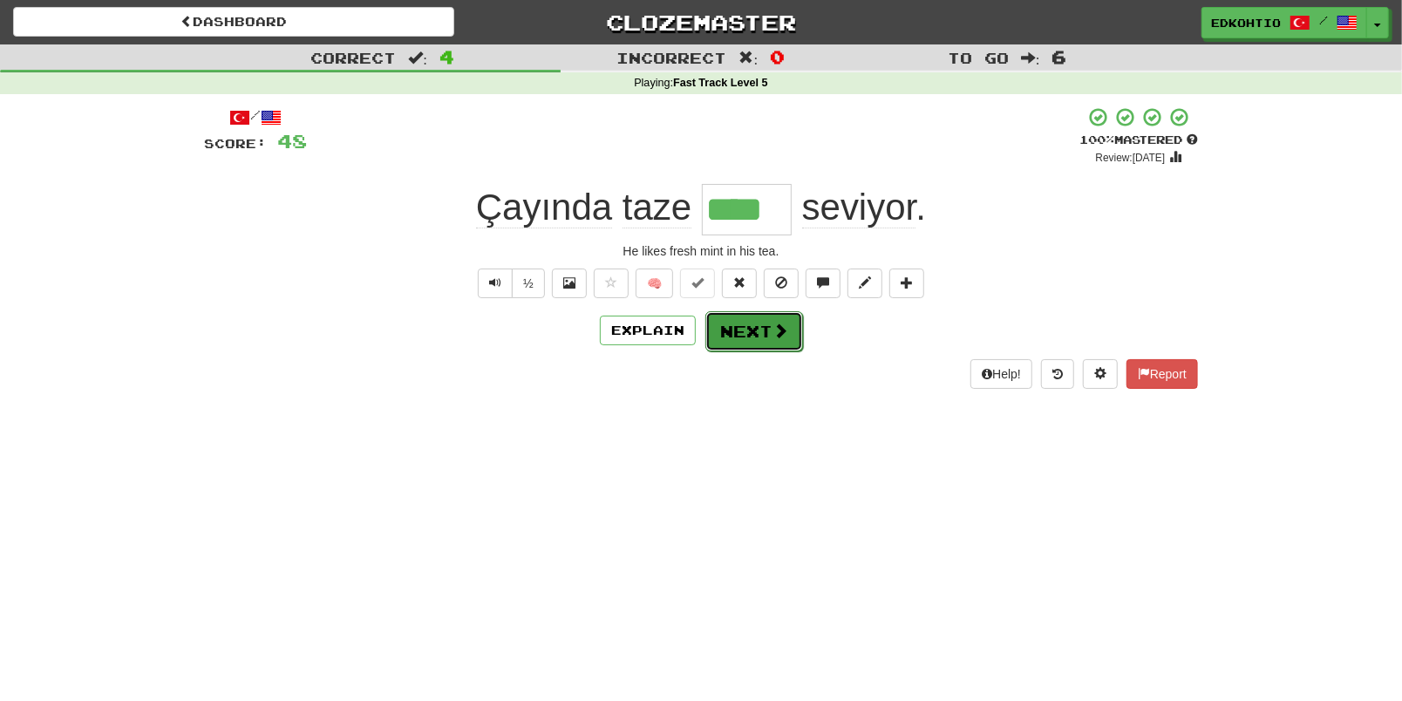
click at [750, 335] on button "Next" at bounding box center [754, 331] width 98 height 40
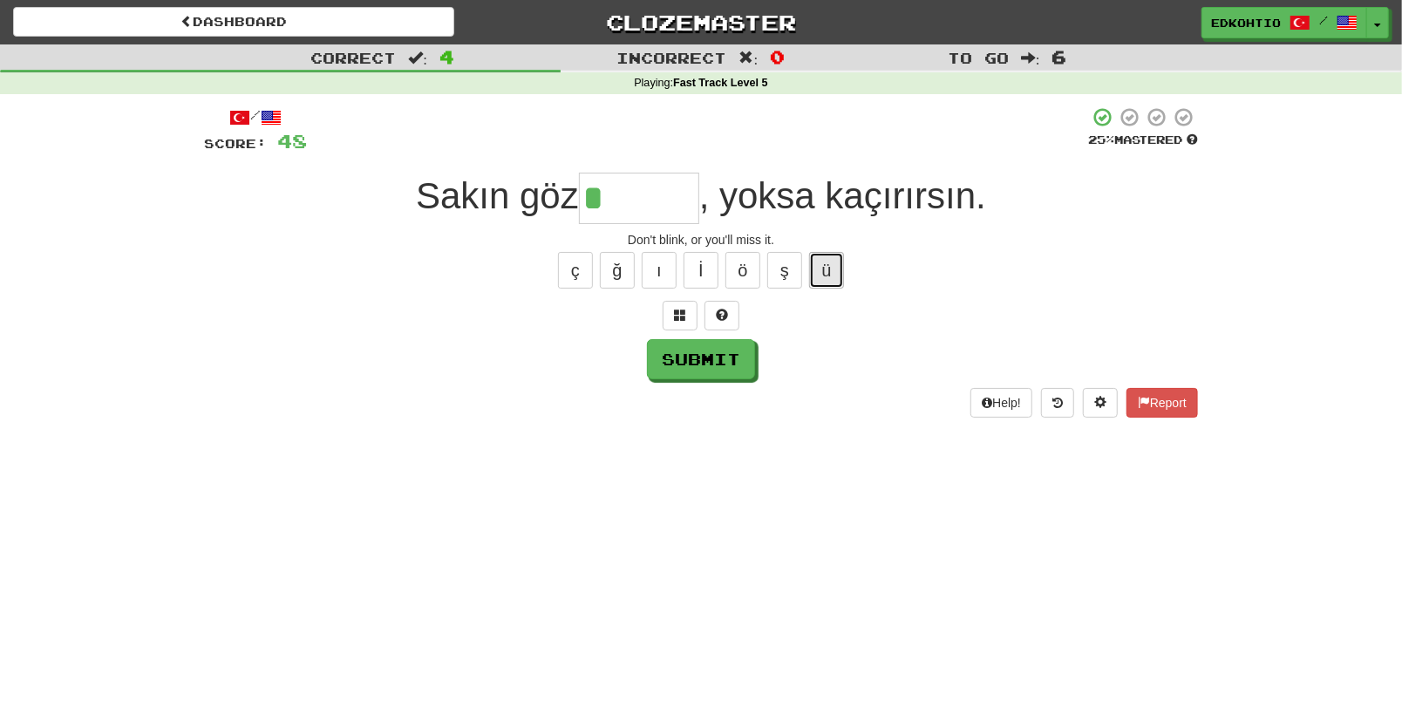
click at [838, 262] on button "ü" at bounding box center [826, 270] width 35 height 37
click at [792, 261] on button "ş" at bounding box center [784, 270] width 35 height 37
click at [736, 258] on button "ö" at bounding box center [743, 270] width 35 height 37
click at [668, 267] on button "ı" at bounding box center [659, 270] width 35 height 37
click at [671, 256] on button "ı" at bounding box center [659, 270] width 35 height 37
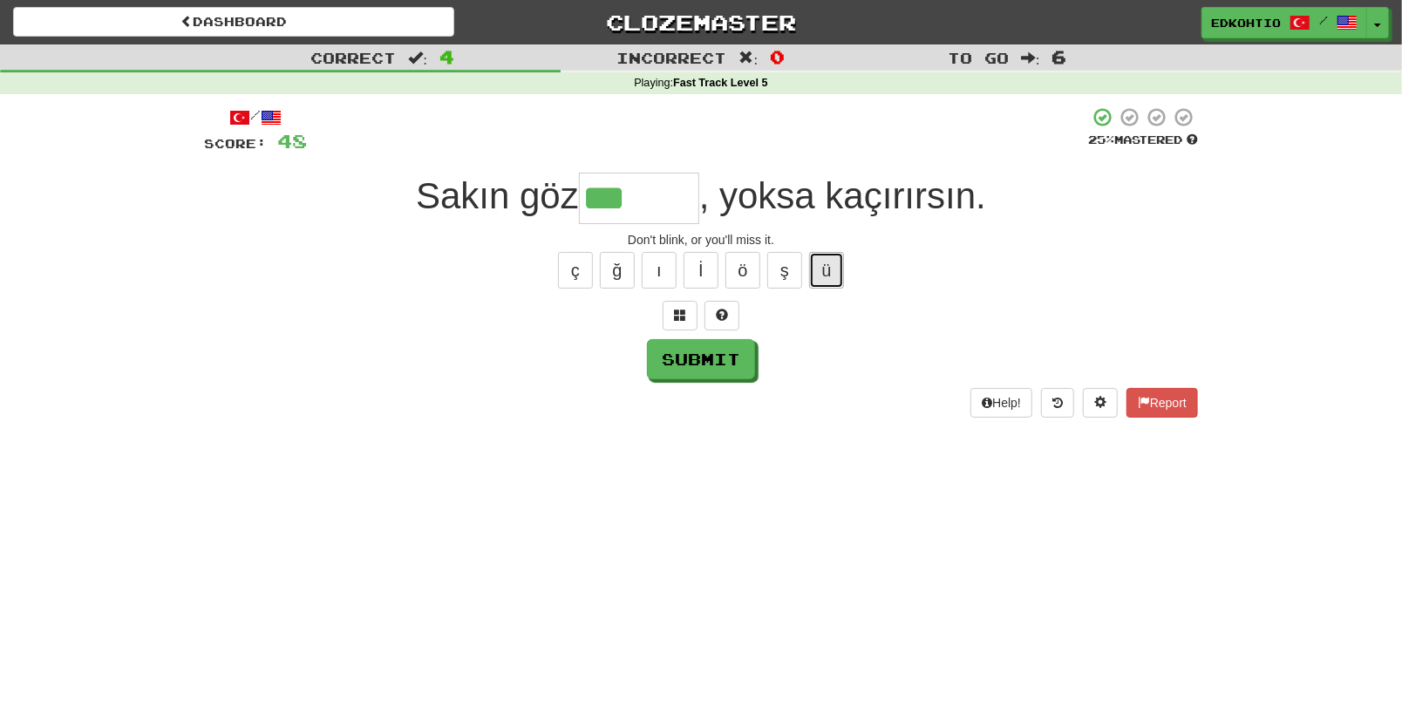
click at [831, 255] on button "ü" at bounding box center [826, 270] width 35 height 37
click at [787, 268] on button "ş" at bounding box center [784, 270] width 35 height 37
click at [743, 261] on button "ö" at bounding box center [743, 270] width 35 height 37
click at [651, 268] on button "ı" at bounding box center [659, 270] width 35 height 37
click at [607, 262] on button "ğ" at bounding box center [617, 270] width 35 height 37
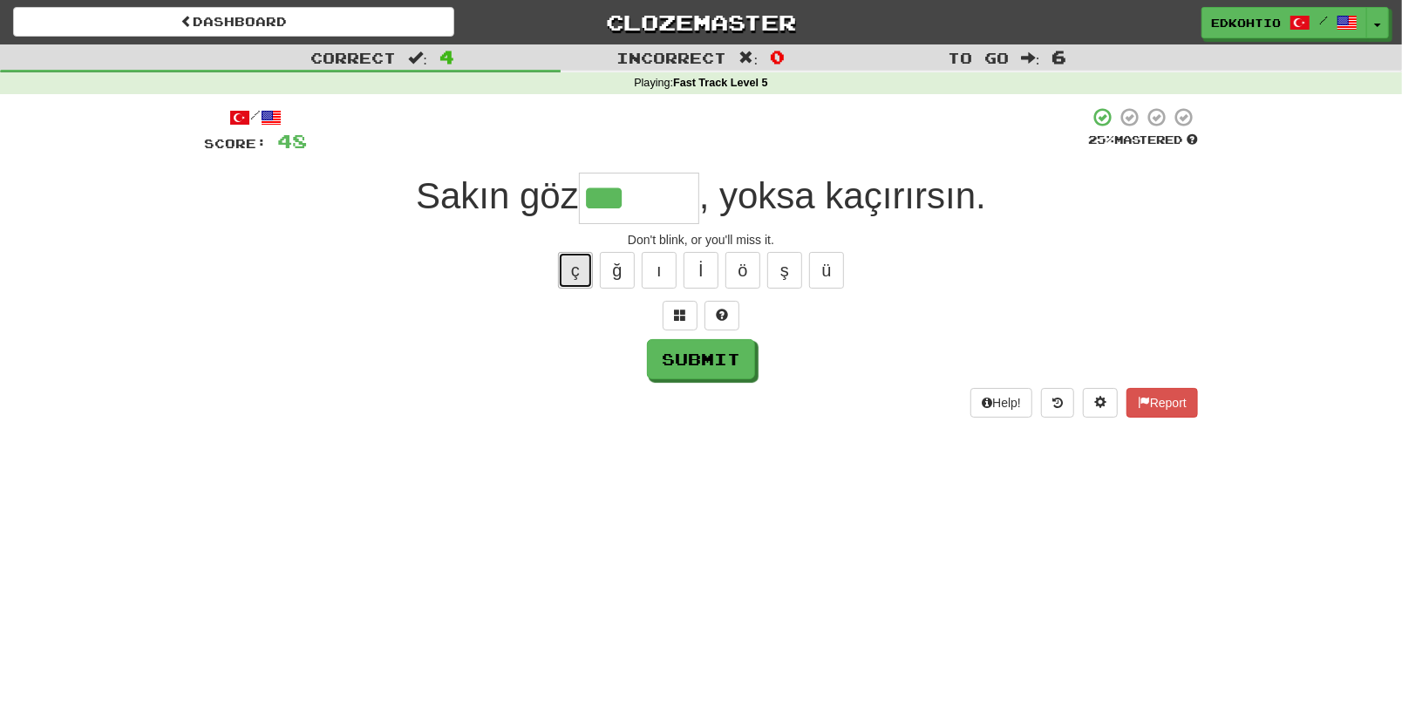
click at [581, 266] on button "ç" at bounding box center [575, 270] width 35 height 37
click at [649, 261] on button "ı" at bounding box center [659, 270] width 35 height 37
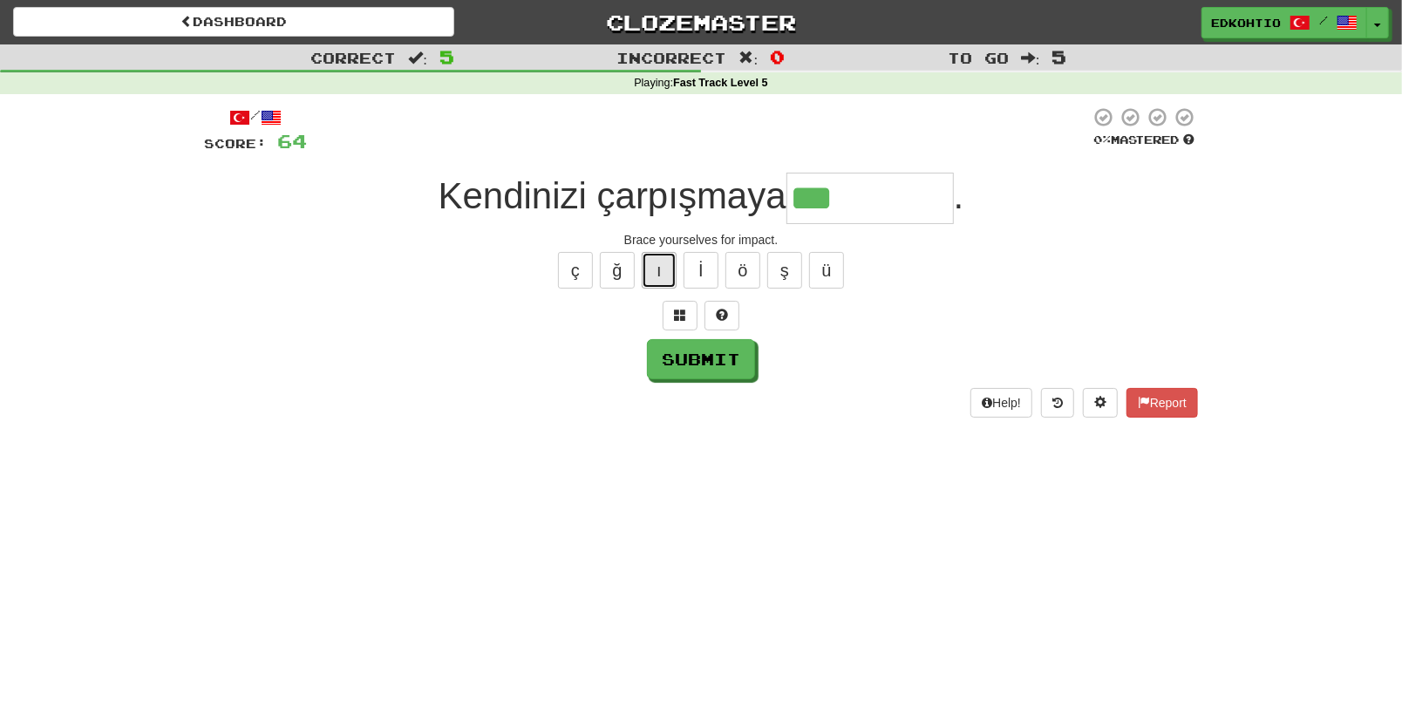
drag, startPoint x: 651, startPoint y: 273, endPoint x: 660, endPoint y: 287, distance: 16.9
click at [655, 276] on button "ı" at bounding box center [659, 270] width 35 height 37
click at [655, 280] on button "ı" at bounding box center [659, 270] width 35 height 37
click at [732, 349] on button "Submit" at bounding box center [702, 360] width 108 height 40
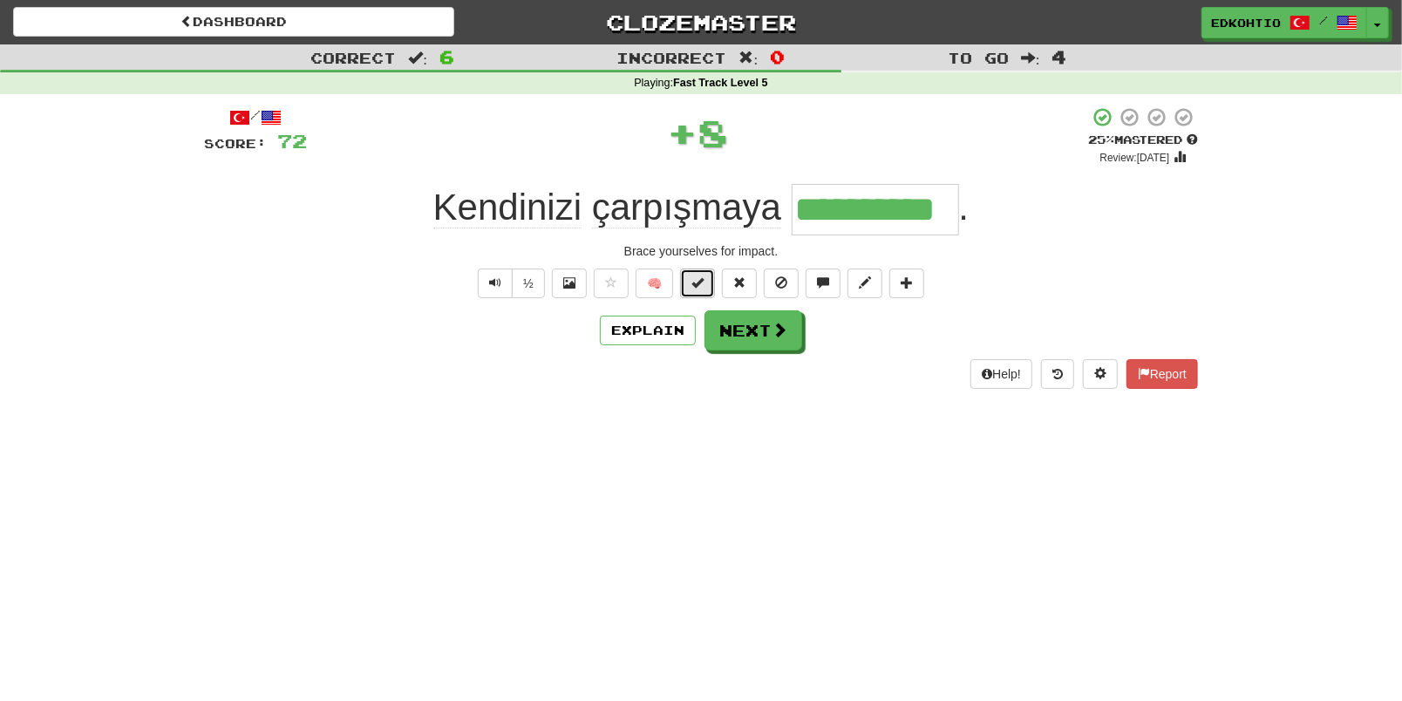
click at [711, 276] on button at bounding box center [697, 284] width 35 height 30
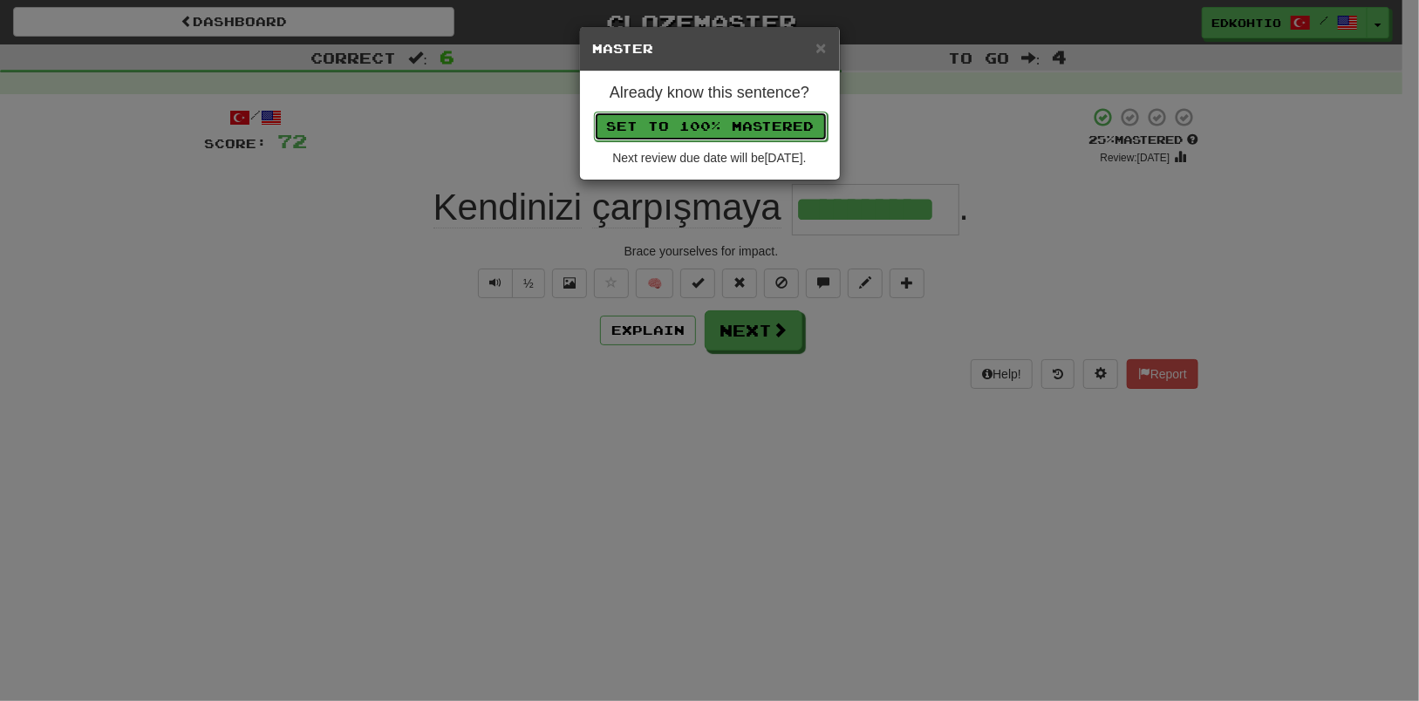
click at [702, 127] on button "Set to 100% Mastered" at bounding box center [711, 127] width 234 height 30
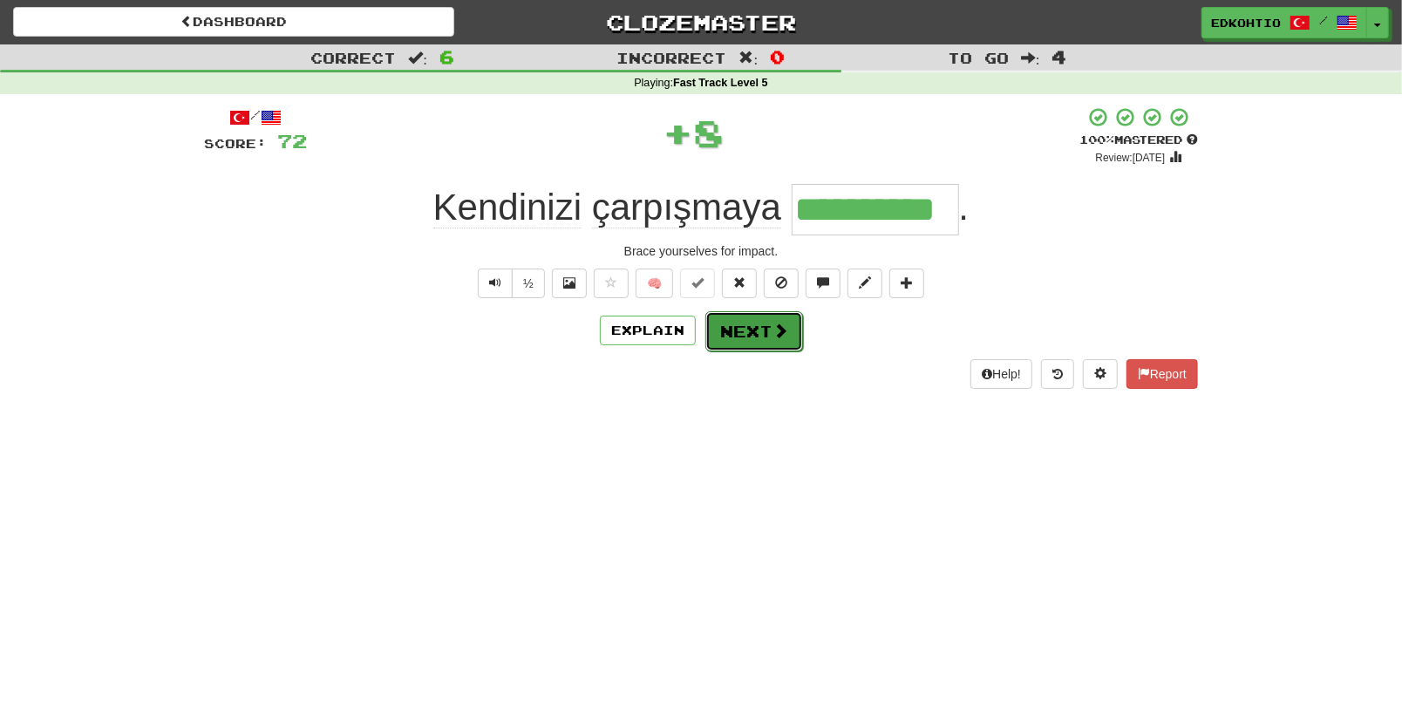
click at [760, 326] on button "Next" at bounding box center [754, 331] width 98 height 40
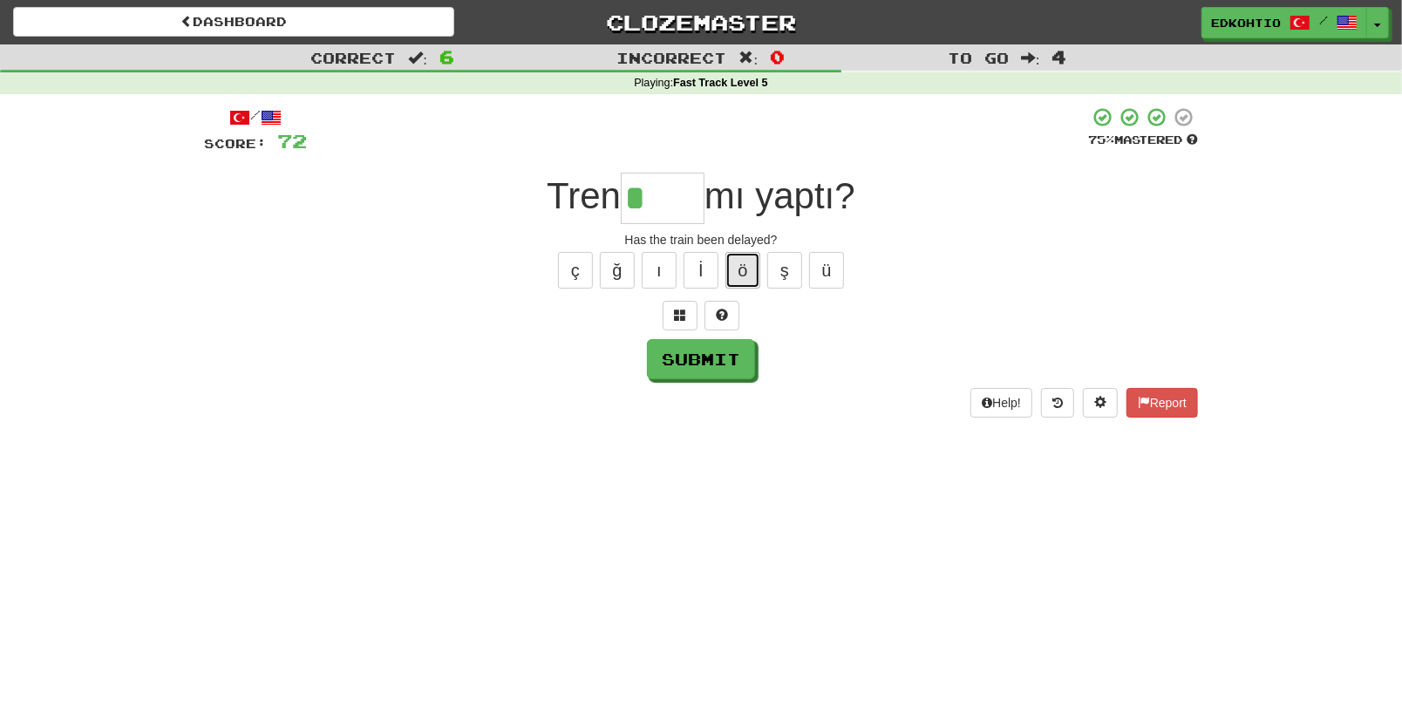
click at [741, 262] on button "ö" at bounding box center [743, 270] width 35 height 37
click at [709, 370] on button "Submit" at bounding box center [702, 360] width 108 height 40
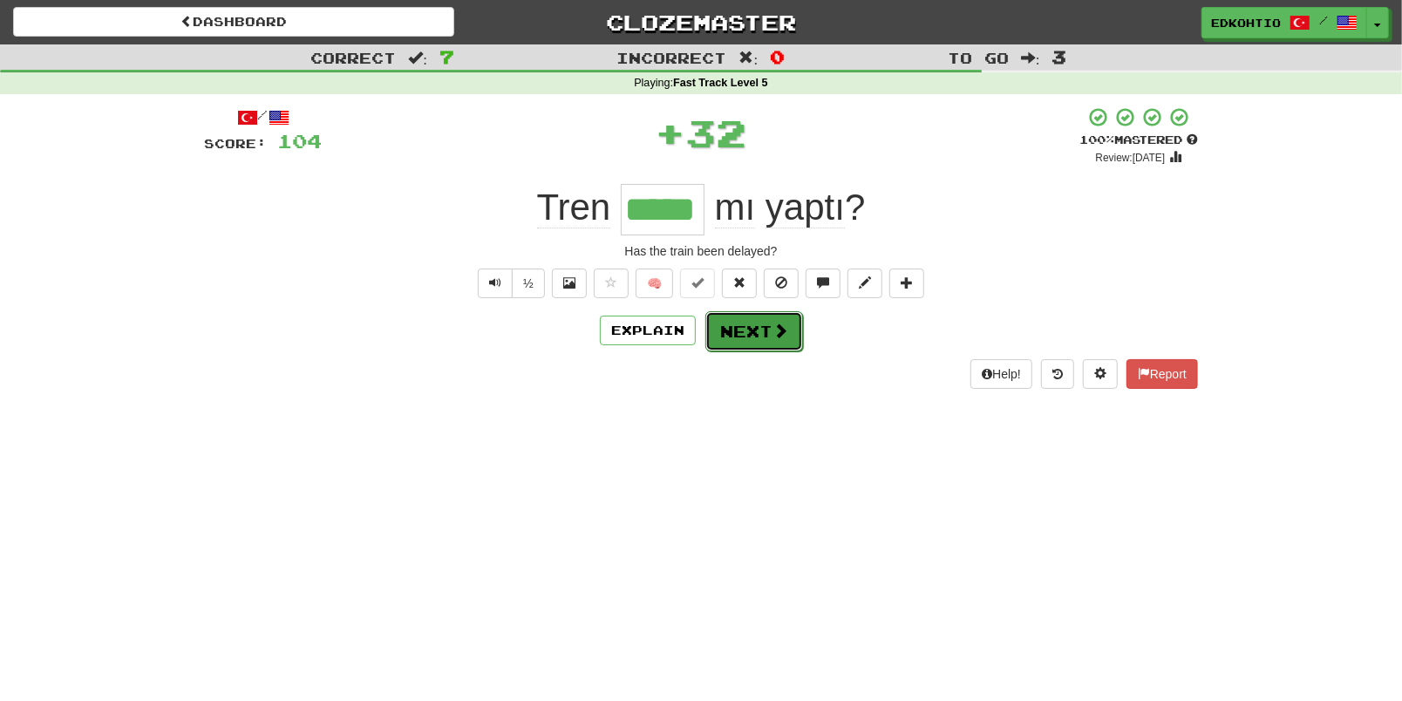
click at [741, 322] on button "Next" at bounding box center [754, 331] width 98 height 40
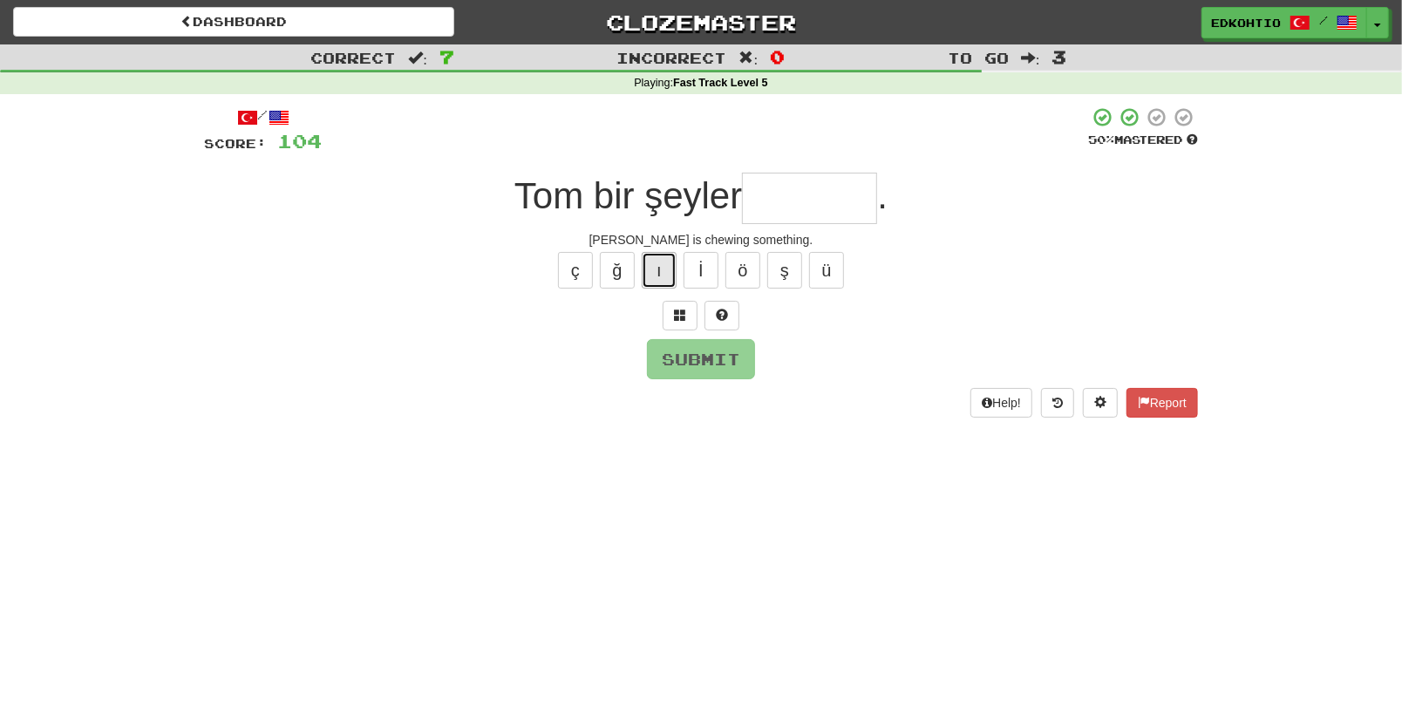
click at [652, 268] on button "ı" at bounding box center [659, 270] width 35 height 37
click at [827, 283] on button "ü" at bounding box center [826, 270] width 35 height 37
click at [803, 268] on div "ç ğ ı İ ö ş ü" at bounding box center [701, 271] width 994 height 44
click at [785, 264] on button "ş" at bounding box center [784, 270] width 35 height 37
click at [756, 260] on button "ö" at bounding box center [743, 270] width 35 height 37
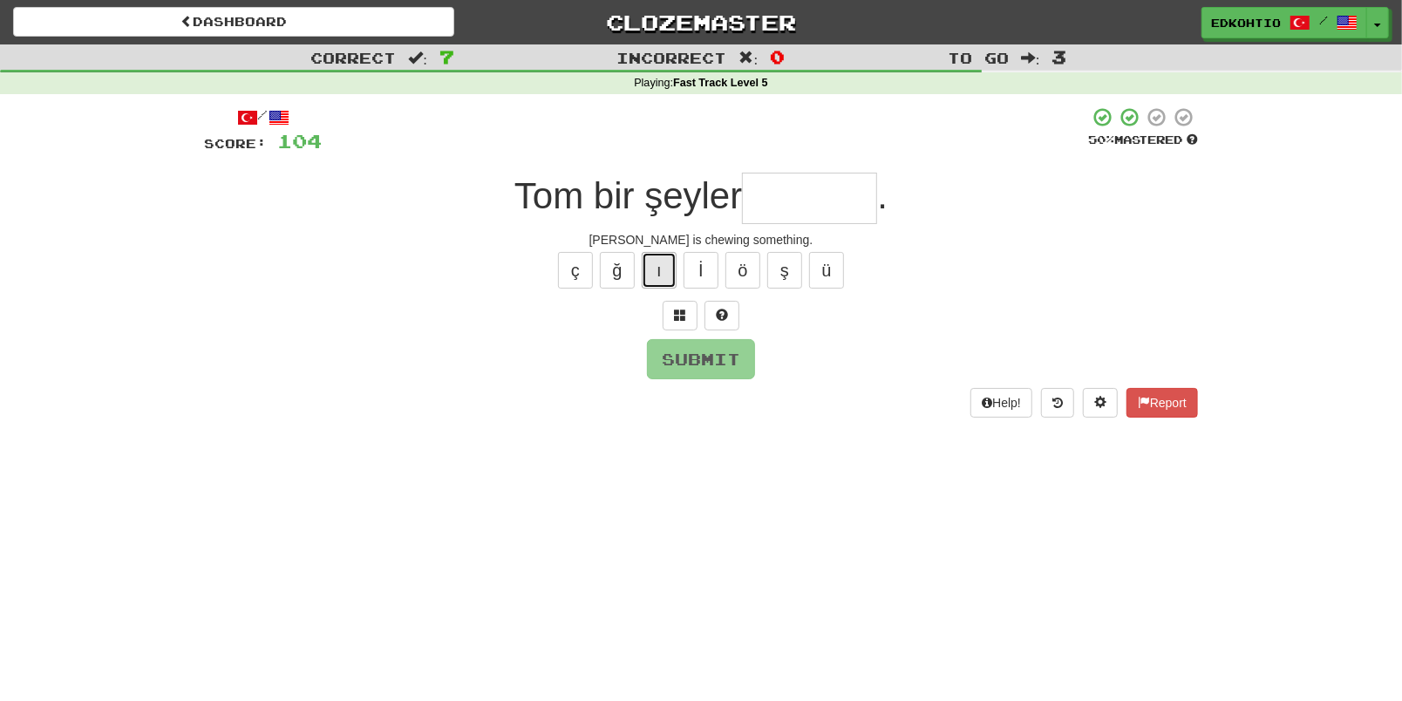
click at [657, 272] on button "ı" at bounding box center [659, 270] width 35 height 37
click at [617, 266] on button "ğ" at bounding box center [617, 270] width 35 height 37
click at [569, 267] on button "ç" at bounding box center [575, 270] width 35 height 37
click at [841, 276] on button "ü" at bounding box center [826, 270] width 35 height 37
click at [782, 271] on button "ş" at bounding box center [784, 270] width 35 height 37
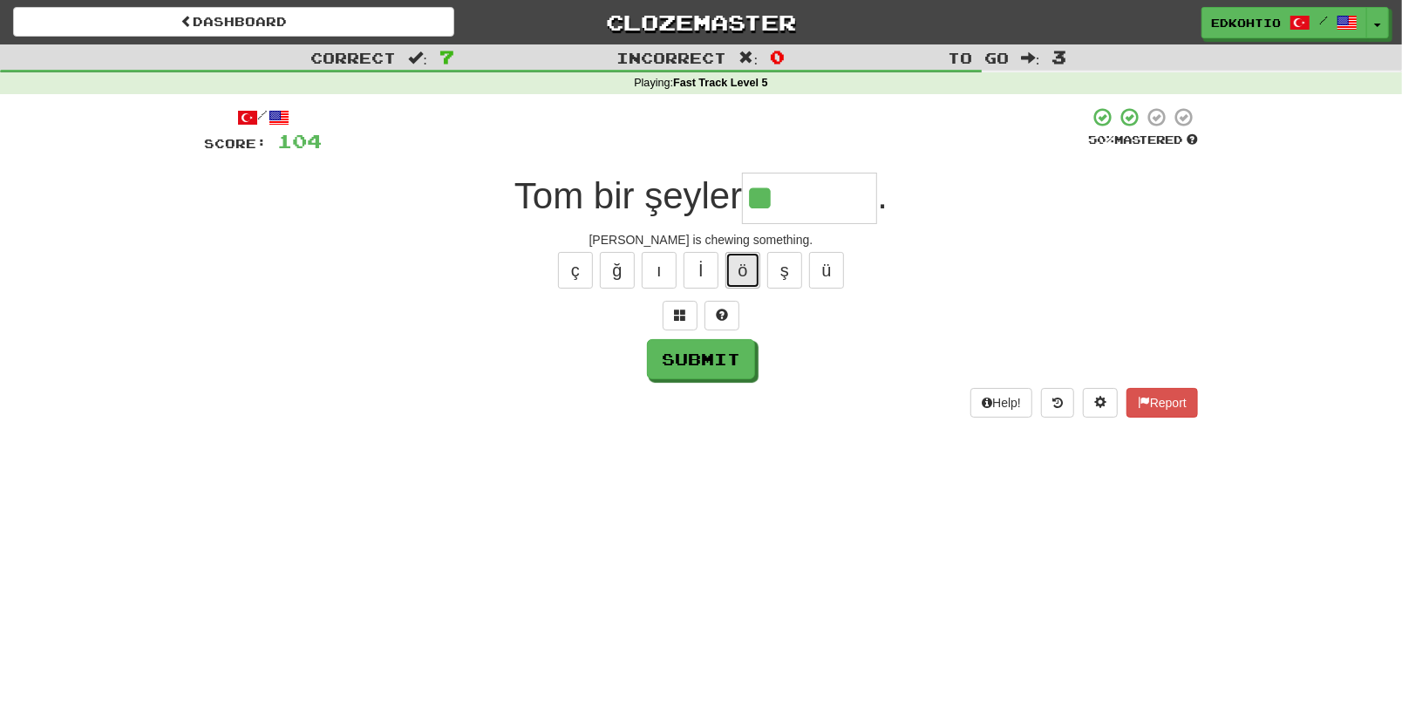
click at [746, 276] on button "ö" at bounding box center [743, 270] width 35 height 37
click at [666, 271] on button "ı" at bounding box center [659, 270] width 35 height 37
click at [605, 265] on button "ğ" at bounding box center [617, 270] width 35 height 37
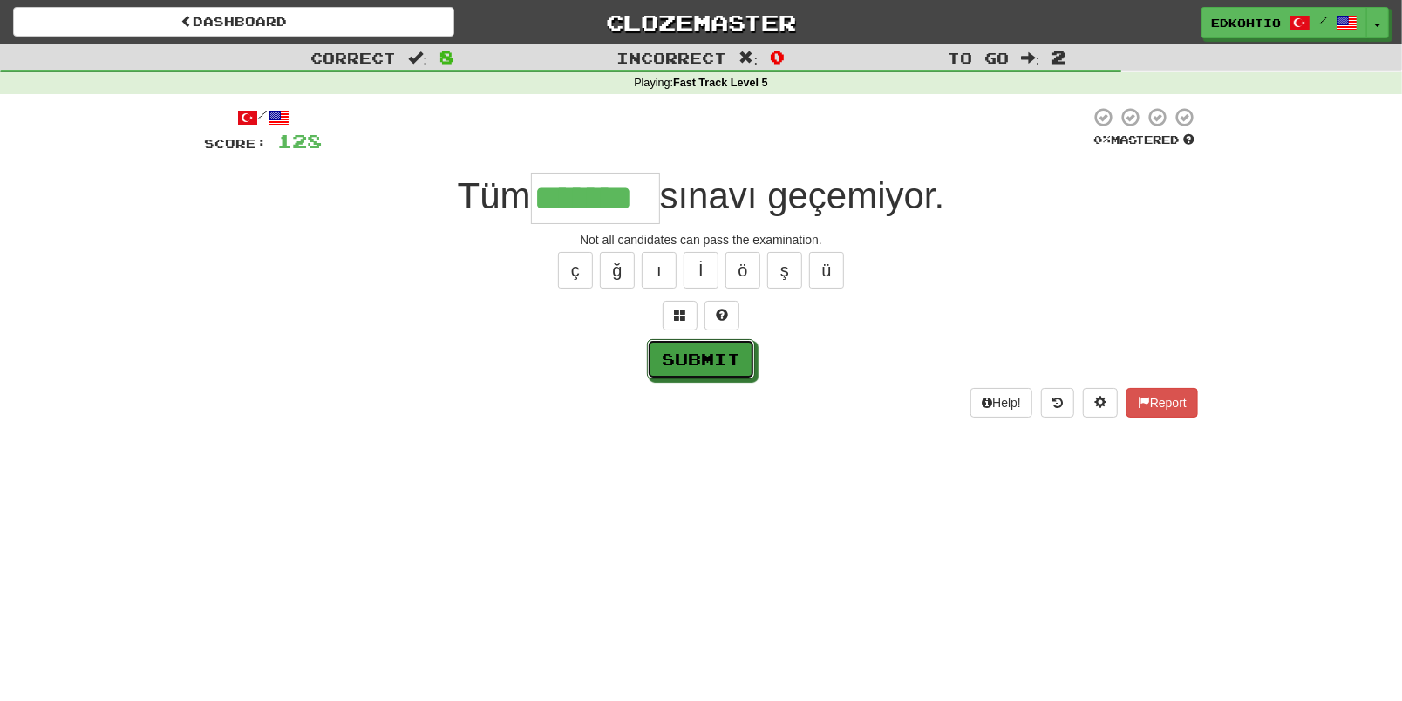
click at [677, 365] on button "Submit" at bounding box center [701, 359] width 108 height 40
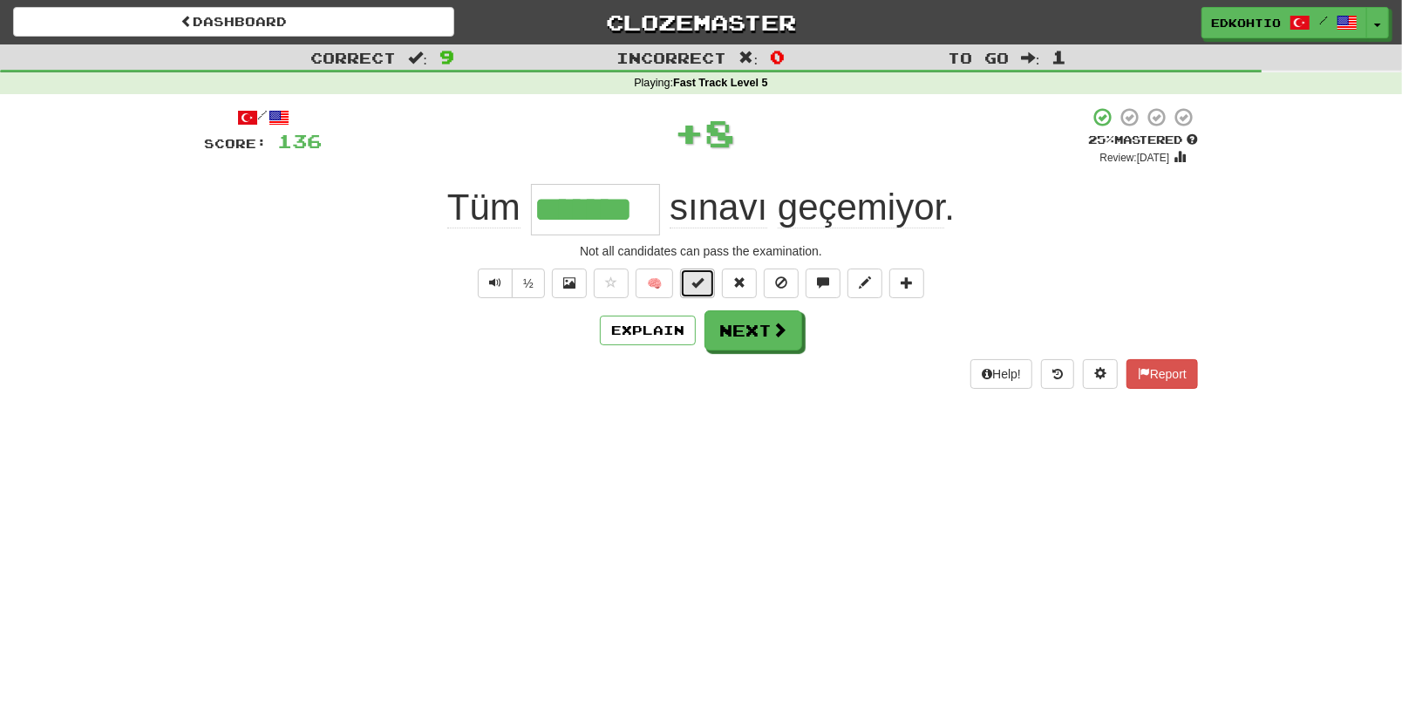
click at [695, 287] on span at bounding box center [697, 282] width 12 height 12
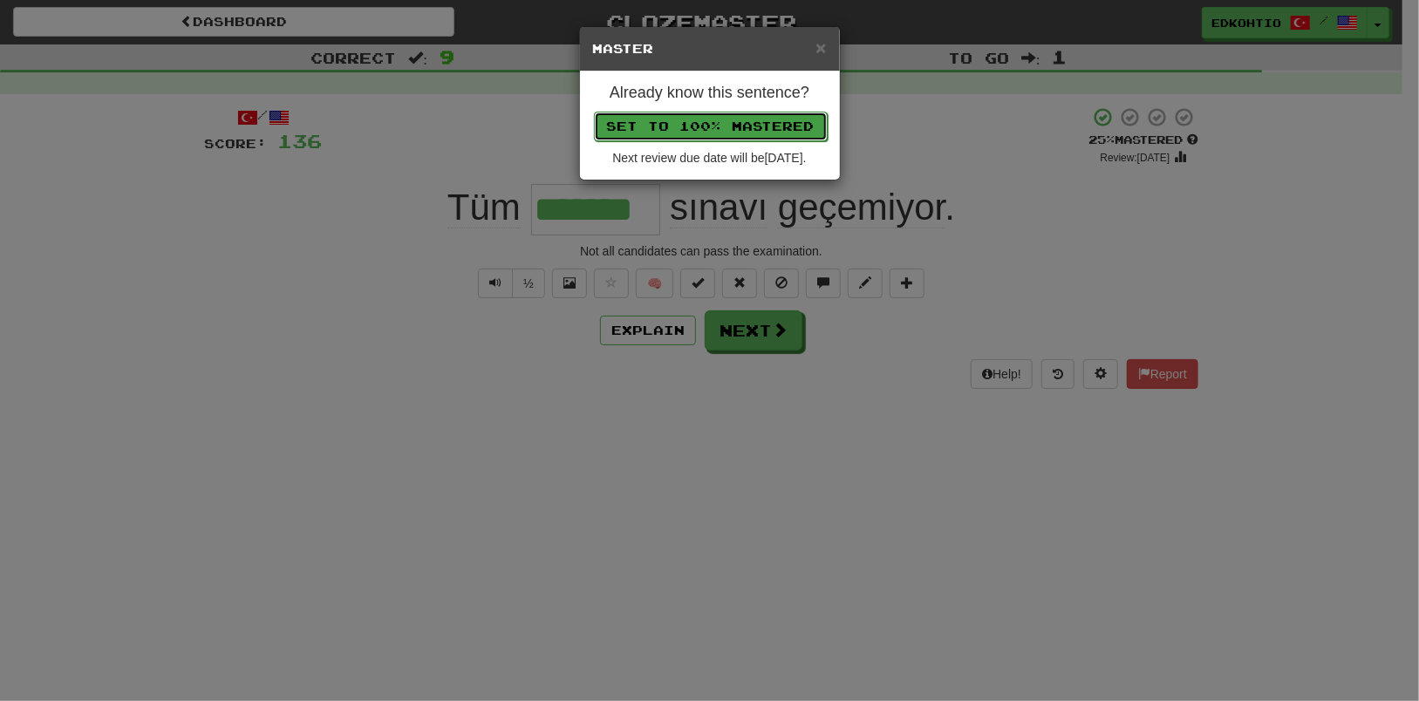
click at [685, 134] on button "Set to 100% Mastered" at bounding box center [711, 127] width 234 height 30
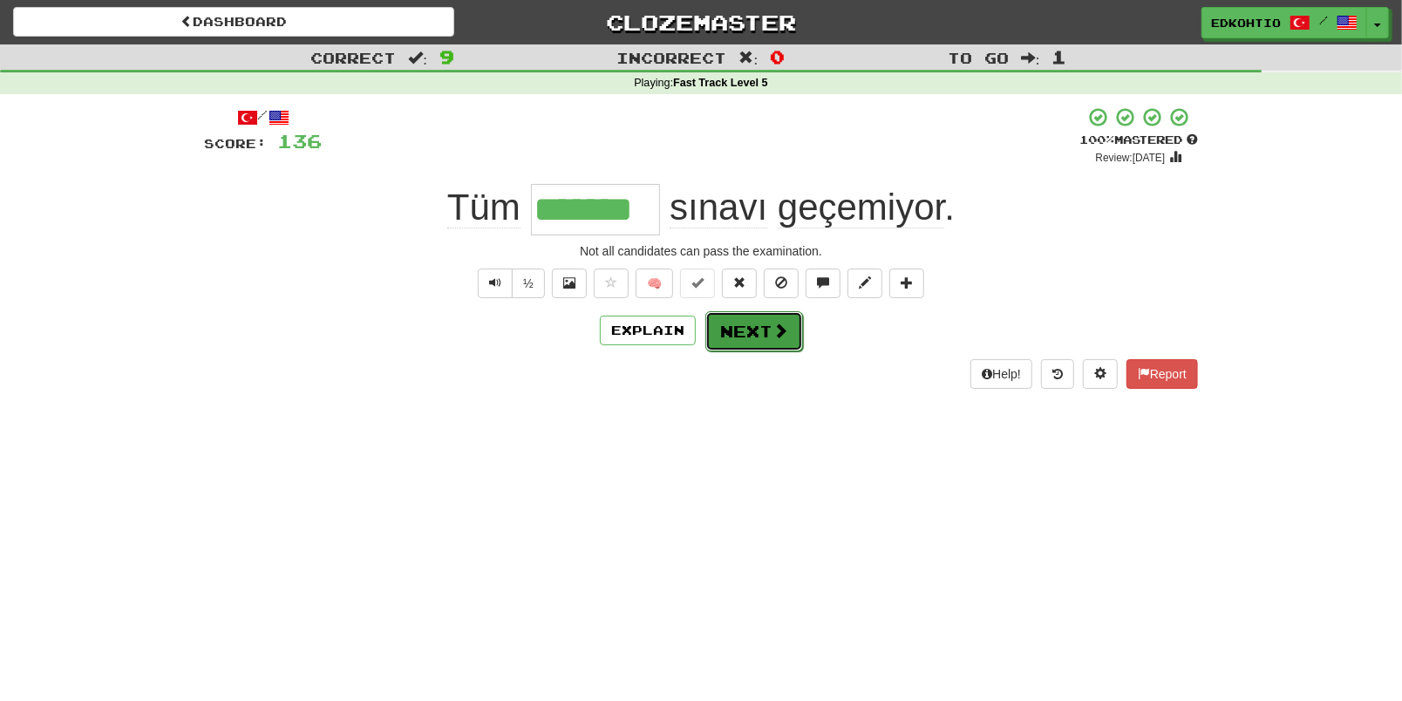
click at [763, 326] on button "Next" at bounding box center [754, 331] width 98 height 40
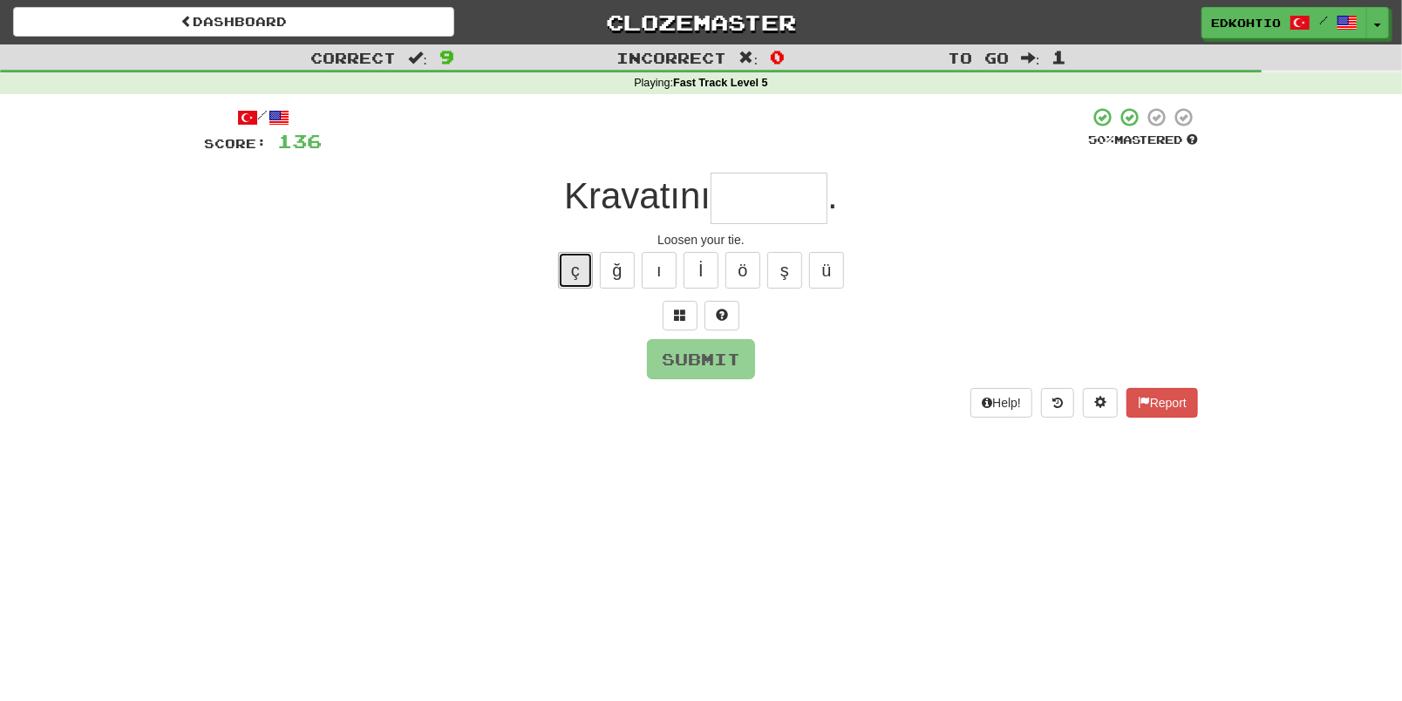
click at [576, 284] on button "ç" at bounding box center [575, 270] width 35 height 37
click at [611, 281] on button "ğ" at bounding box center [617, 270] width 35 height 37
click at [649, 265] on button "ı" at bounding box center [659, 270] width 35 height 37
click at [737, 266] on button "ö" at bounding box center [743, 270] width 35 height 37
click at [789, 266] on button "ş" at bounding box center [784, 270] width 35 height 37
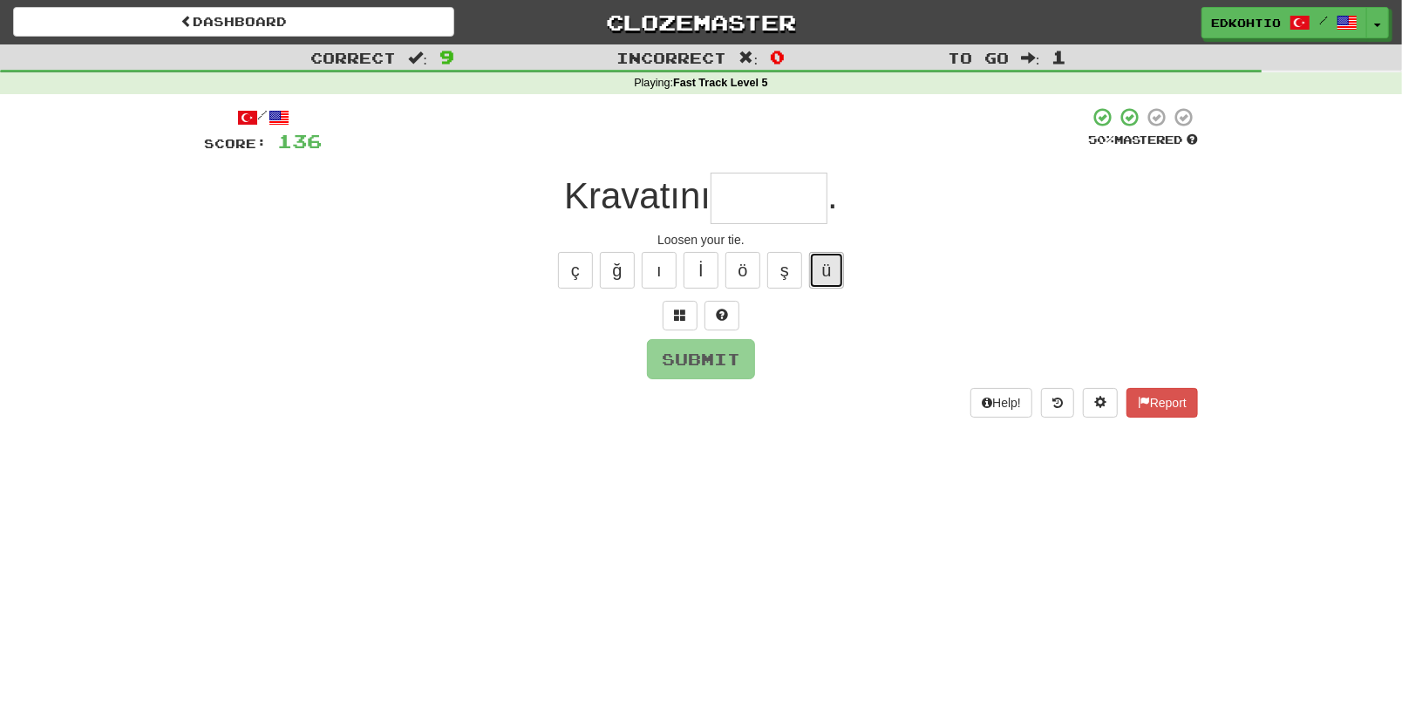
click at [829, 266] on button "ü" at bounding box center [826, 270] width 35 height 37
click at [782, 268] on button "ş" at bounding box center [784, 270] width 35 height 37
click at [609, 276] on button "ğ" at bounding box center [617, 270] width 35 height 37
click at [576, 268] on button "ç" at bounding box center [575, 270] width 35 height 37
click at [783, 281] on button "ş" at bounding box center [784, 270] width 35 height 37
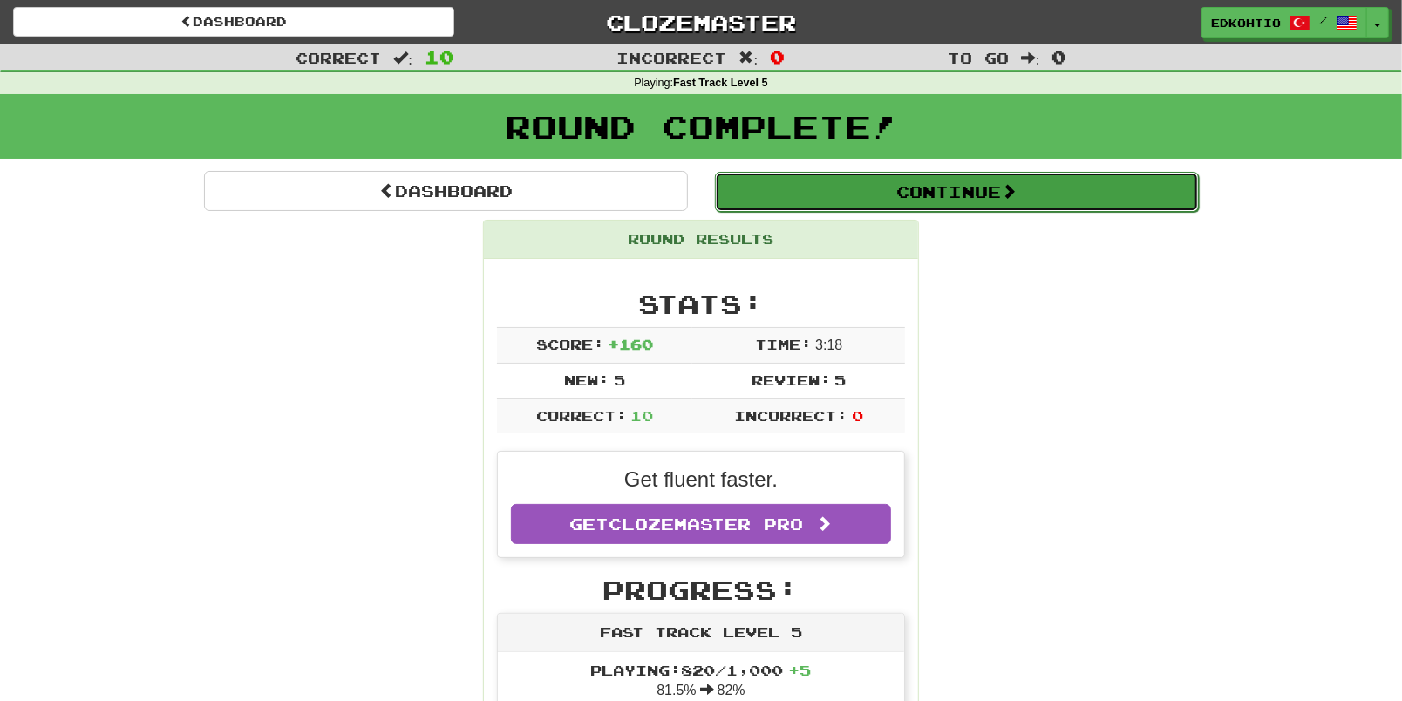
click at [1069, 201] on button "Continue" at bounding box center [957, 192] width 484 height 40
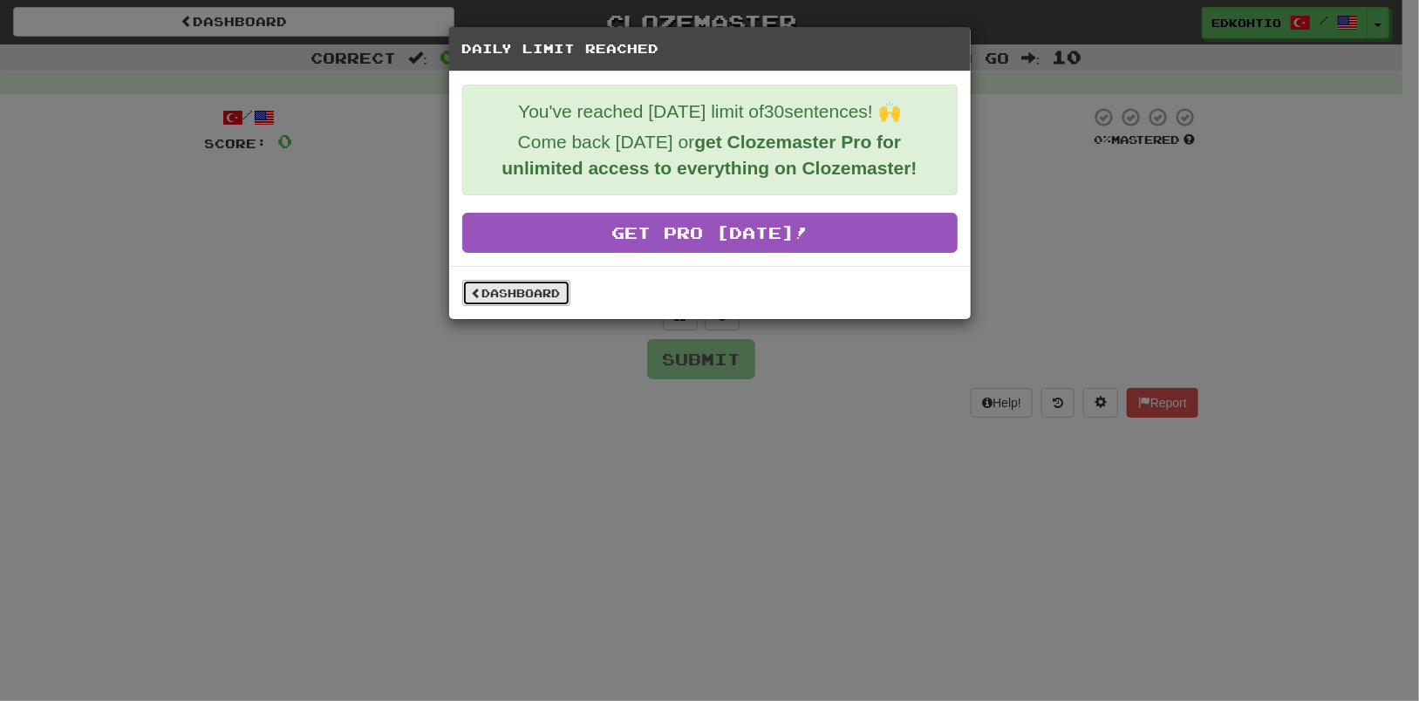
click at [540, 292] on link "Dashboard" at bounding box center [516, 293] width 108 height 26
